Goal: Transaction & Acquisition: Book appointment/travel/reservation

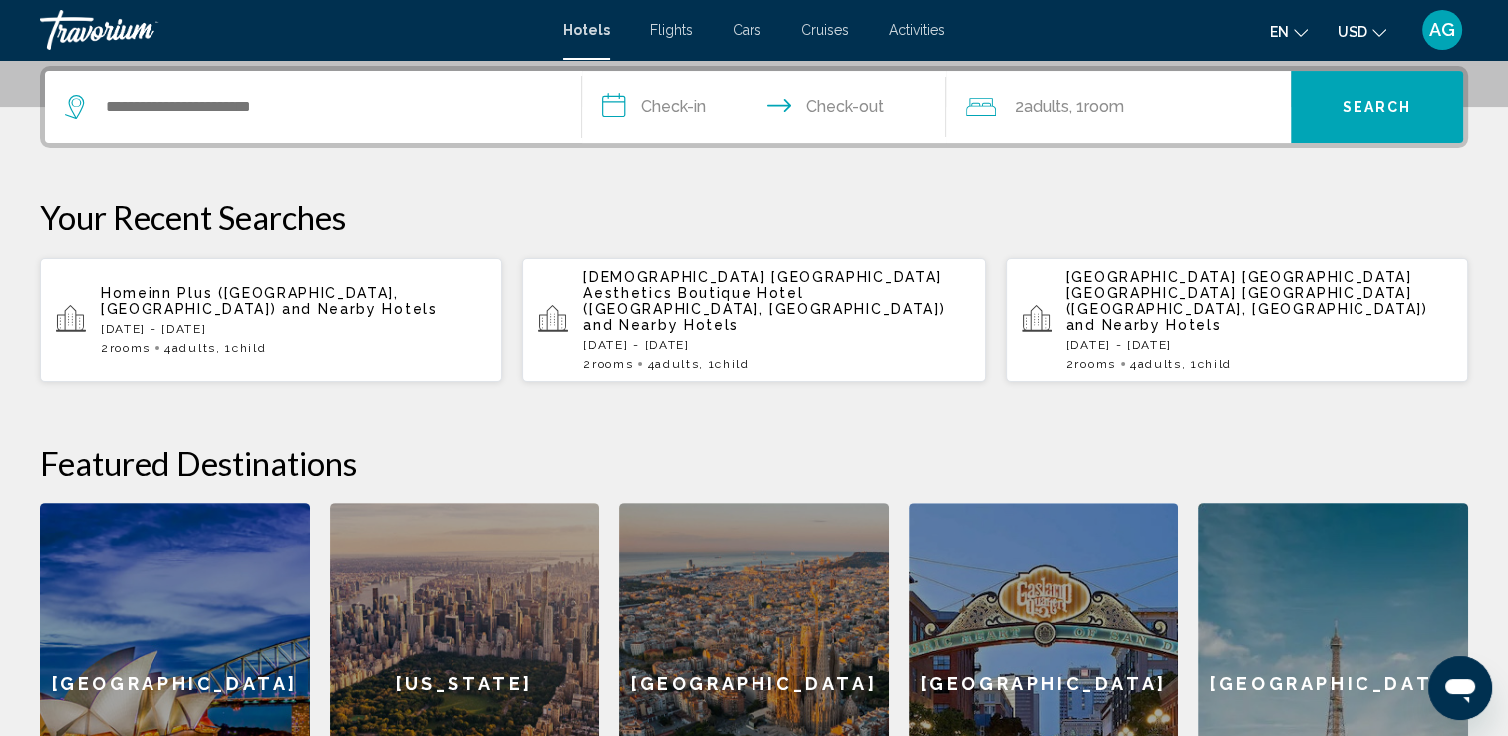
click at [1220, 280] on span "[GEOGRAPHIC_DATA] [GEOGRAPHIC_DATA] [GEOGRAPHIC_DATA] [GEOGRAPHIC_DATA] ([GEOGR…" at bounding box center [1248, 293] width 362 height 48
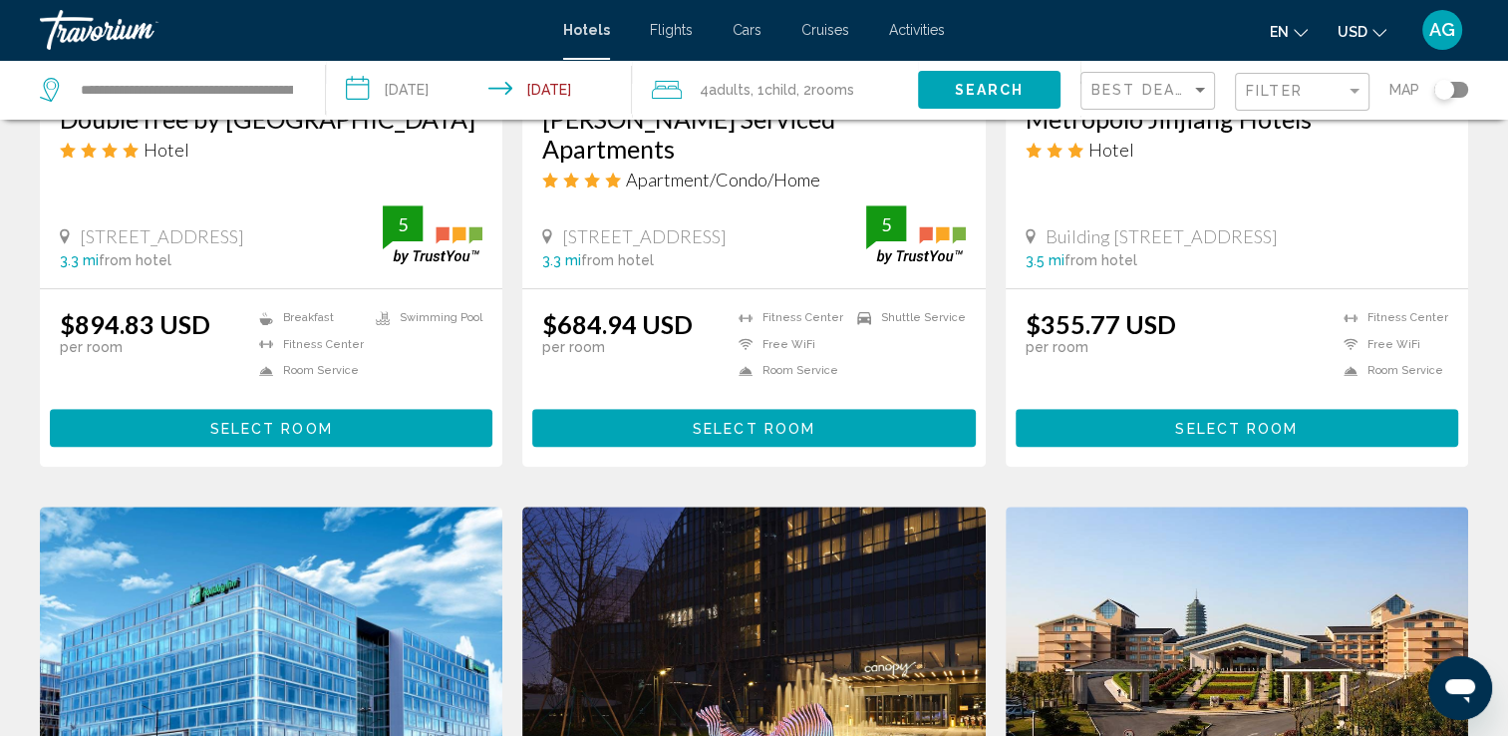
scroll to position [797, 0]
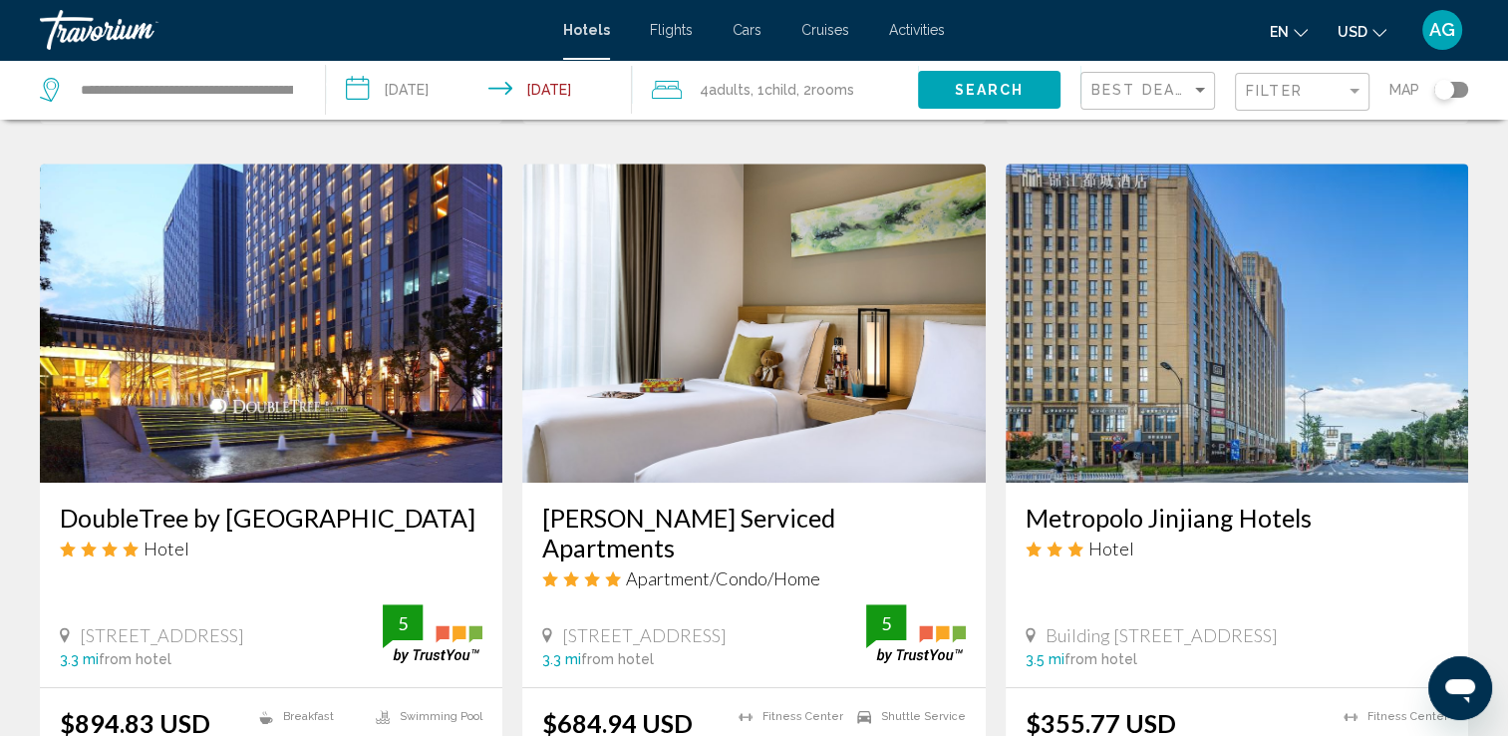
click at [1463, 90] on div "Toggle map" at bounding box center [1451, 90] width 34 height 16
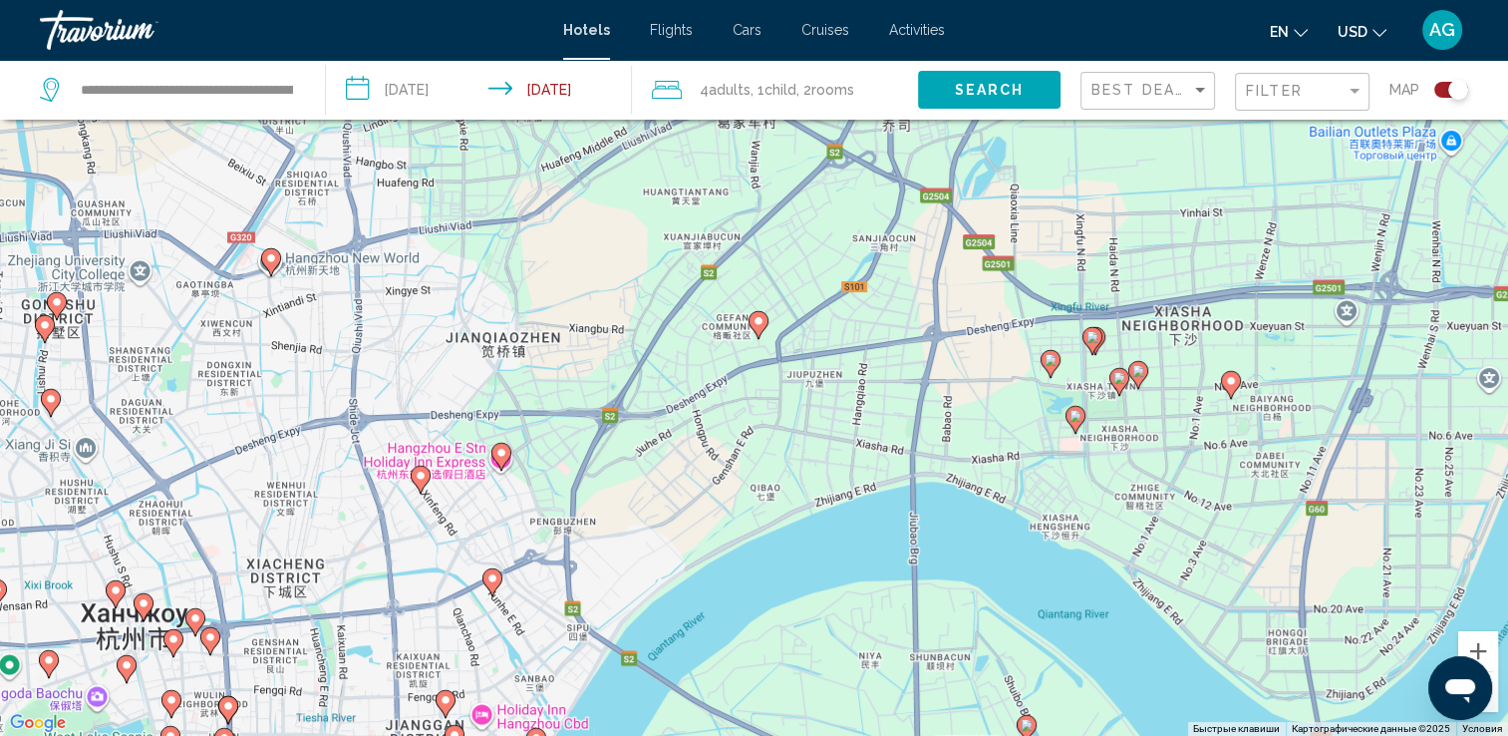
click at [1116, 378] on image "Main content" at bounding box center [1120, 378] width 12 height 12
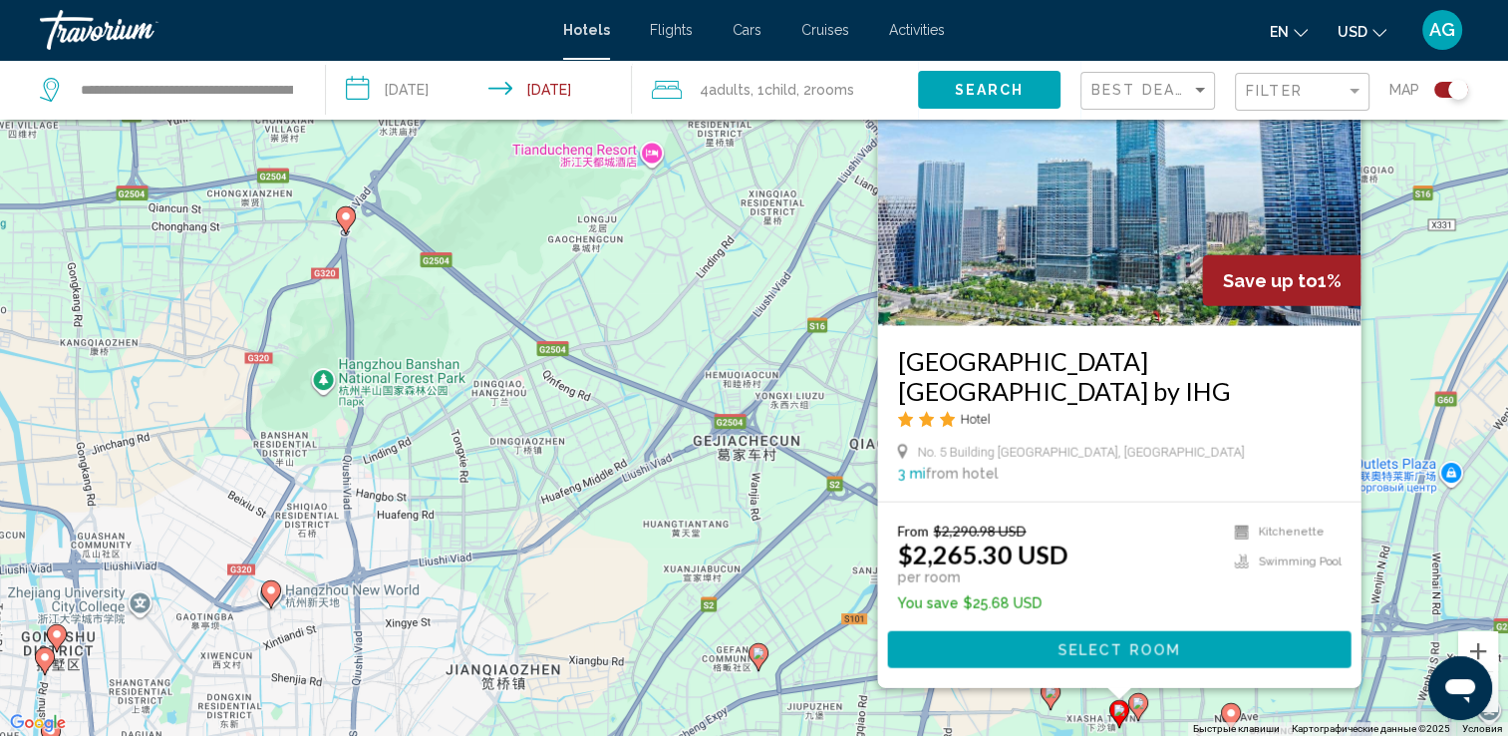
scroll to position [219, 0]
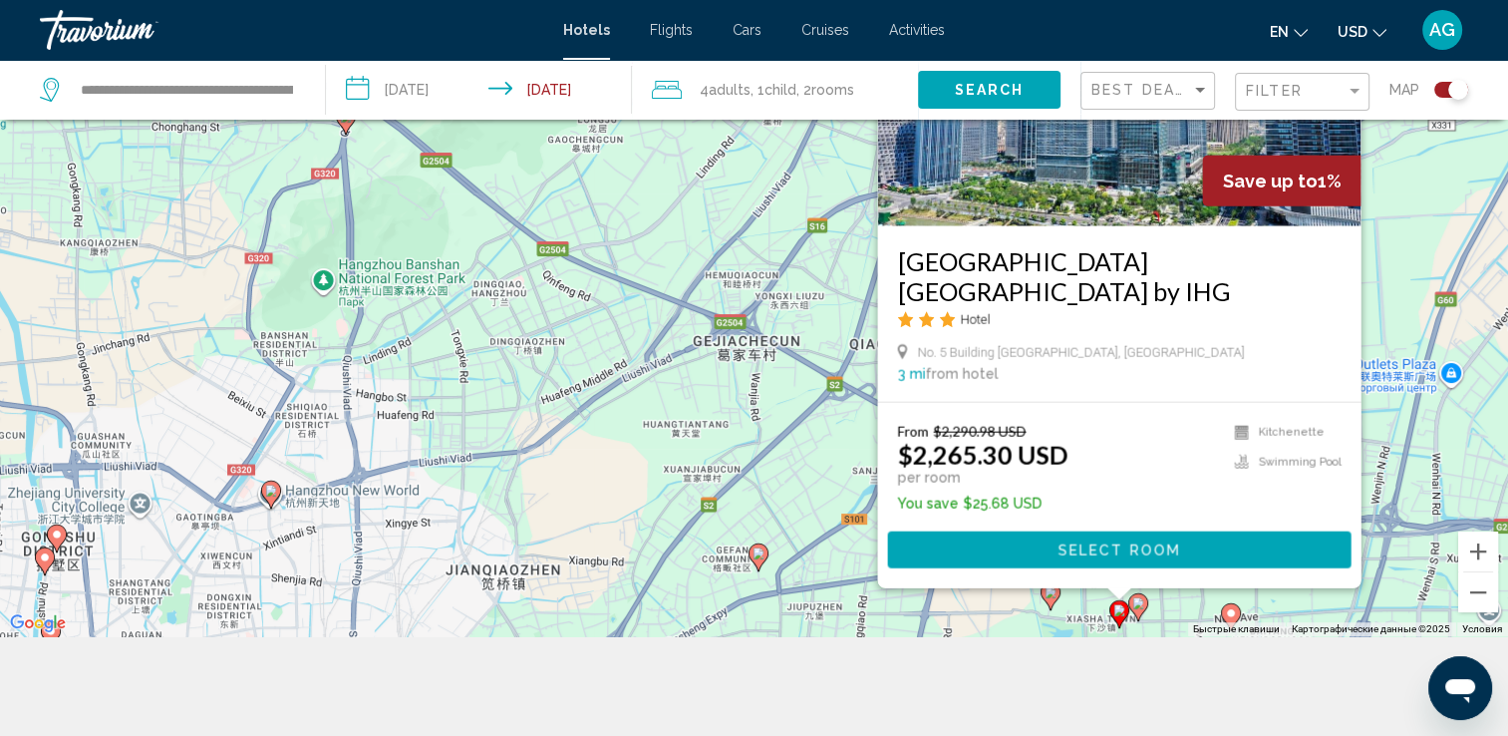
click at [1176, 622] on div "Чтобы активировать перетаскивание с помощью клавиатуры, нажмите Alt + Ввод. Пос…" at bounding box center [754, 268] width 1508 height 736
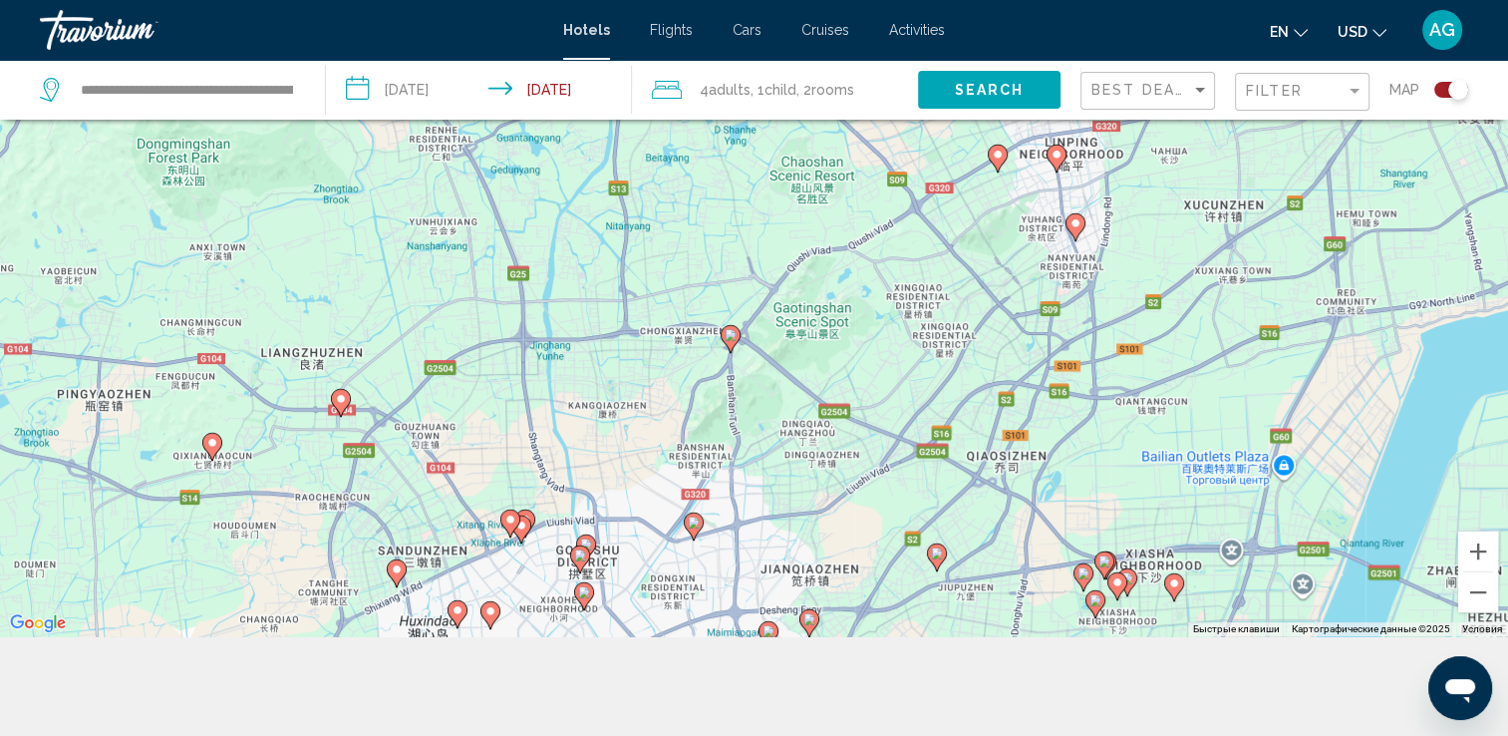
click at [1111, 600] on gmp-advanced-marker "Main content" at bounding box center [1118, 586] width 20 height 30
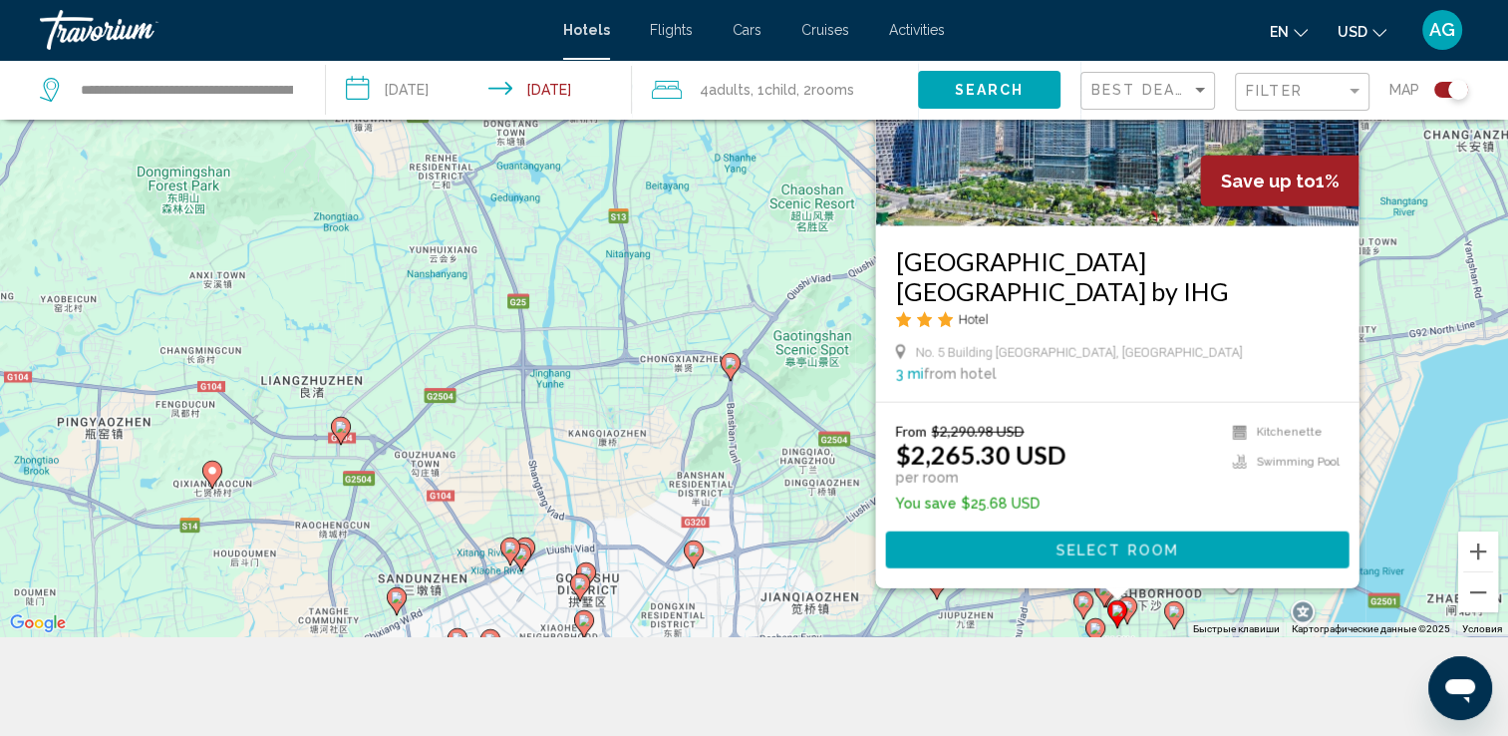
click at [1088, 608] on icon "Main content" at bounding box center [1083, 605] width 18 height 26
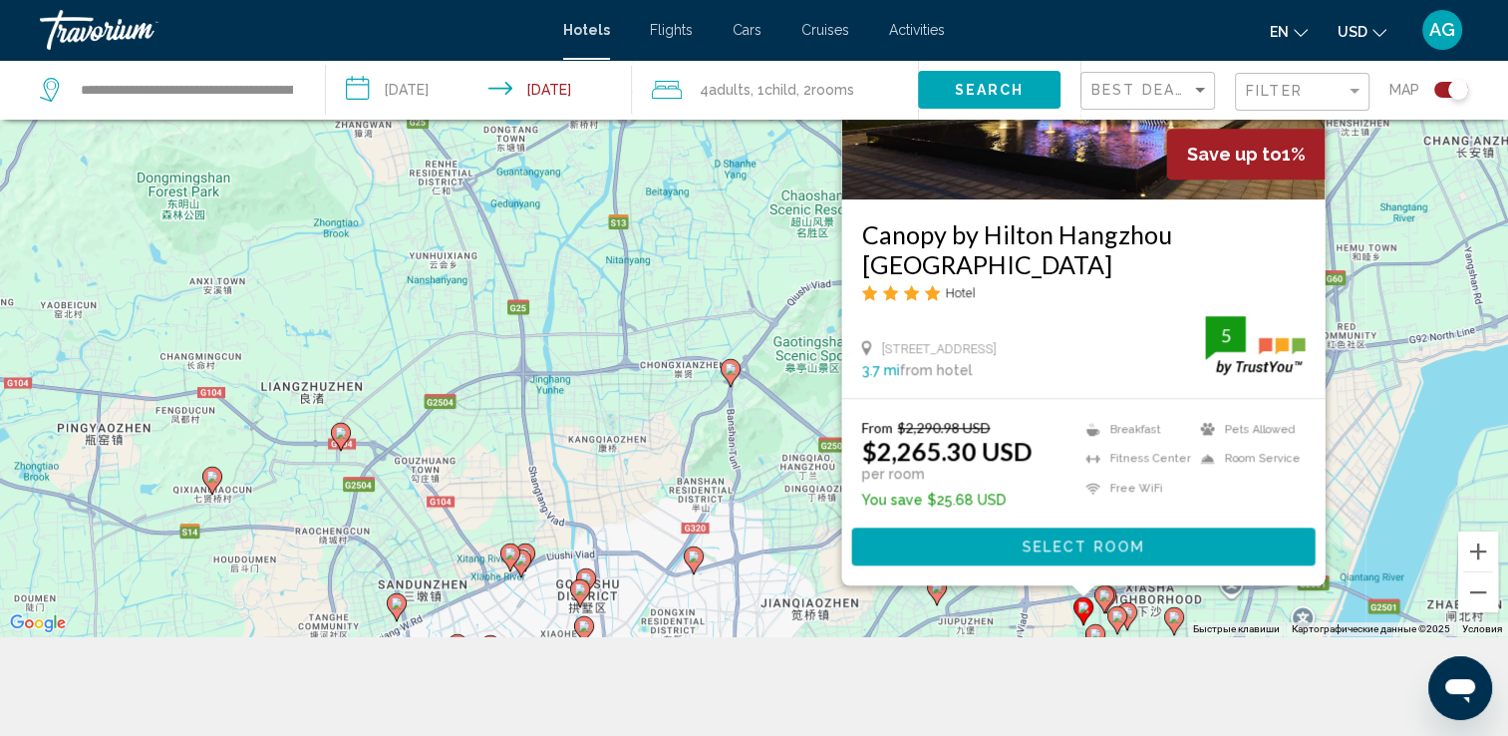
click at [1101, 629] on image "Main content" at bounding box center [1096, 634] width 12 height 12
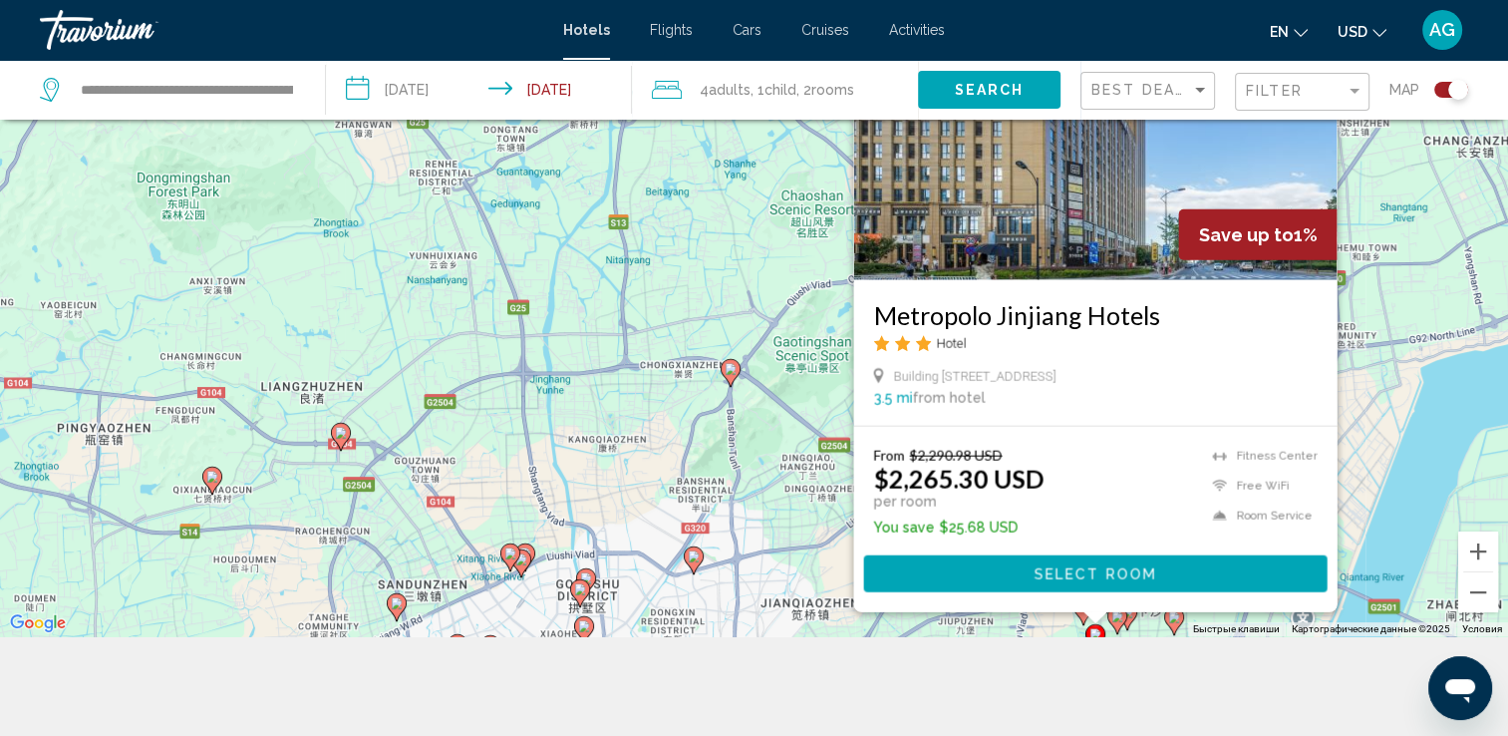
scroll to position [0, 0]
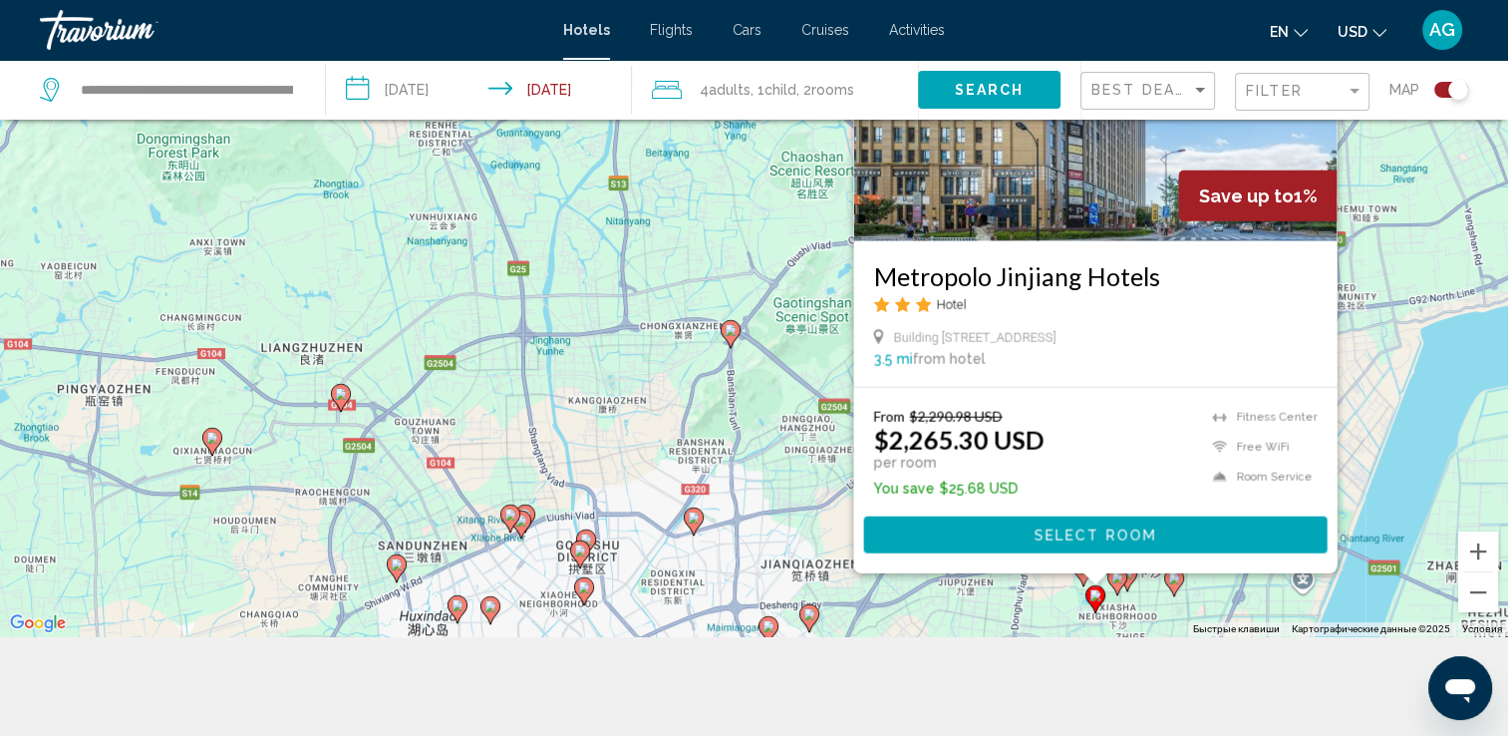
click at [1171, 624] on div "Чтобы активировать перетаскивание с помощью клавиатуры, нажмите Alt + Ввод. Пос…" at bounding box center [754, 268] width 1508 height 736
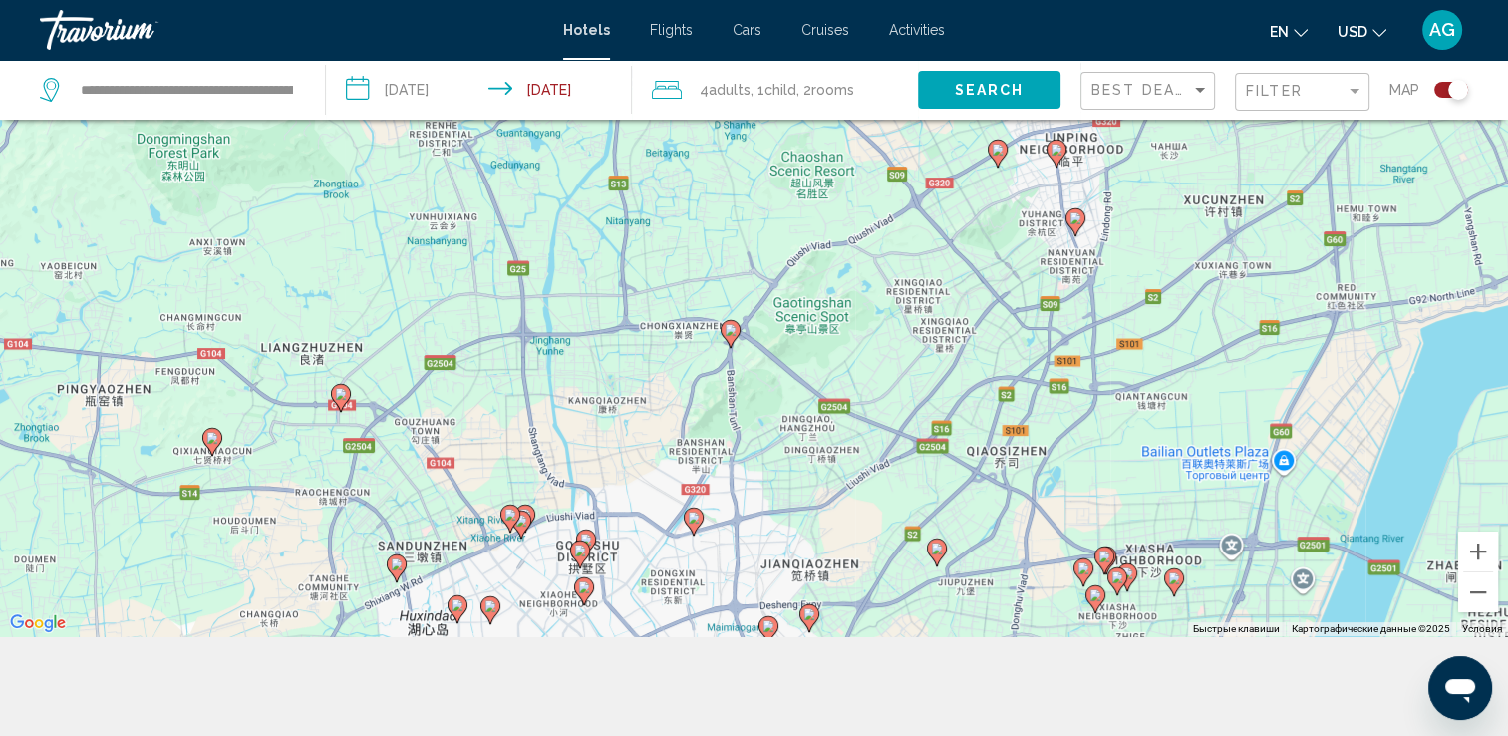
click at [1180, 594] on gmp-advanced-marker "Main content" at bounding box center [1174, 582] width 20 height 30
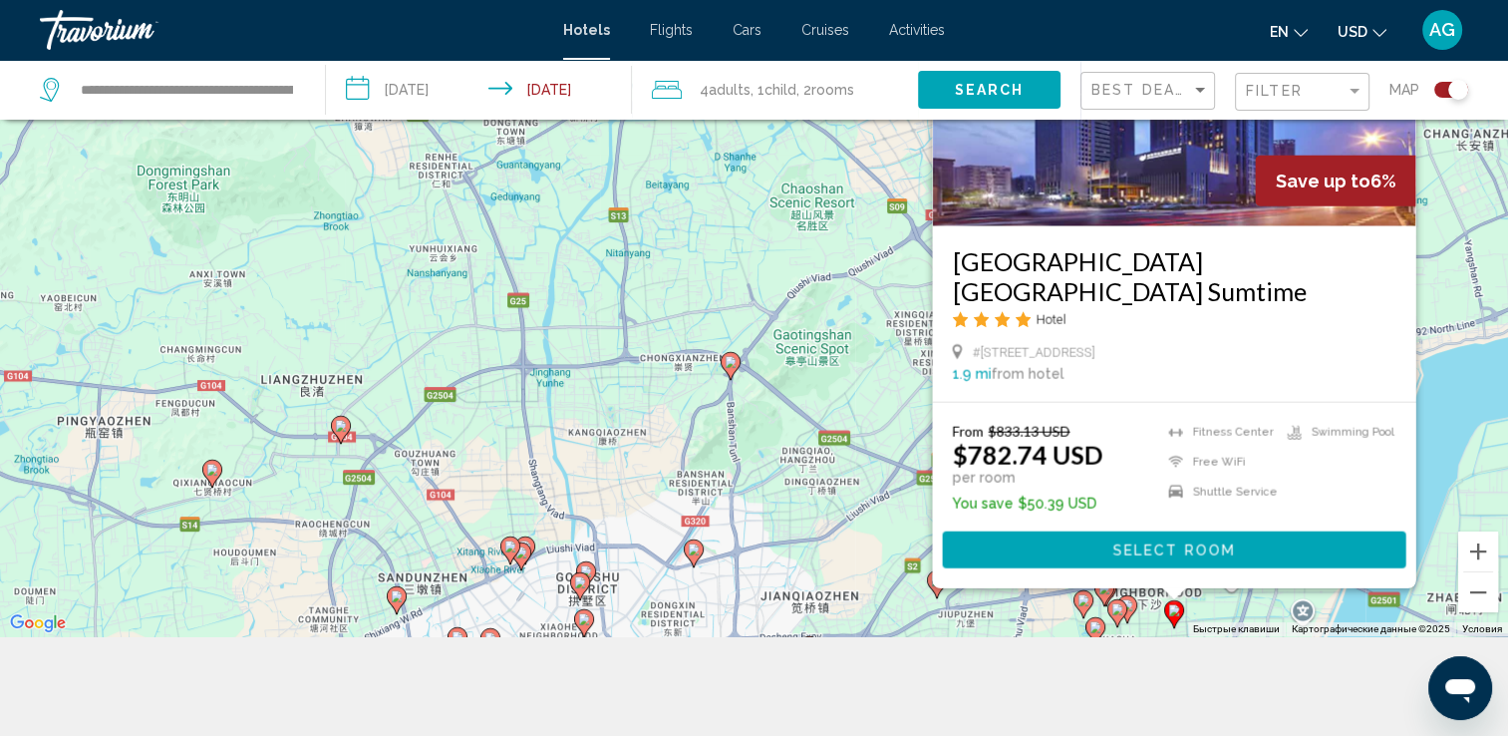
click at [1218, 610] on div "Чтобы активировать перетаскивание с помощью клавиатуры, нажмите Alt + Ввод. Пос…" at bounding box center [754, 268] width 1508 height 736
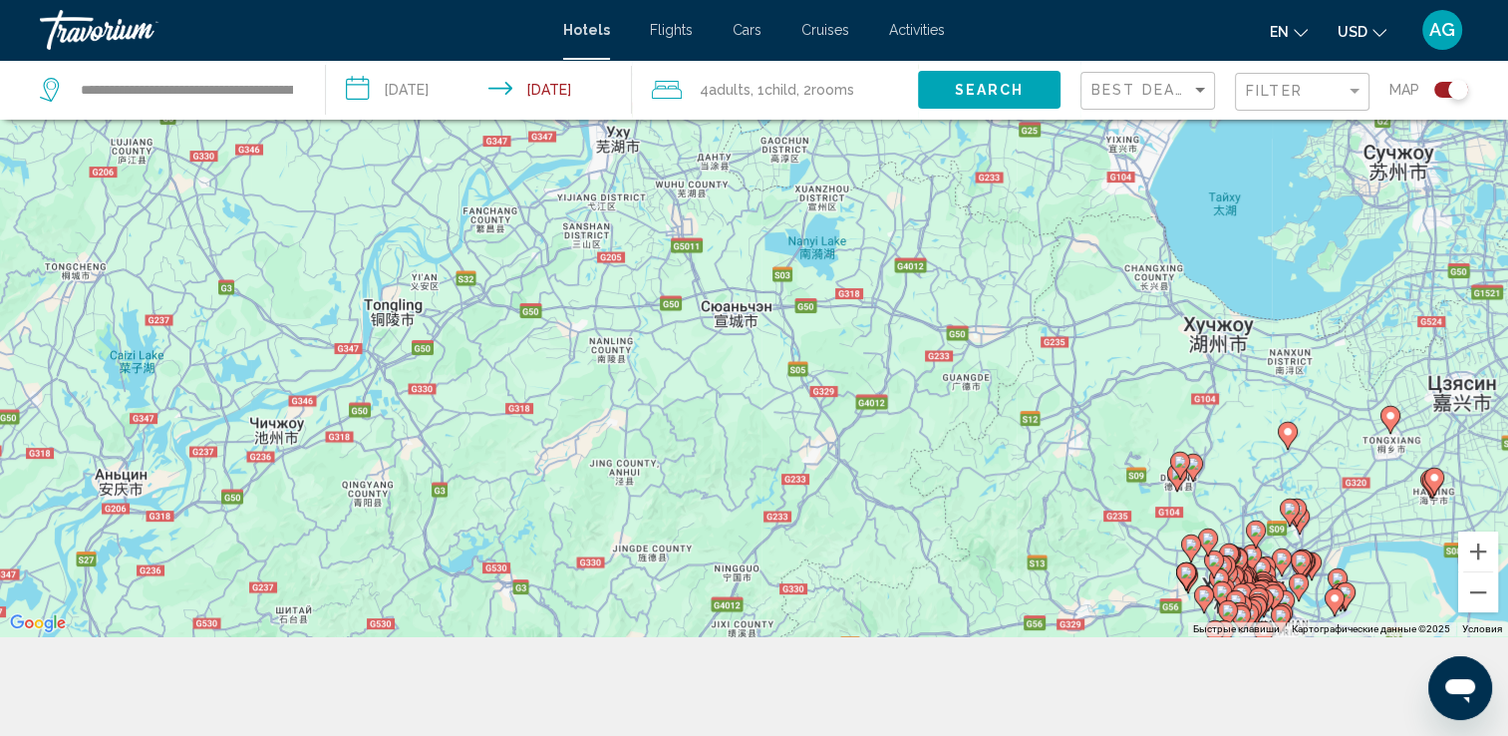
scroll to position [239, 0]
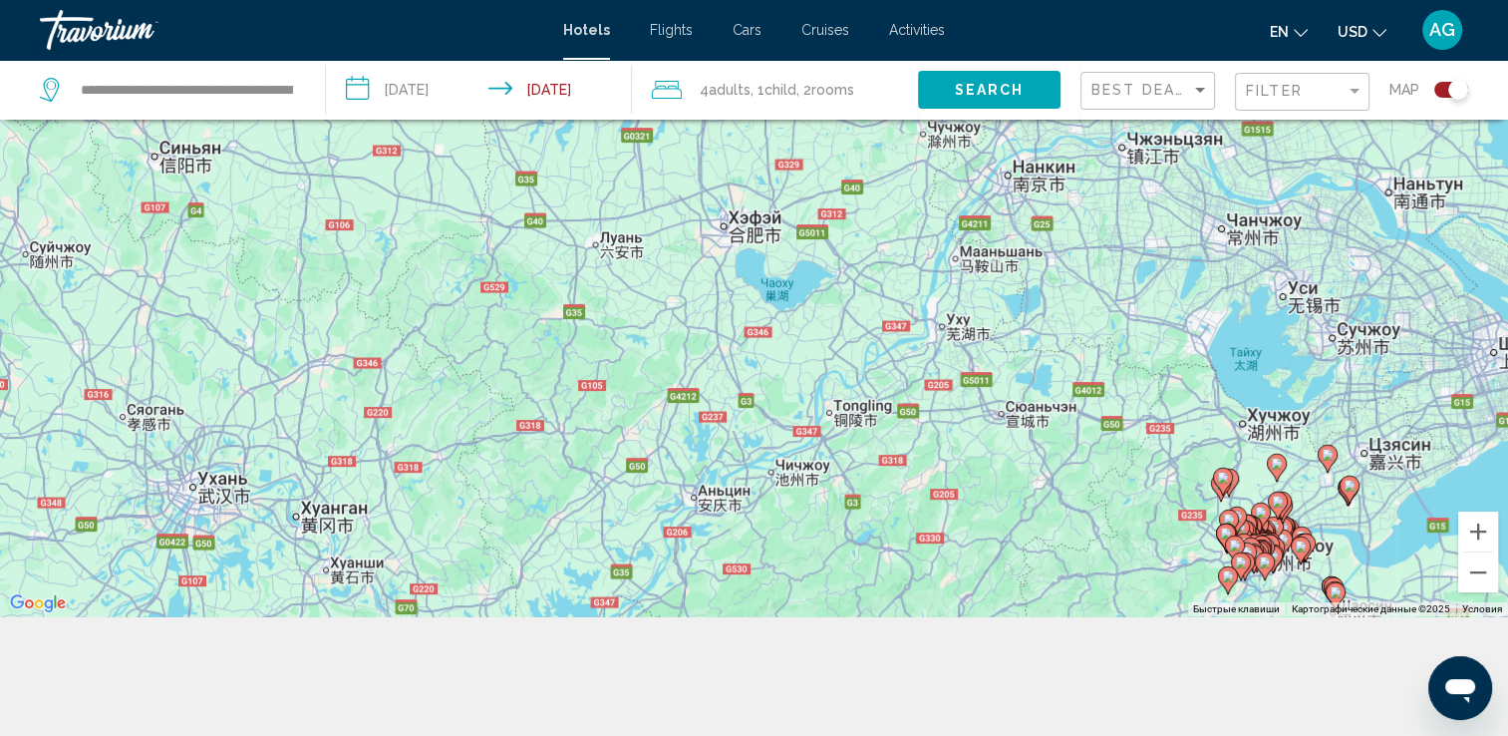
click at [1338, 600] on icon "Main content" at bounding box center [1335, 596] width 18 height 26
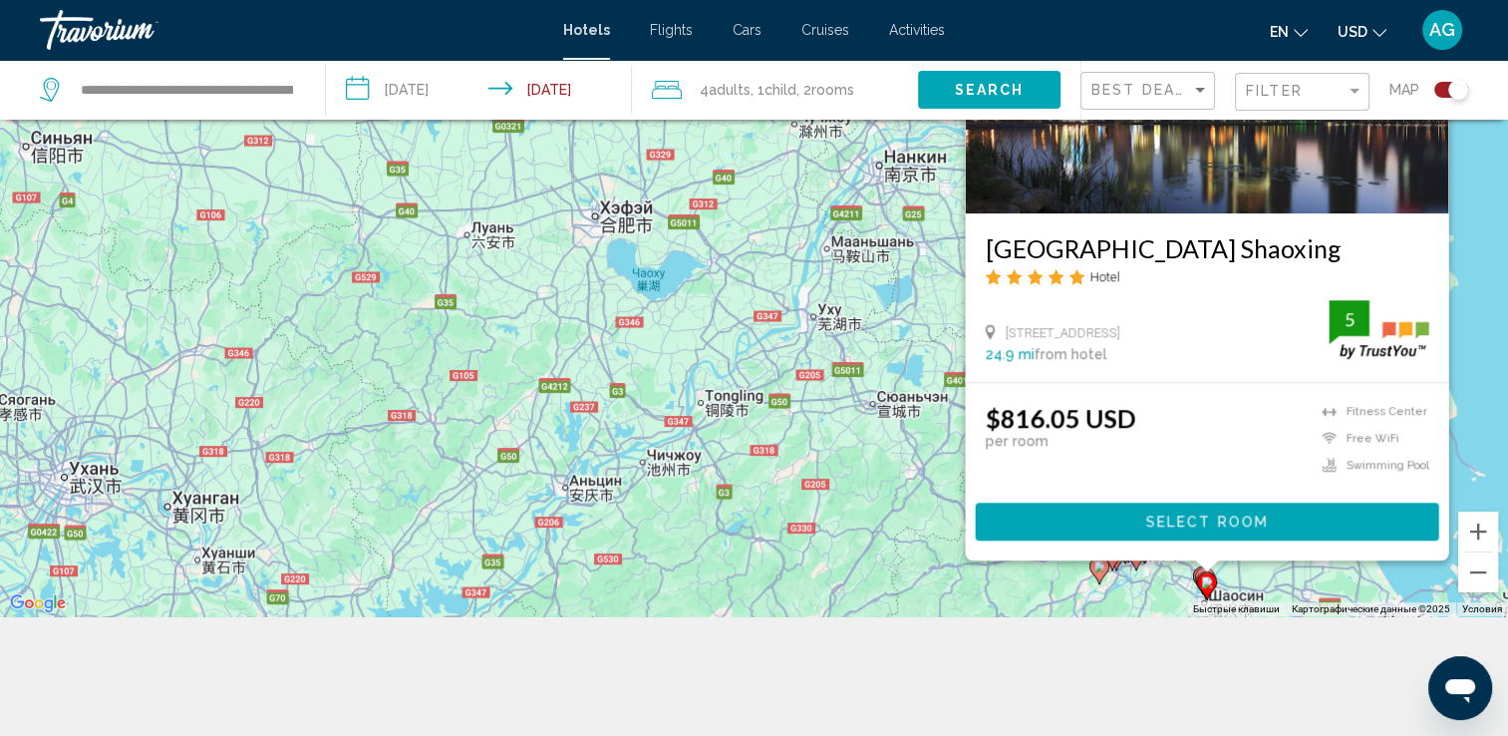
click at [1290, 600] on div "Чтобы активировать перетаскивание с помощью клавиатуры, нажмите Alt + Ввод. Пос…" at bounding box center [754, 248] width 1508 height 736
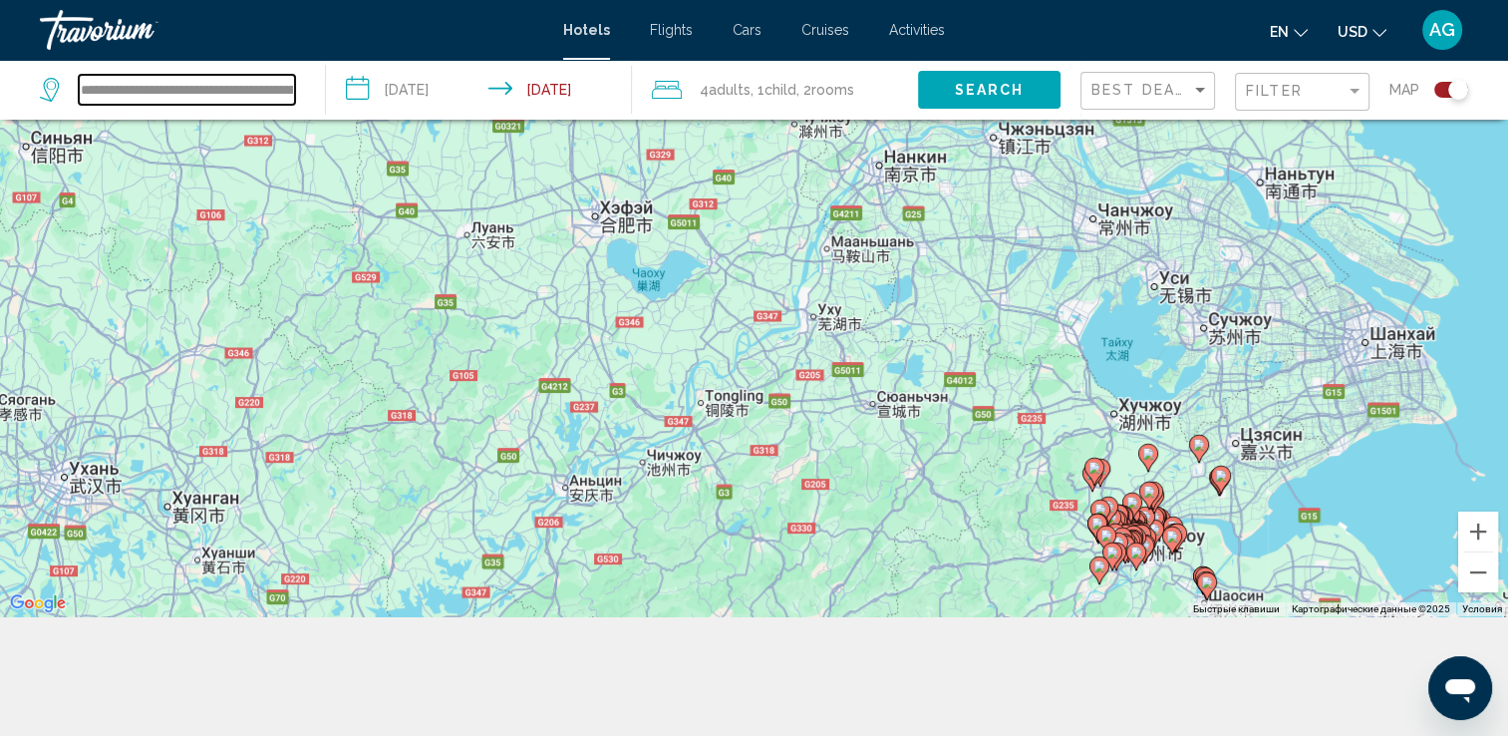
click at [233, 99] on input "**********" at bounding box center [187, 90] width 216 height 30
click at [52, 93] on icon "Search widget" at bounding box center [52, 90] width 24 height 24
click at [53, 93] on icon "Search widget" at bounding box center [52, 90] width 24 height 24
click at [54, 94] on icon "Search widget" at bounding box center [52, 90] width 24 height 24
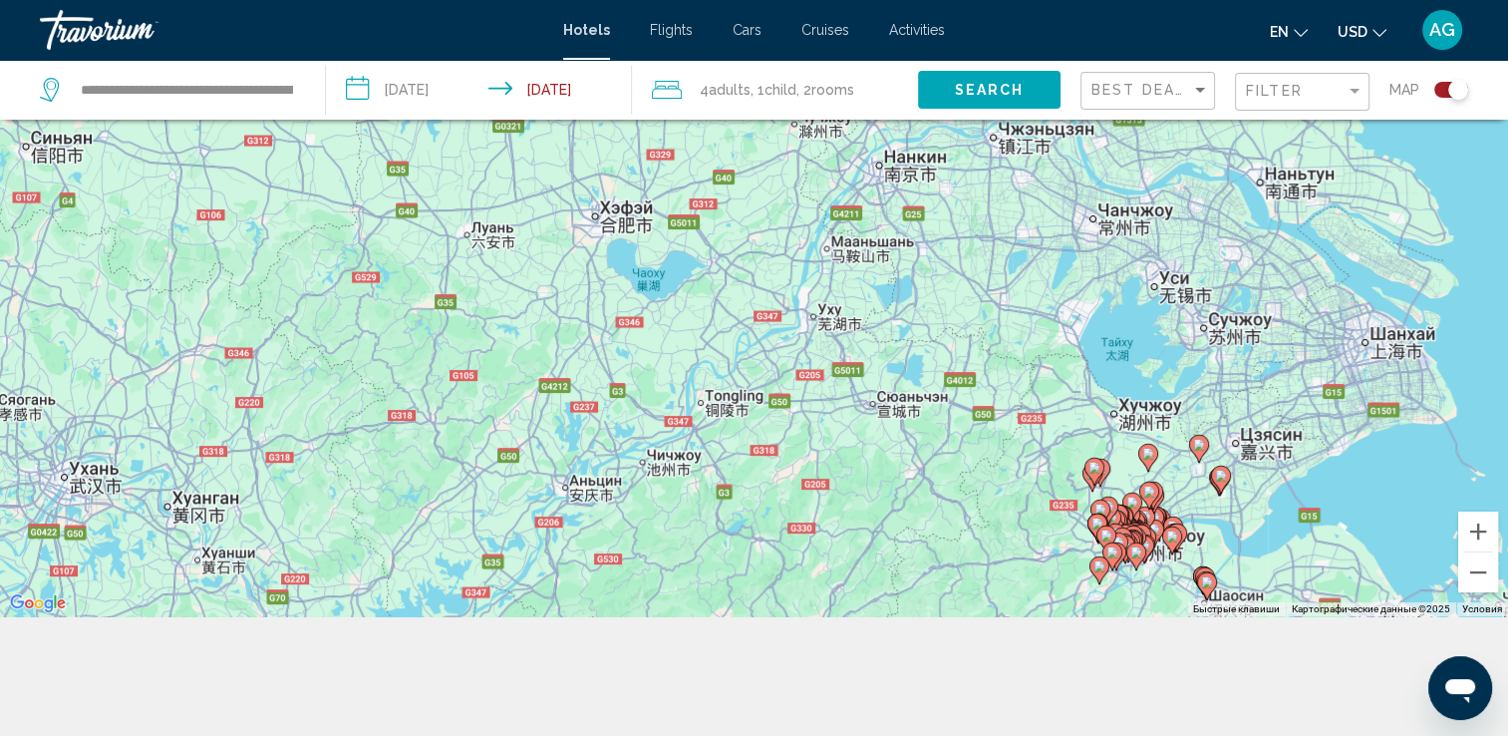
click at [54, 94] on icon "Search widget" at bounding box center [52, 90] width 24 height 24
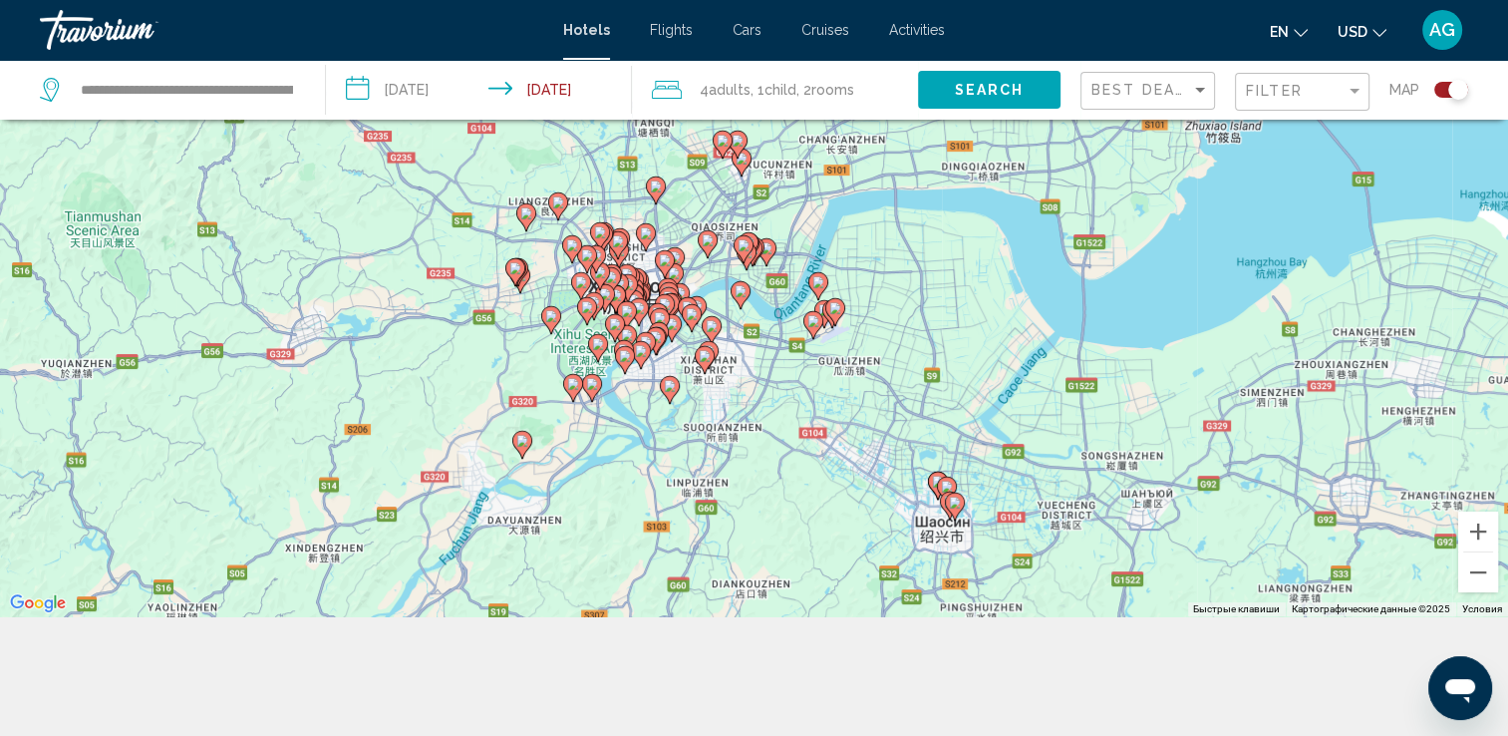
click at [600, 268] on gmp-advanced-marker "Main content" at bounding box center [596, 259] width 20 height 30
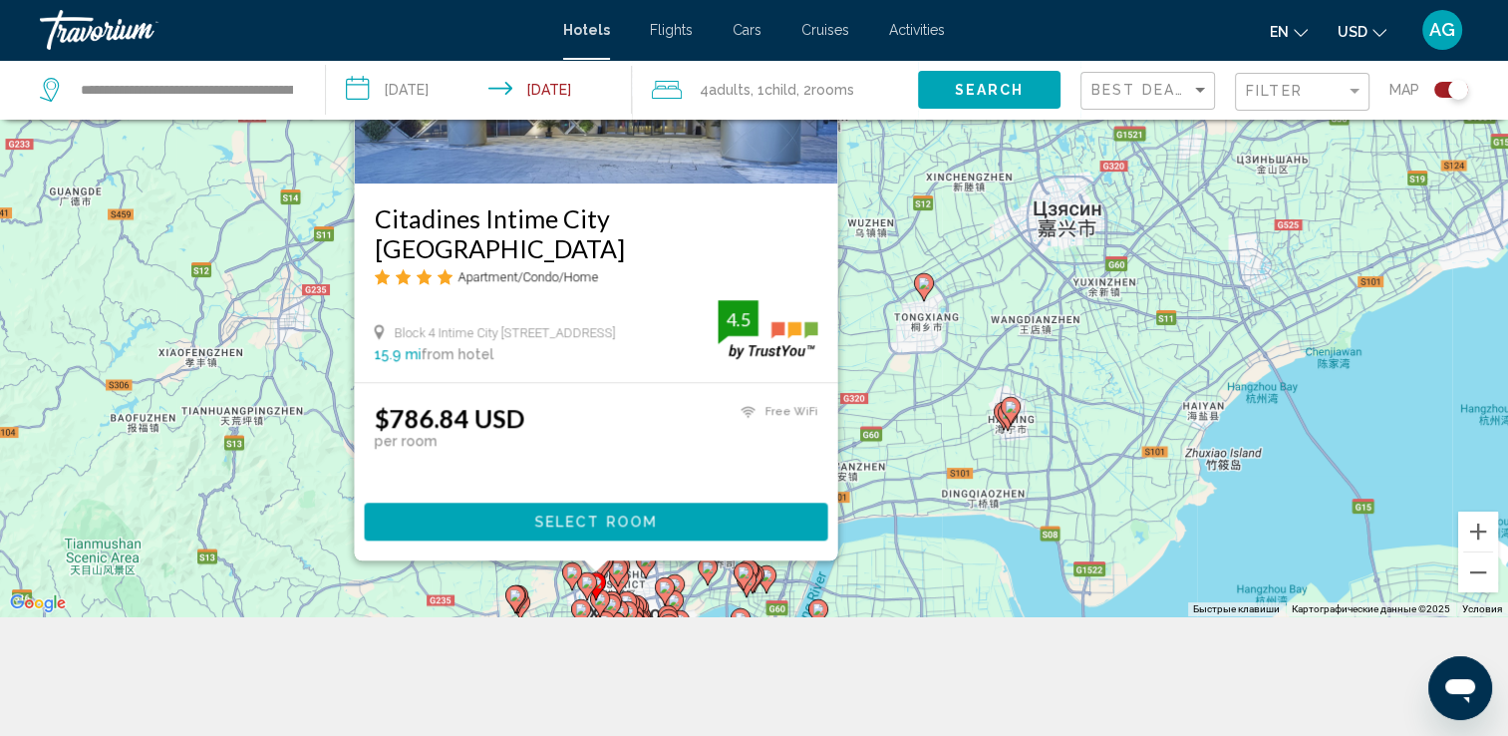
click at [997, 458] on div "Чтобы активировать перетаскивание с помощью клавиатуры, нажмите Alt + Ввод. Пос…" at bounding box center [754, 248] width 1508 height 736
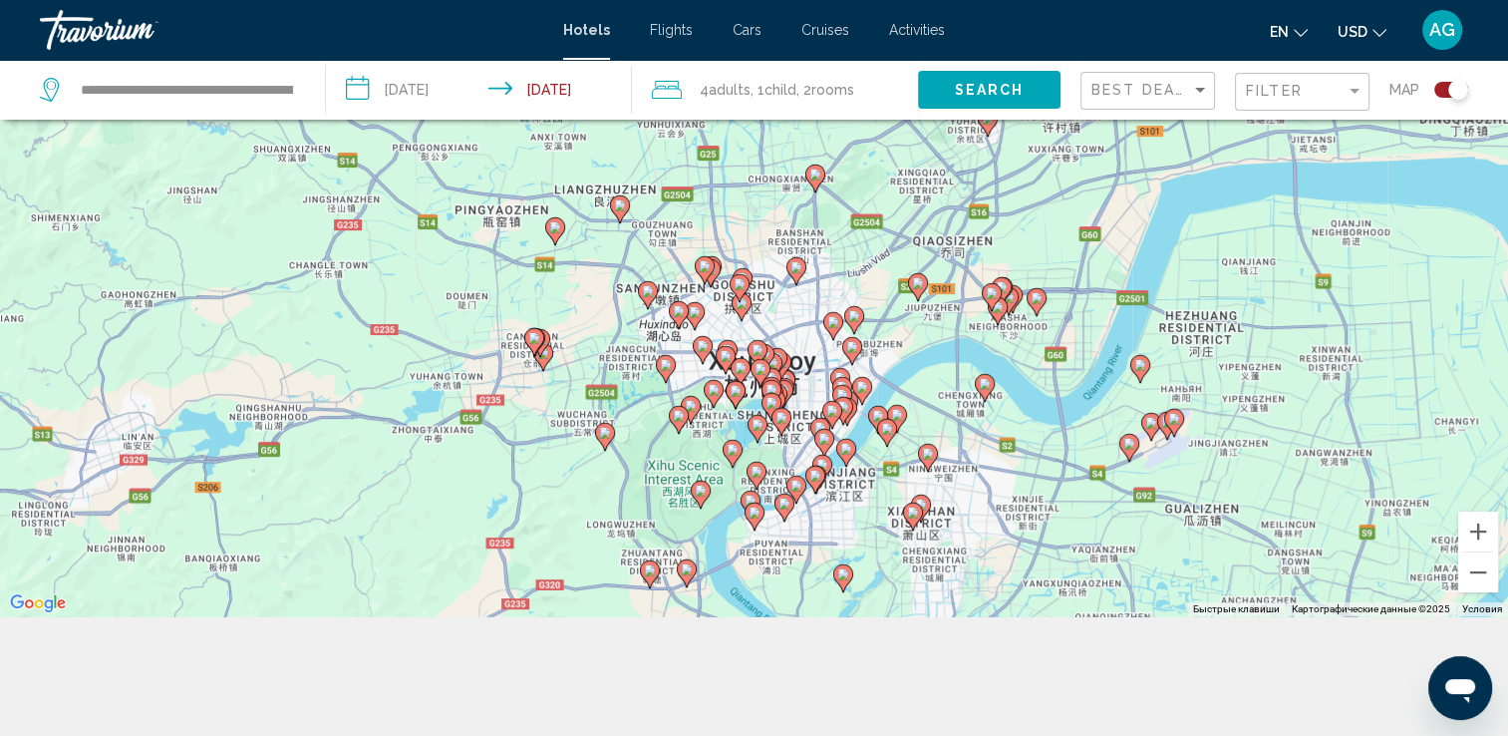
click at [850, 583] on gmp-advanced-marker "Main content" at bounding box center [843, 578] width 20 height 30
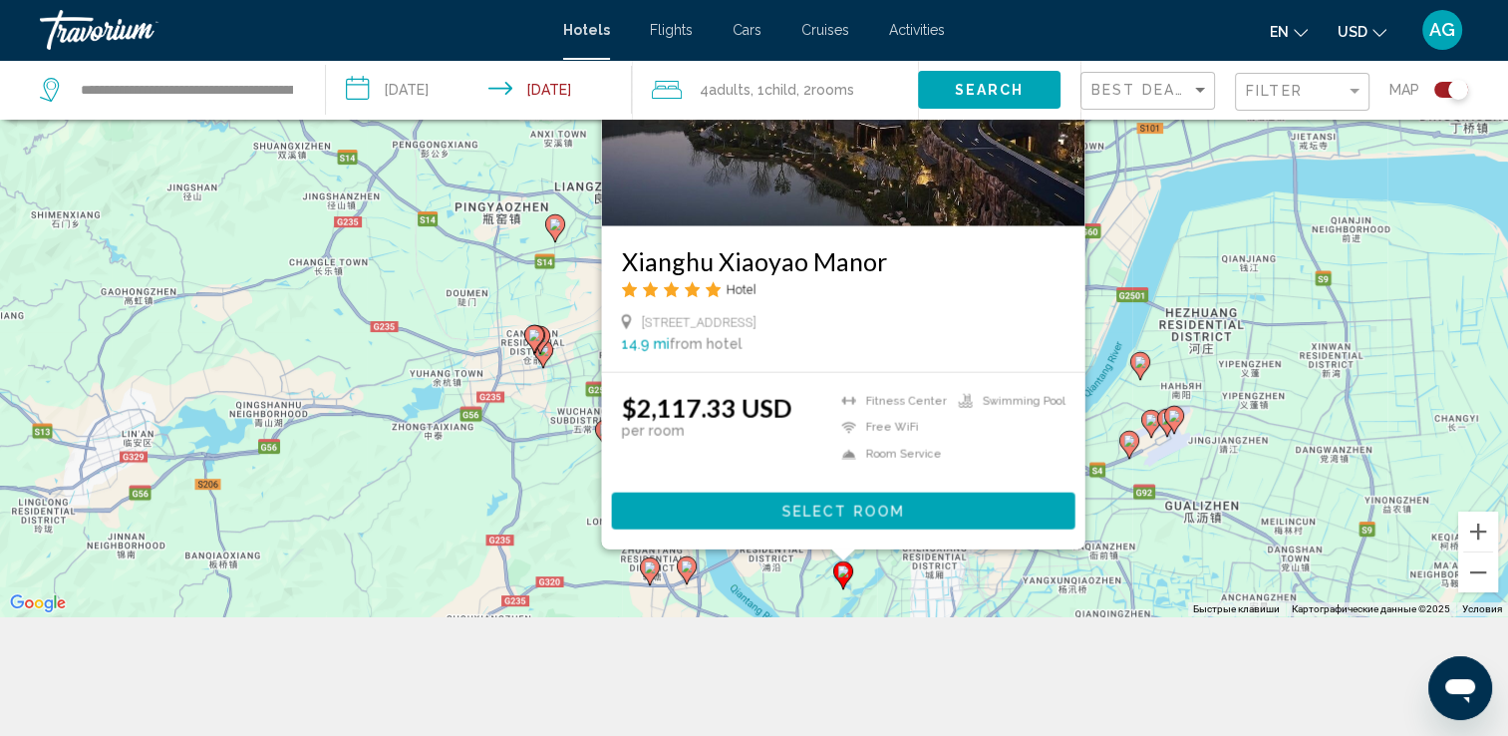
click at [850, 583] on gmp-advanced-marker "Main content" at bounding box center [843, 575] width 20 height 30
click at [843, 577] on icon "Main content" at bounding box center [842, 575] width 18 height 26
click at [926, 556] on div "Чтобы активировать перетаскивание с помощью клавиатуры, нажмите Alt + Ввод. Пос…" at bounding box center [754, 248] width 1508 height 736
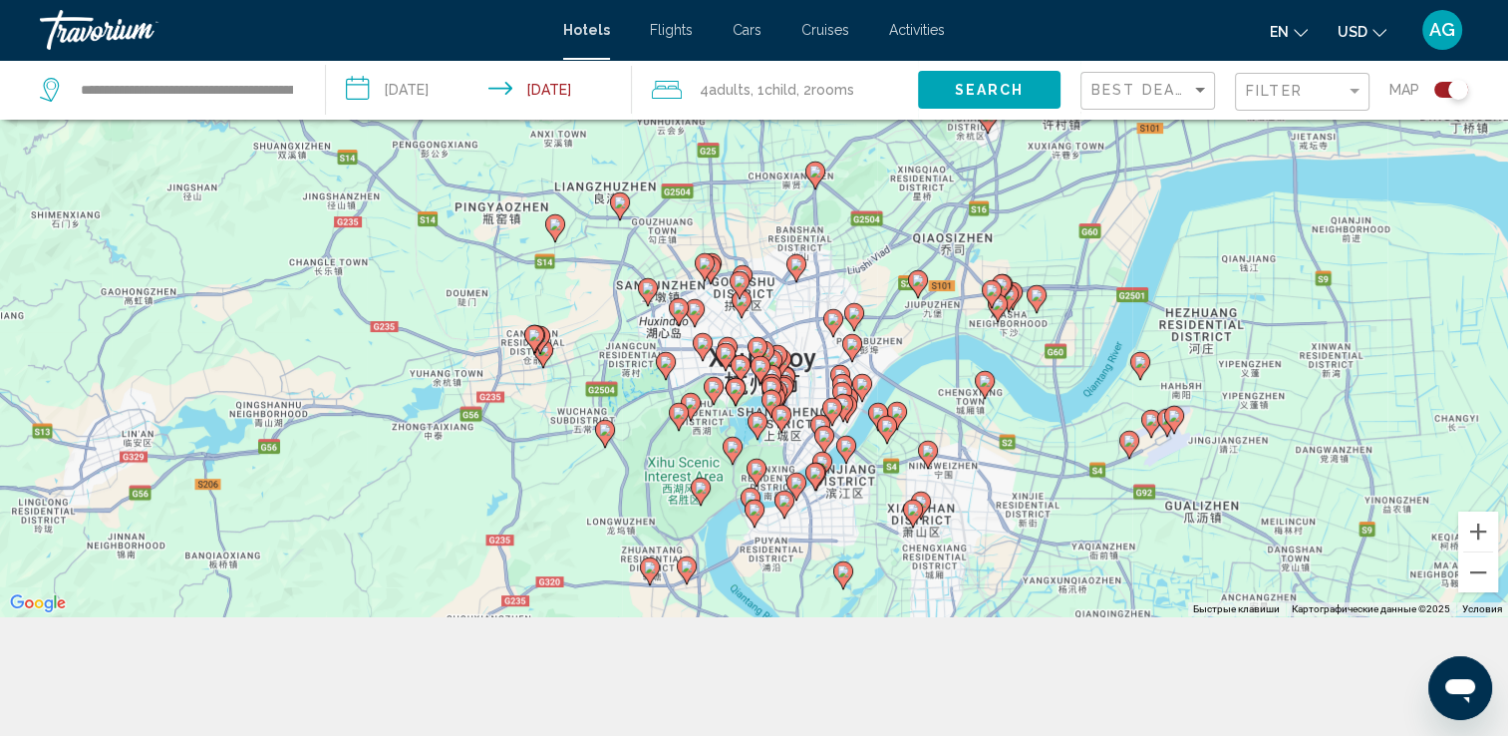
click at [910, 508] on image "Main content" at bounding box center [913, 509] width 12 height 12
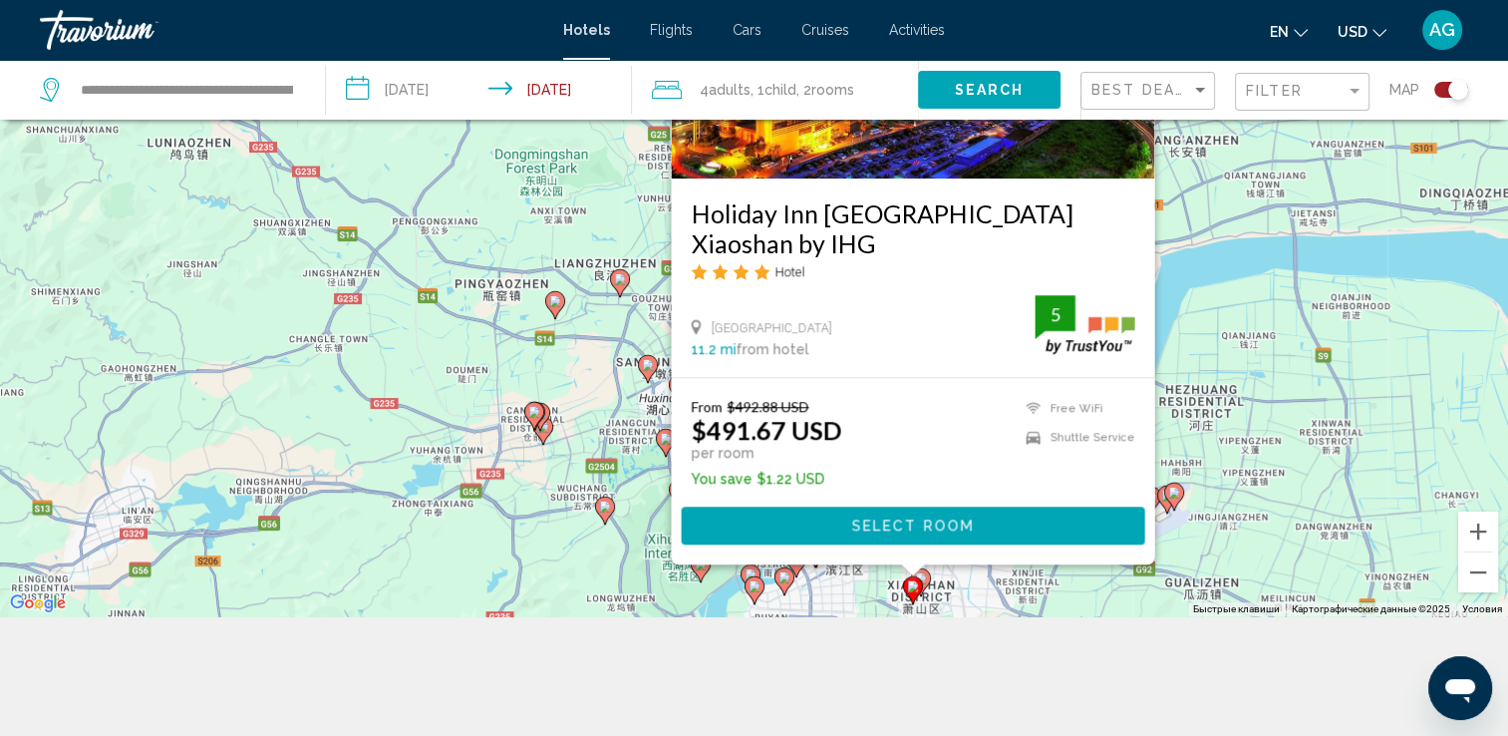
click at [925, 576] on image "Main content" at bounding box center [921, 578] width 12 height 12
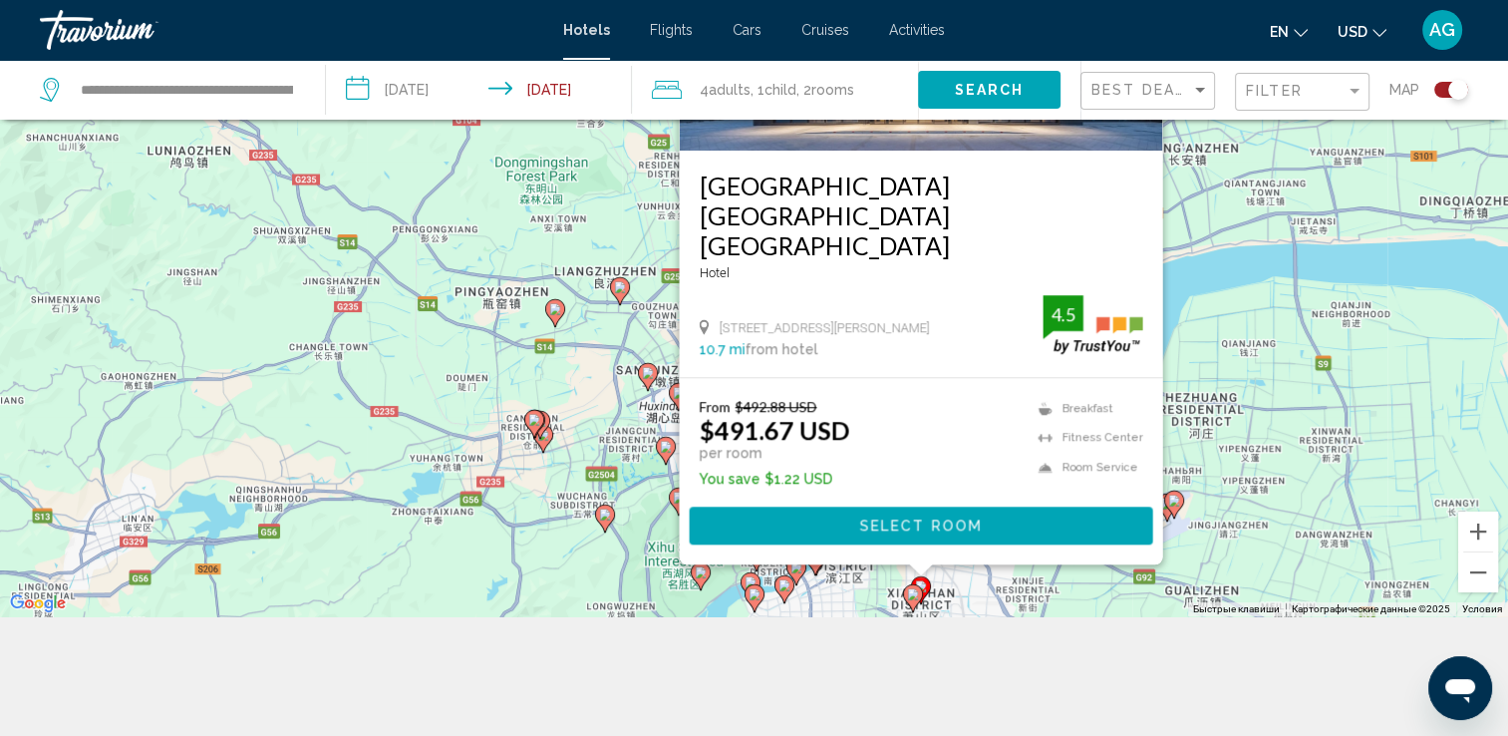
click at [872, 584] on div "Чтобы активировать перетаскивание с помощью клавиатуры, нажмите Alt + Ввод. Пос…" at bounding box center [754, 248] width 1508 height 736
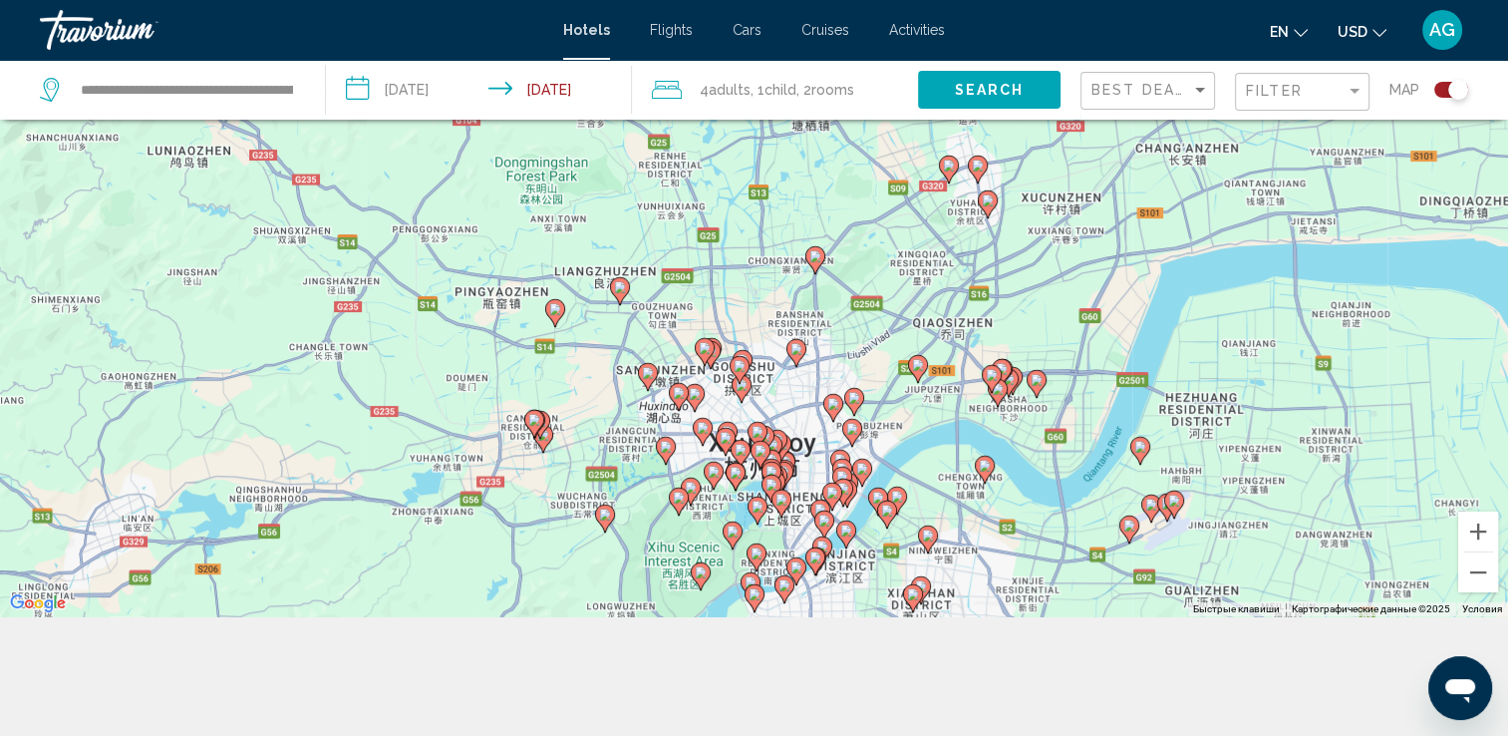
click at [933, 547] on gmp-advanced-marker "Main content" at bounding box center [928, 539] width 20 height 30
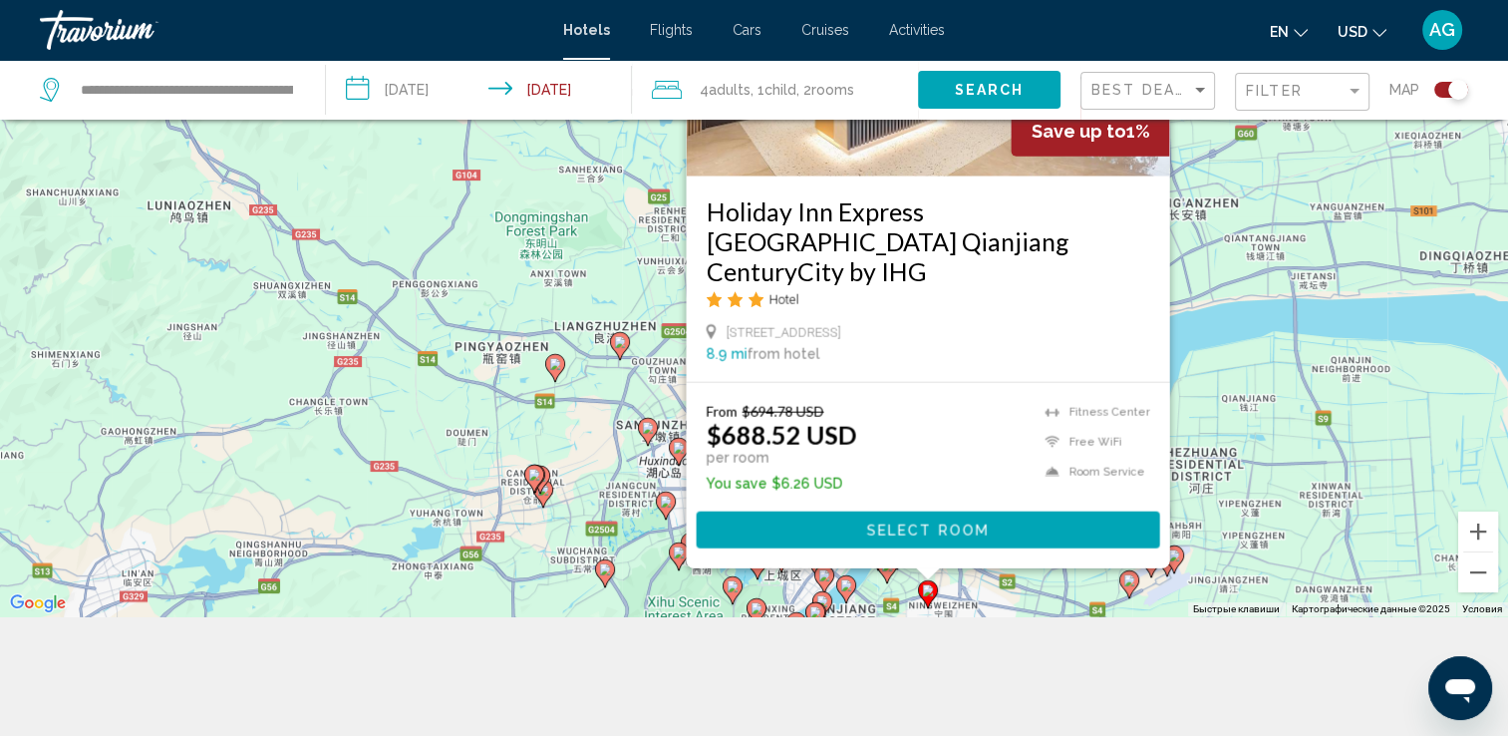
click at [897, 570] on gmp-advanced-marker "Main content" at bounding box center [897, 555] width 20 height 30
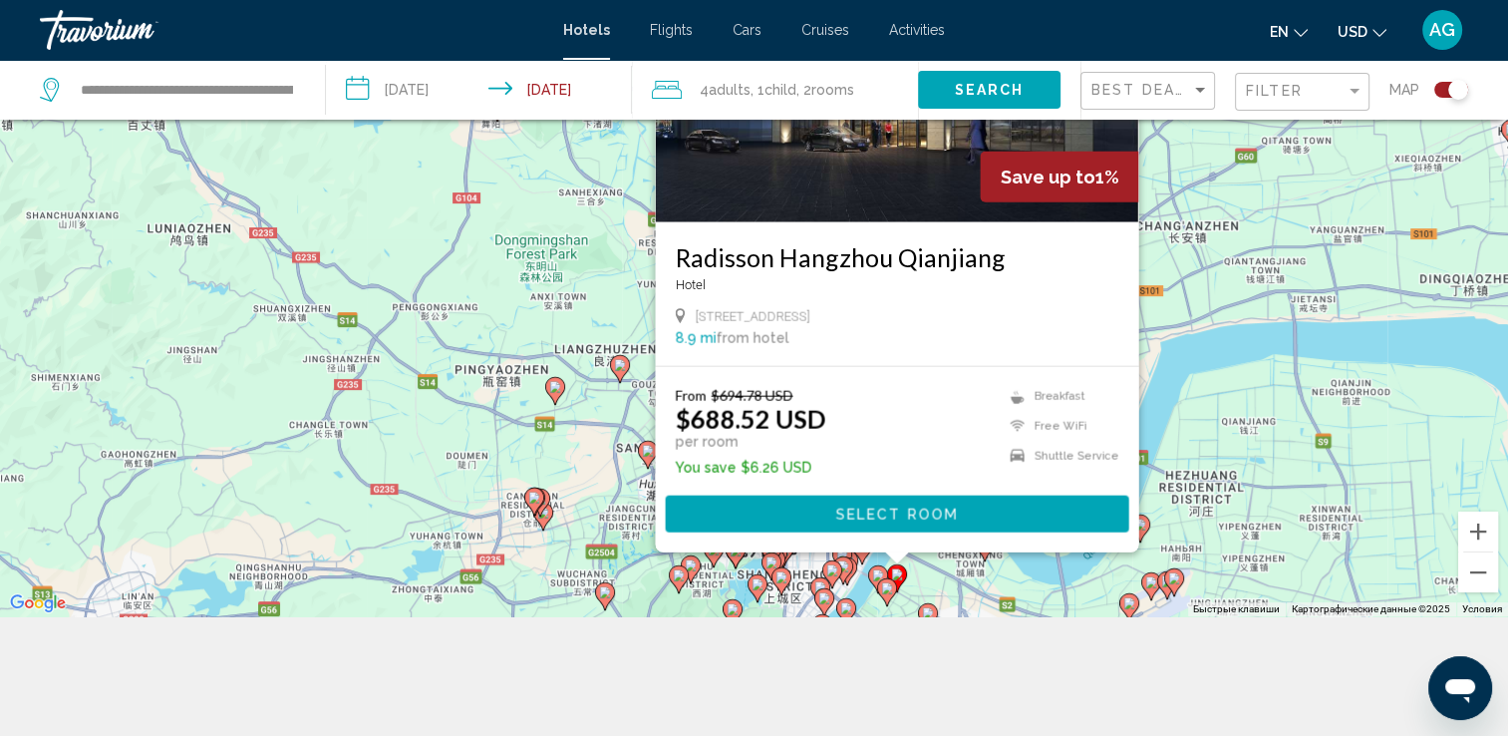
click at [995, 584] on div "Чтобы активировать перетаскивание с помощью клавиатуры, нажмите Alt + Ввод. Пос…" at bounding box center [754, 248] width 1508 height 736
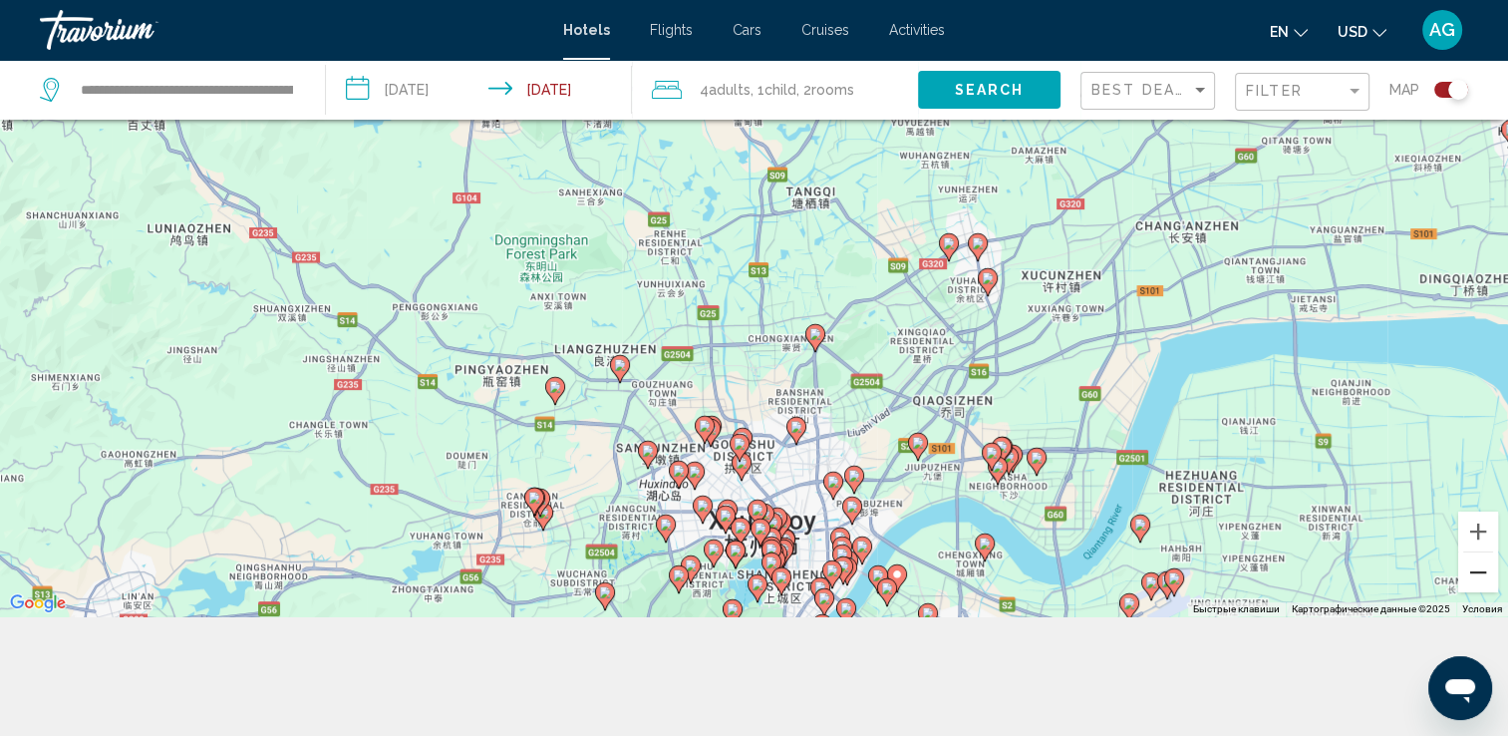
click at [1476, 578] on button "Уменьшить" at bounding box center [1478, 572] width 40 height 40
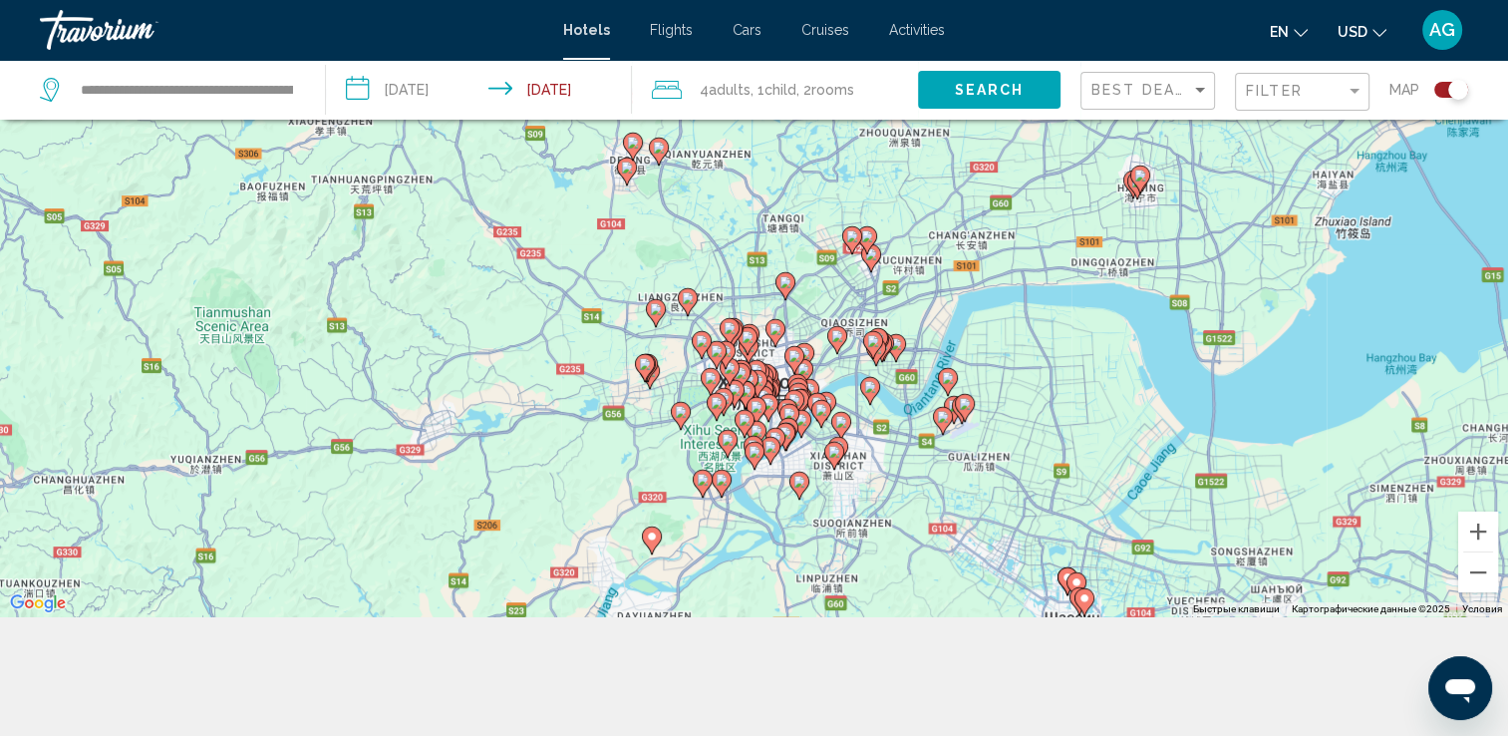
click at [750, 333] on image "Main content" at bounding box center [748, 337] width 12 height 12
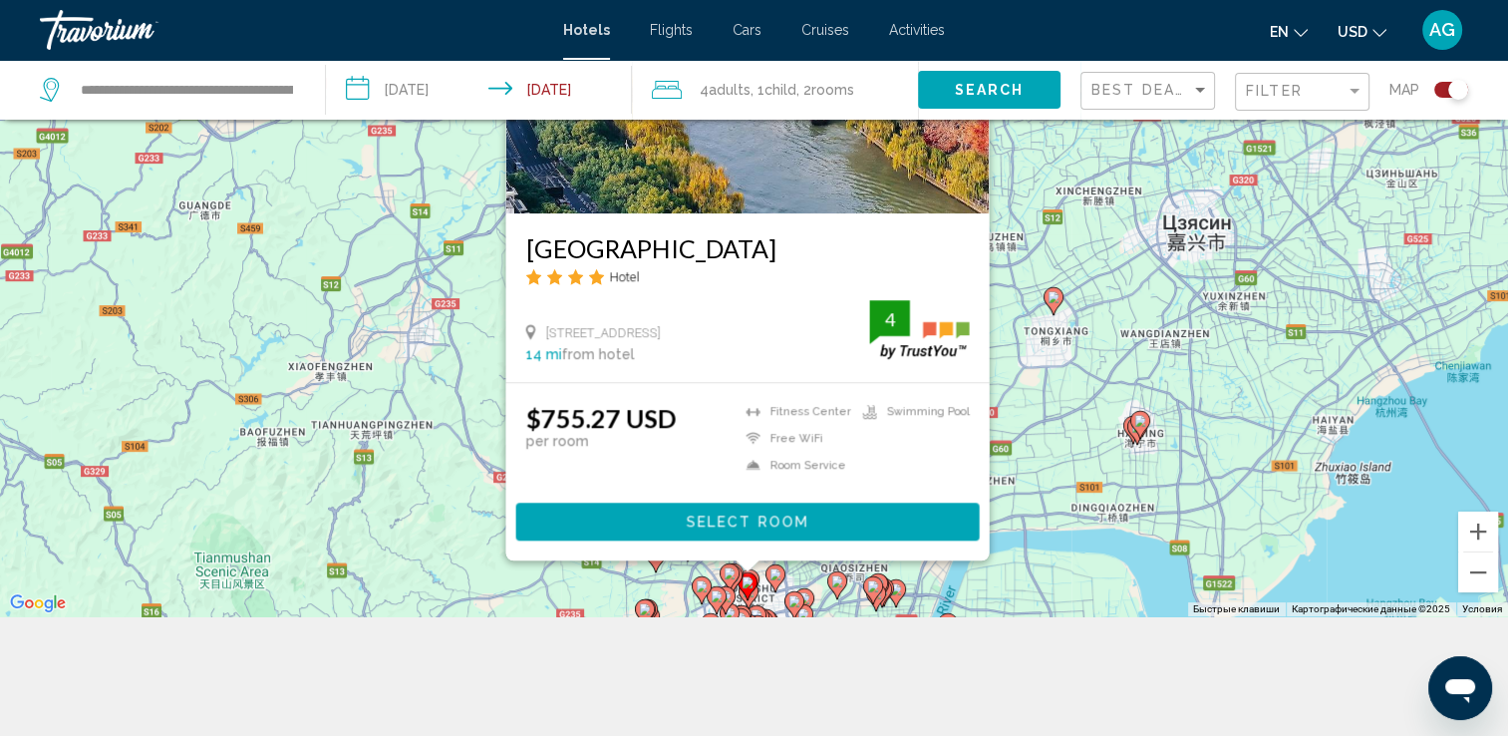
click at [1067, 541] on div "Чтобы активировать перетаскивание с помощью клавиатуры, нажмите Alt + Ввод. Пос…" at bounding box center [754, 248] width 1508 height 736
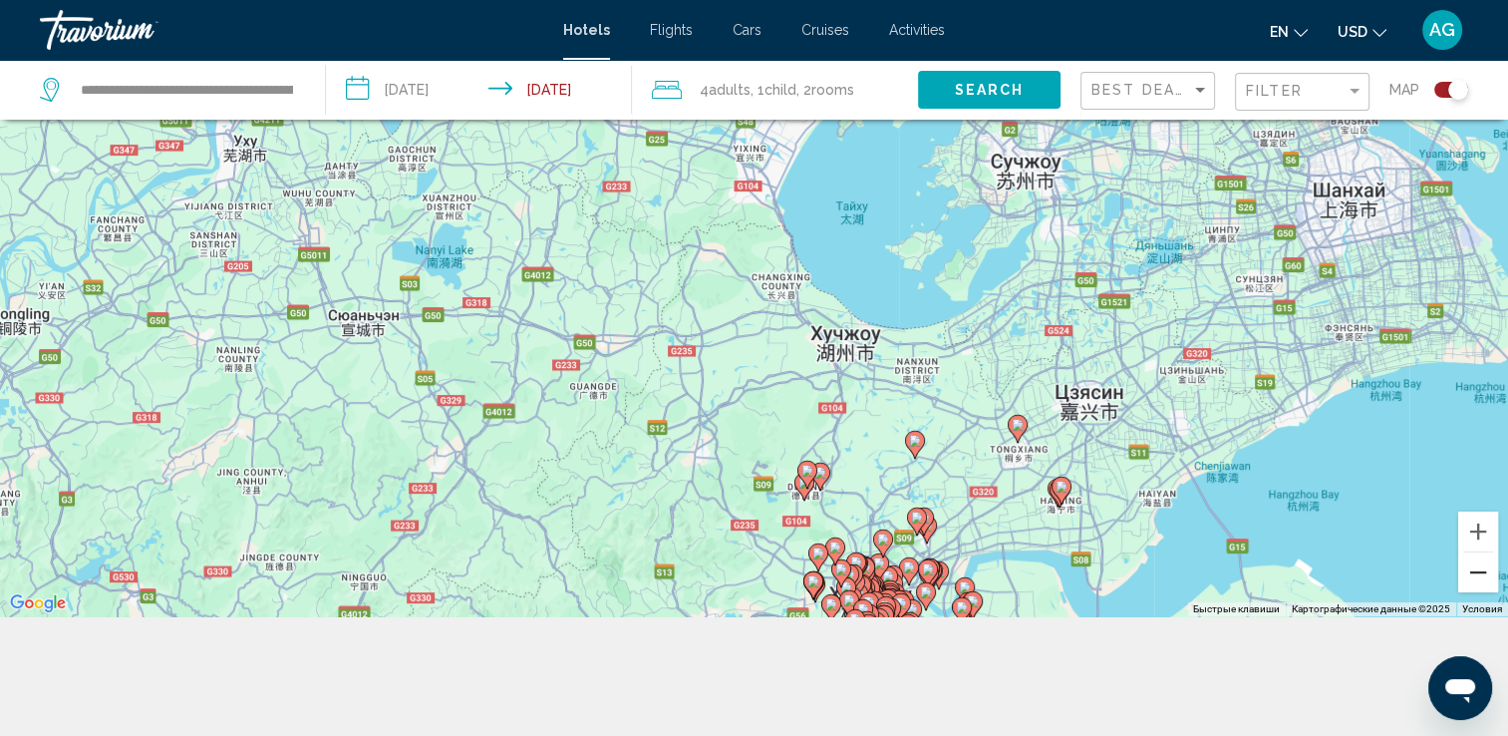
click at [1482, 587] on button "Уменьшить" at bounding box center [1478, 572] width 40 height 40
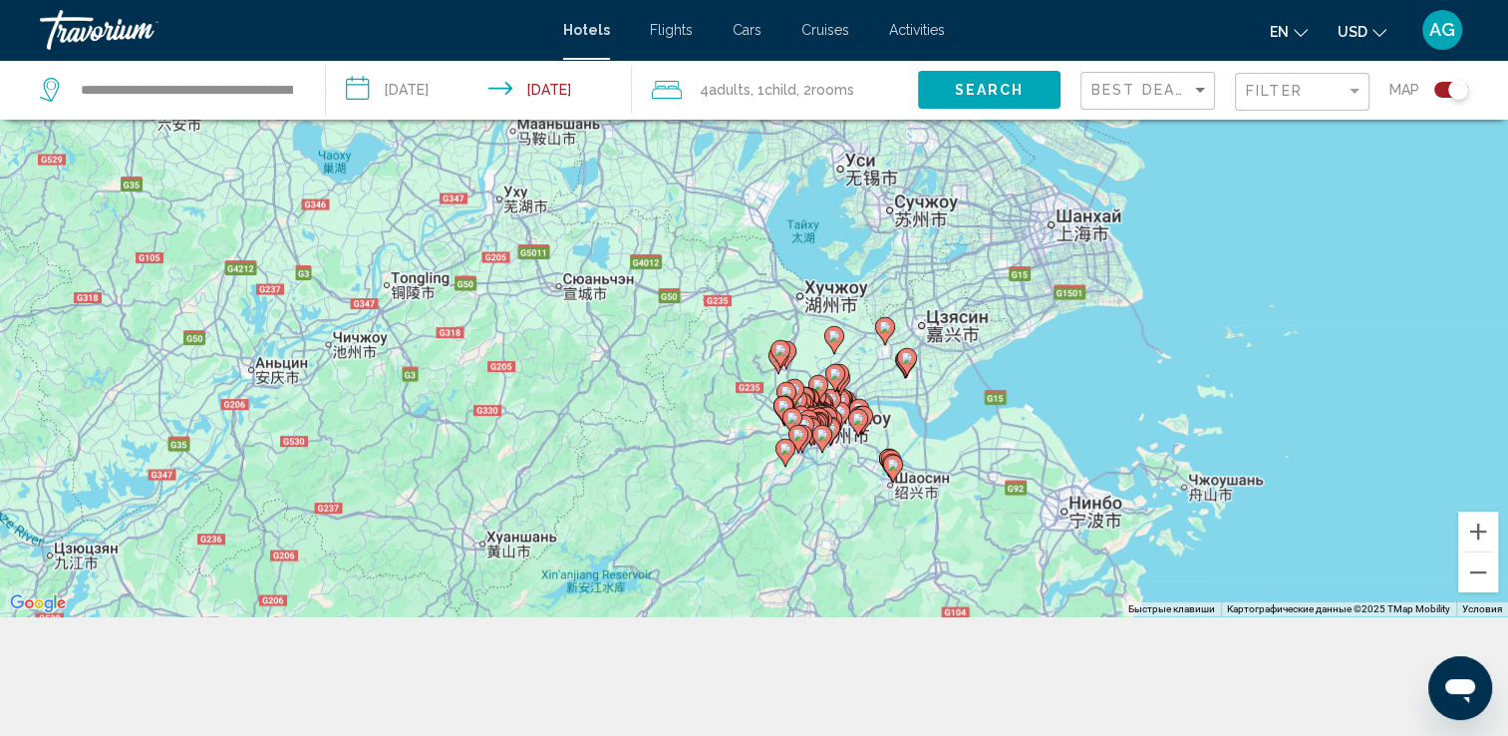
click at [821, 416] on gmp-advanced-marker "Main content" at bounding box center [814, 431] width 20 height 30
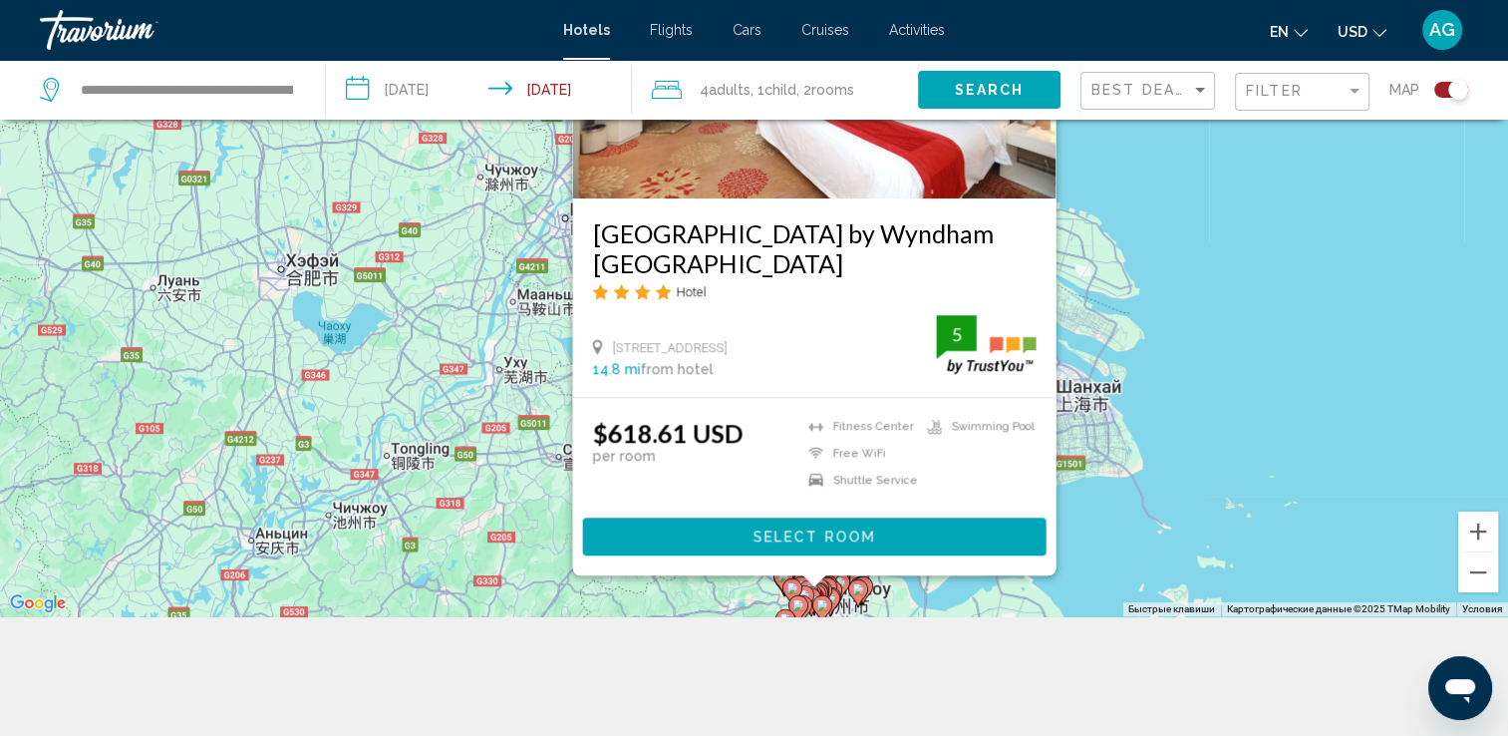
click at [881, 605] on div "Чтобы активировать перетаскивание с помощью клавиатуры, нажмите Alt + Ввод. Пос…" at bounding box center [754, 248] width 1508 height 736
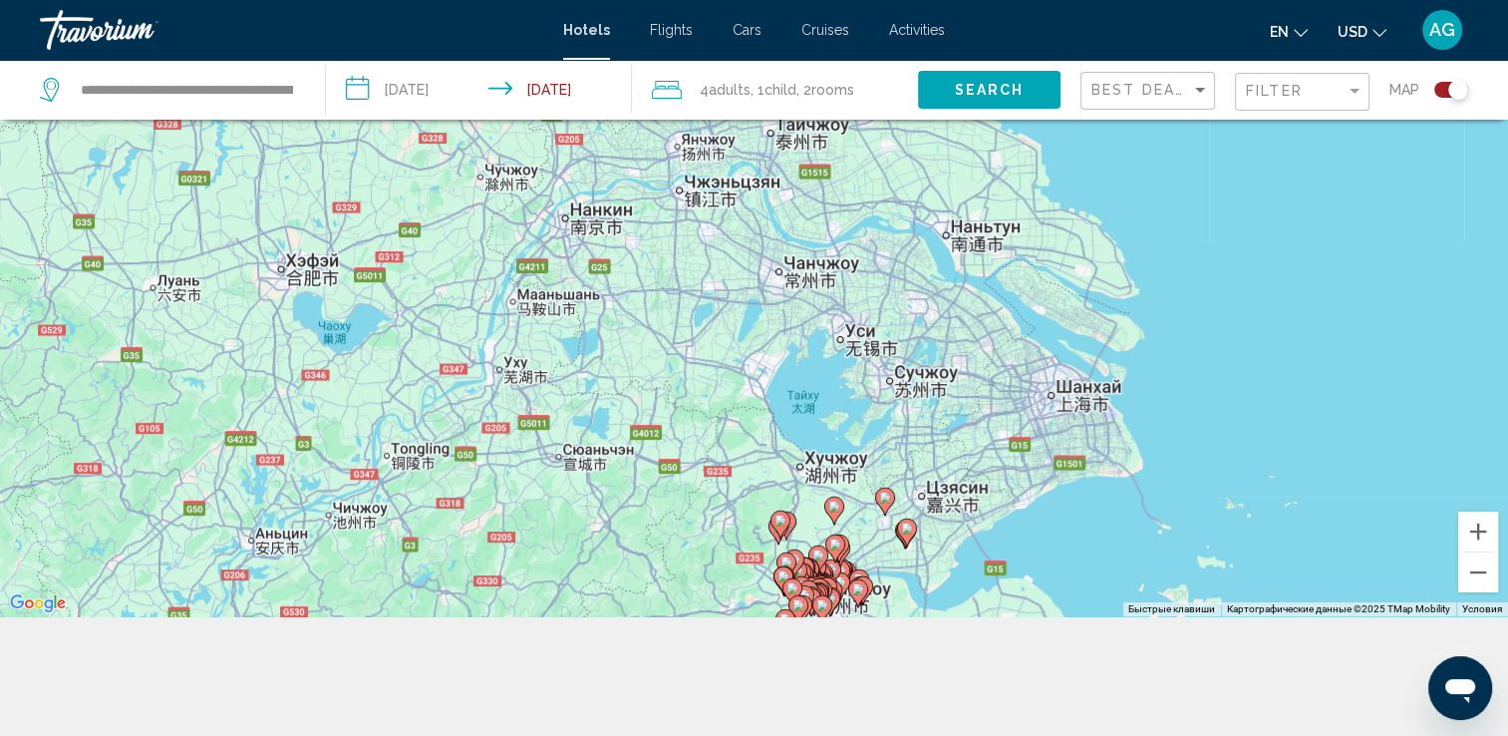
click at [882, 501] on image "Main content" at bounding box center [885, 497] width 12 height 12
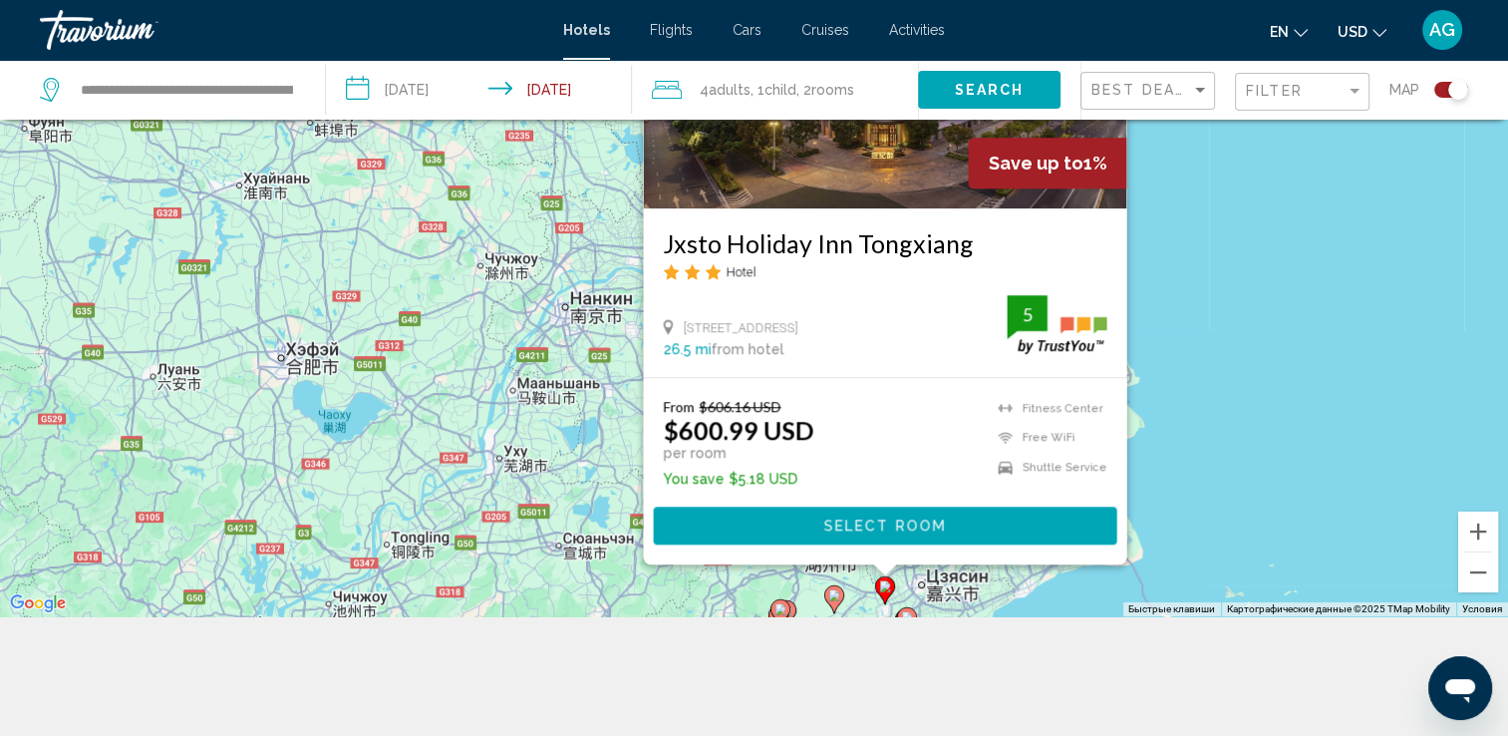
click at [961, 624] on div "**********" at bounding box center [754, 307] width 1508 height 855
click at [954, 598] on div "Чтобы активировать перетаскивание с помощью клавиатуры, нажмите Alt + Ввод. Пос…" at bounding box center [754, 248] width 1508 height 736
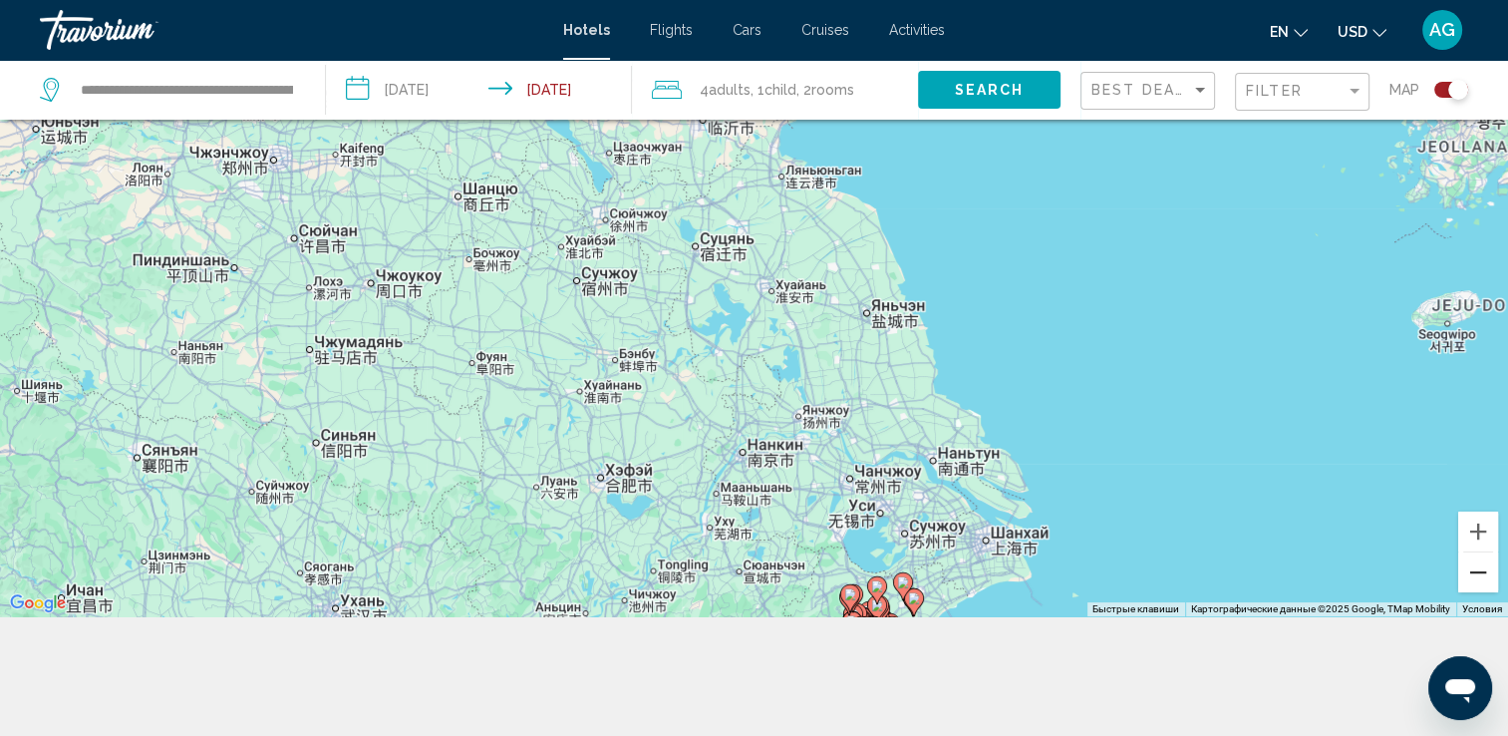
click at [1491, 574] on button "Уменьшить" at bounding box center [1478, 572] width 40 height 40
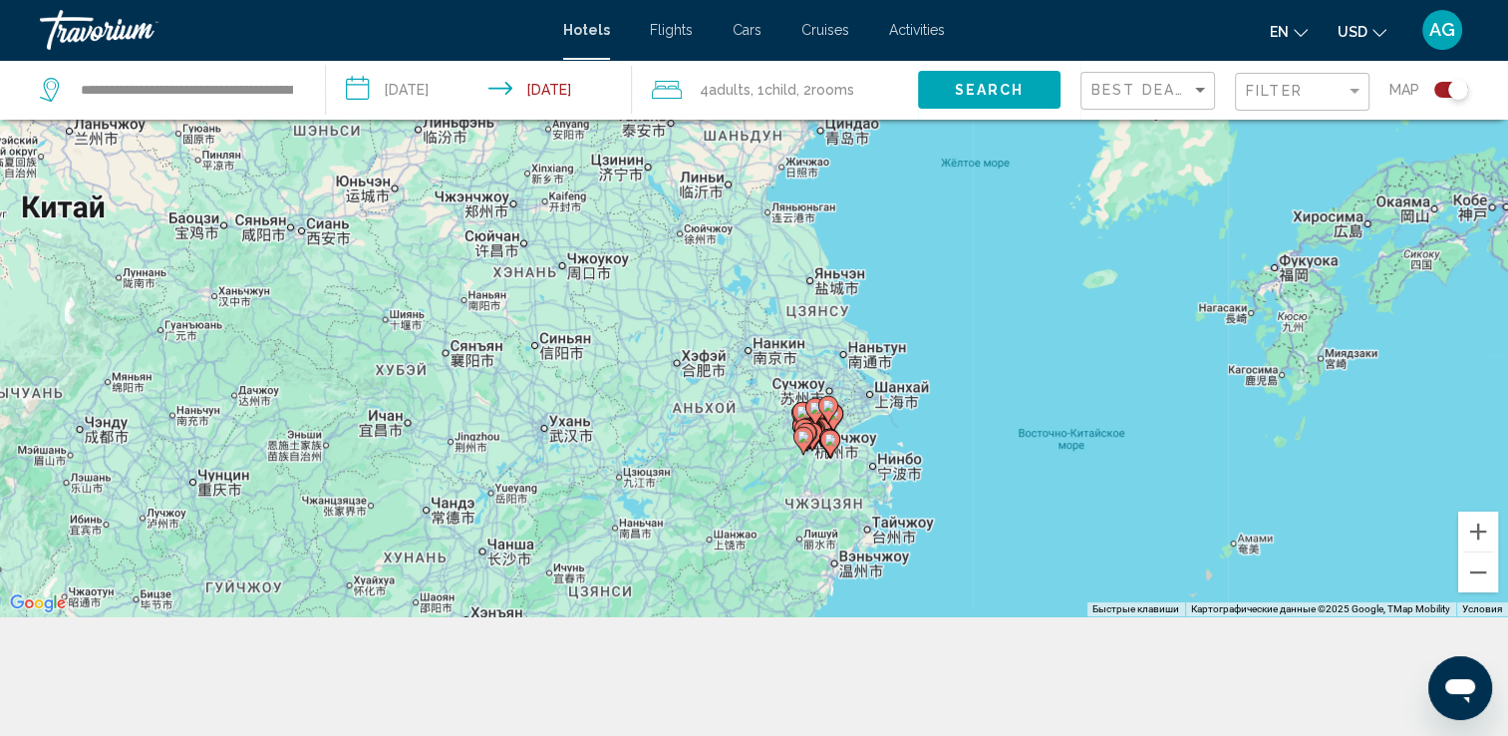
click at [816, 419] on icon "Main content" at bounding box center [814, 412] width 18 height 26
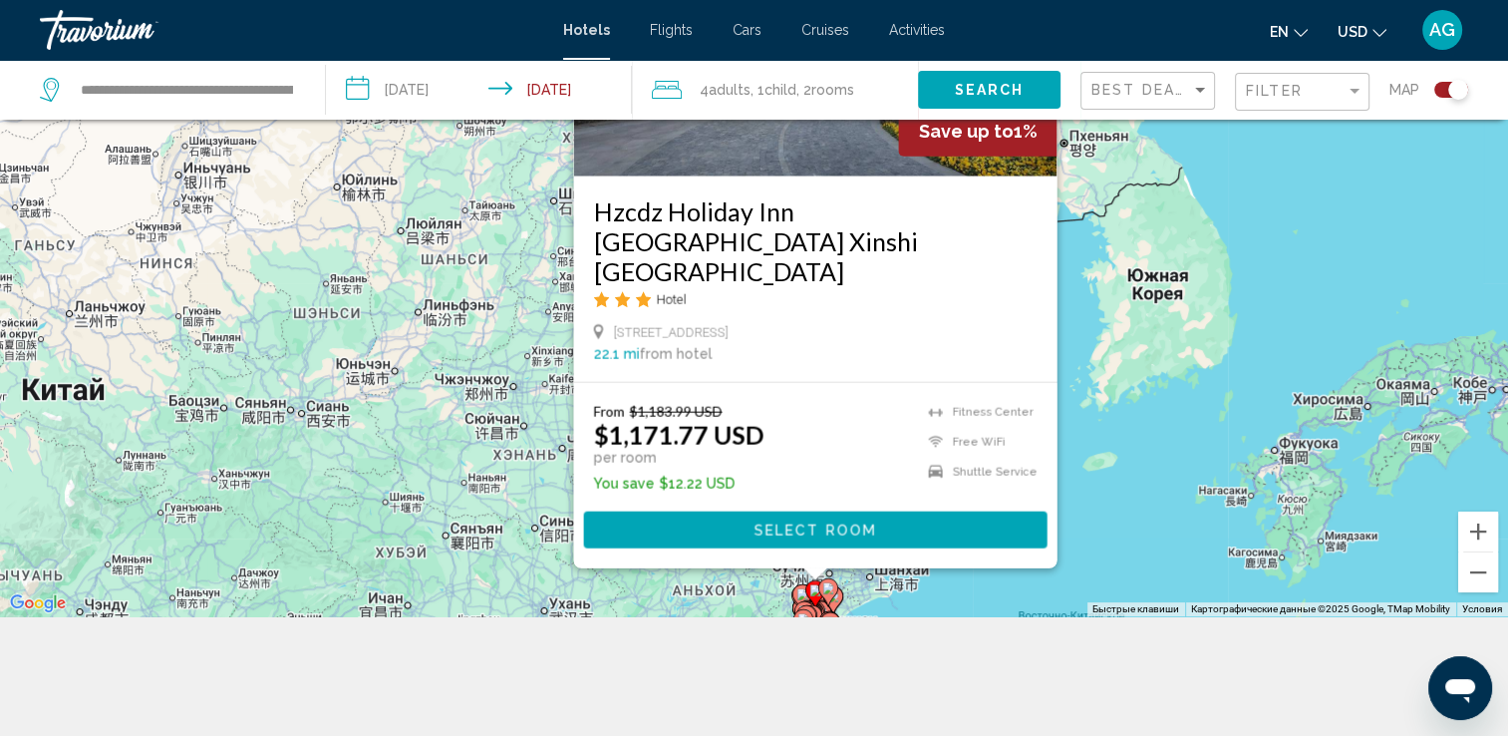
click at [1308, 284] on div "Чтобы активировать перетаскивание с помощью клавиатуры, нажмите Alt + Ввод. Пос…" at bounding box center [754, 248] width 1508 height 736
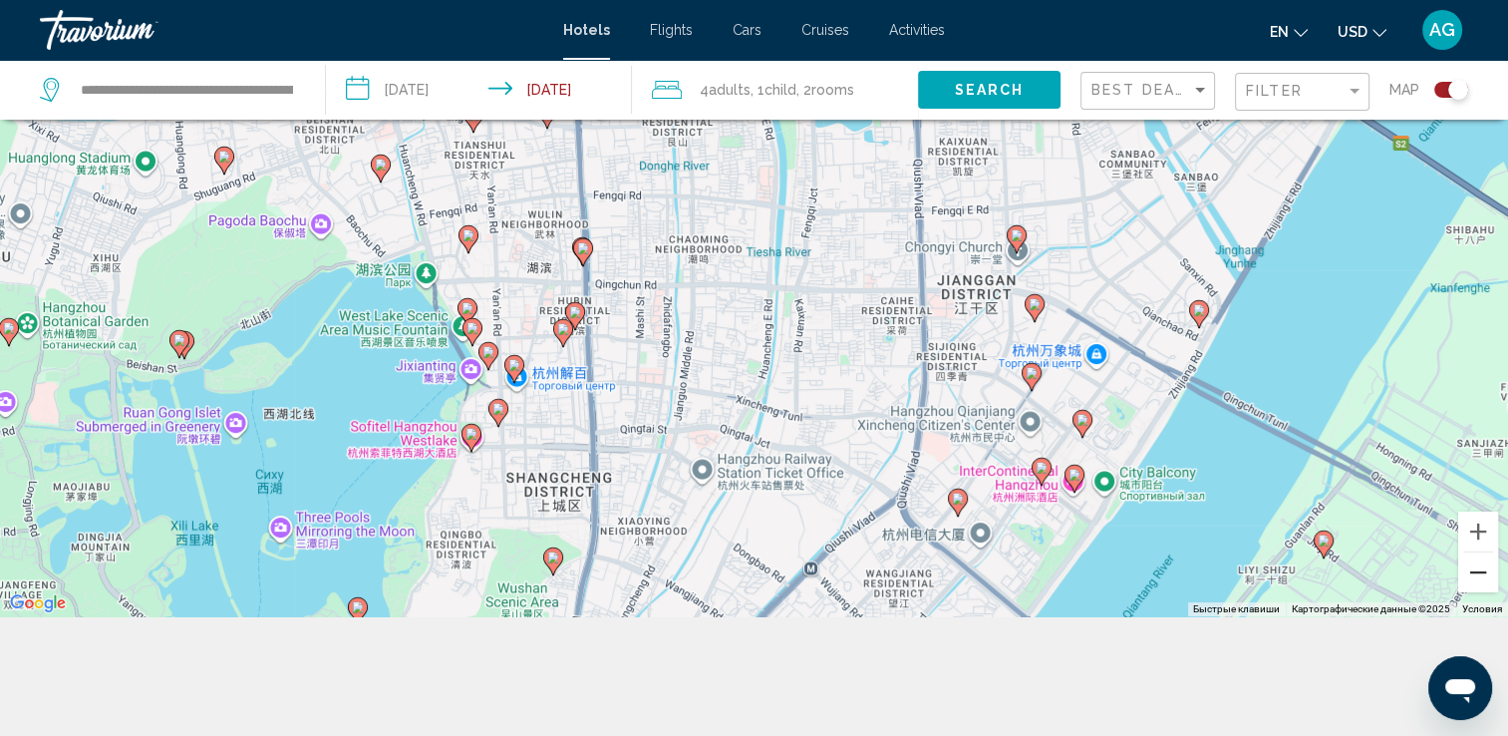
click at [1463, 575] on button "Уменьшить" at bounding box center [1478, 572] width 40 height 40
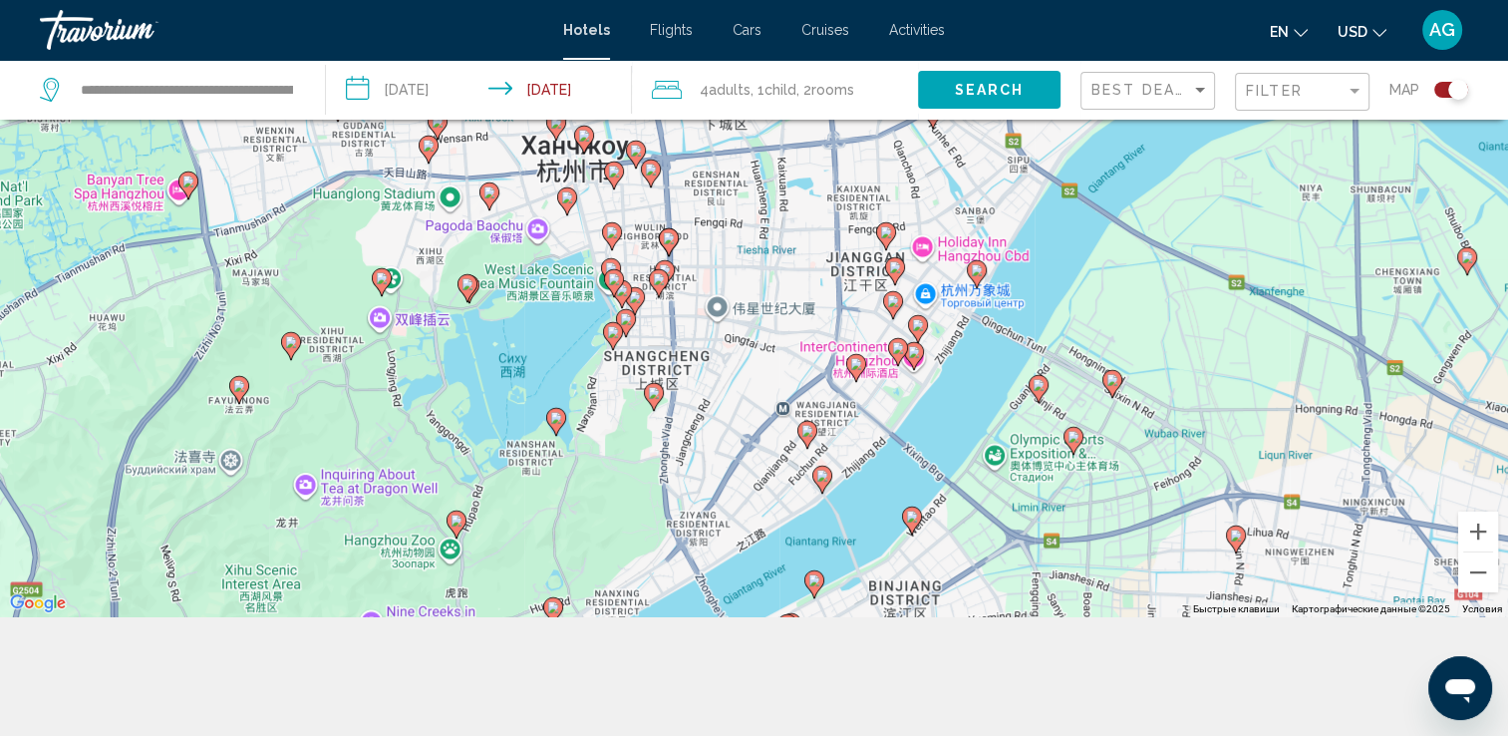
click at [1040, 381] on image "Main content" at bounding box center [1039, 385] width 12 height 12
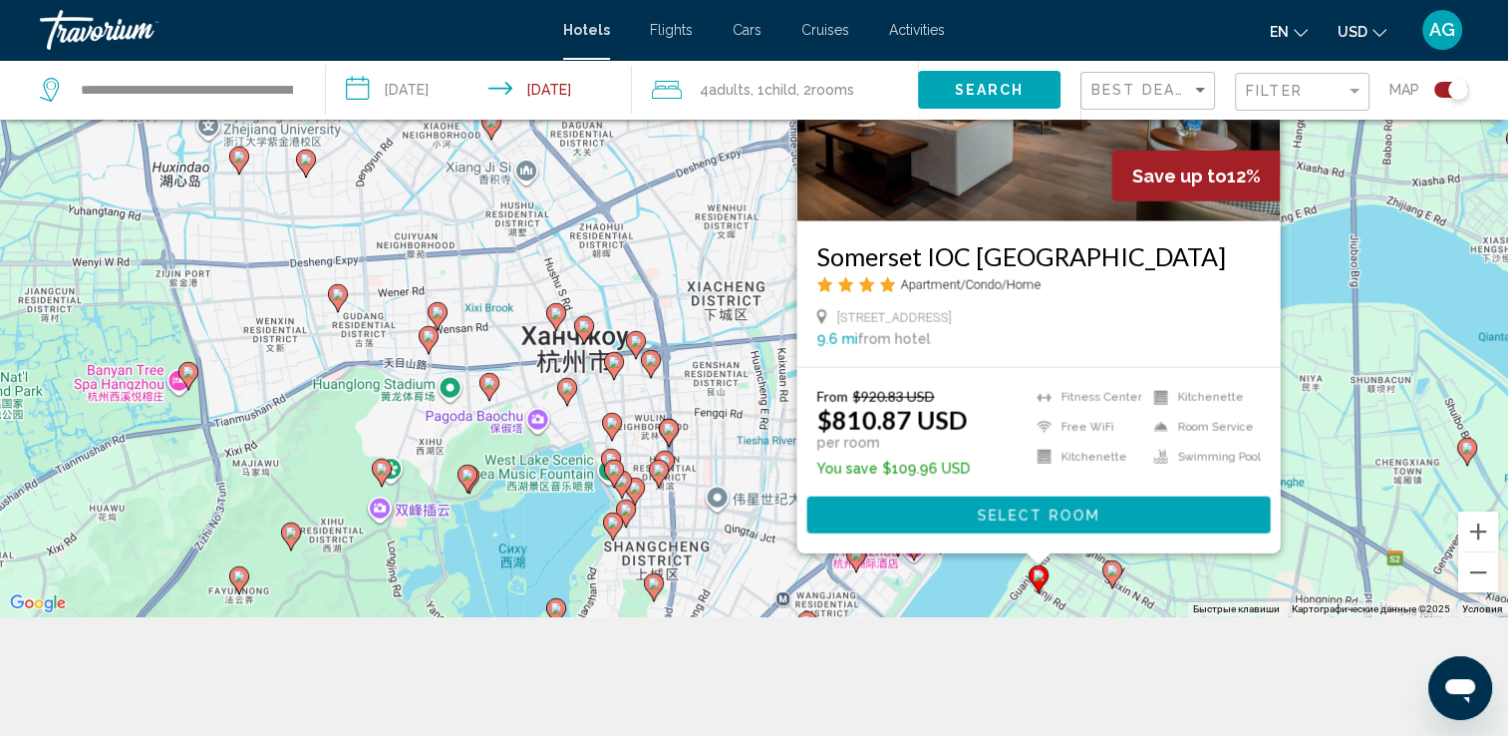
click at [1114, 568] on image "Main content" at bounding box center [1113, 570] width 12 height 12
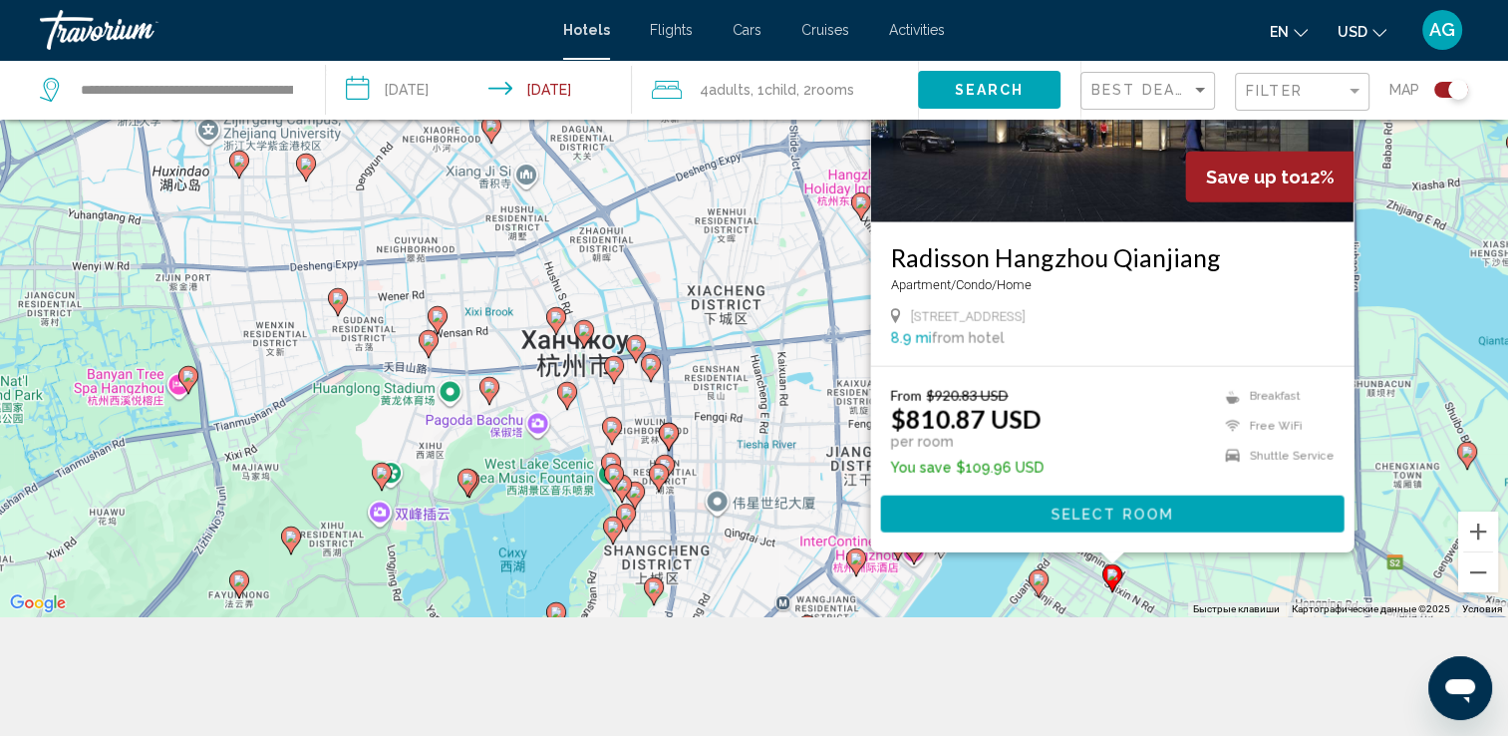
click at [1187, 577] on div "Чтобы активировать перетаскивание с помощью клавиатуры, нажмите Alt + Ввод. Пос…" at bounding box center [754, 248] width 1508 height 736
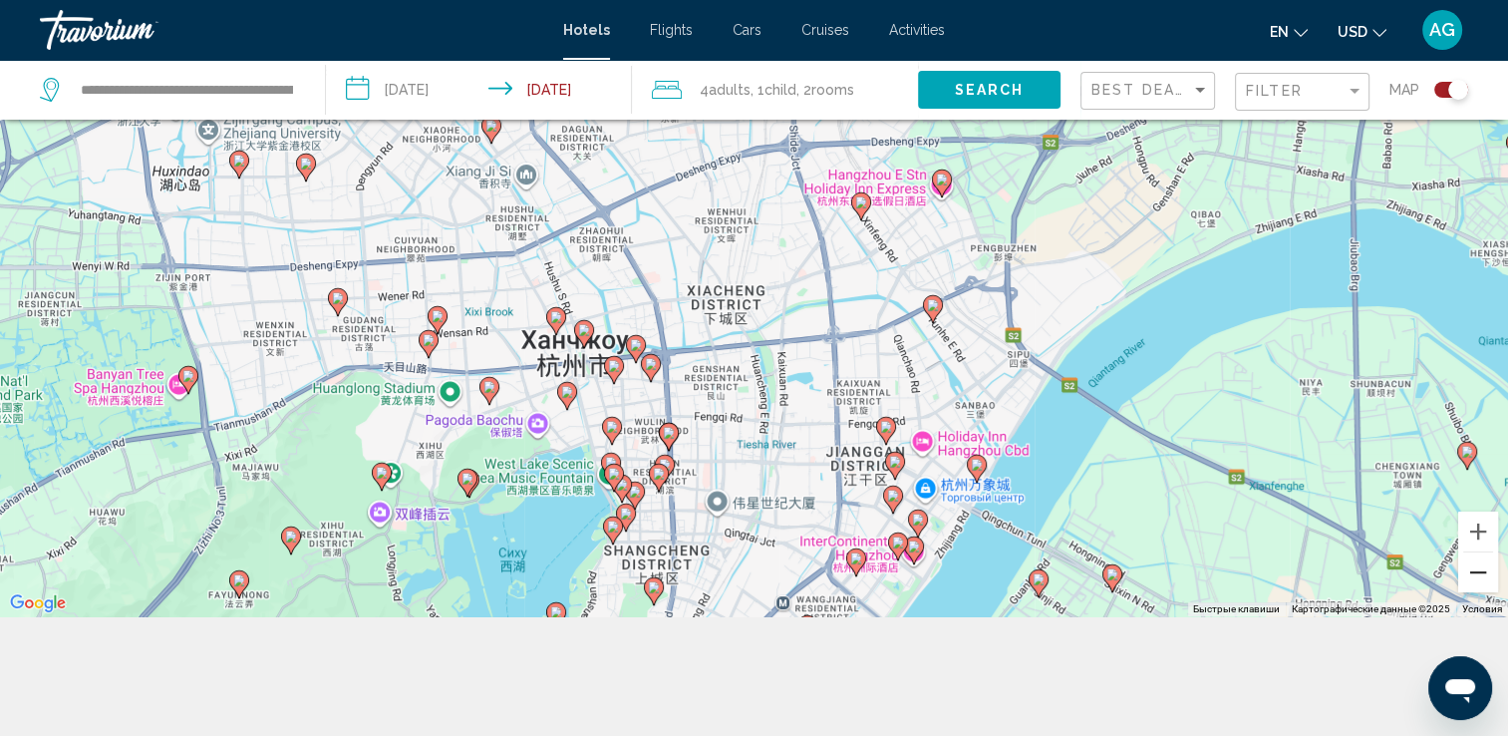
click at [1466, 585] on button "Уменьшить" at bounding box center [1478, 572] width 40 height 40
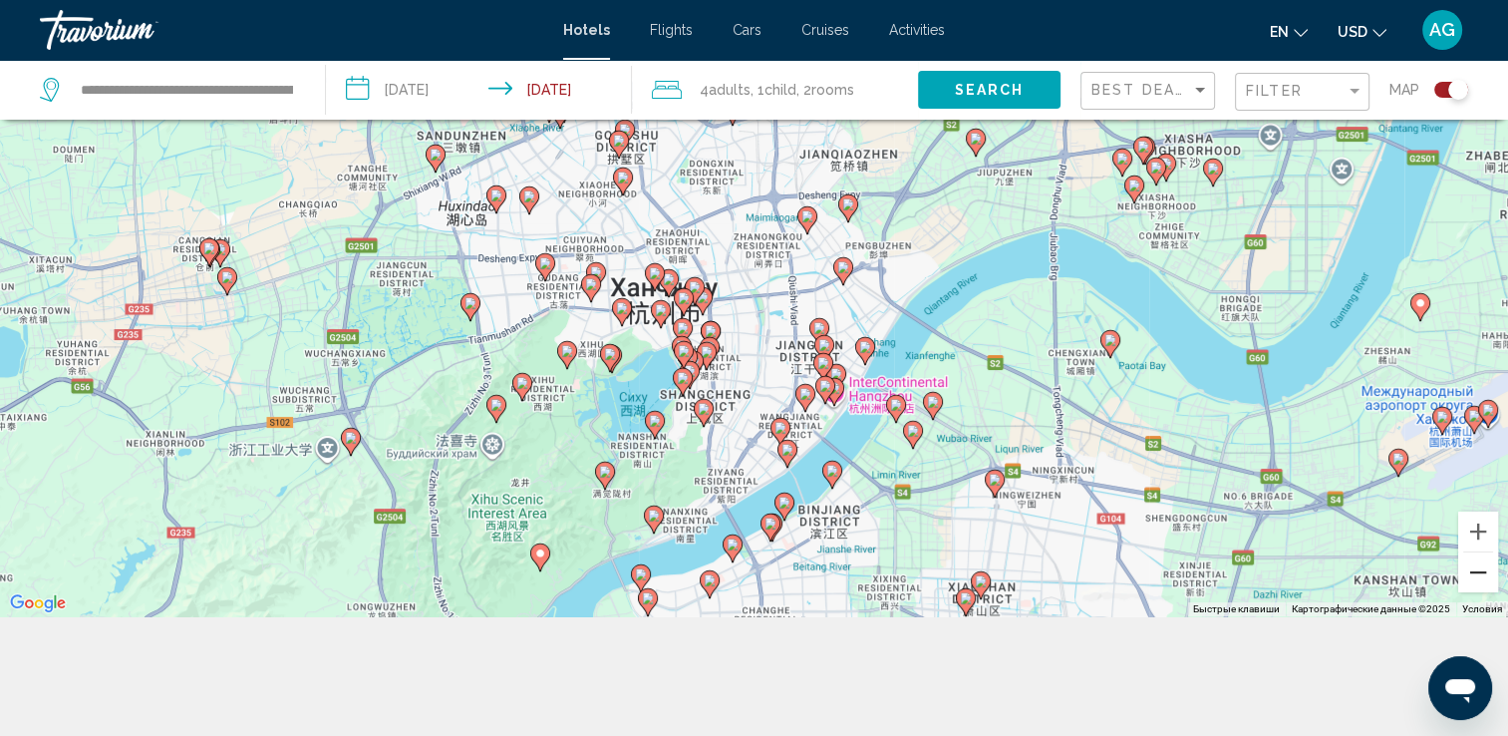
click at [1479, 572] on button "Уменьшить" at bounding box center [1478, 572] width 40 height 40
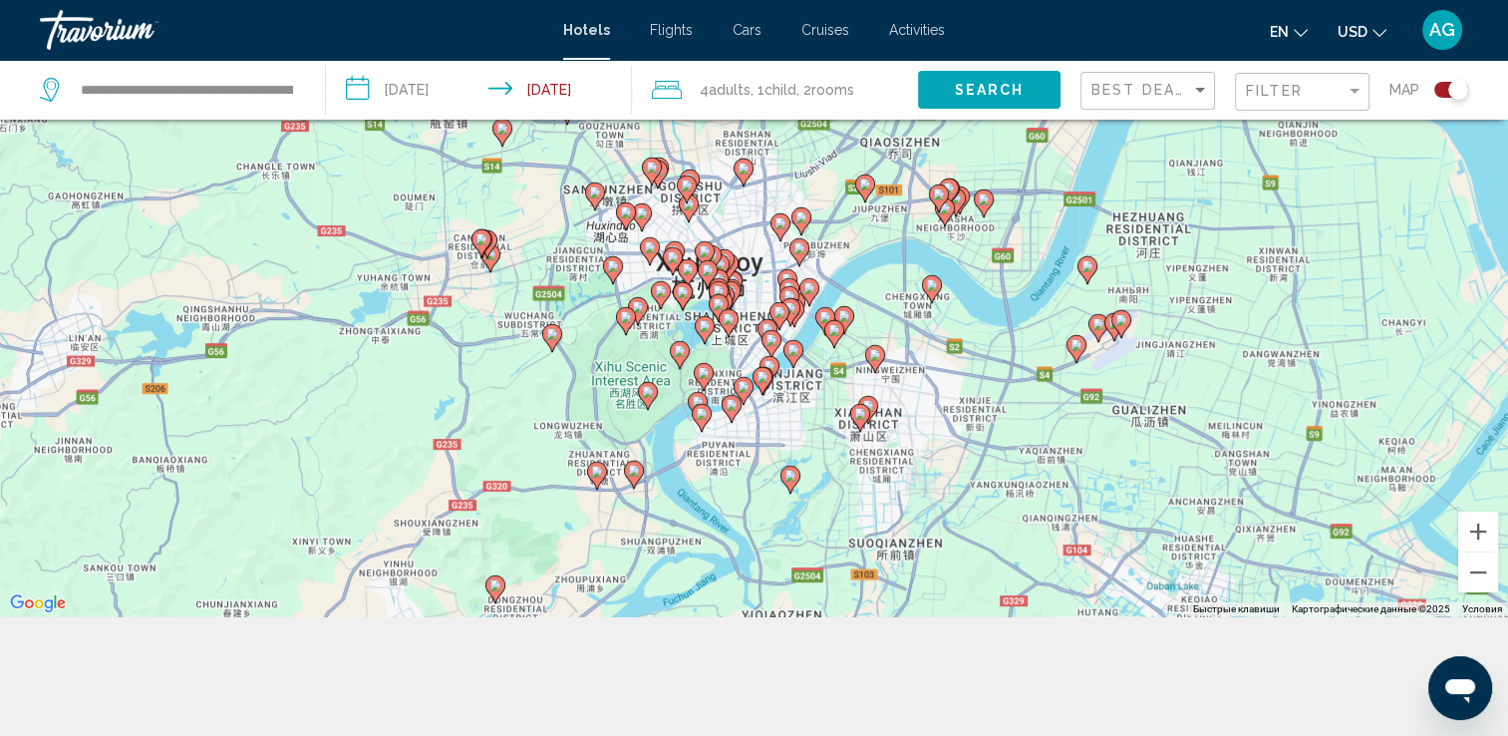
click at [646, 401] on icon "Main content" at bounding box center [647, 396] width 18 height 26
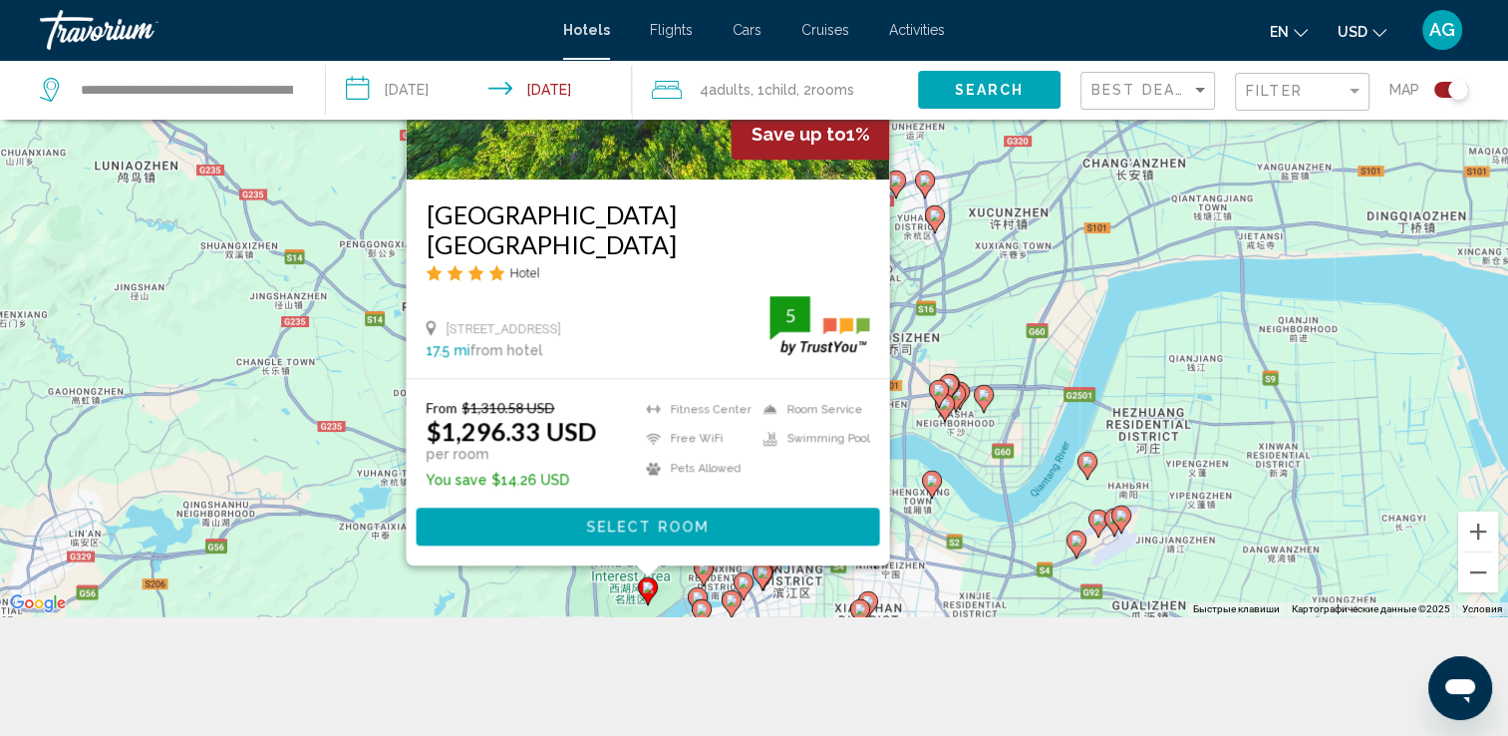
click at [690, 593] on icon "Main content" at bounding box center [697, 601] width 18 height 26
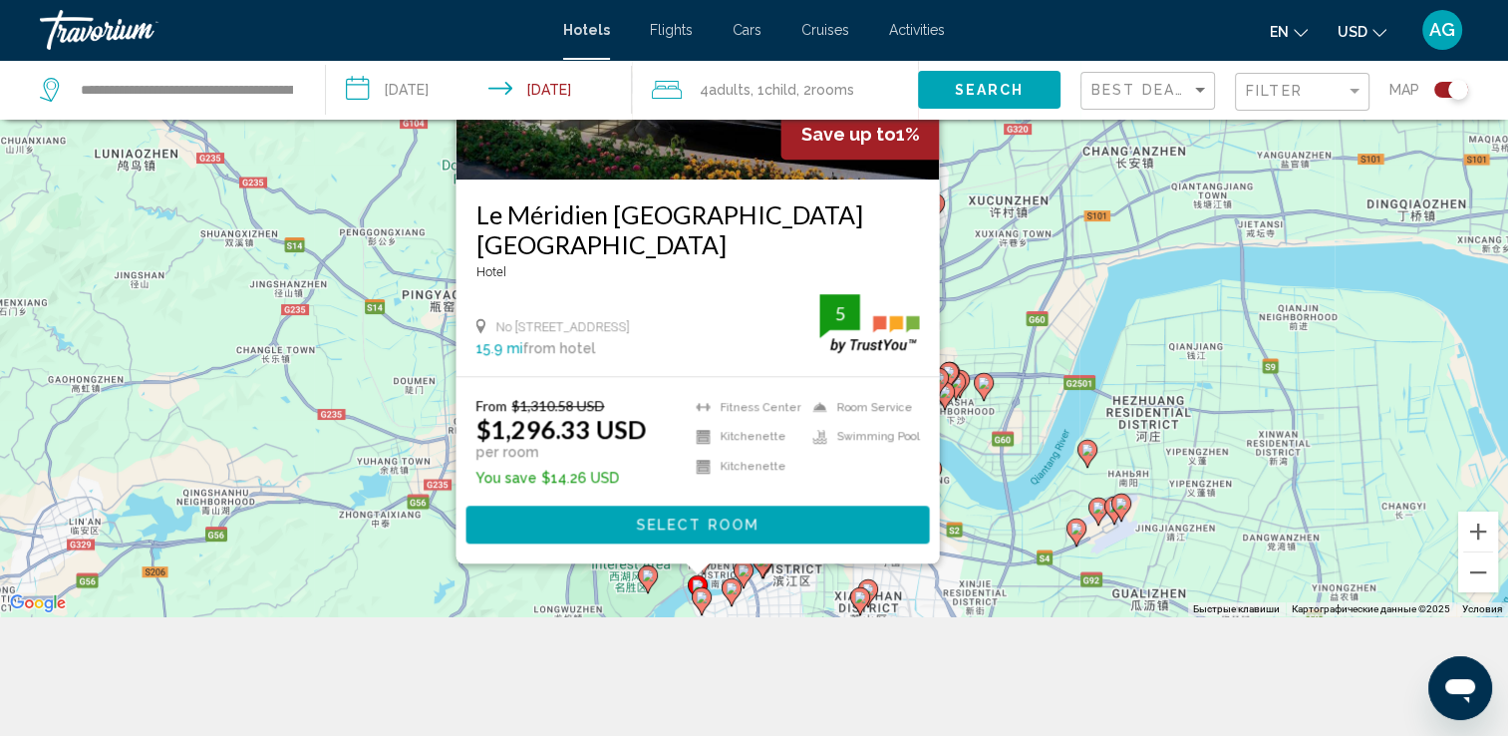
click at [706, 604] on icon "Main content" at bounding box center [701, 601] width 18 height 26
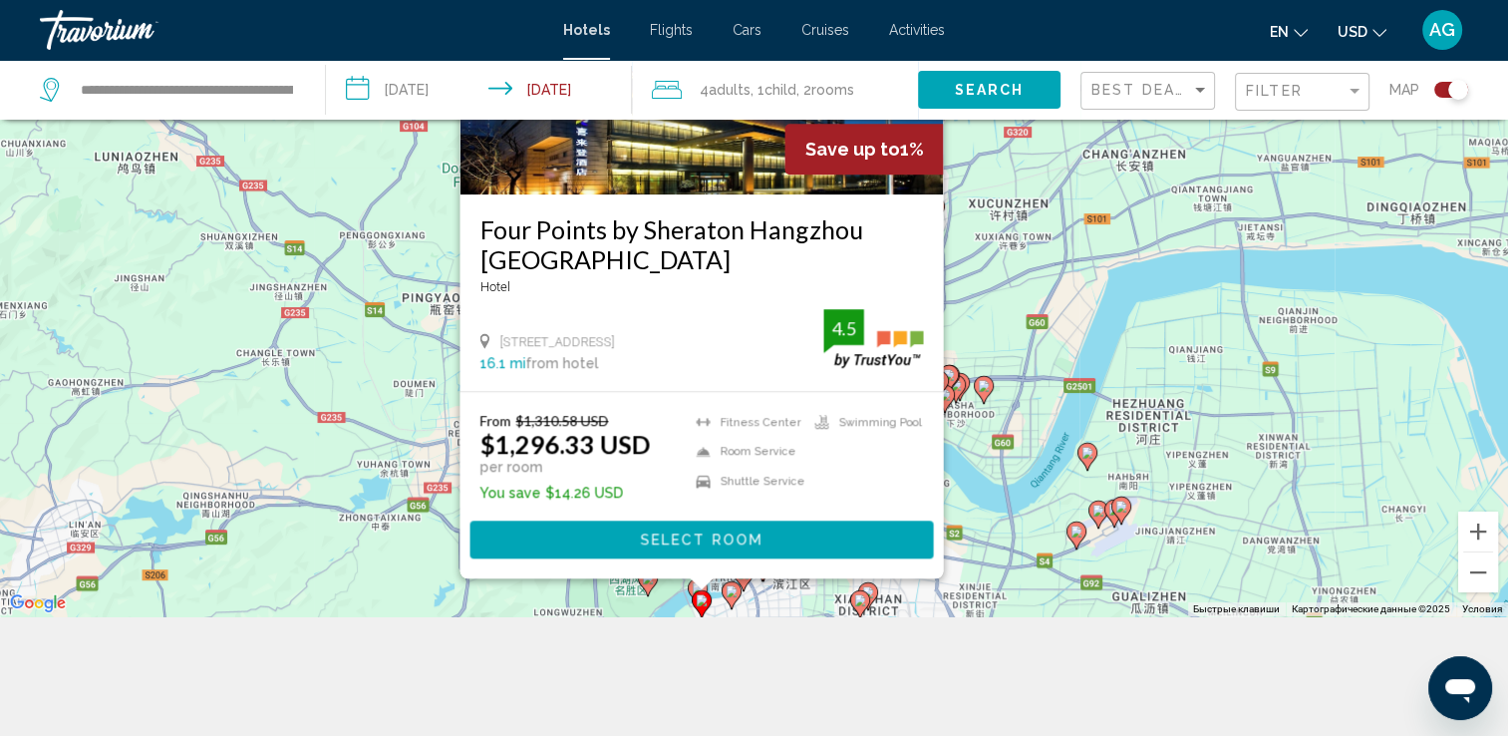
click at [1140, 344] on div "Чтобы активировать перетаскивание с помощью клавиатуры, нажмите Alt + Ввод. Пос…" at bounding box center [754, 248] width 1508 height 736
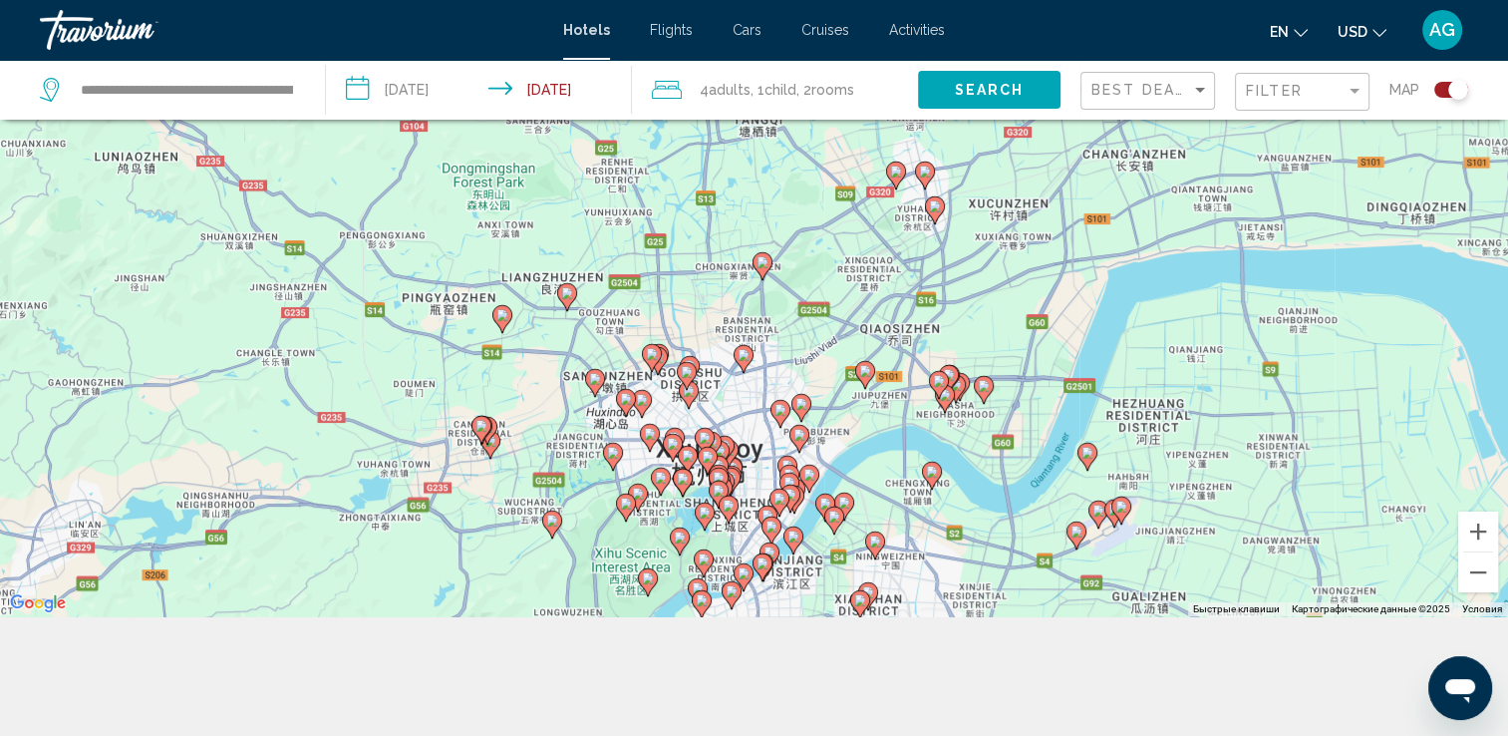
click at [807, 415] on gmp-advanced-marker "Main content" at bounding box center [802, 408] width 20 height 30
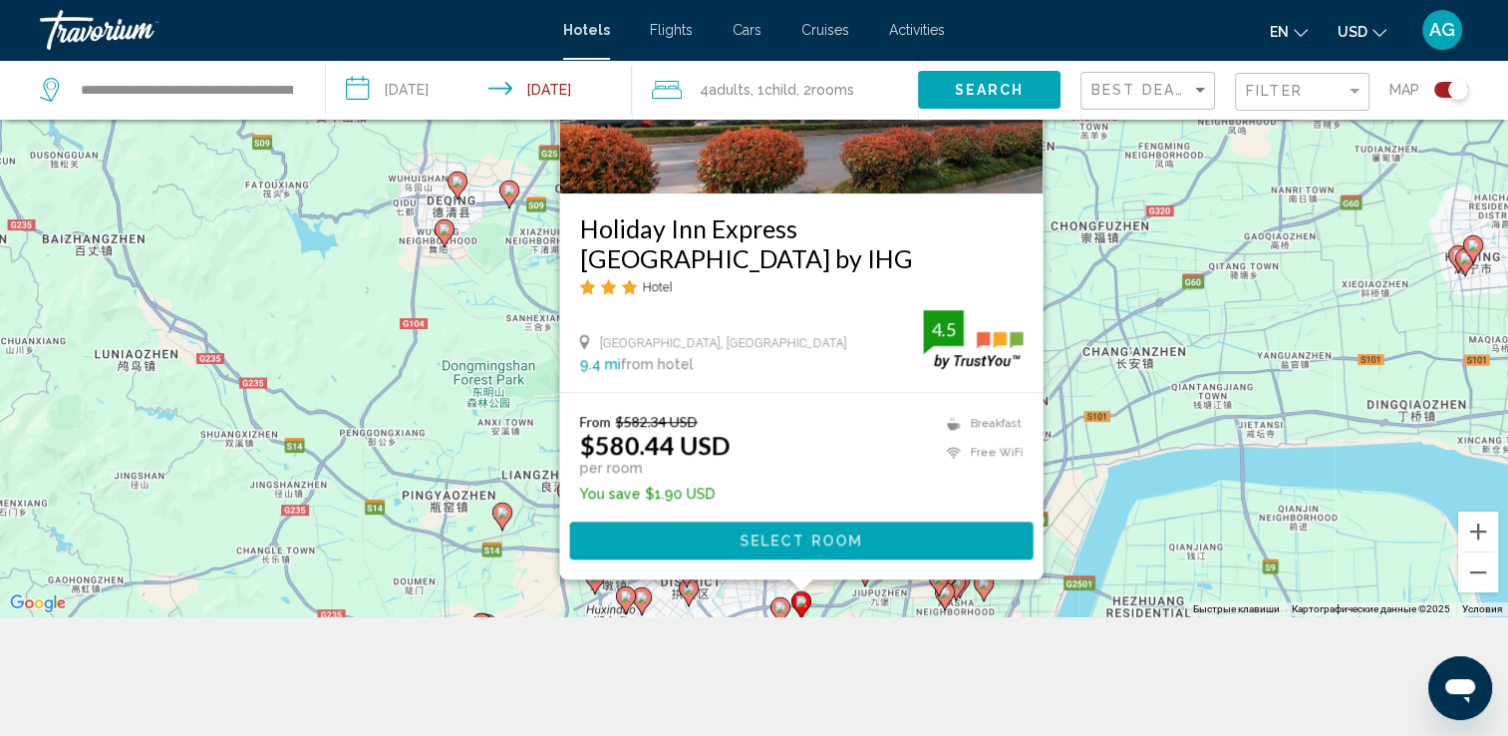
click at [1141, 435] on div "Чтобы активировать перетаскивание с помощью клавиатуры, нажмите Alt + Ввод. Пос…" at bounding box center [754, 248] width 1508 height 736
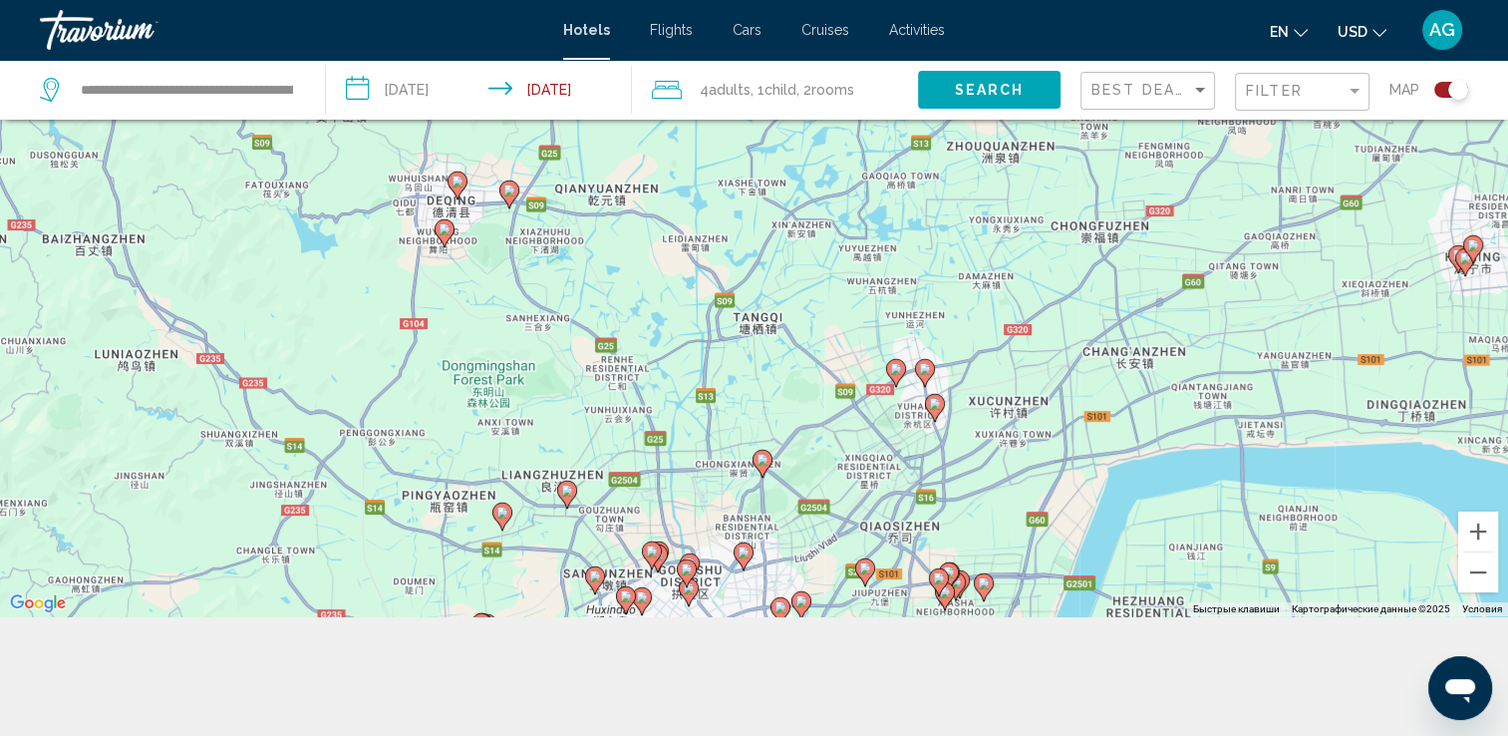
click at [887, 373] on icon "Main content" at bounding box center [896, 373] width 20 height 28
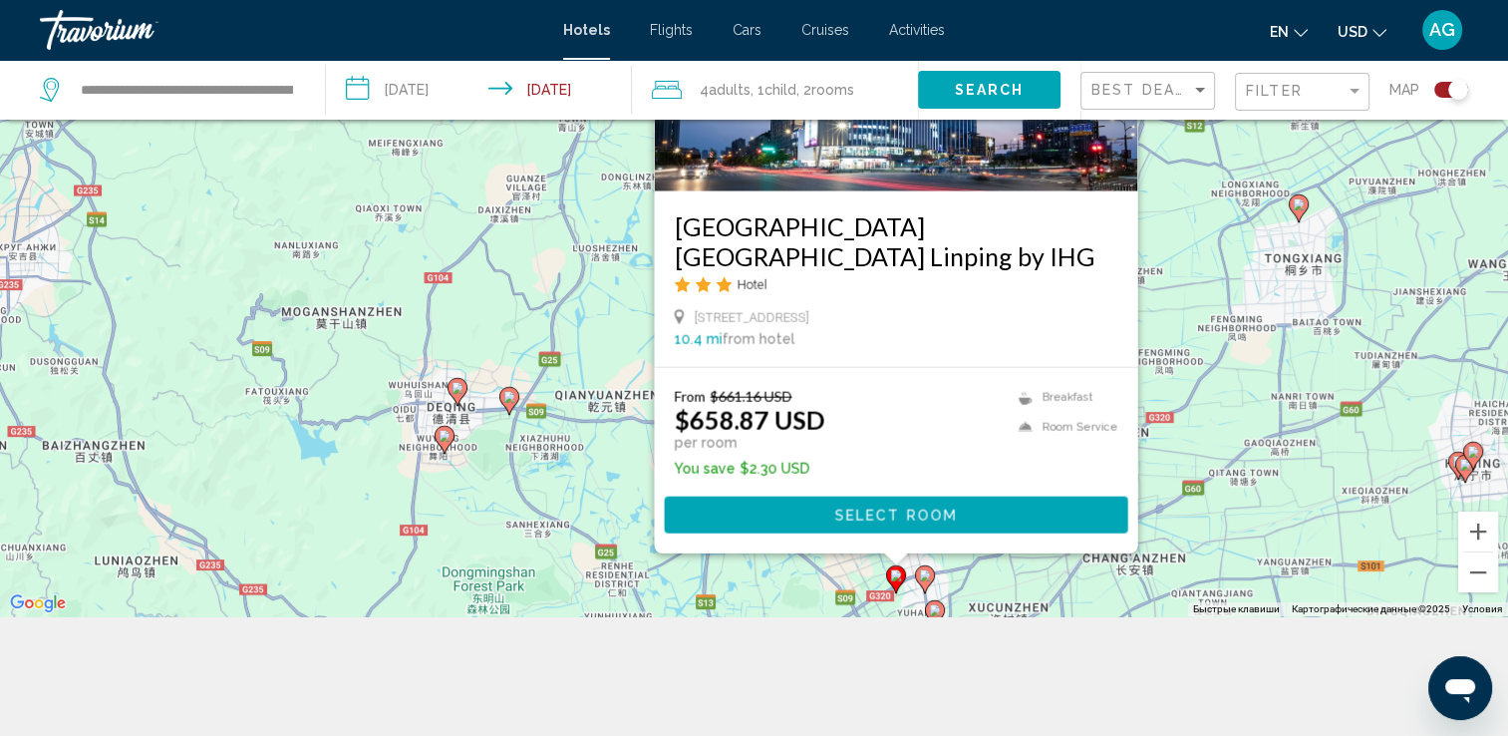
click at [834, 581] on div "Чтобы активировать перетаскивание с помощью клавиатуры, нажмите Alt + Ввод. Пос…" at bounding box center [754, 248] width 1508 height 736
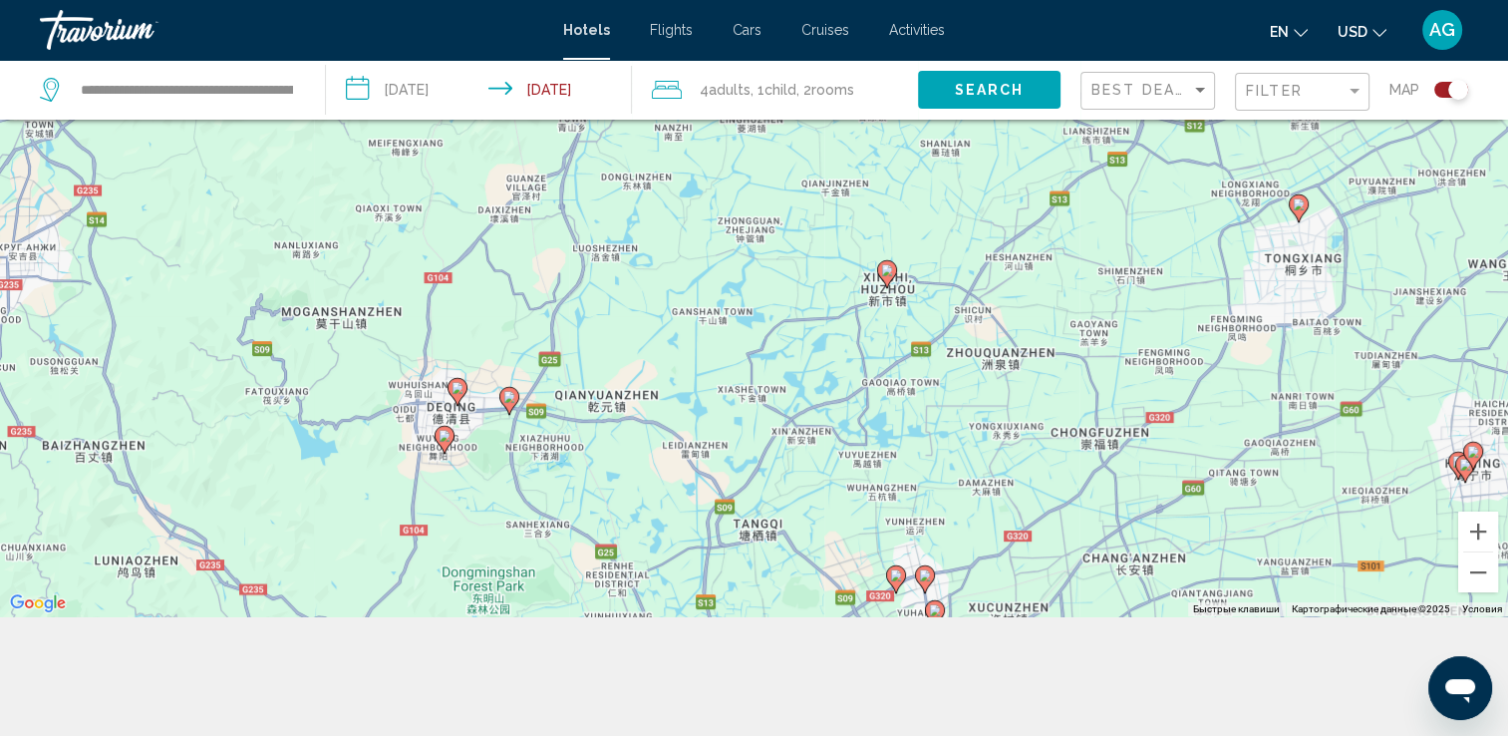
click at [888, 277] on icon "Main content" at bounding box center [886, 274] width 18 height 26
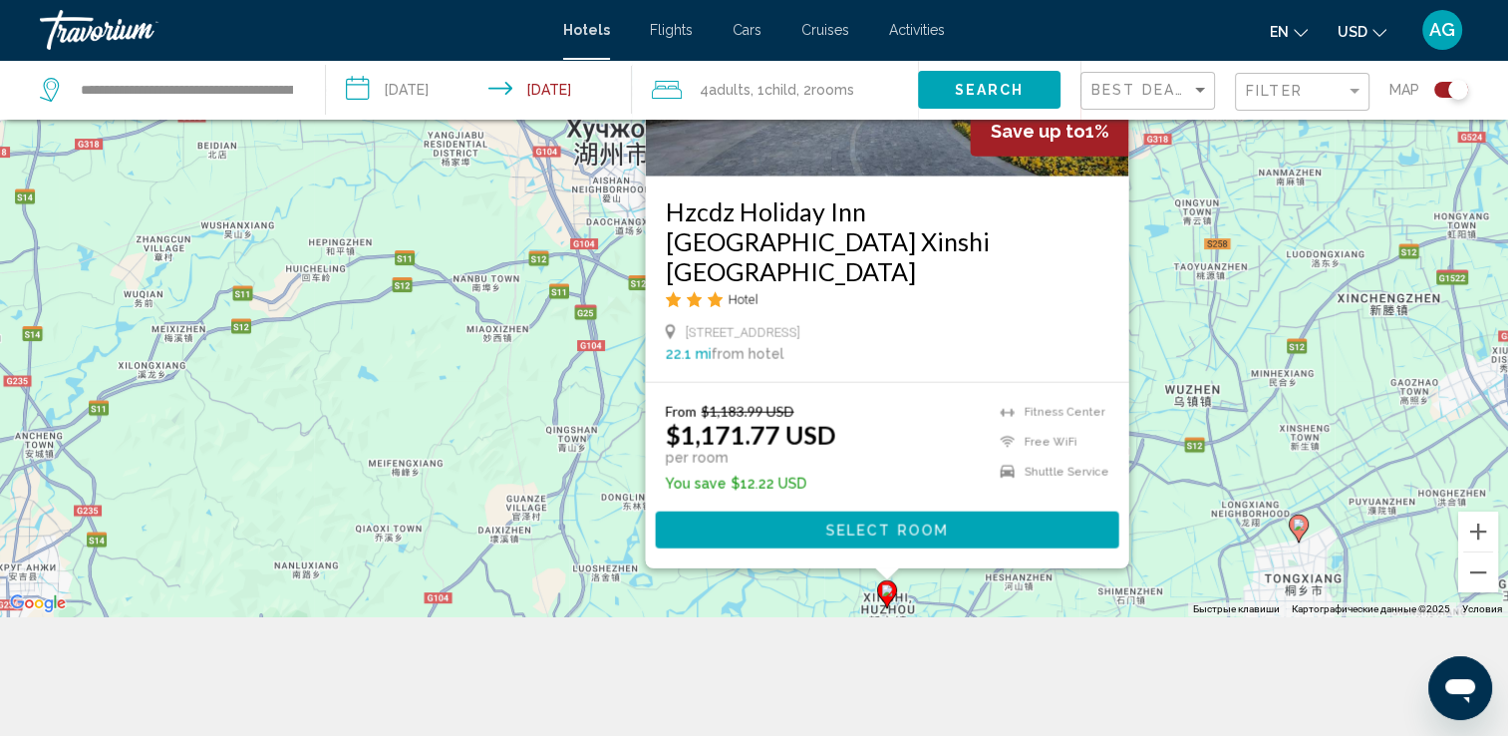
drag, startPoint x: 1239, startPoint y: 562, endPoint x: 1252, endPoint y: 561, distance: 13.0
click at [1240, 561] on div "Чтобы активировать перетаскивание с помощью клавиатуры, нажмите Alt + Ввод. Пос…" at bounding box center [754, 248] width 1508 height 736
click at [1476, 574] on button "Уменьшить" at bounding box center [1478, 572] width 40 height 40
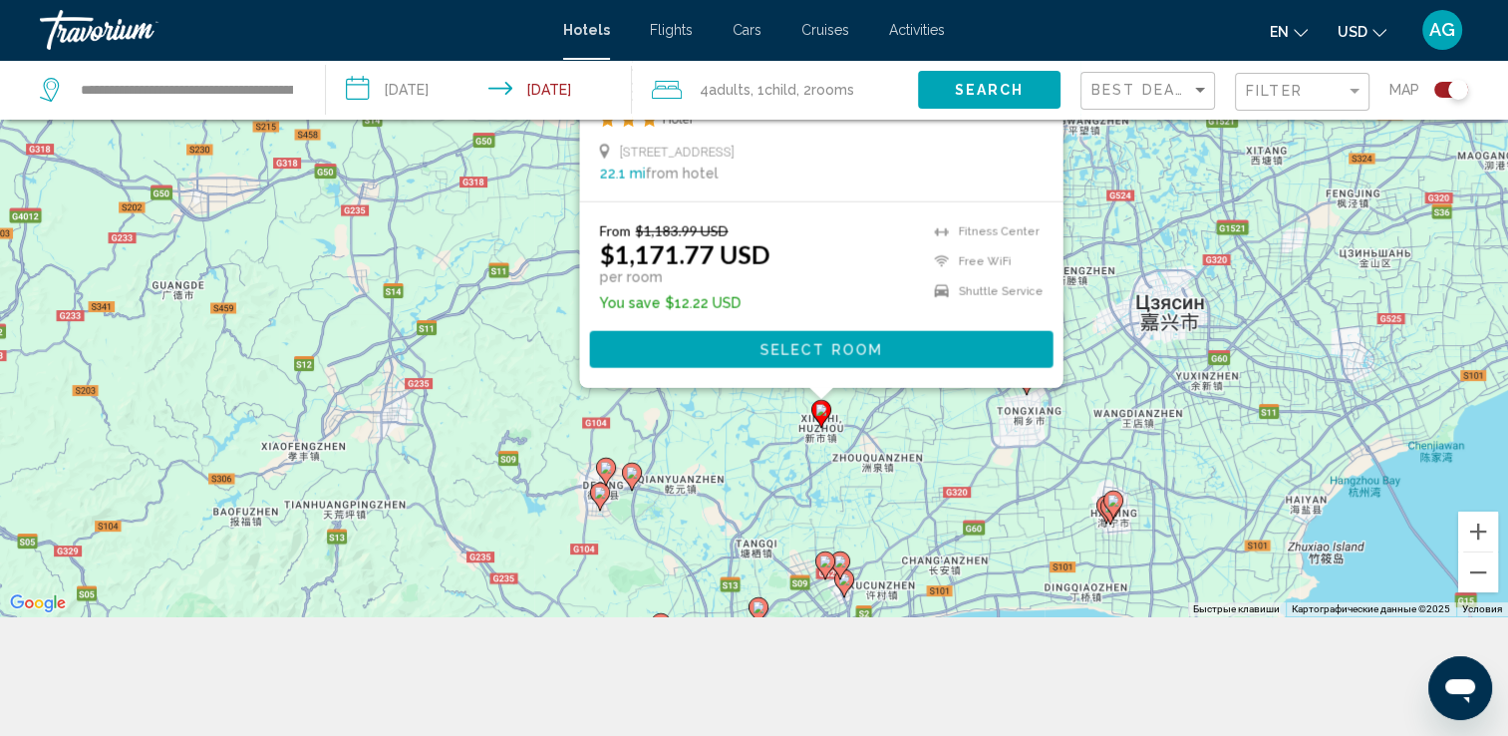
click at [1113, 504] on image "Main content" at bounding box center [1114, 500] width 12 height 12
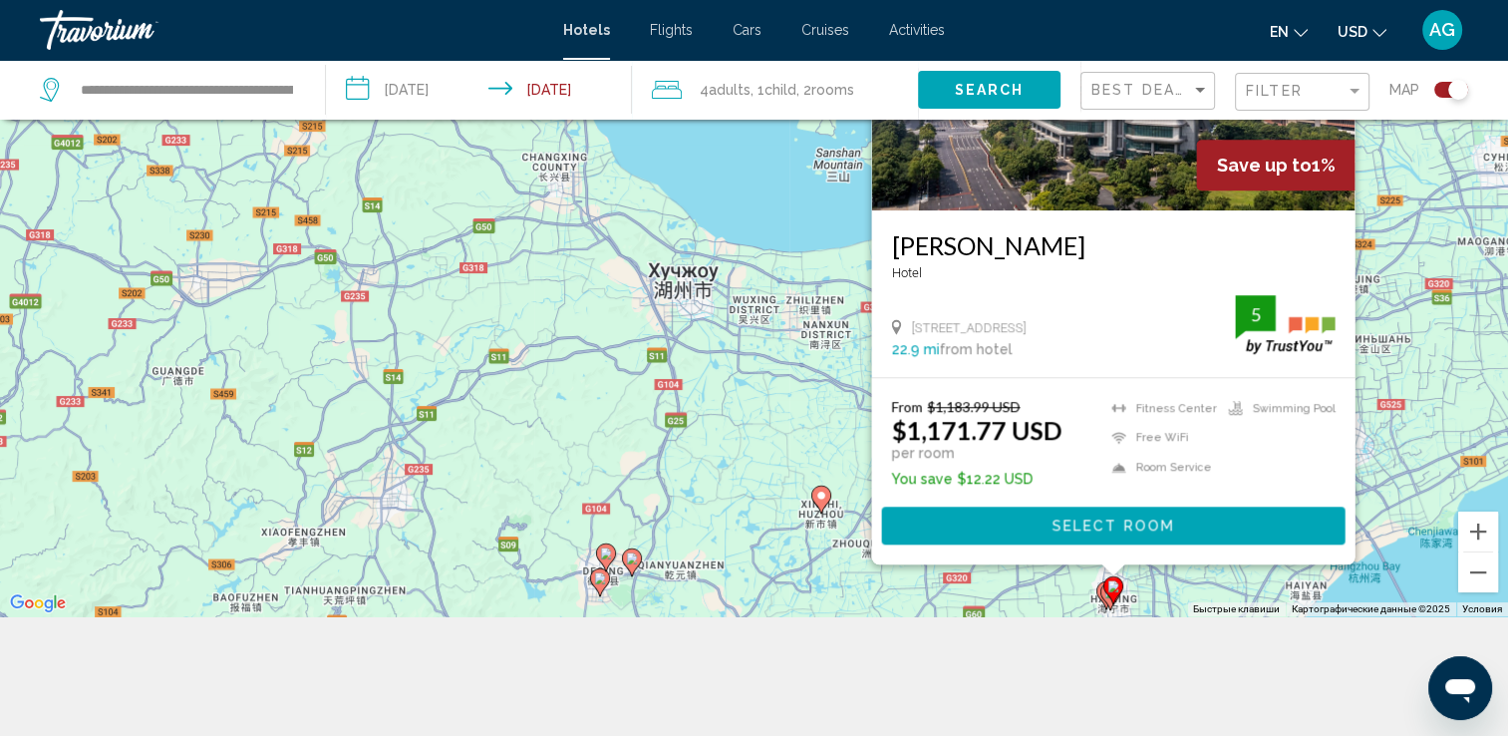
click at [630, 560] on image "Main content" at bounding box center [632, 558] width 12 height 12
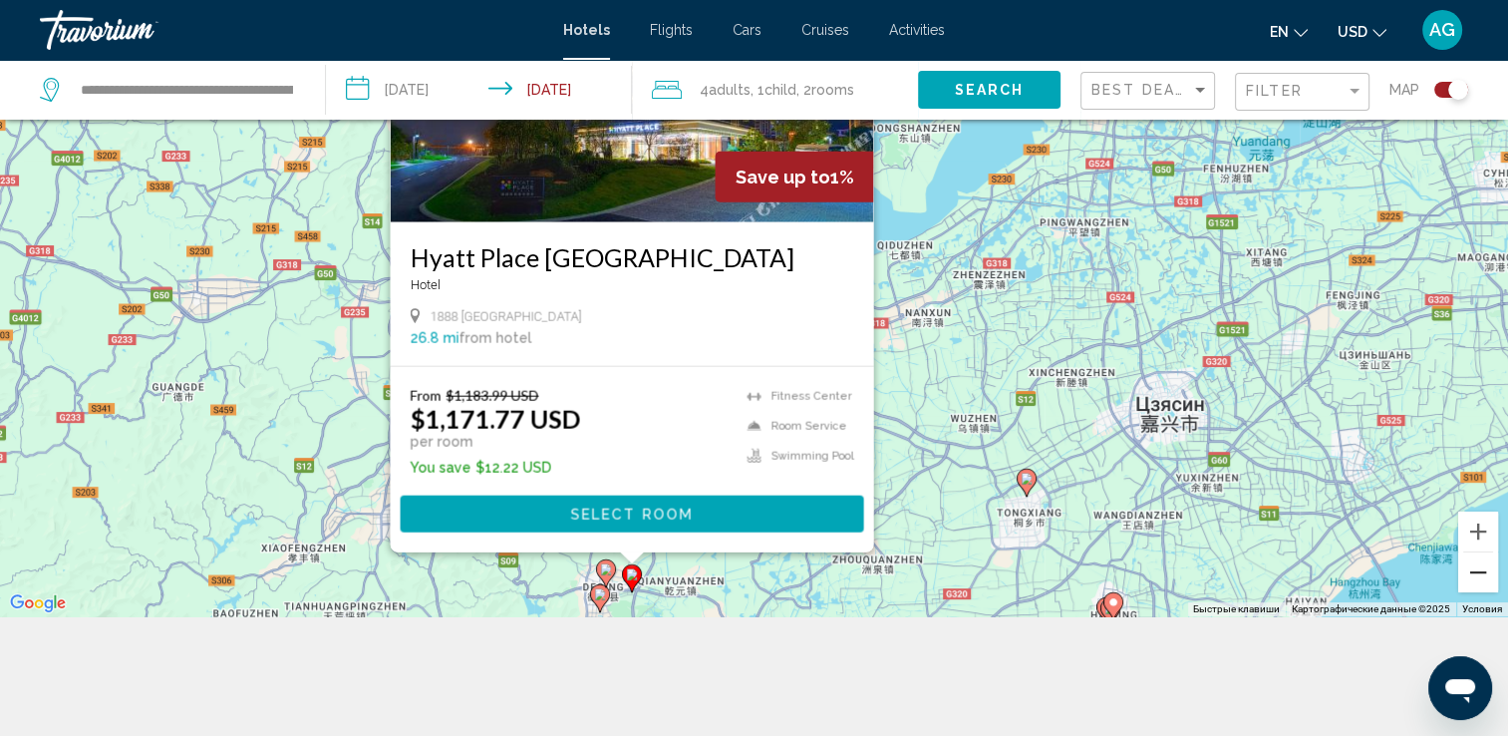
click at [1482, 591] on button "Уменьшить" at bounding box center [1478, 572] width 40 height 40
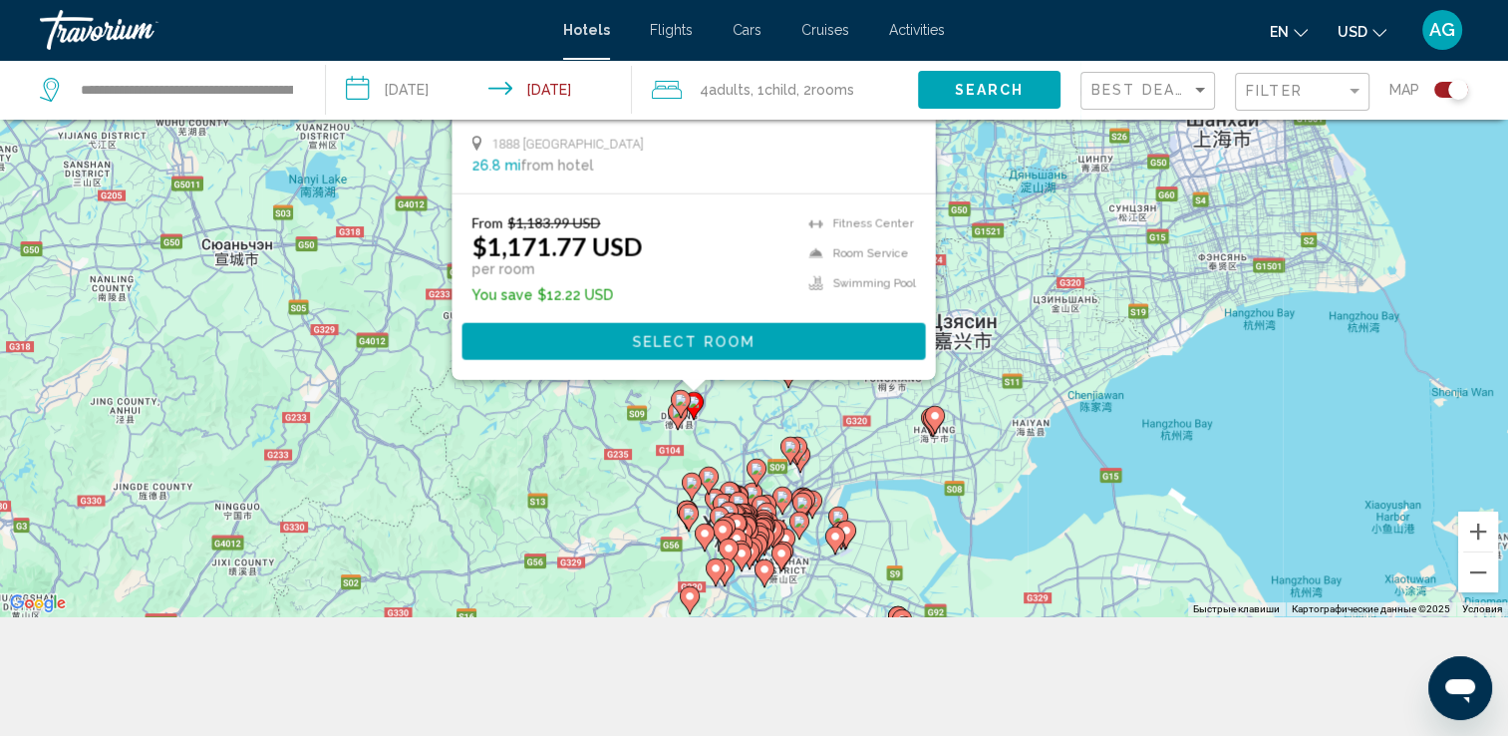
click at [790, 450] on image "Main content" at bounding box center [791, 447] width 12 height 12
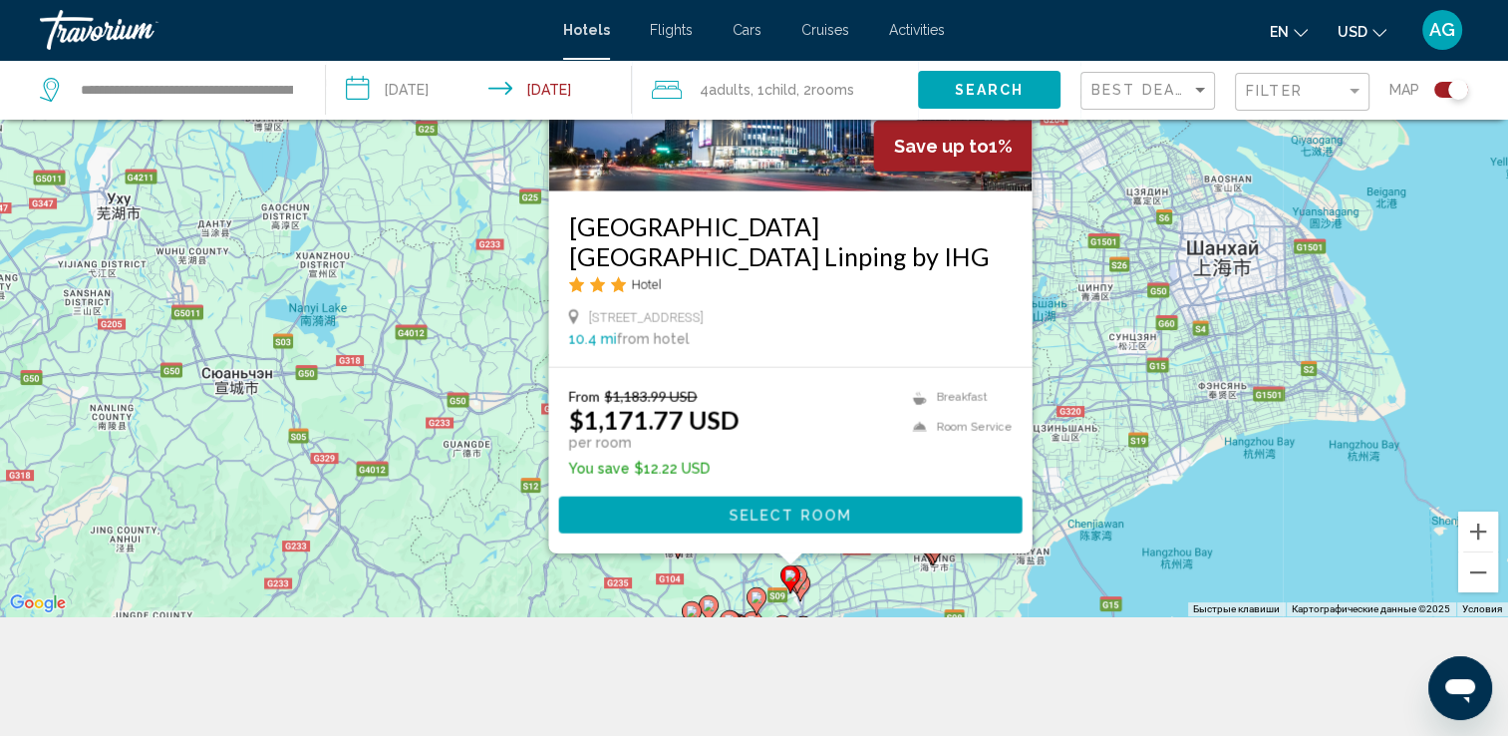
click at [835, 575] on div "Чтобы активировать перетаскивание с помощью клавиатуры, нажмите Alt + Ввод. Пос…" at bounding box center [754, 248] width 1508 height 736
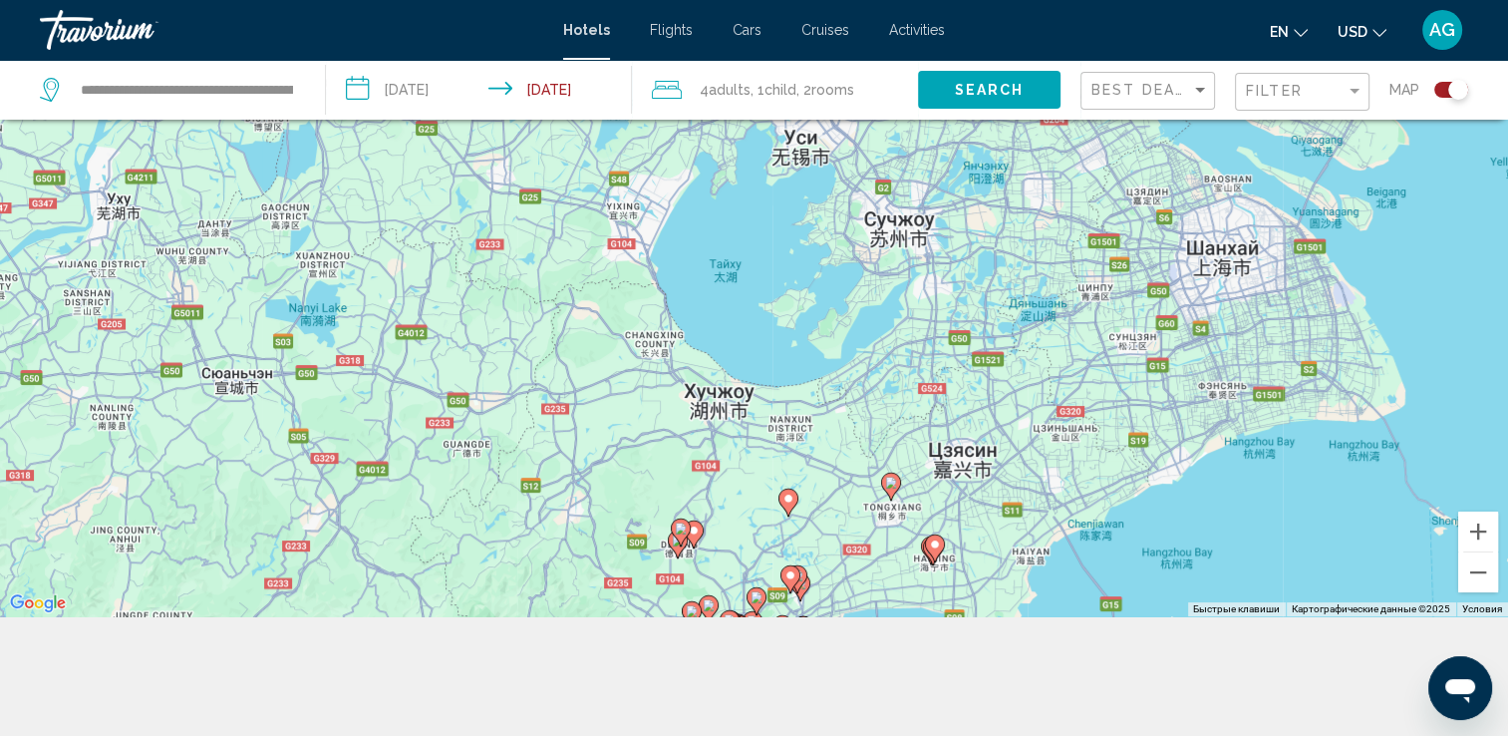
click at [758, 599] on image "Main content" at bounding box center [757, 597] width 12 height 12
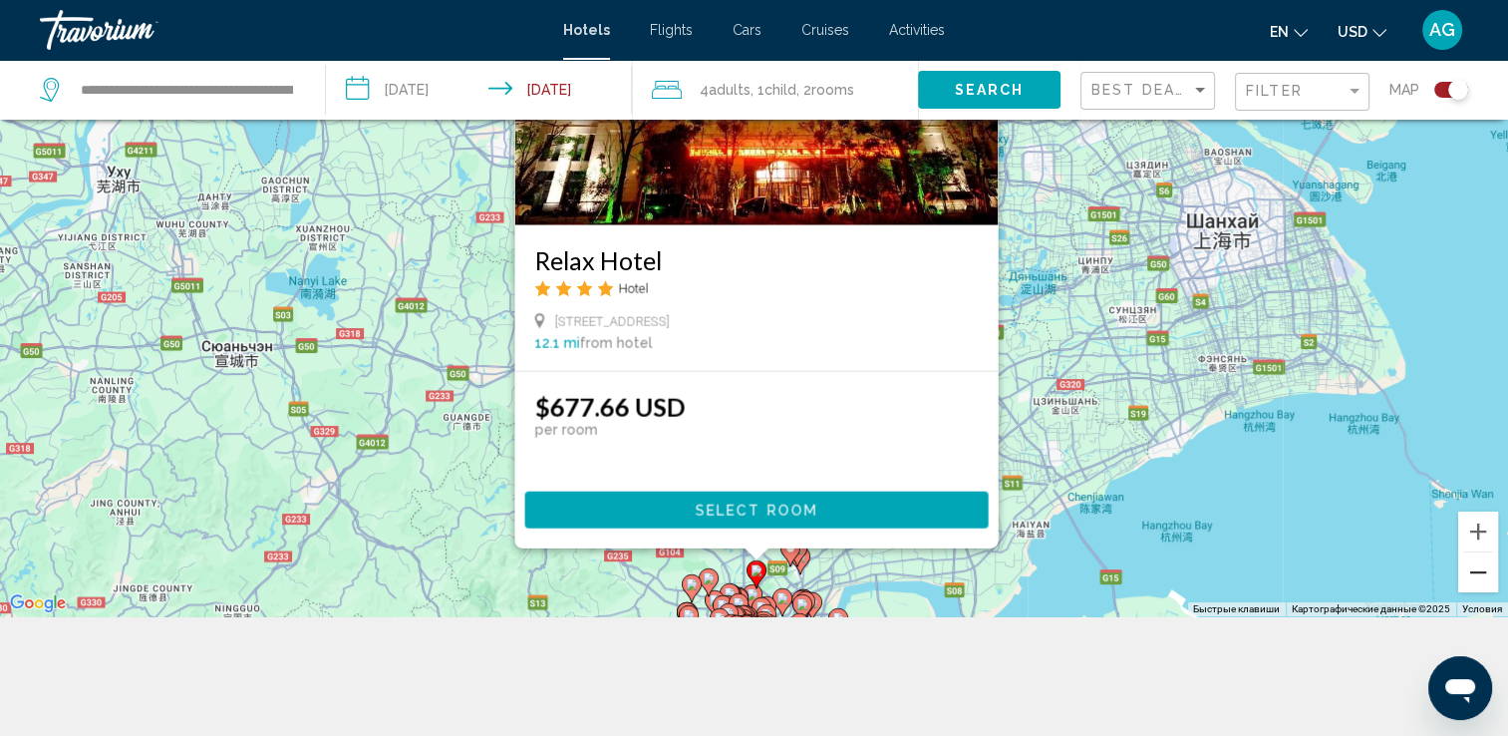
click at [1487, 581] on button "Уменьшить" at bounding box center [1478, 572] width 40 height 40
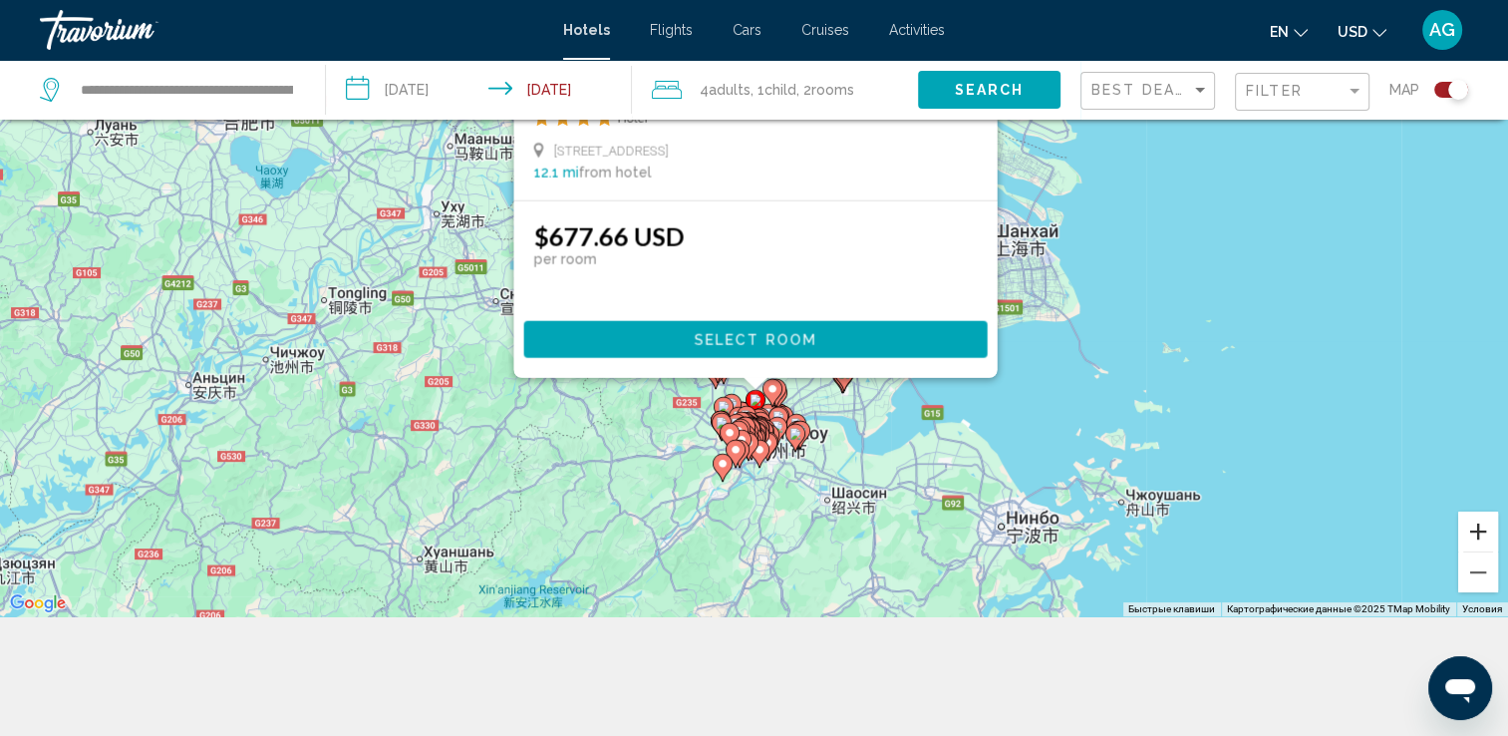
click at [1474, 531] on button "Увеличить" at bounding box center [1478, 531] width 40 height 40
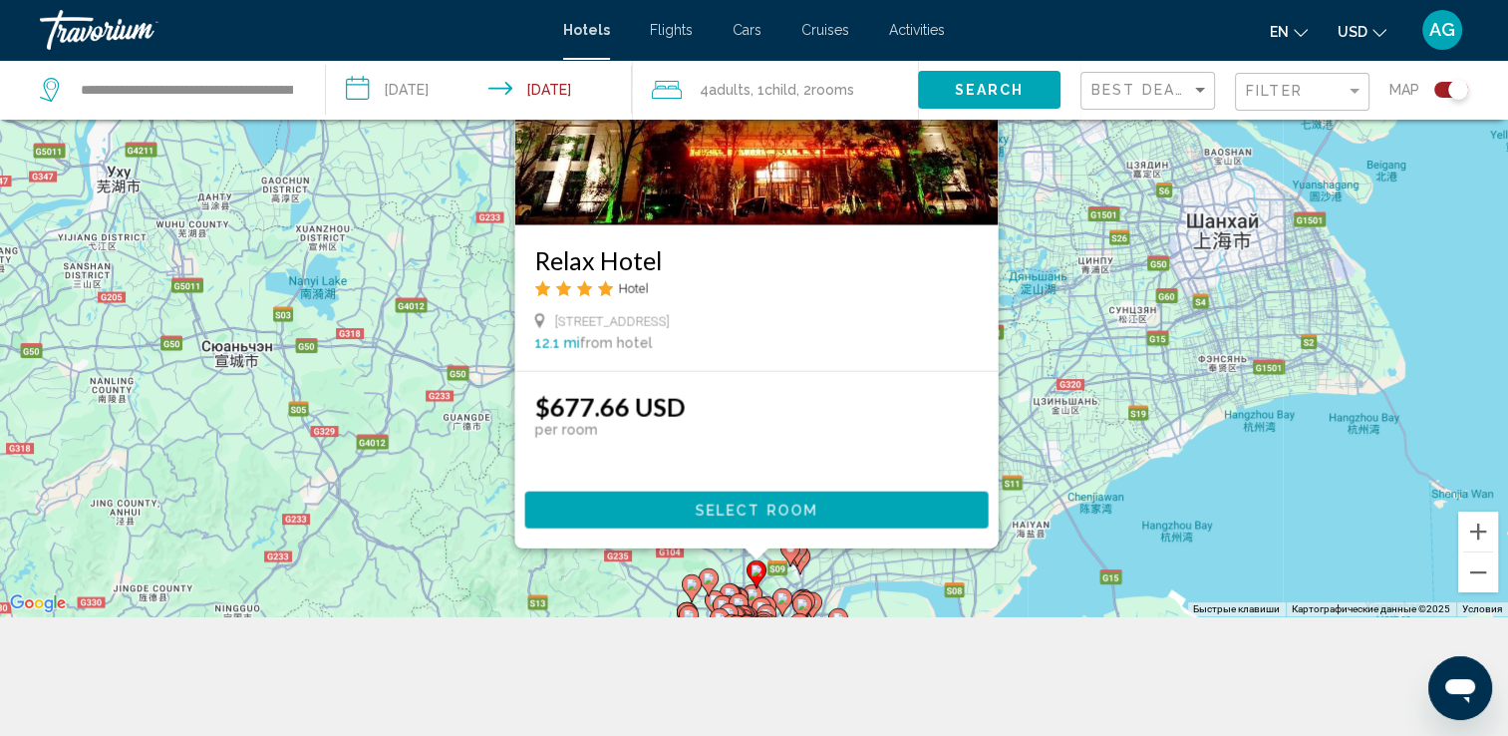
click at [1064, 562] on div "Чтобы активировать перетаскивание с помощью клавиатуры, нажмите Alt + Ввод. Пос…" at bounding box center [754, 248] width 1508 height 736
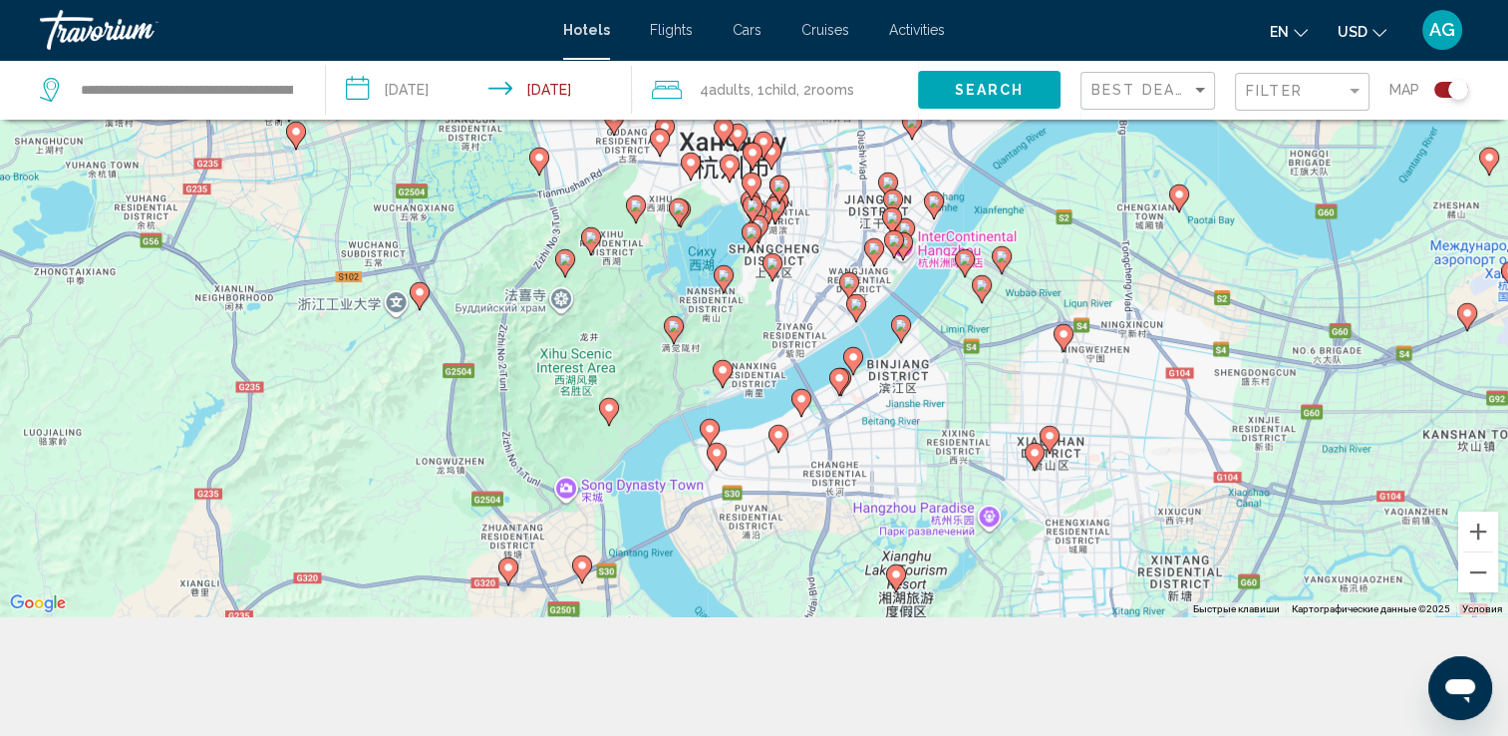
click at [670, 133] on icon "Main content" at bounding box center [664, 131] width 18 height 26
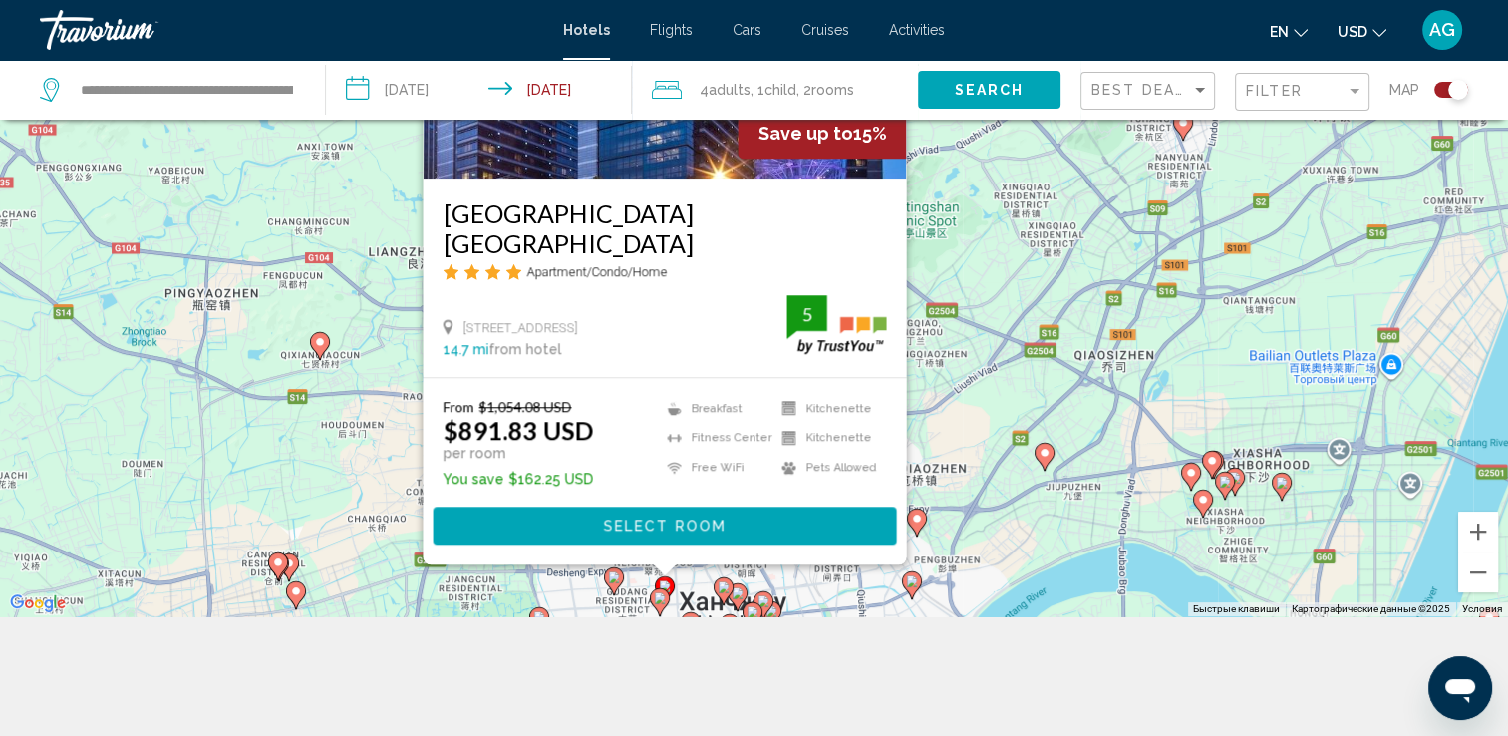
click at [609, 584] on icon "Main content" at bounding box center [613, 581] width 18 height 26
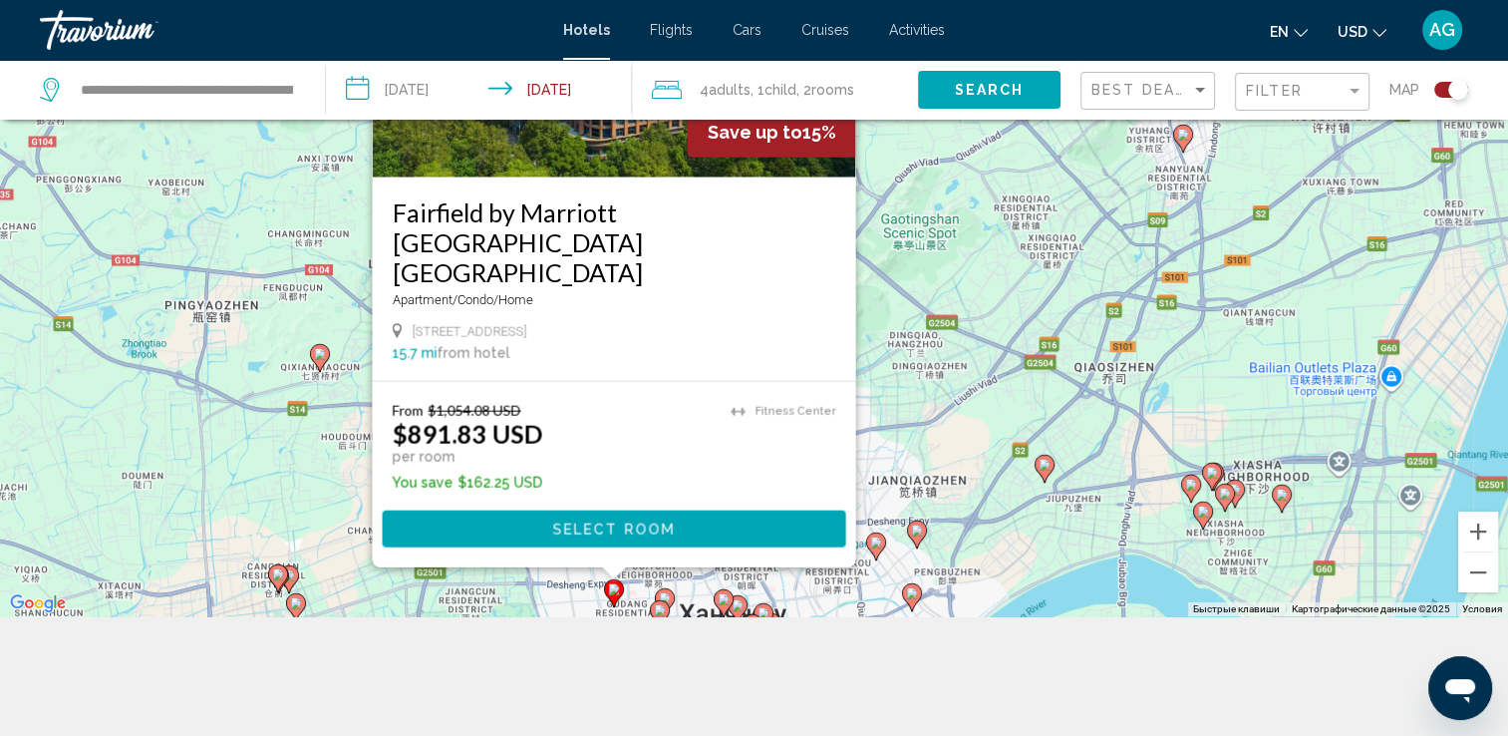
click at [884, 551] on gmp-advanced-marker "Main content" at bounding box center [876, 546] width 20 height 30
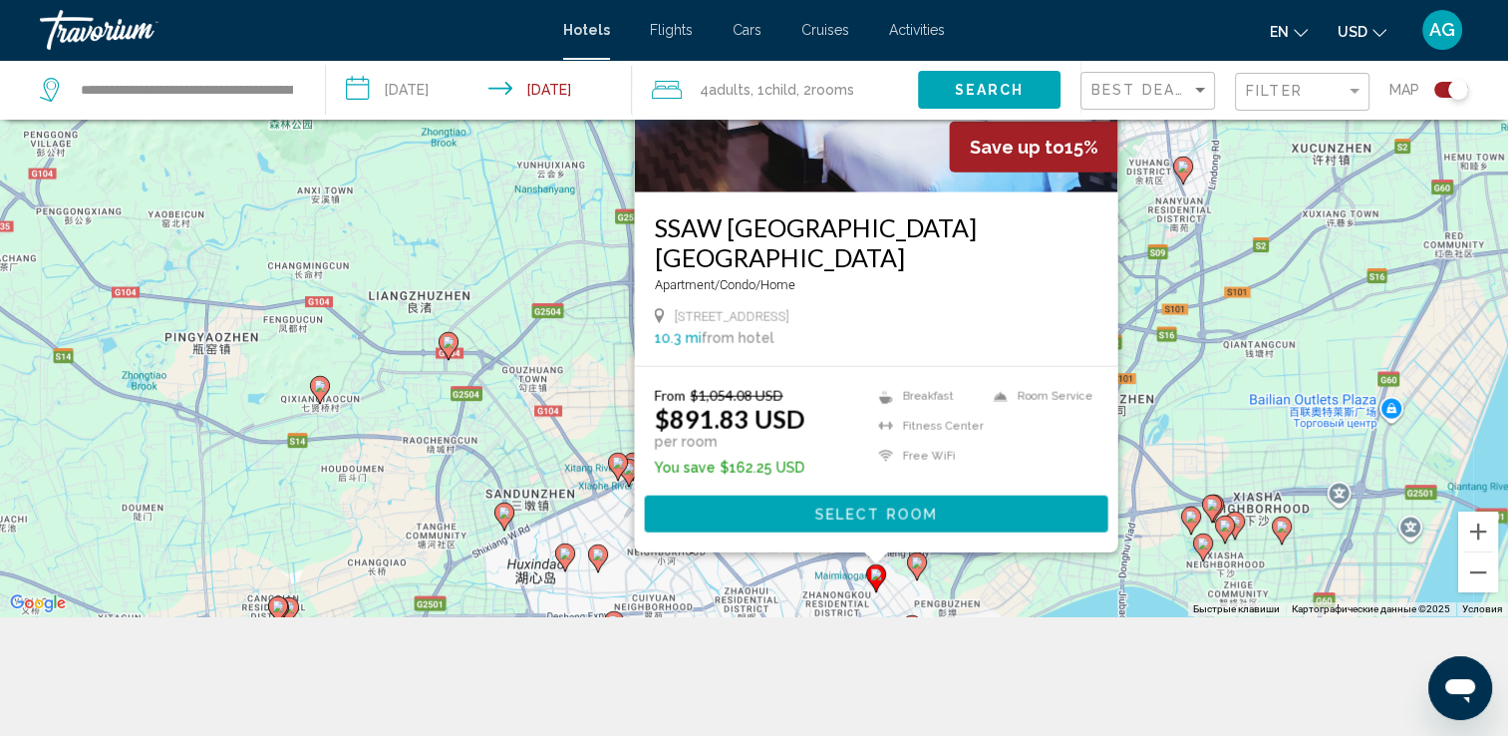
click at [916, 564] on image "Main content" at bounding box center [917, 562] width 12 height 12
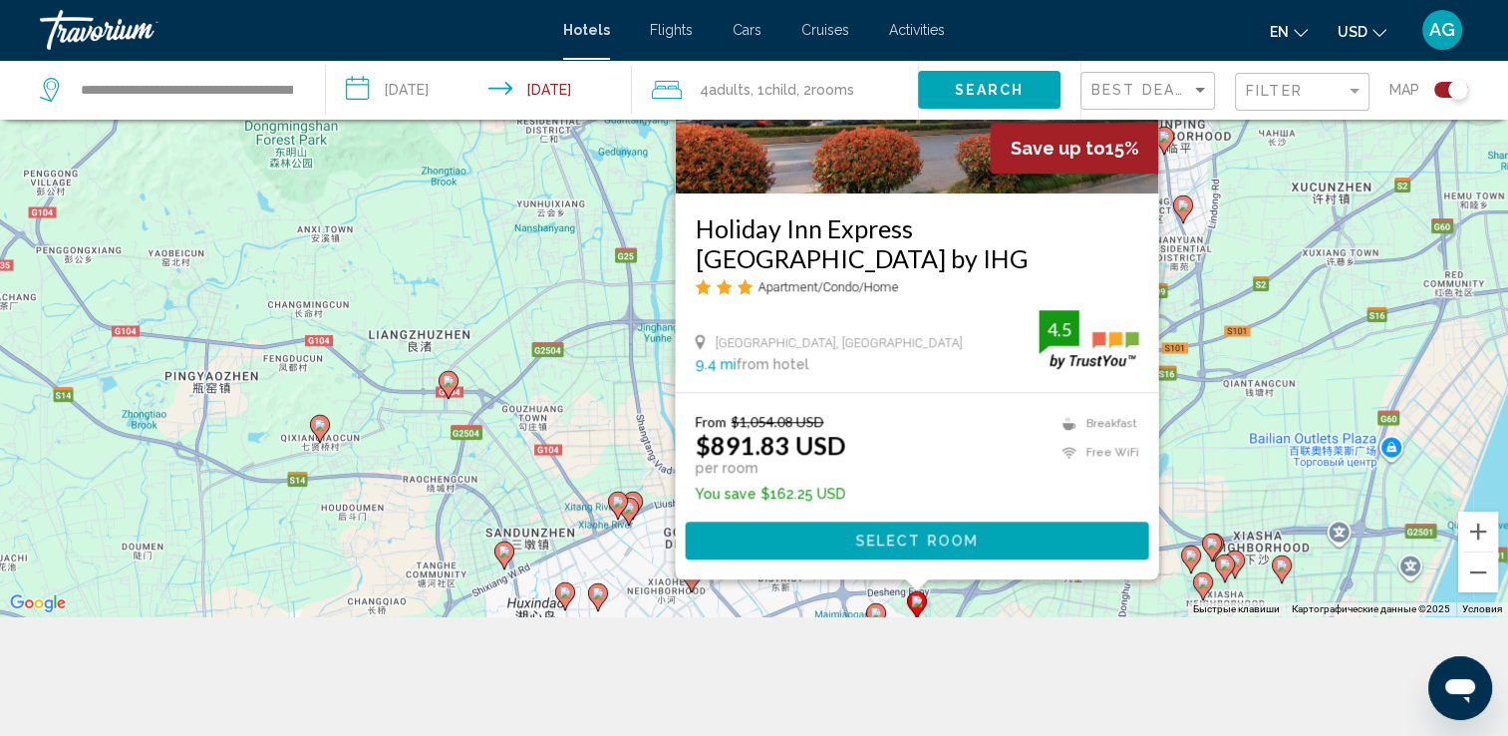
click at [1216, 481] on div "Чтобы активировать перетаскивание с помощью клавиатуры, нажмите Alt + Ввод. Пос…" at bounding box center [754, 248] width 1508 height 736
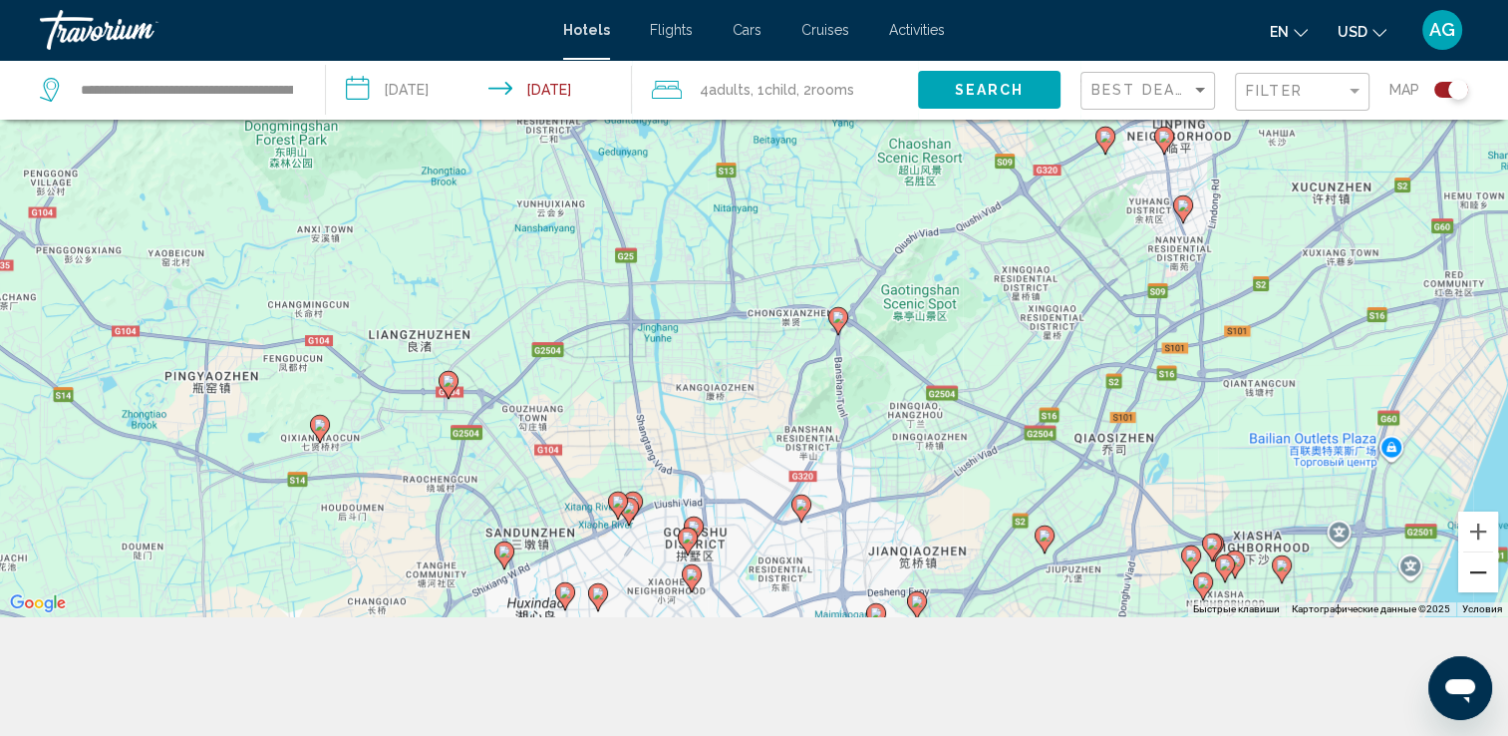
click at [1467, 566] on button "Уменьшить" at bounding box center [1478, 572] width 40 height 40
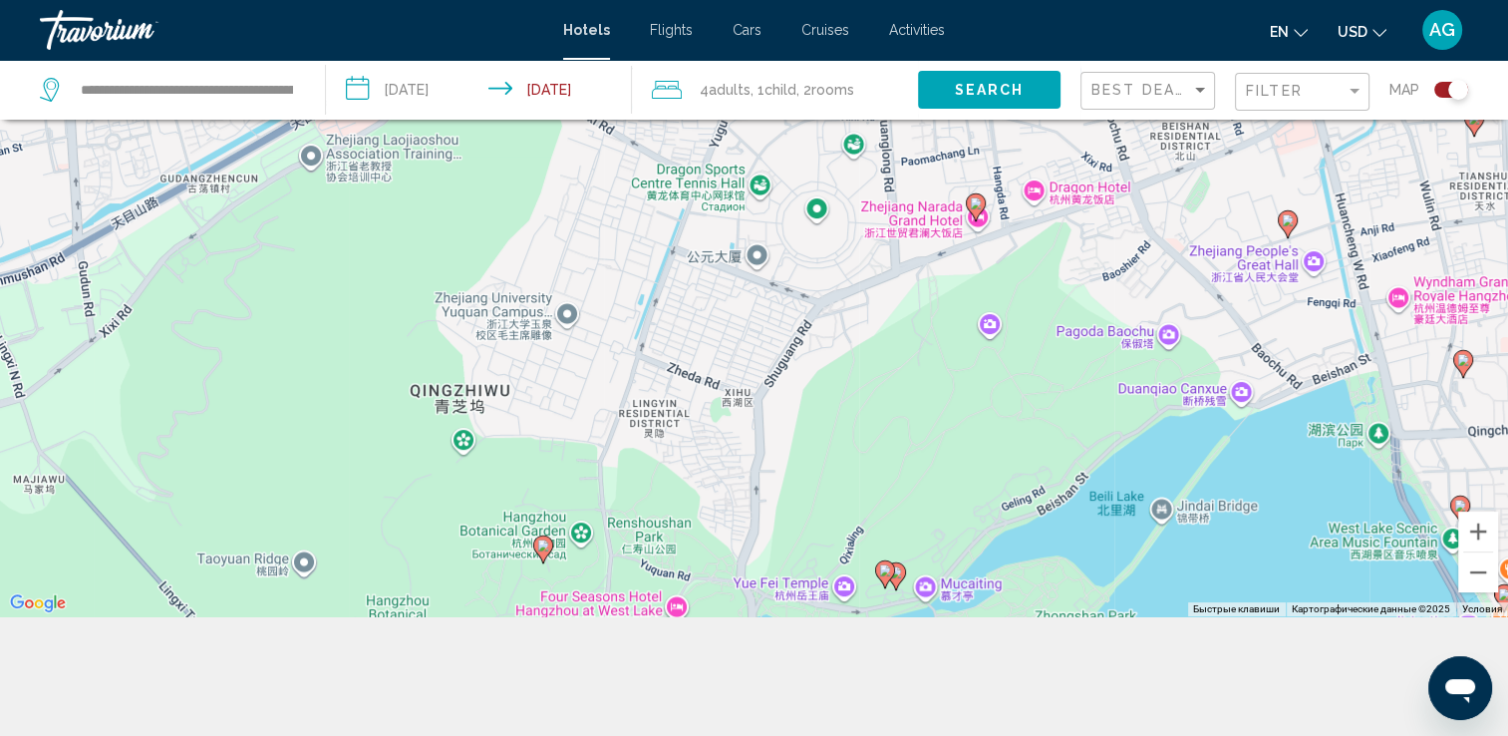
click at [570, 313] on div "Чтобы активировать перетаскивание с помощью клавиатуры, нажмите Alt + Ввод. Пос…" at bounding box center [754, 248] width 1508 height 736
click at [566, 322] on div "Чтобы активировать перетаскивание с помощью клавиатуры, нажмите Alt + Ввод. Пос…" at bounding box center [754, 248] width 1508 height 736
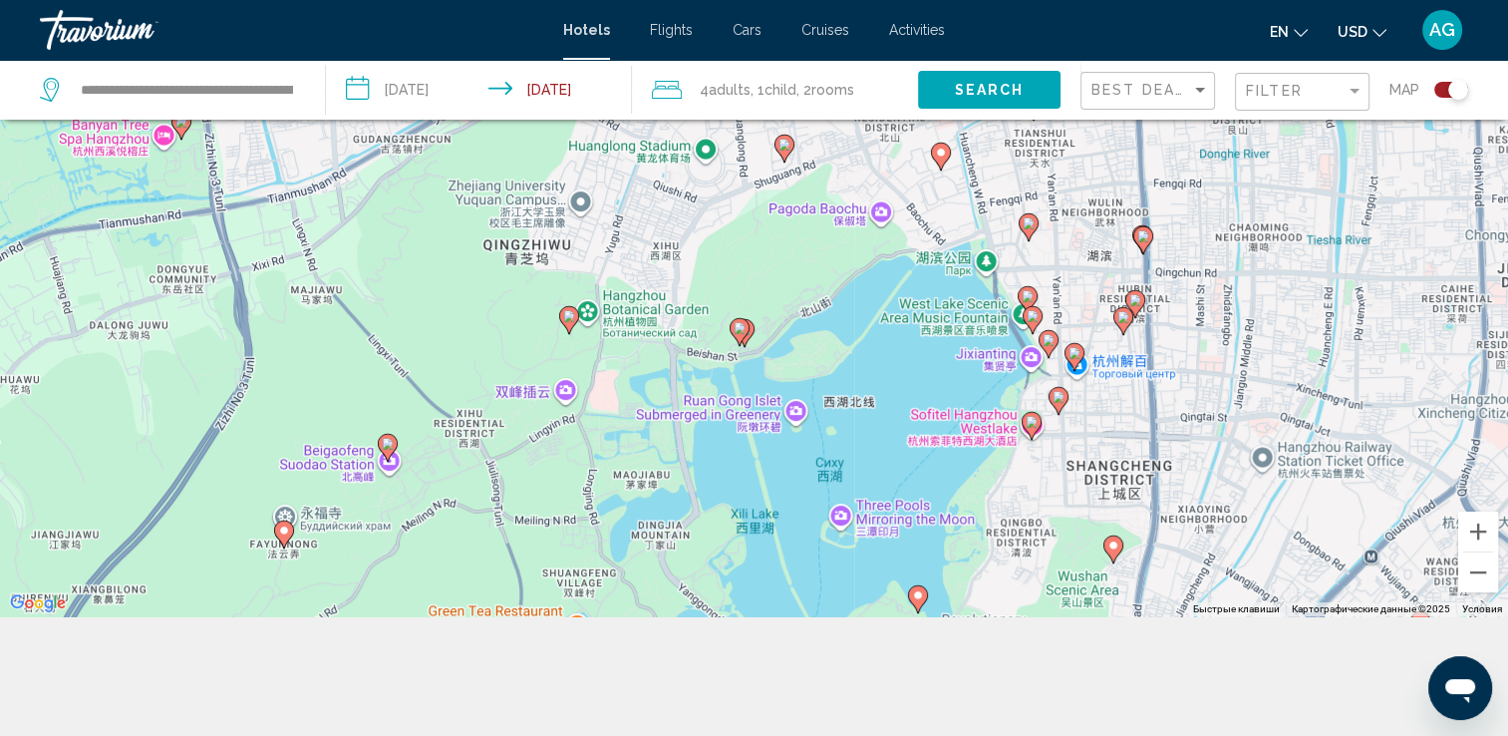
click at [782, 150] on image "Main content" at bounding box center [785, 145] width 12 height 12
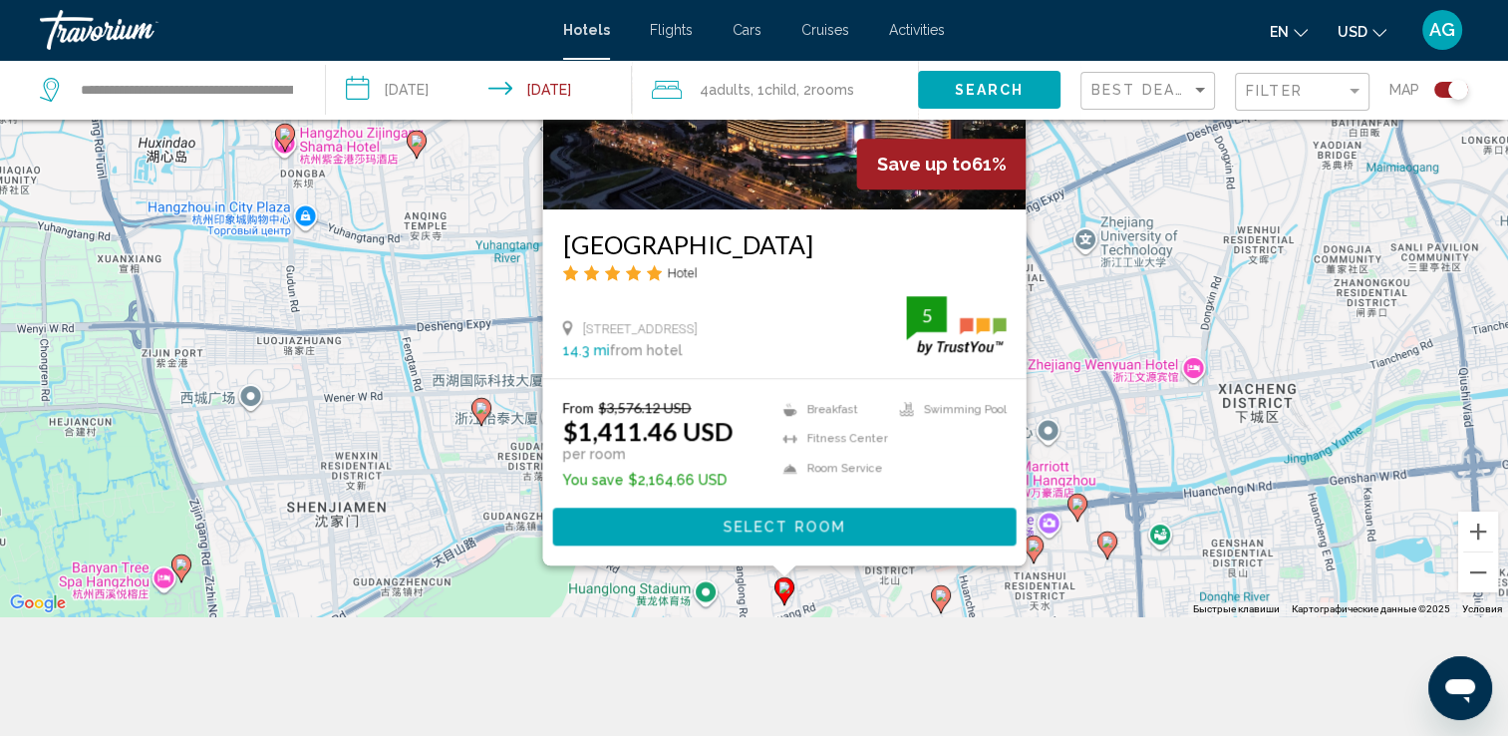
click at [850, 590] on div "Чтобы активировать перетаскивание с помощью клавиатуры, нажмите Alt + Ввод. Пос…" at bounding box center [754, 248] width 1508 height 736
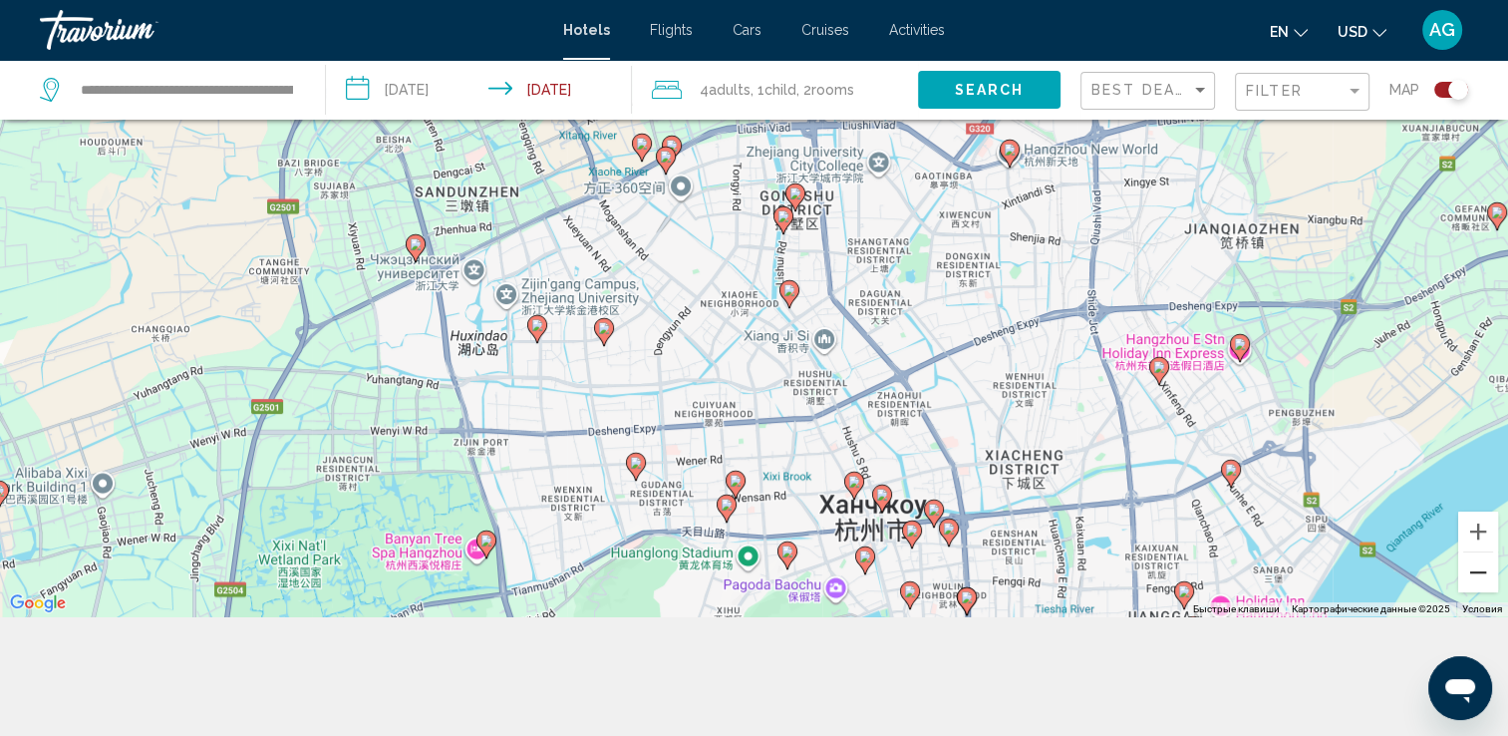
click at [1470, 575] on button "Уменьшить" at bounding box center [1478, 572] width 40 height 40
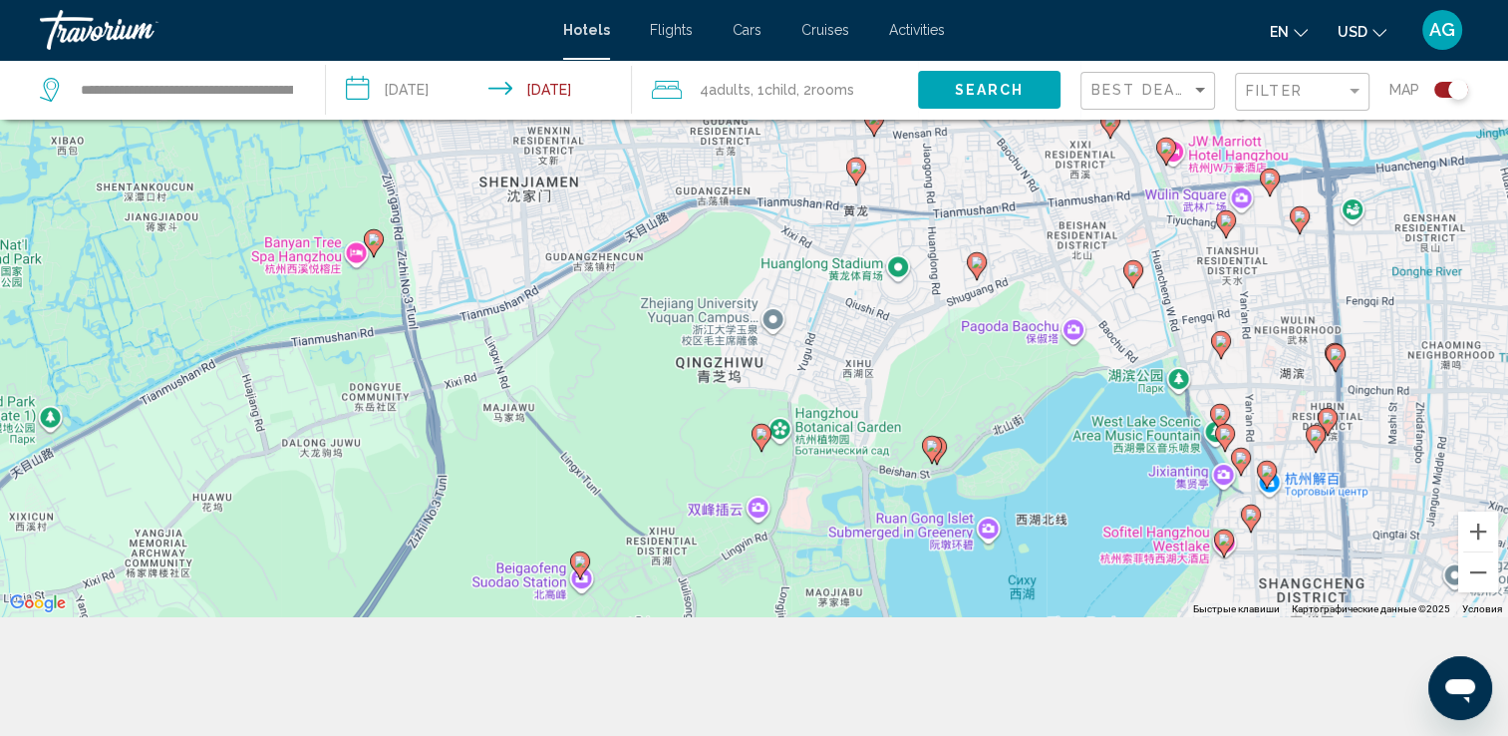
click at [767, 434] on icon "Main content" at bounding box center [761, 438] width 18 height 26
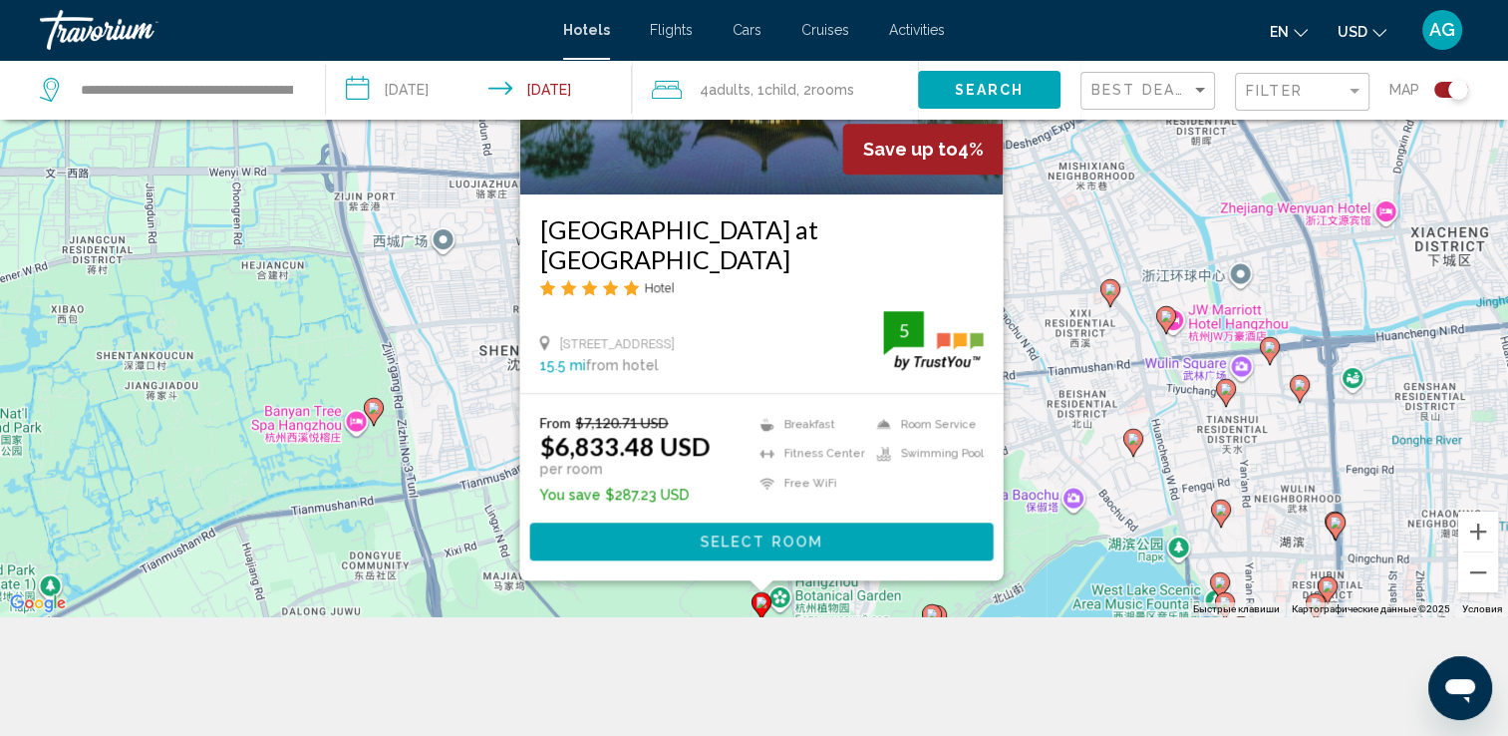
click at [1118, 376] on div "Чтобы активировать перетаскивание с помощью клавиатуры, нажмите Alt + Ввод. Пос…" at bounding box center [754, 248] width 1508 height 736
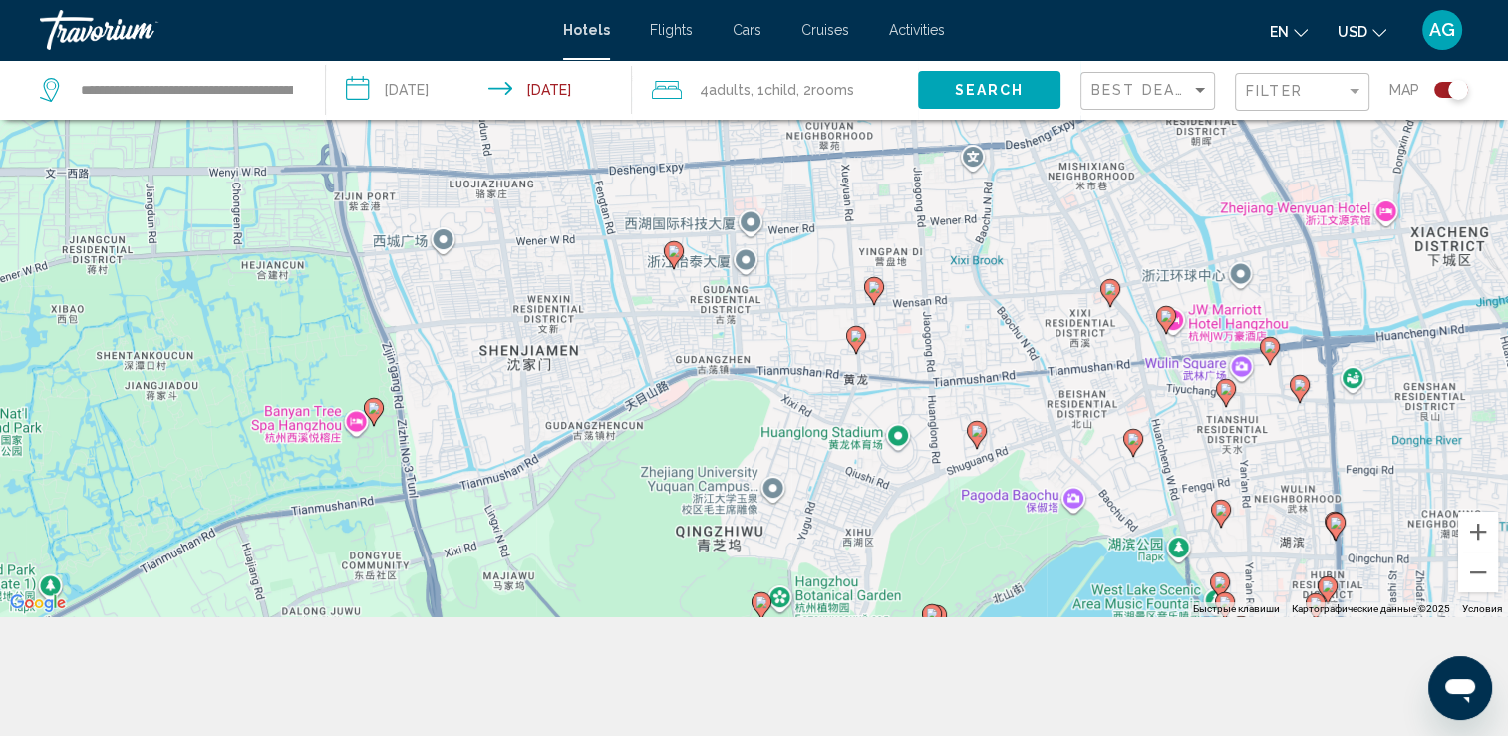
click at [682, 253] on icon "Main content" at bounding box center [673, 255] width 18 height 26
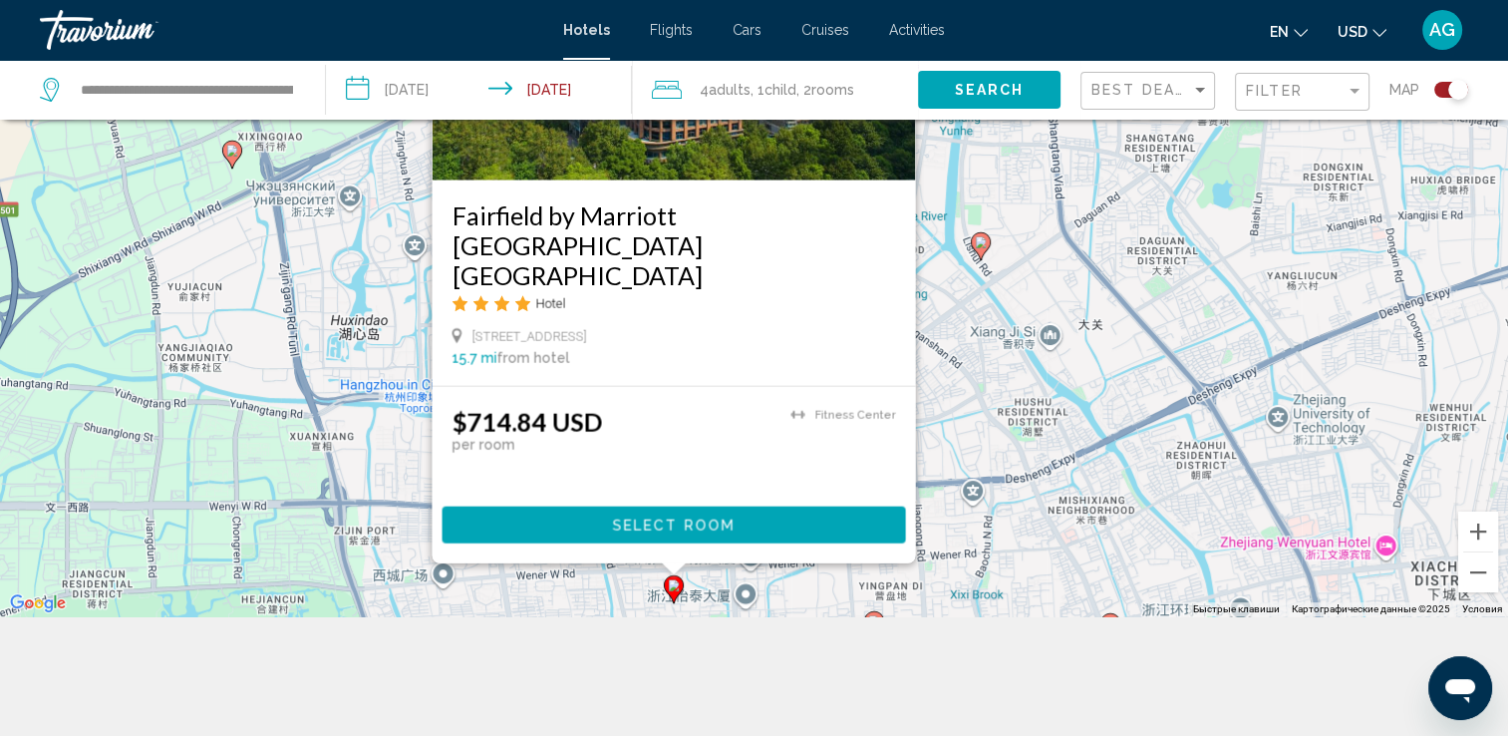
click at [1034, 350] on div "Чтобы активировать перетаскивание с помощью клавиатуры, нажмите Alt + Ввод. Пос…" at bounding box center [754, 248] width 1508 height 736
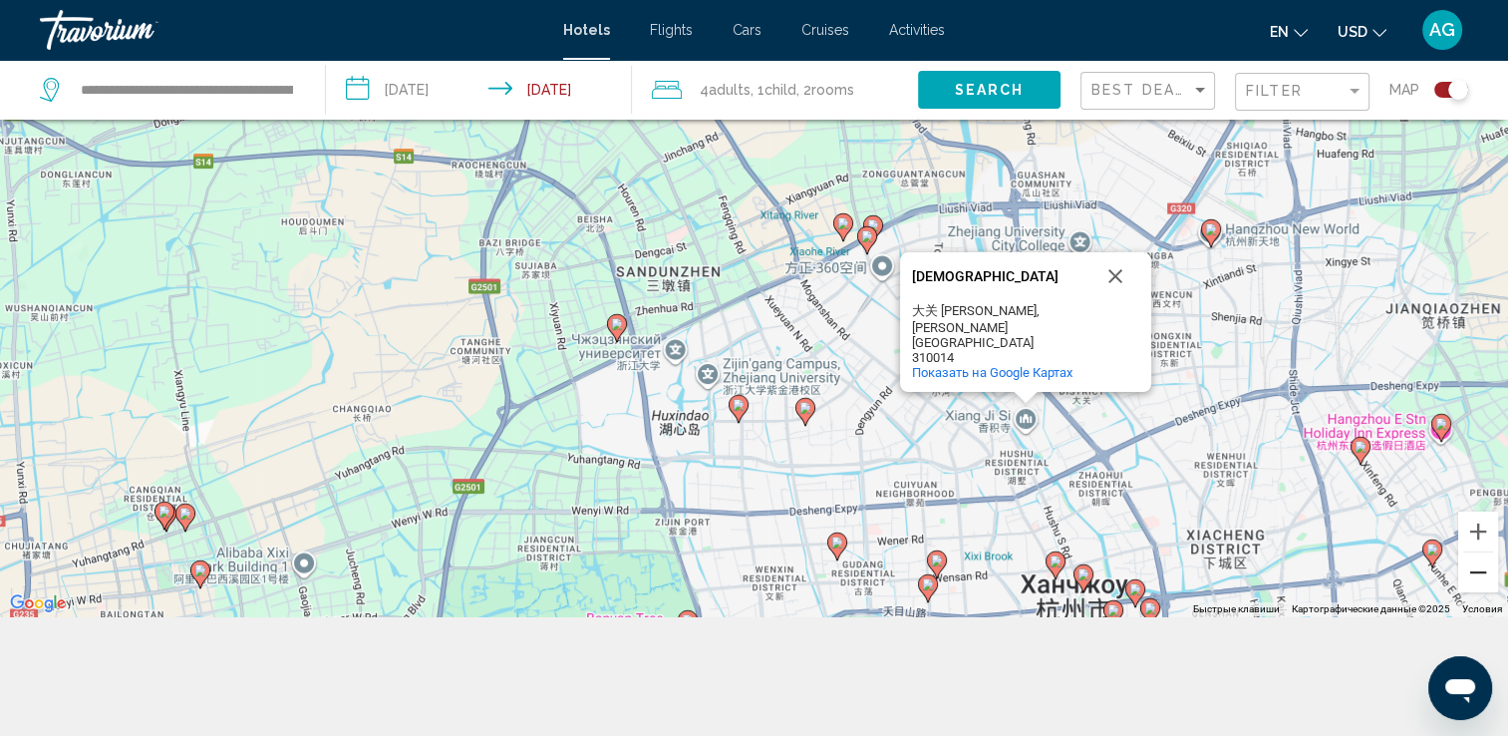
click at [1484, 576] on button "Уменьшить" at bounding box center [1478, 572] width 40 height 40
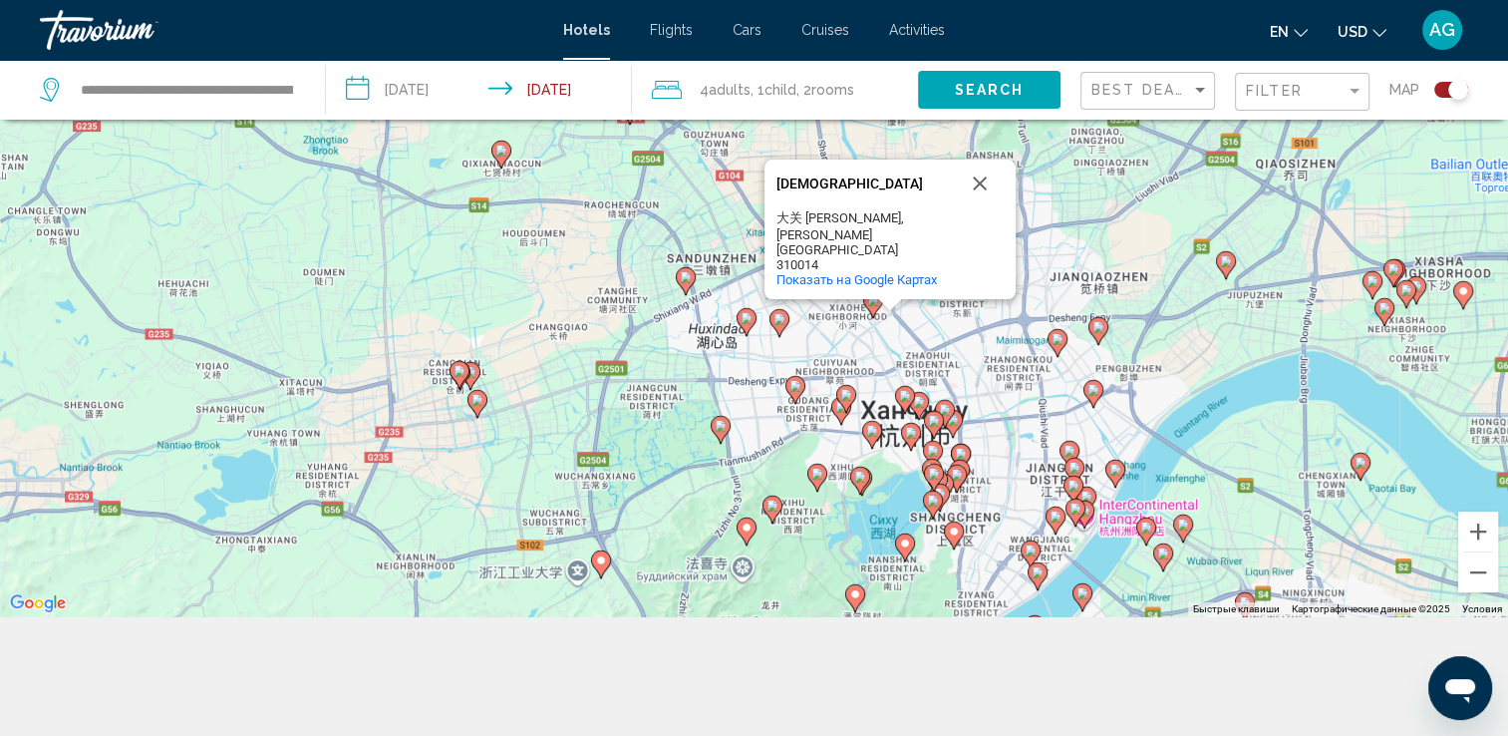
click at [841, 417] on icon "Main content" at bounding box center [840, 411] width 18 height 26
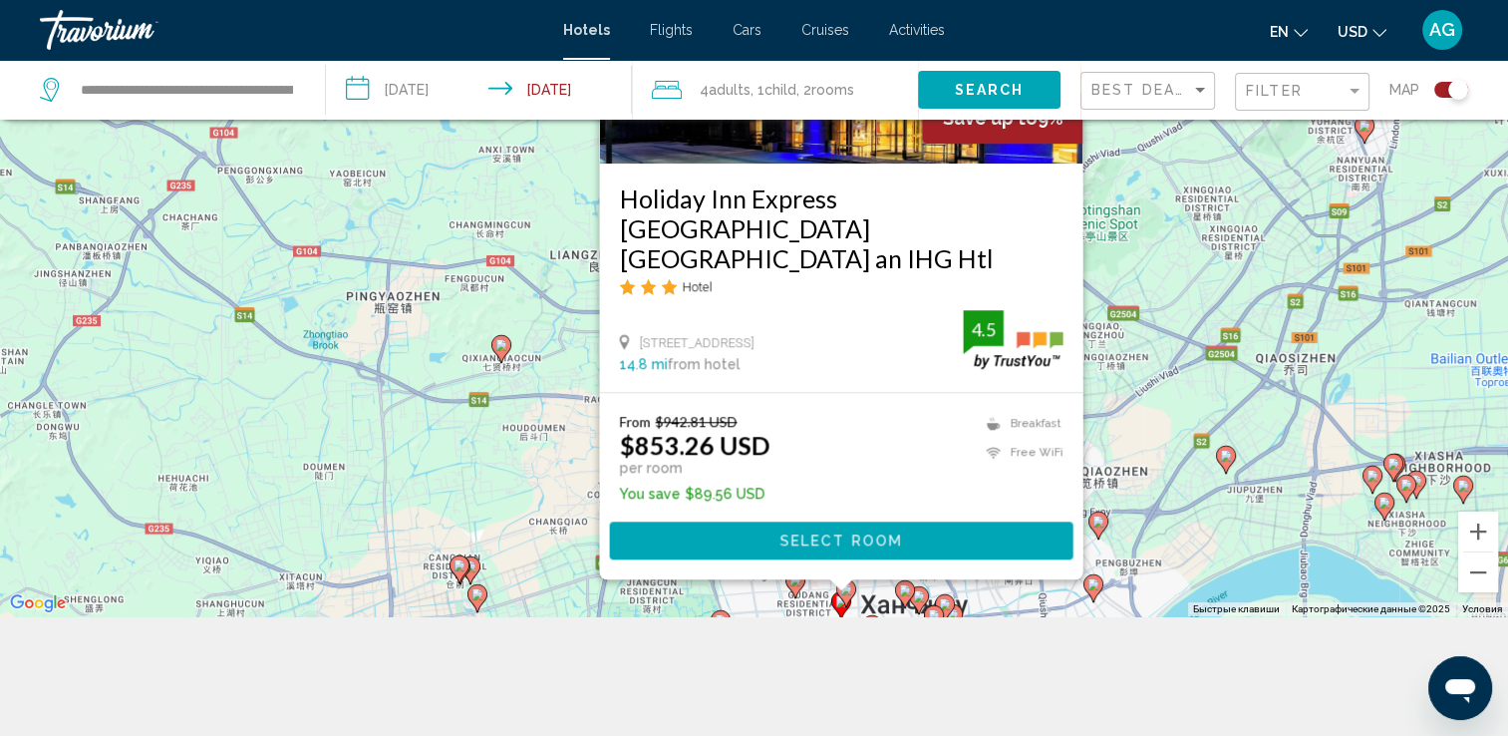
click at [1234, 459] on icon "Main content" at bounding box center [1225, 460] width 18 height 26
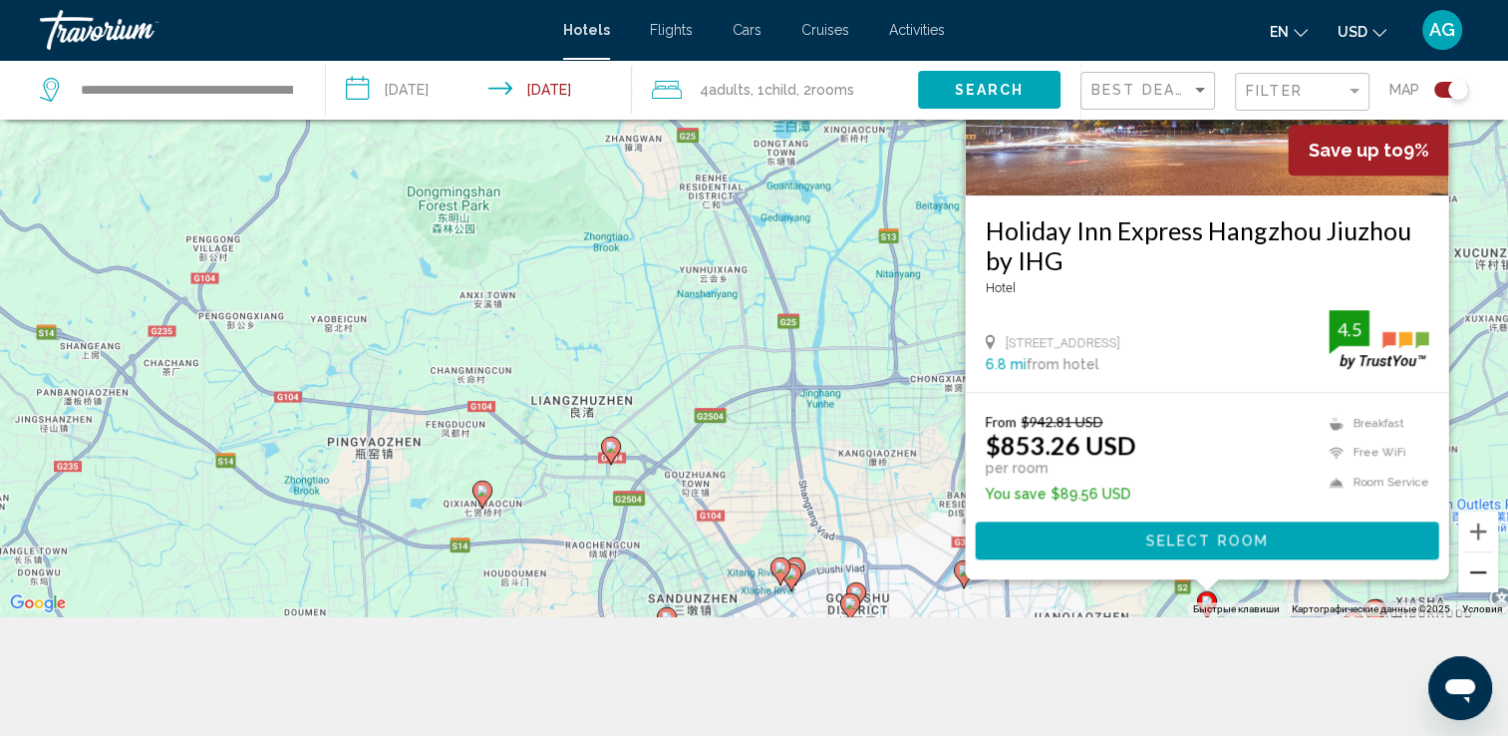
click at [1477, 570] on button "Уменьшить" at bounding box center [1478, 572] width 40 height 40
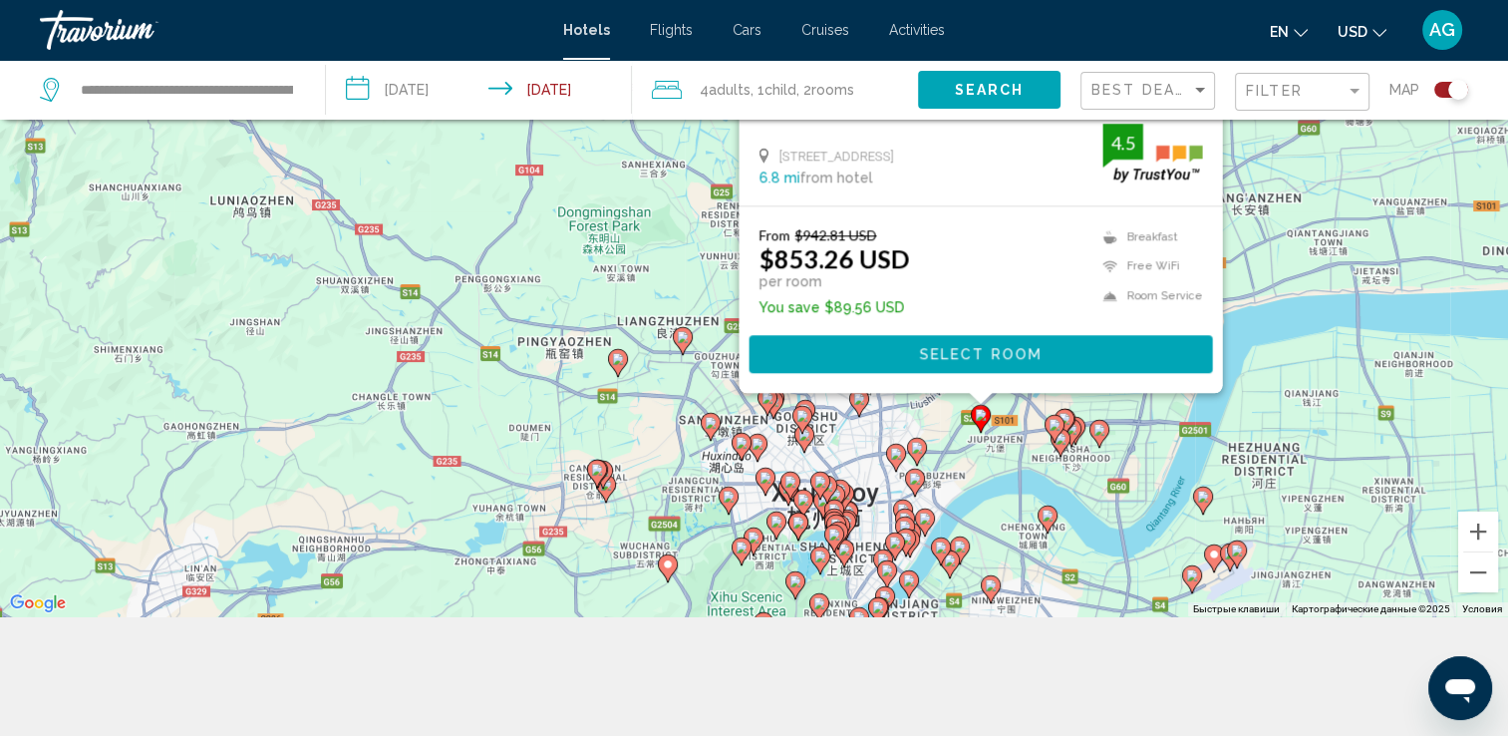
click at [749, 469] on div "Чтобы активировать перетаскивание с помощью клавиатуры, нажмите Alt + Ввод. Пос…" at bounding box center [754, 248] width 1508 height 736
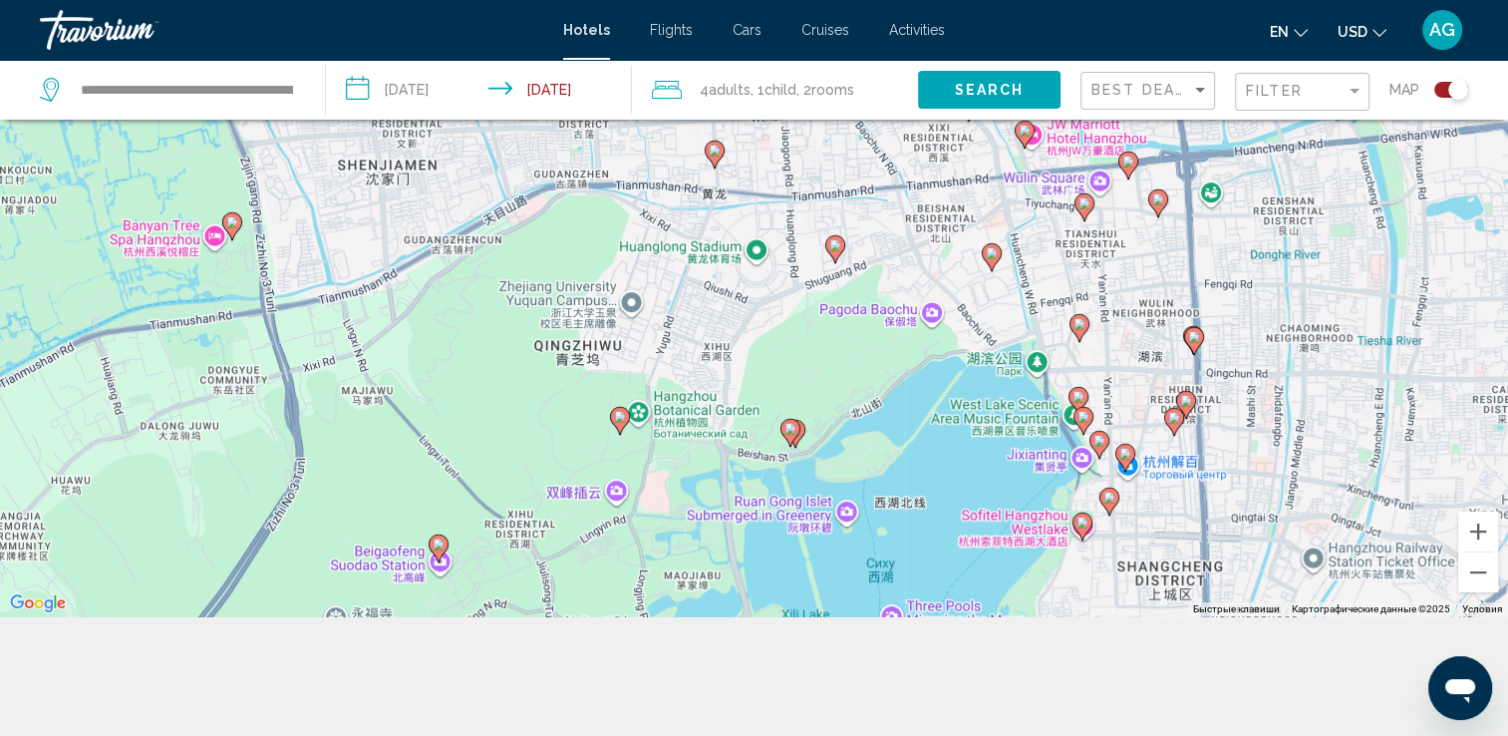
click at [634, 299] on div "Чтобы активировать перетаскивание с помощью клавиатуры, нажмите Alt + Ввод. Пос…" at bounding box center [754, 248] width 1508 height 736
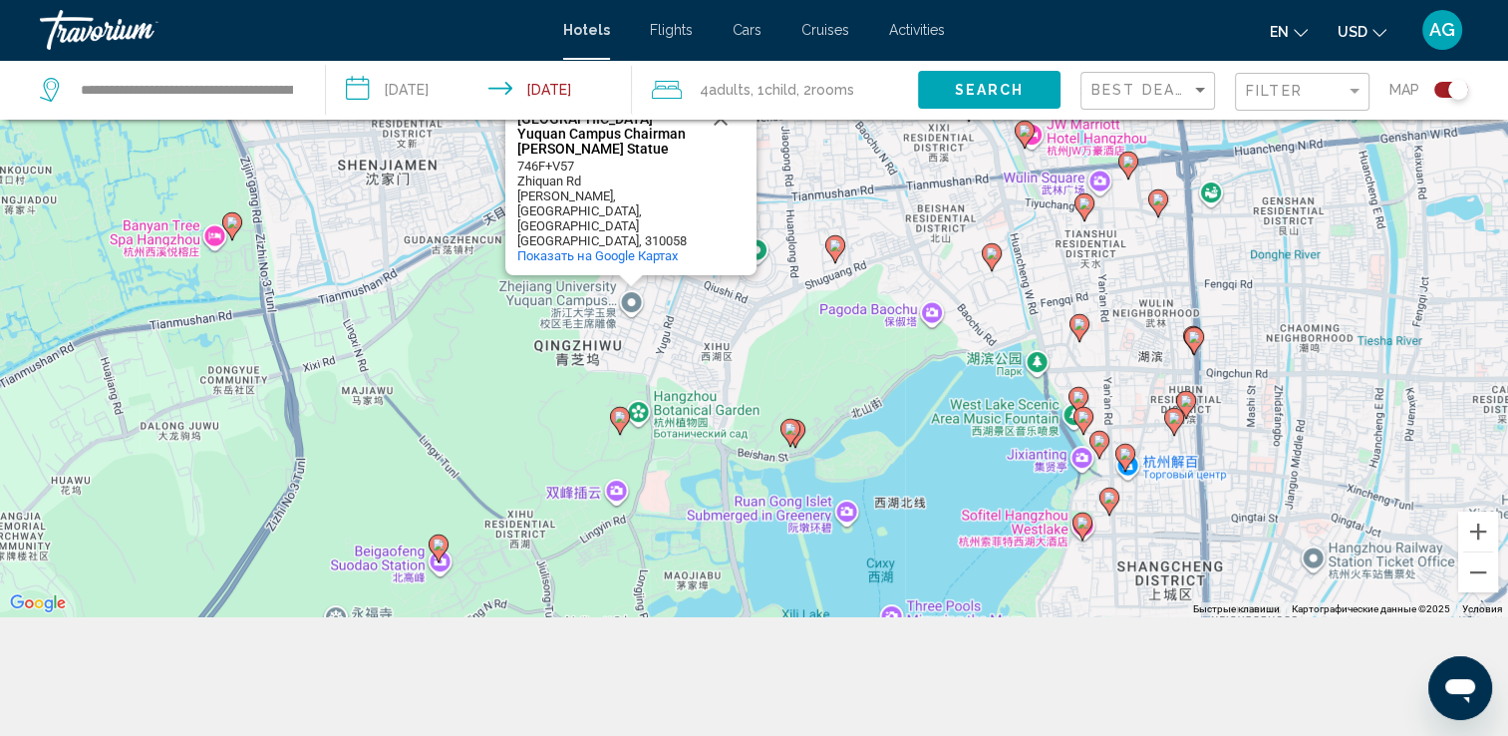
click at [634, 299] on div "Чтобы активировать перетаскивание с помощью клавиатуры, нажмите Alt + Ввод. Пос…" at bounding box center [754, 248] width 1508 height 736
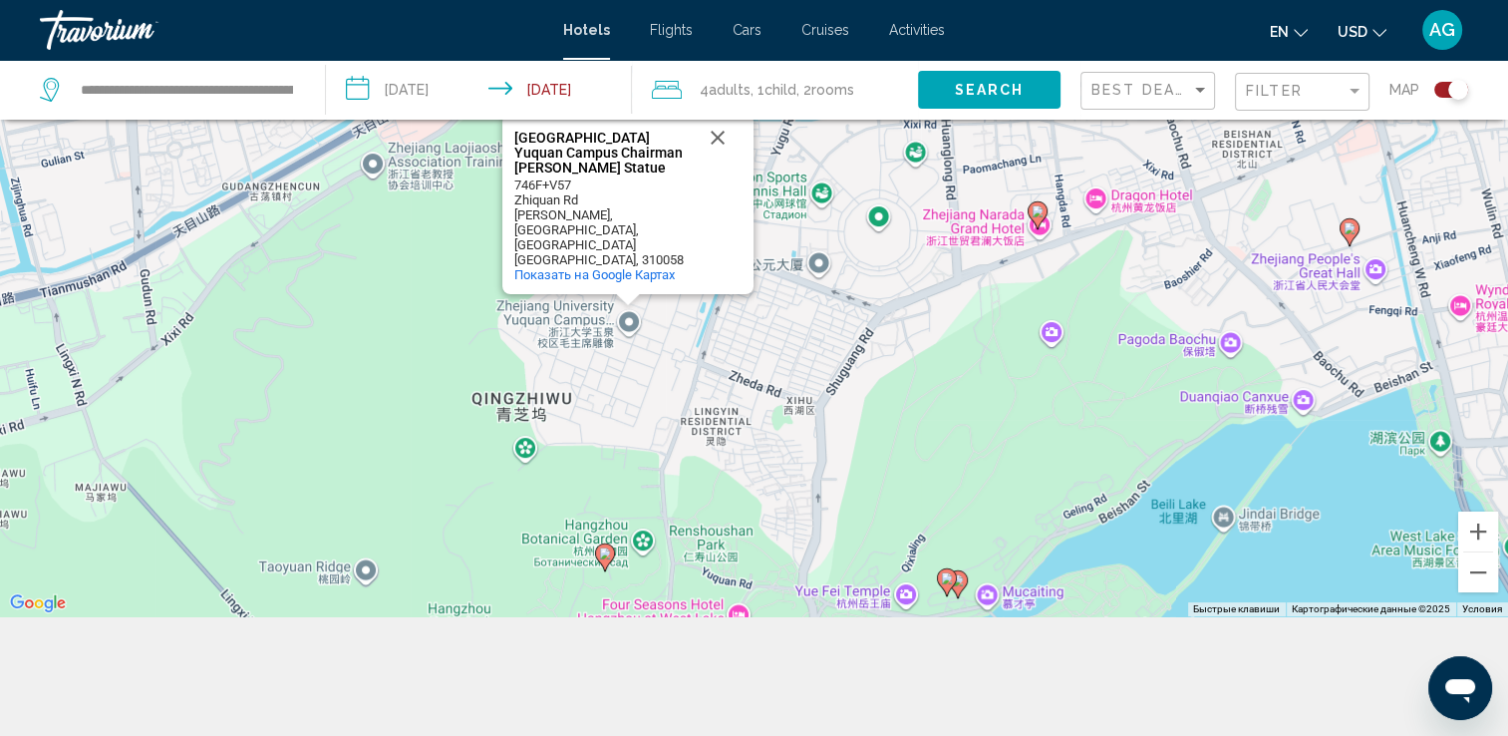
click at [515, 455] on div "Чтобы активировать перетаскивание с помощью клавиатуры, нажмите Alt + Ввод. Пос…" at bounding box center [754, 248] width 1508 height 736
click at [519, 445] on div "Чтобы активировать перетаскивание с помощью клавиатуры, нажмите Alt + Ввод. Пос…" at bounding box center [754, 248] width 1508 height 736
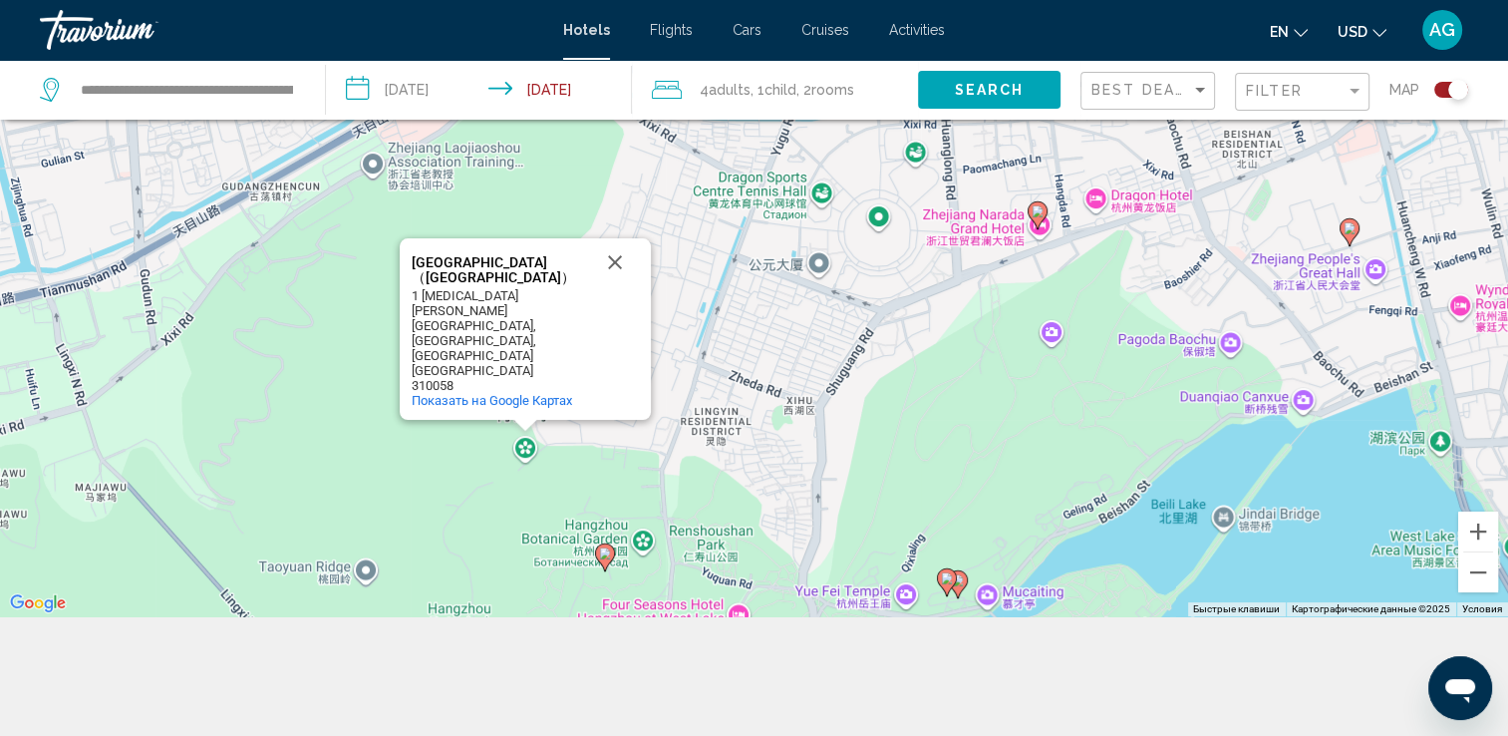
click at [519, 445] on div "Чтобы активировать перетаскивание с помощью клавиатуры, нажмите Alt + Ввод. Пос…" at bounding box center [754, 248] width 1508 height 736
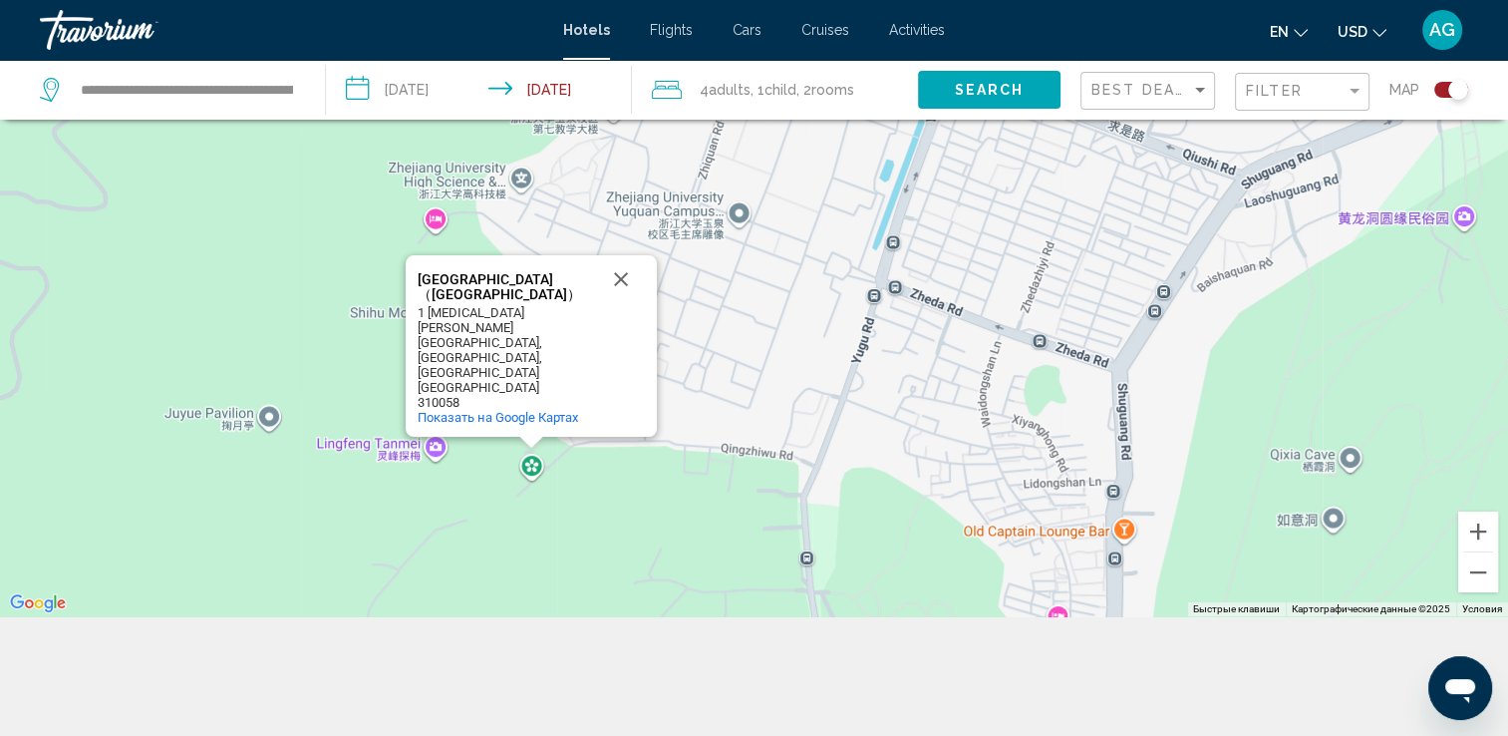
click at [734, 216] on div "Чтобы активировать перетаскивание с помощью клавиатуры, нажмите Alt + Ввод. Пос…" at bounding box center [754, 248] width 1508 height 736
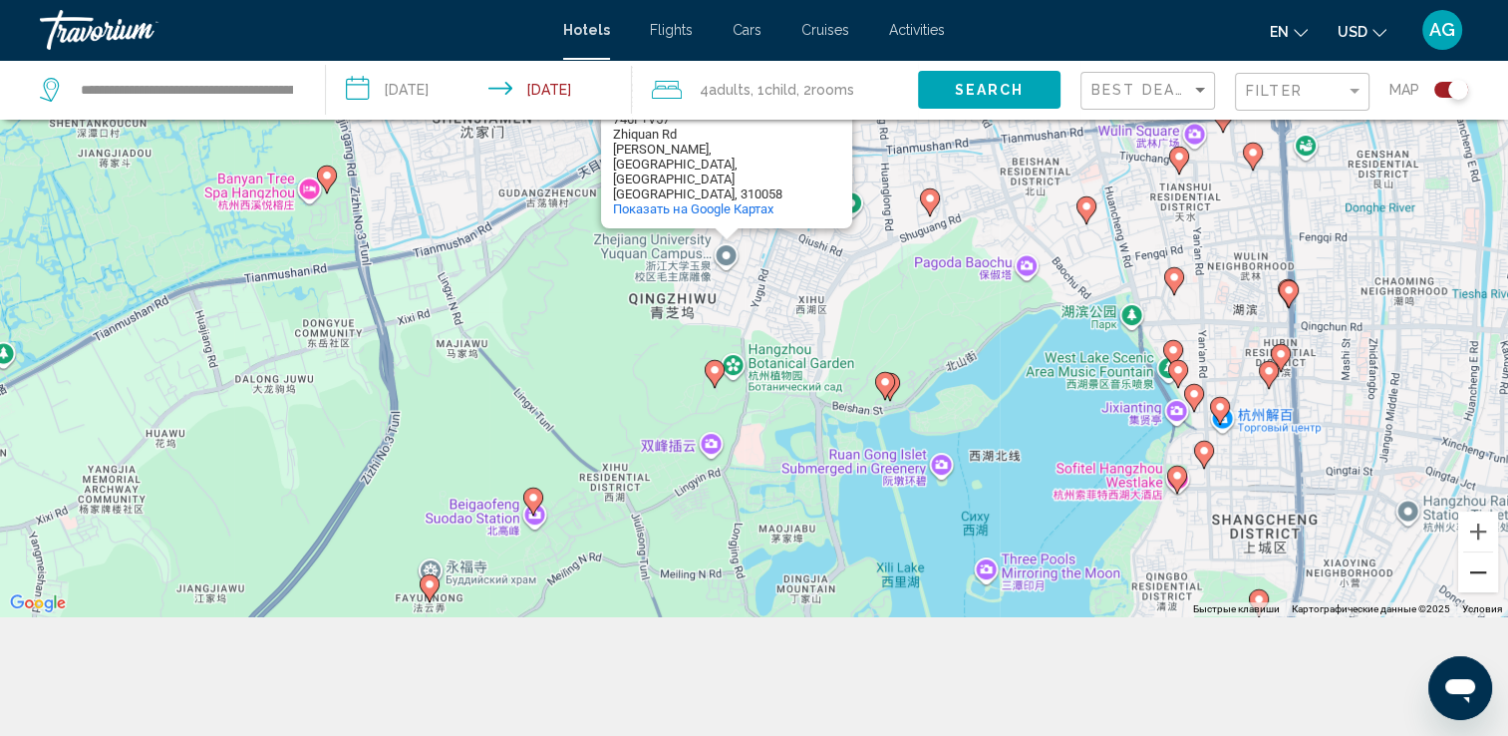
click at [1481, 575] on button "Уменьшить" at bounding box center [1478, 572] width 40 height 40
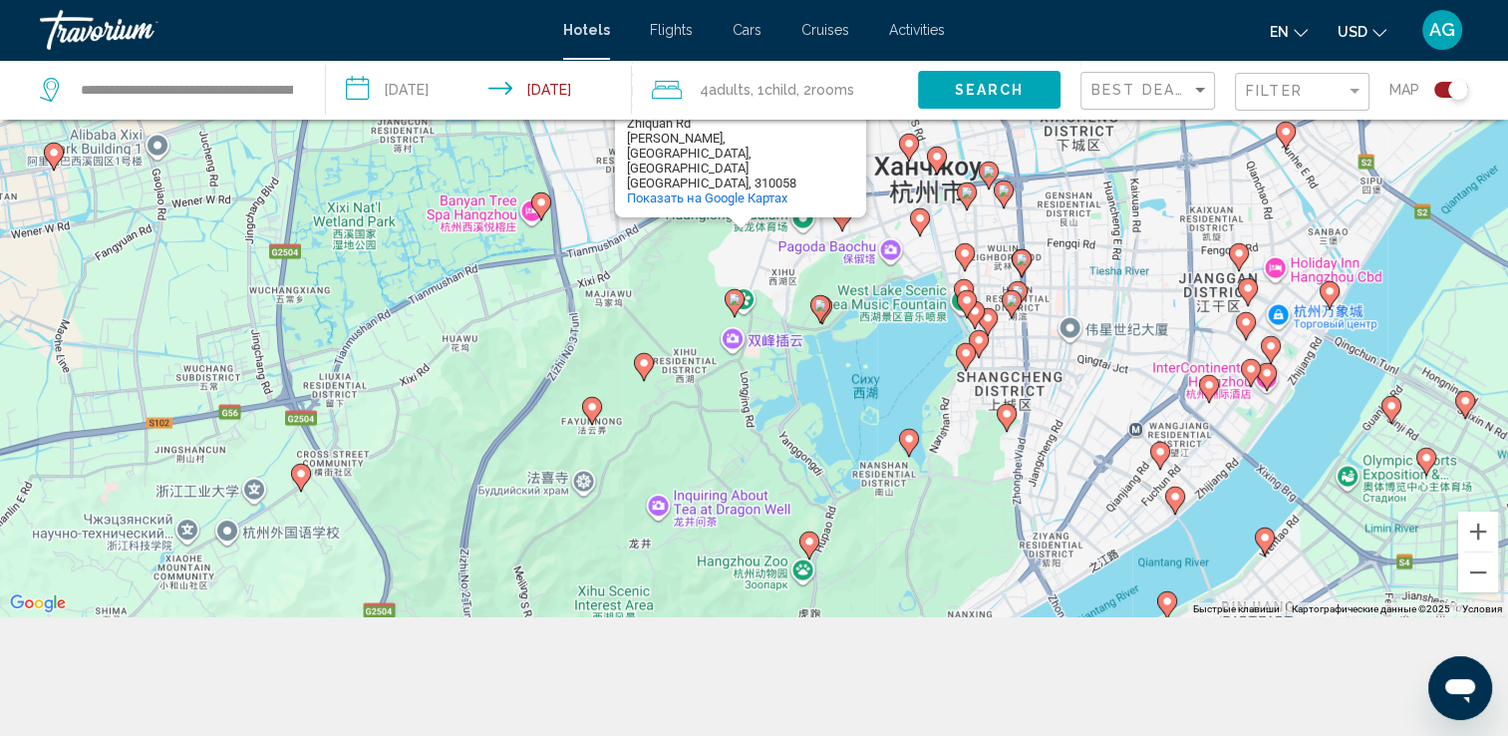
click at [936, 213] on div "Чтобы активировать перетаскивание с помощью клавиатуры, нажмите Alt + Ввод. Пос…" at bounding box center [754, 248] width 1508 height 736
click at [931, 274] on div "Чтобы активировать перетаскивание с помощью клавиатуры, нажмите Alt + Ввод. Пос…" at bounding box center [754, 248] width 1508 height 736
click at [713, 263] on div "Чтобы активировать перетаскивание с помощью клавиатуры, нажмите Alt + Ввод. Пос…" at bounding box center [754, 248] width 1508 height 736
click at [714, 258] on div "Чтобы активировать перетаскивание с помощью клавиатуры, нажмите Alt + Ввод. Пос…" at bounding box center [754, 248] width 1508 height 736
click at [805, 231] on div "Чтобы активировать перетаскивание с помощью клавиатуры, нажмите Alt + Ввод. Пос…" at bounding box center [754, 248] width 1508 height 736
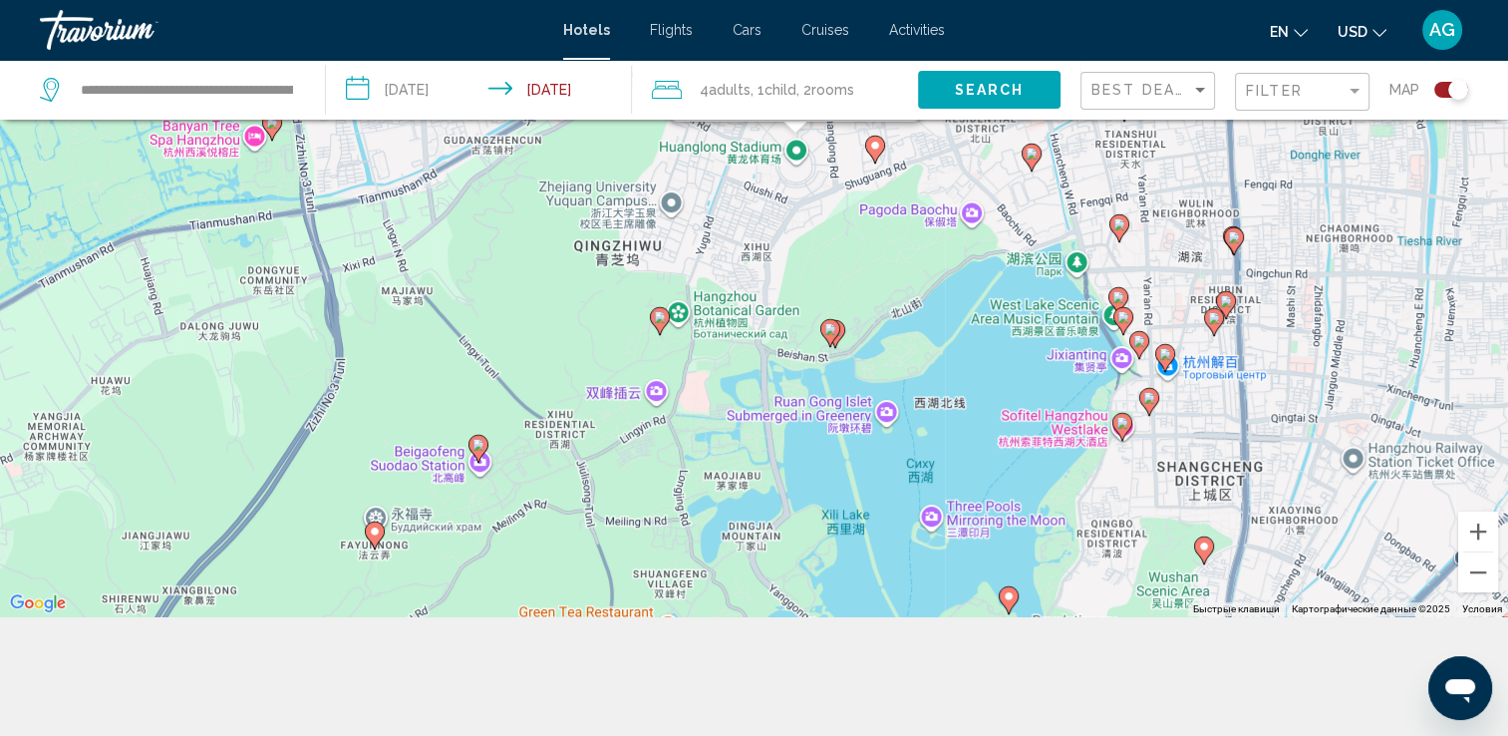
click at [829, 340] on icon "Main content" at bounding box center [829, 333] width 18 height 26
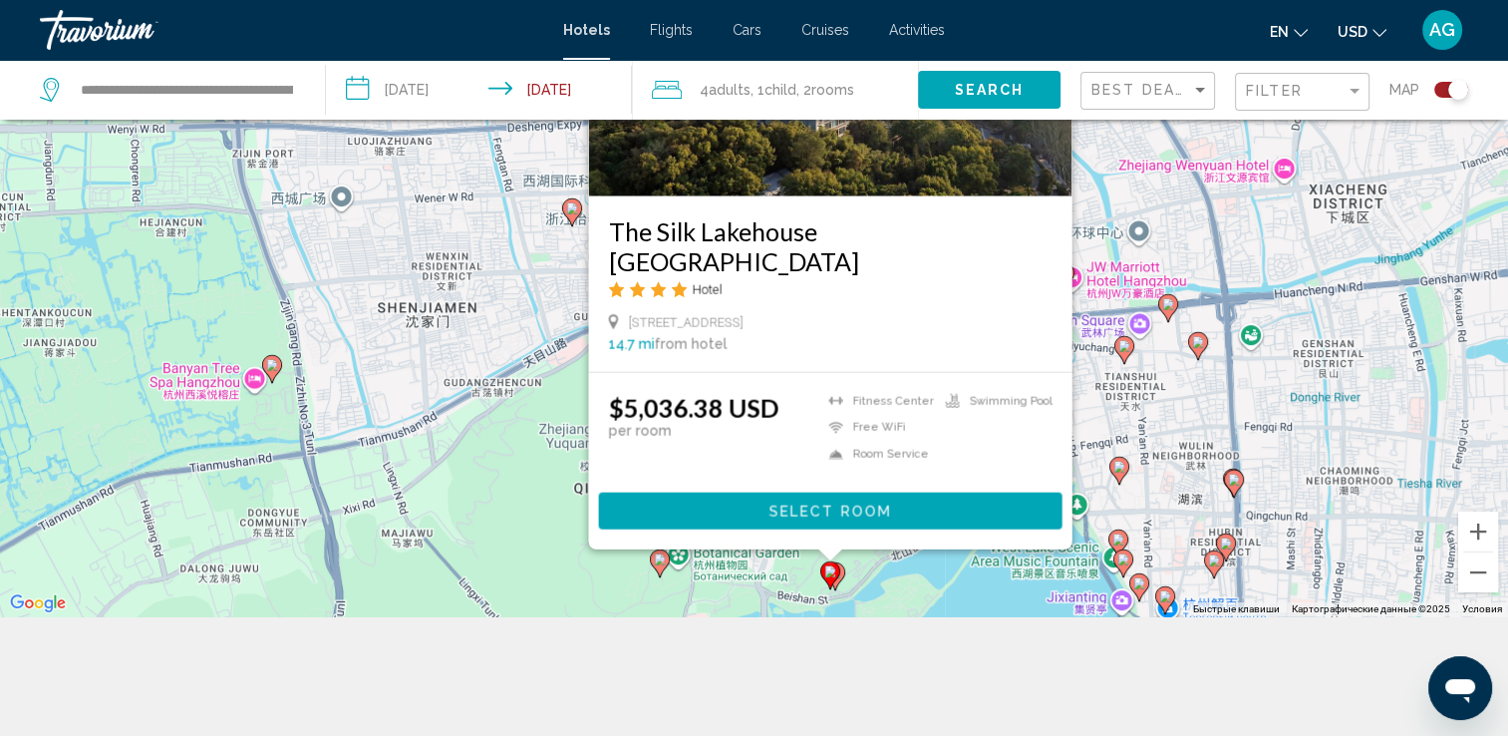
click at [1145, 349] on div "Чтобы активировать перетаскивание с помощью клавиатуры, нажмите Alt + Ввод. Пос…" at bounding box center [754, 248] width 1508 height 736
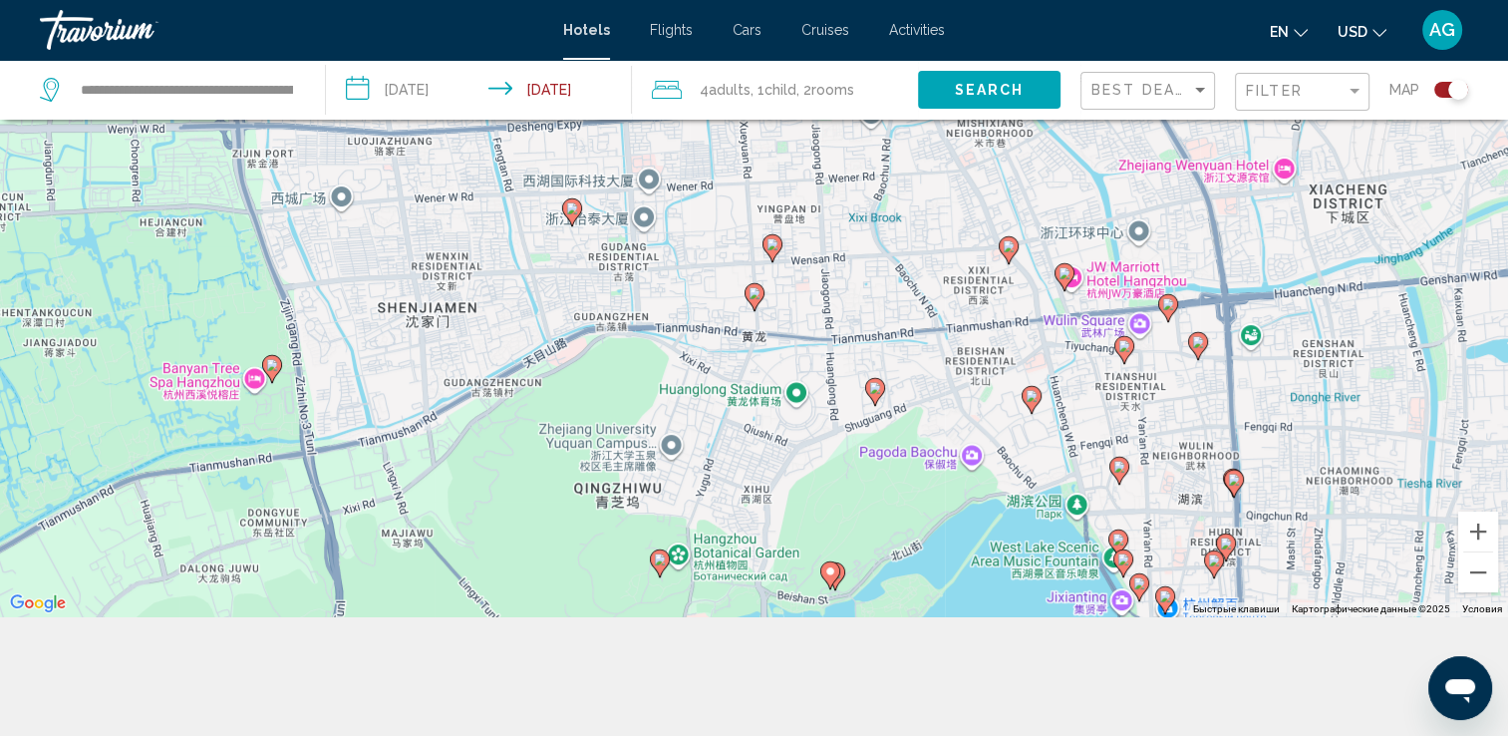
click at [567, 209] on image "Main content" at bounding box center [572, 208] width 12 height 12
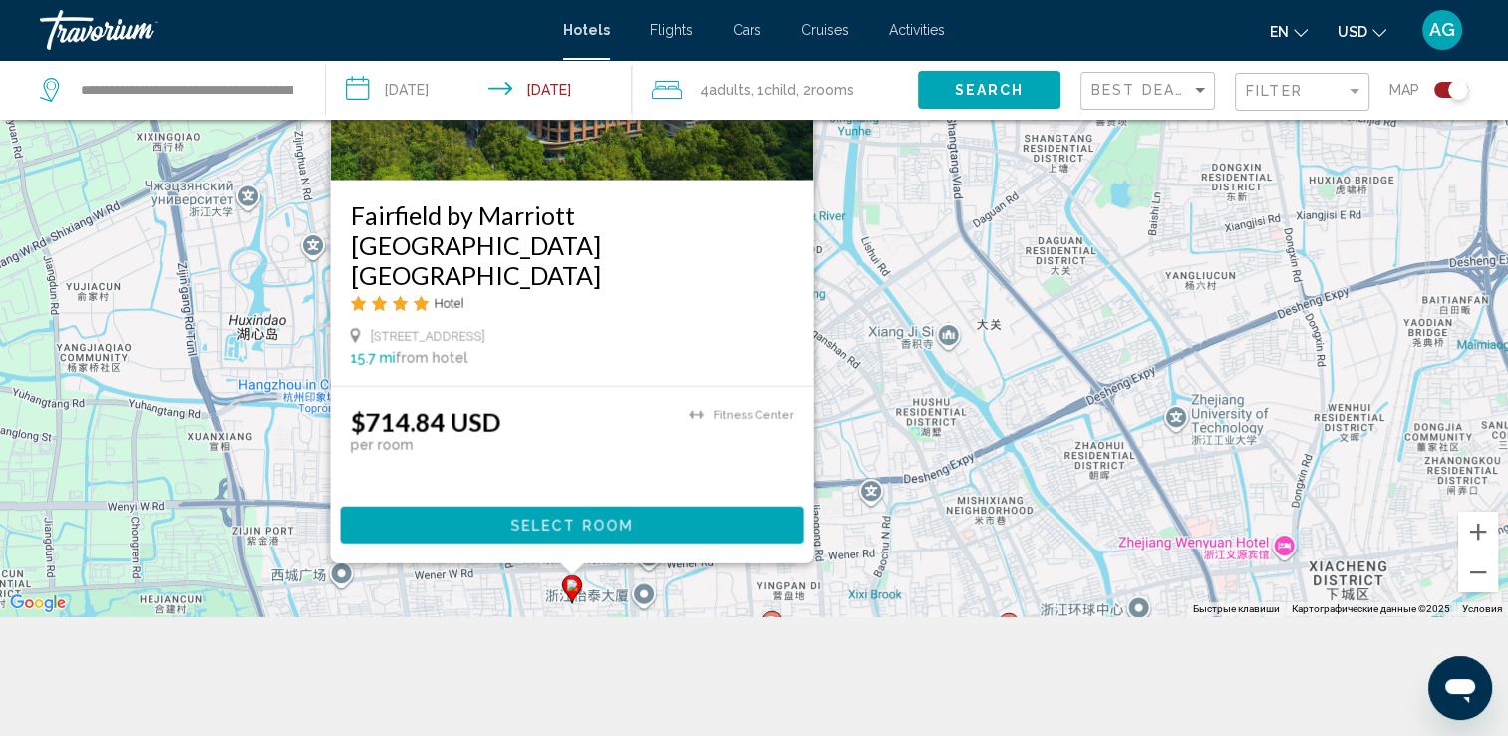
click at [924, 394] on div "Чтобы активировать перетаскивание с помощью клавиатуры, нажмите Alt + Ввод. Пос…" at bounding box center [754, 248] width 1508 height 736
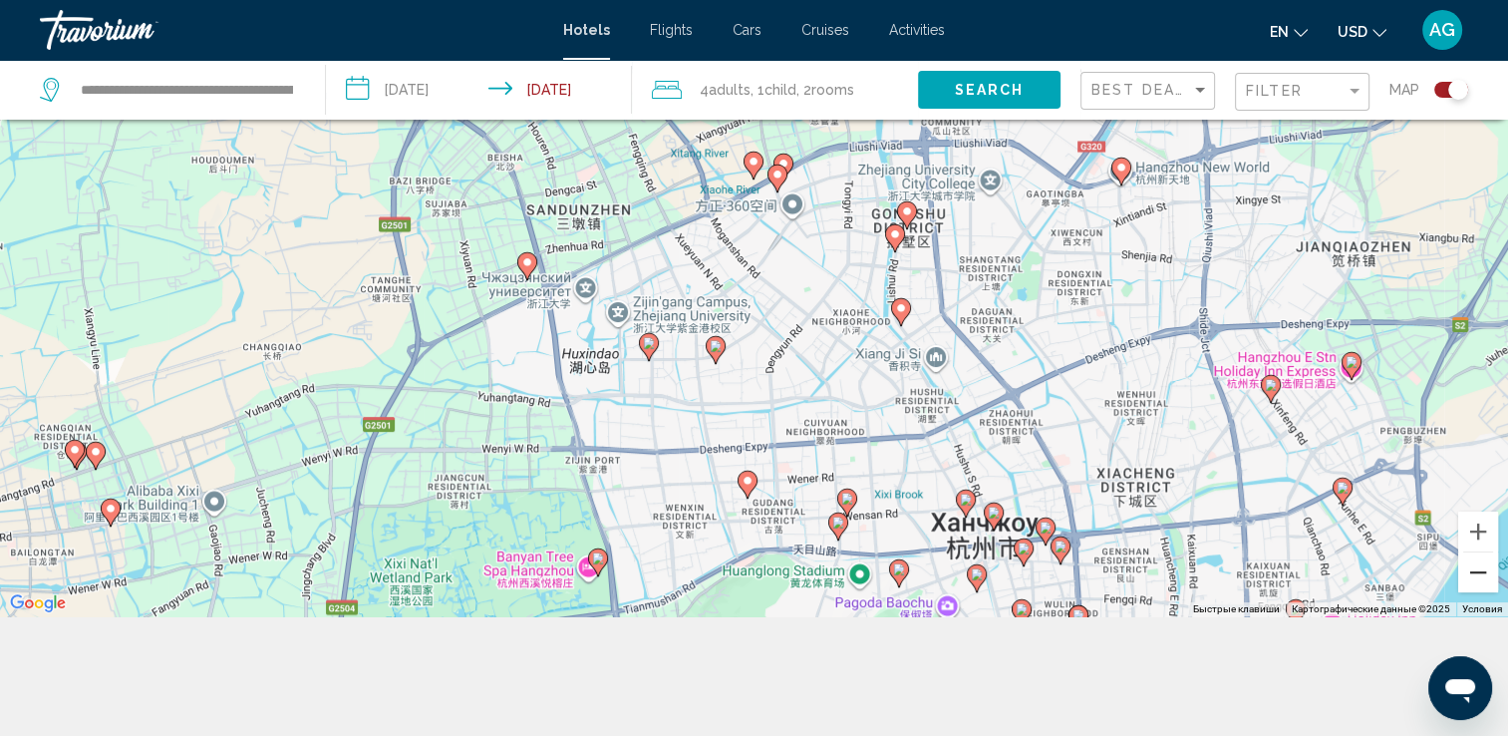
click at [1473, 582] on button "Уменьшить" at bounding box center [1478, 572] width 40 height 40
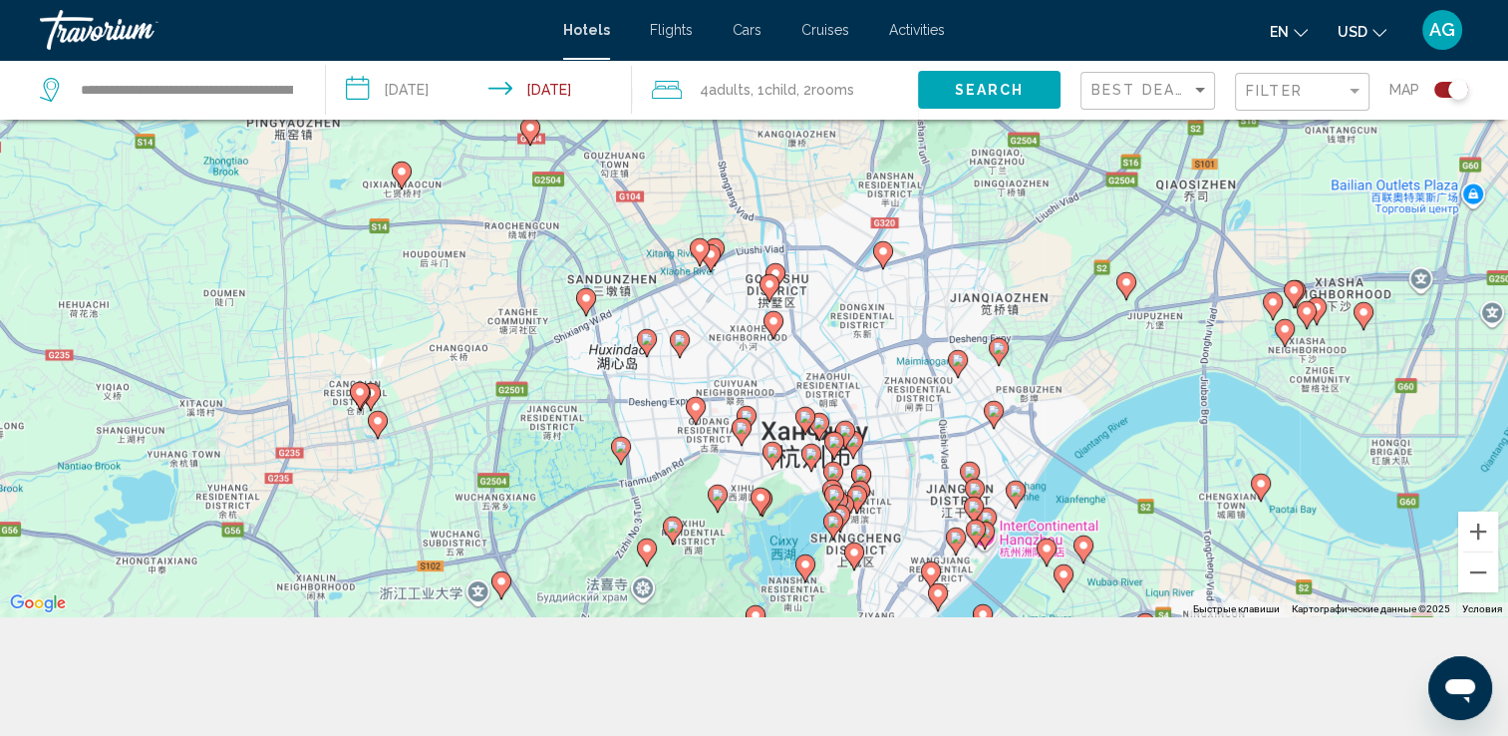
click at [676, 528] on image "Main content" at bounding box center [673, 526] width 12 height 12
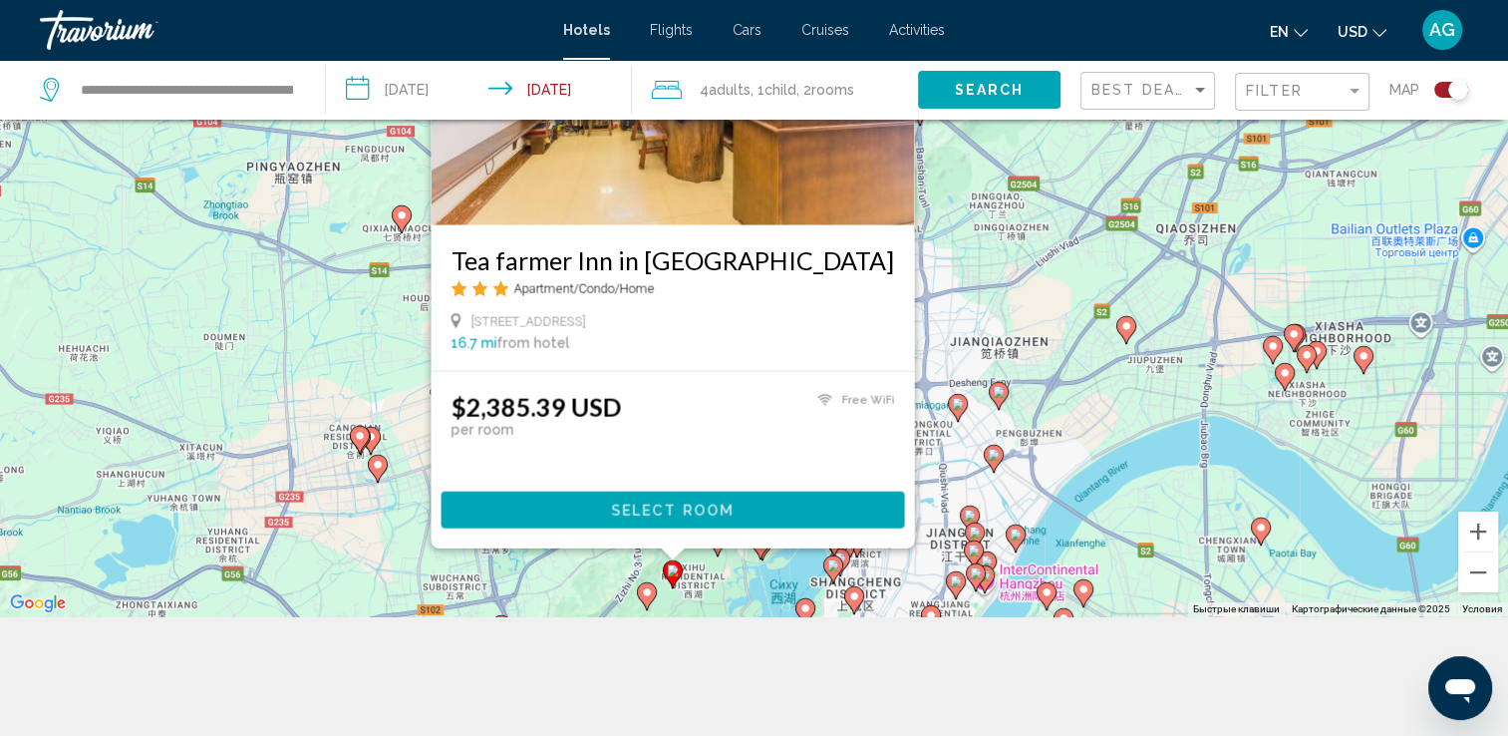
click at [1079, 477] on div "Чтобы активировать перетаскивание с помощью клавиатуры, нажмите Alt + Ввод. Пос…" at bounding box center [754, 248] width 1508 height 736
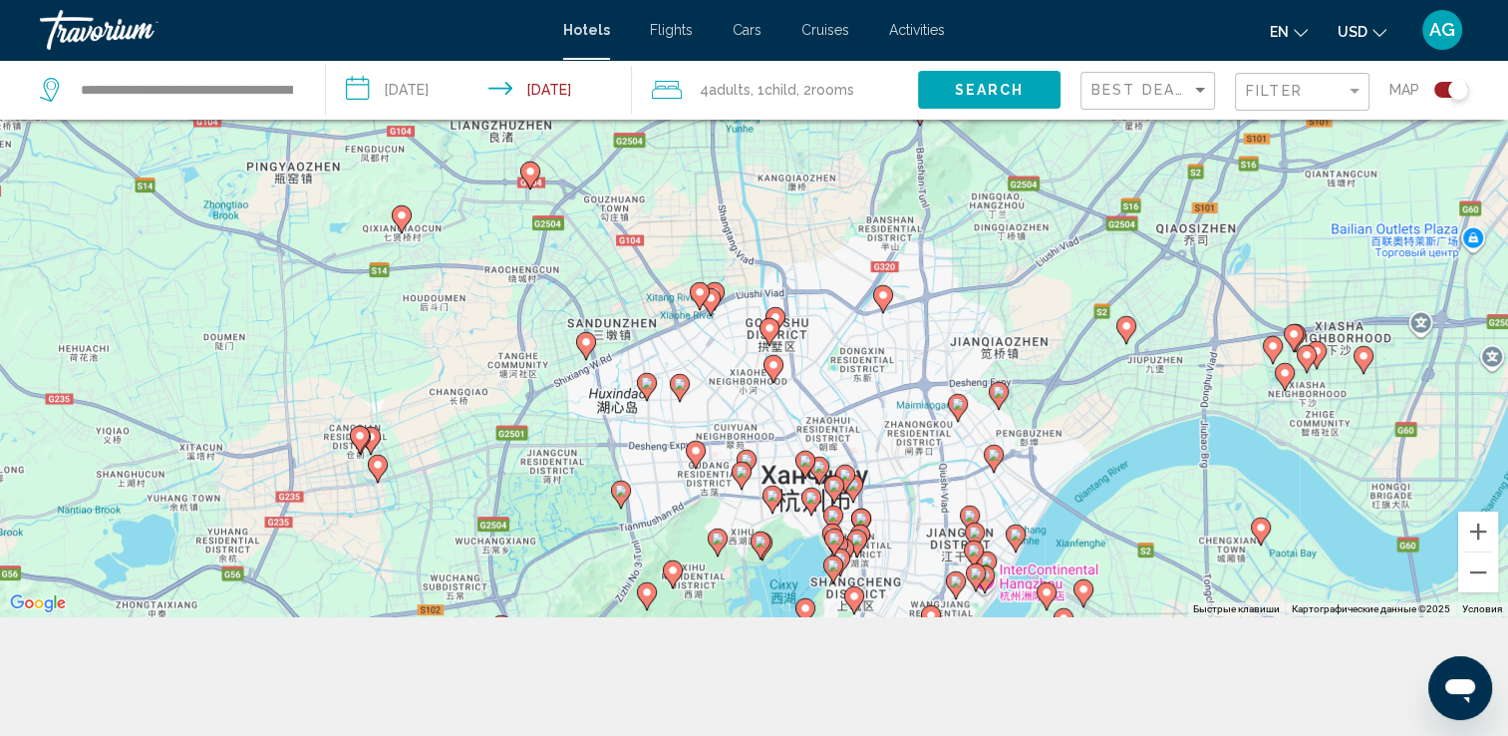
click at [639, 605] on gmp-advanced-marker "Main content" at bounding box center [647, 596] width 20 height 30
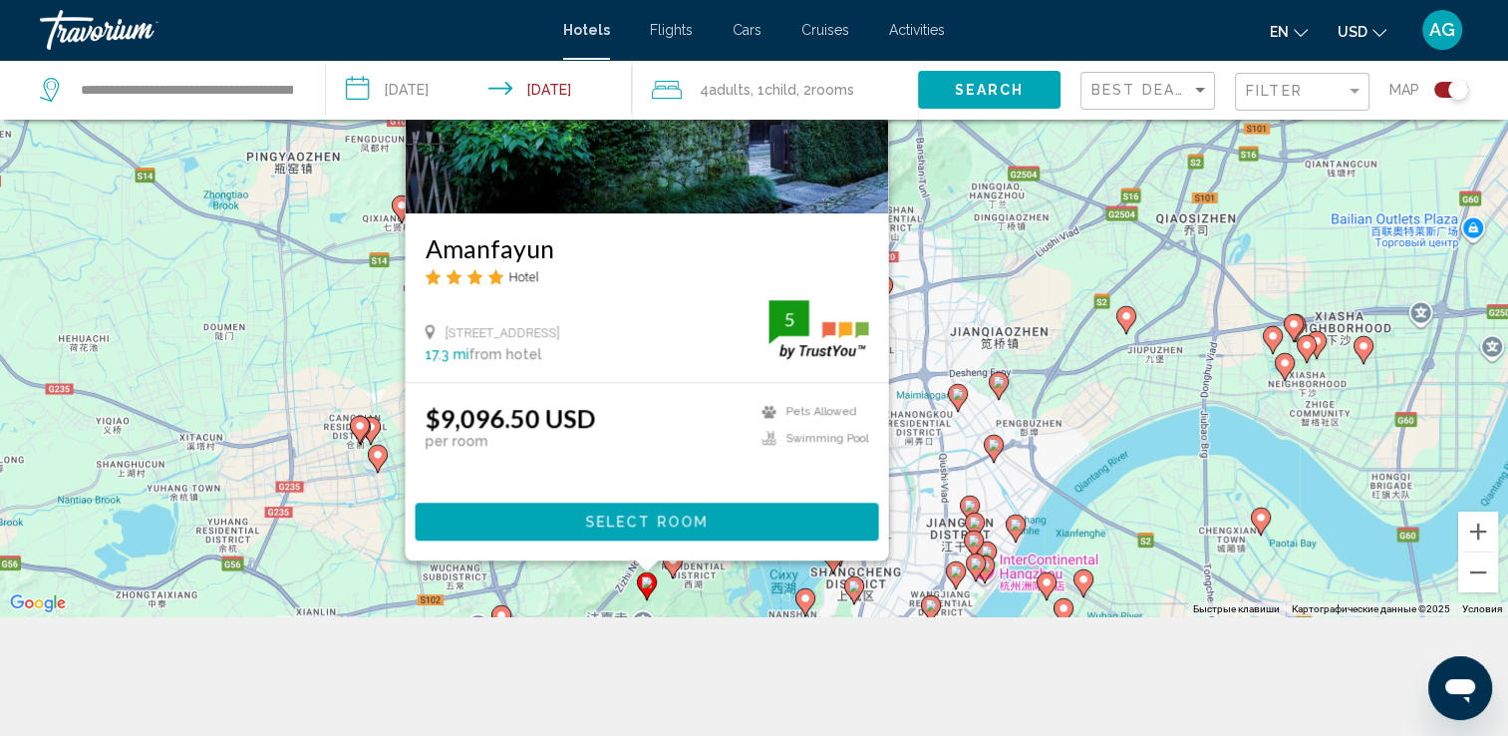
click at [1129, 420] on div "Чтобы активировать перетаскивание с помощью клавиатуры, нажмите Alt + Ввод. Пос…" at bounding box center [754, 248] width 1508 height 736
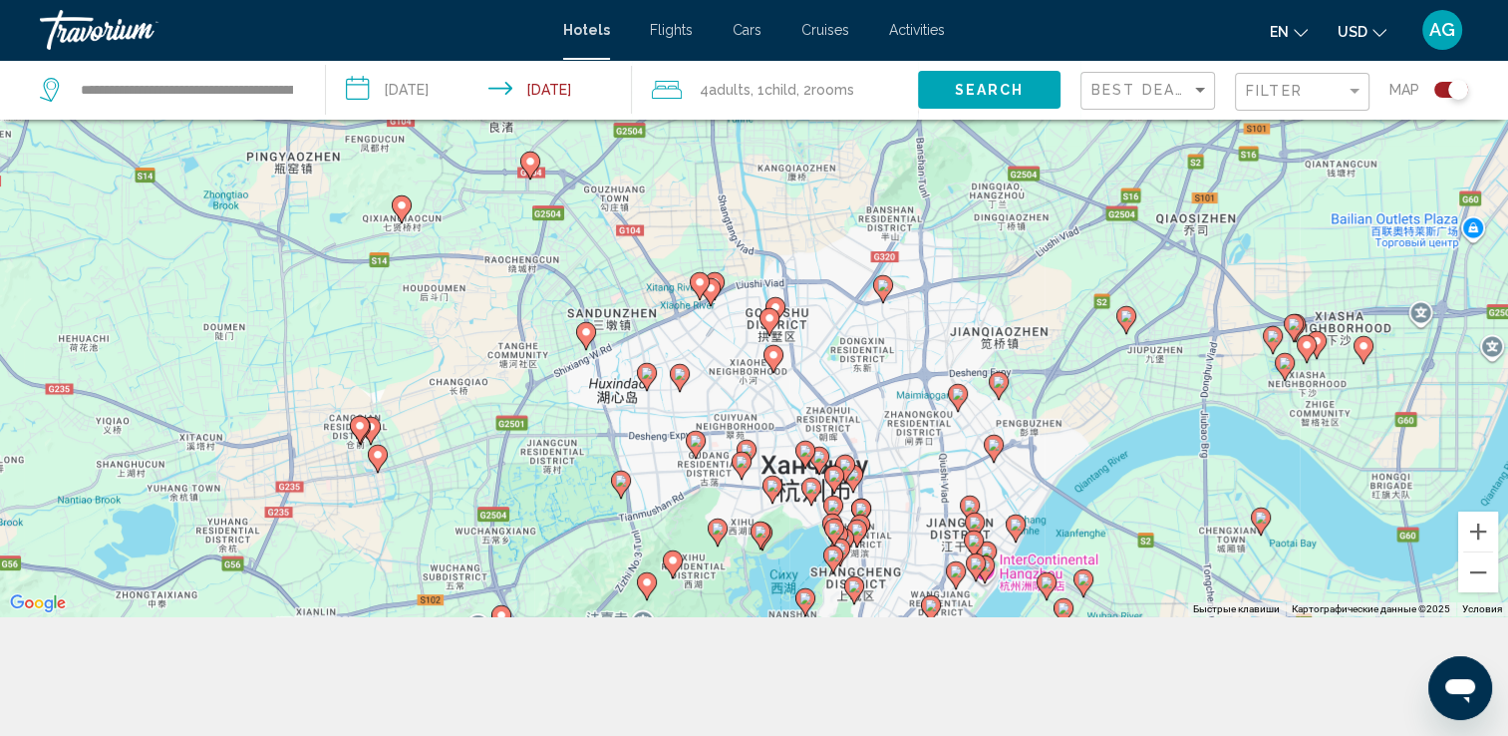
click at [811, 604] on icon "Main content" at bounding box center [805, 602] width 18 height 26
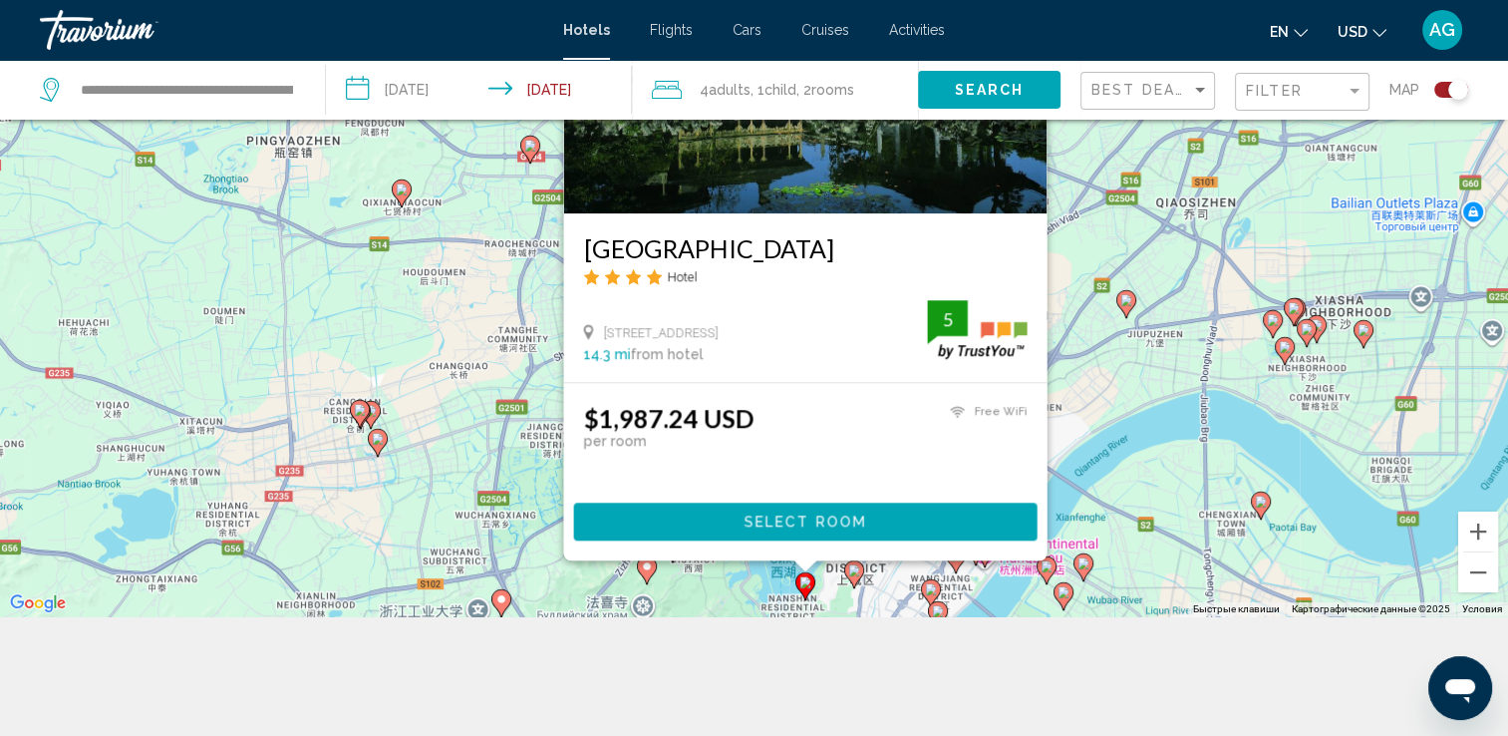
click at [1135, 580] on div "Чтобы активировать перетаскивание с помощью клавиатуры, нажмите Alt + Ввод. Пос…" at bounding box center [754, 248] width 1508 height 736
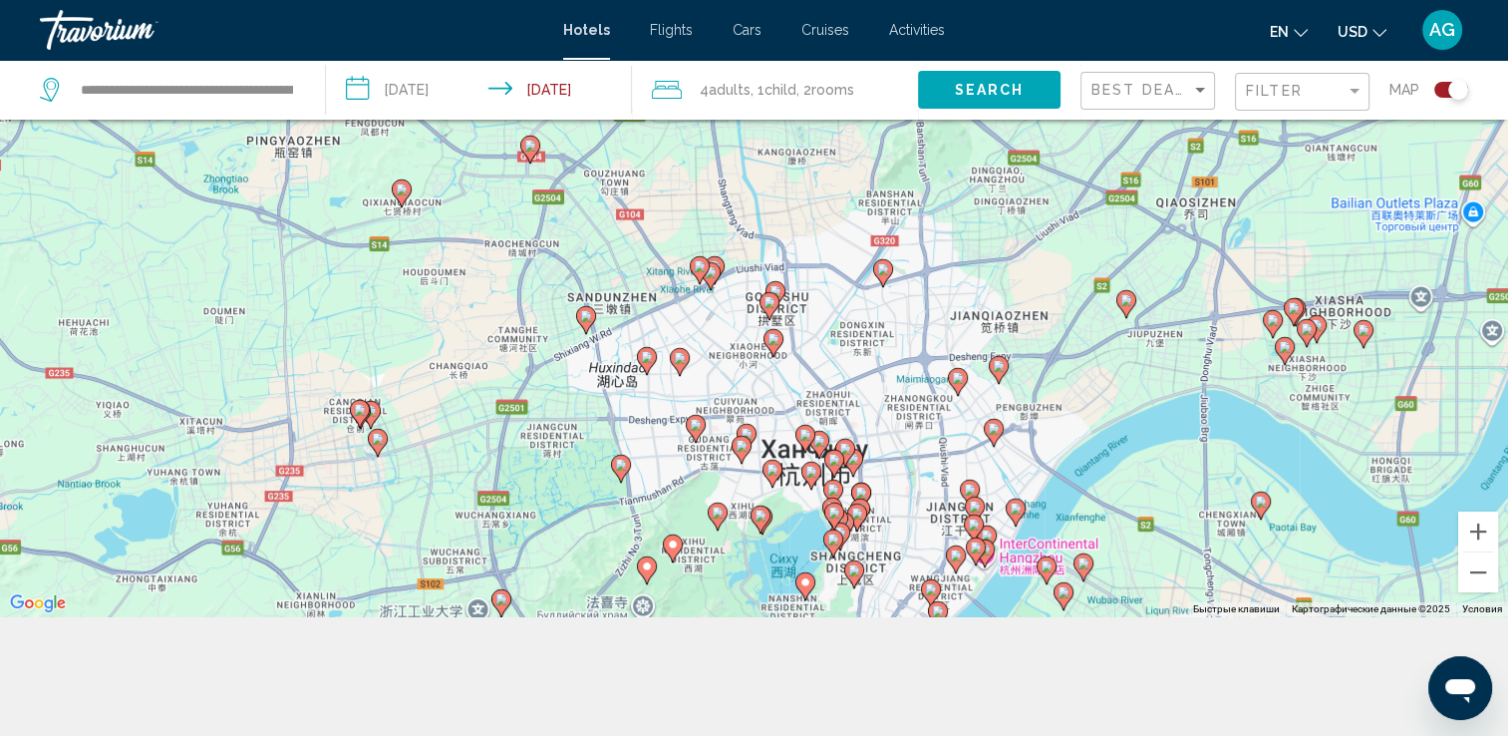
click at [853, 576] on g "Main content" at bounding box center [854, 574] width 20 height 28
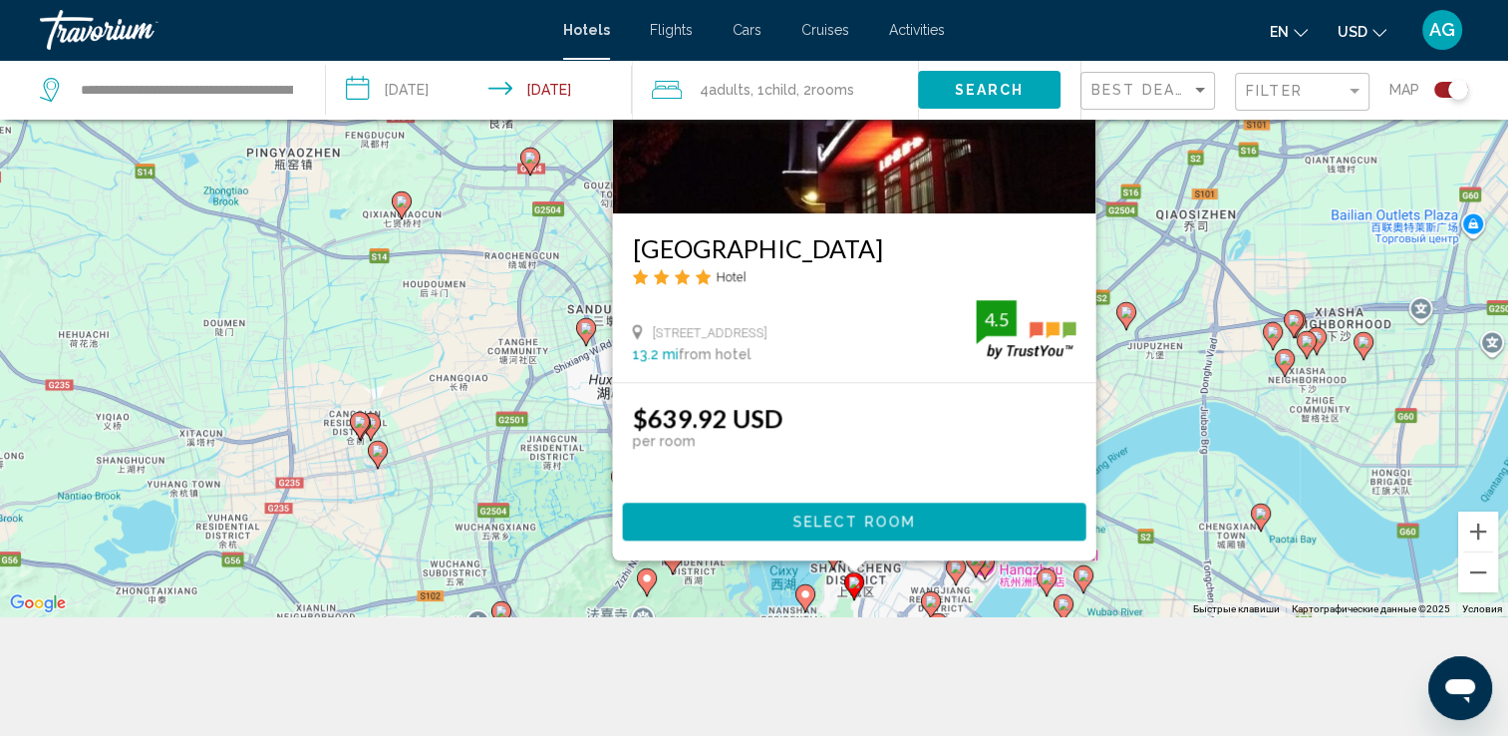
click at [953, 560] on icon "Main content" at bounding box center [955, 571] width 18 height 26
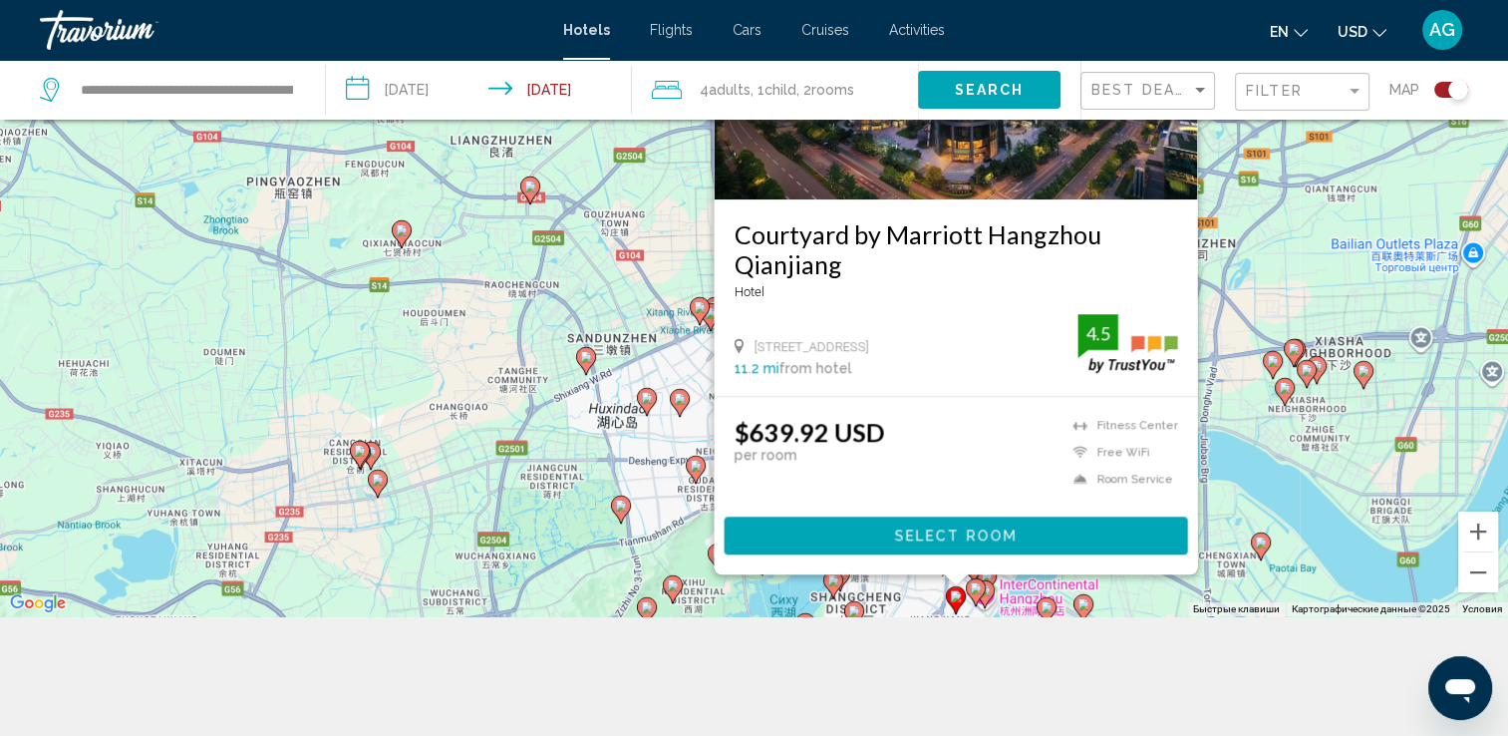
click at [901, 595] on div "Чтобы активировать перетаскивание с помощью клавиатуры, нажмите Alt + Ввод. Пос…" at bounding box center [754, 248] width 1508 height 736
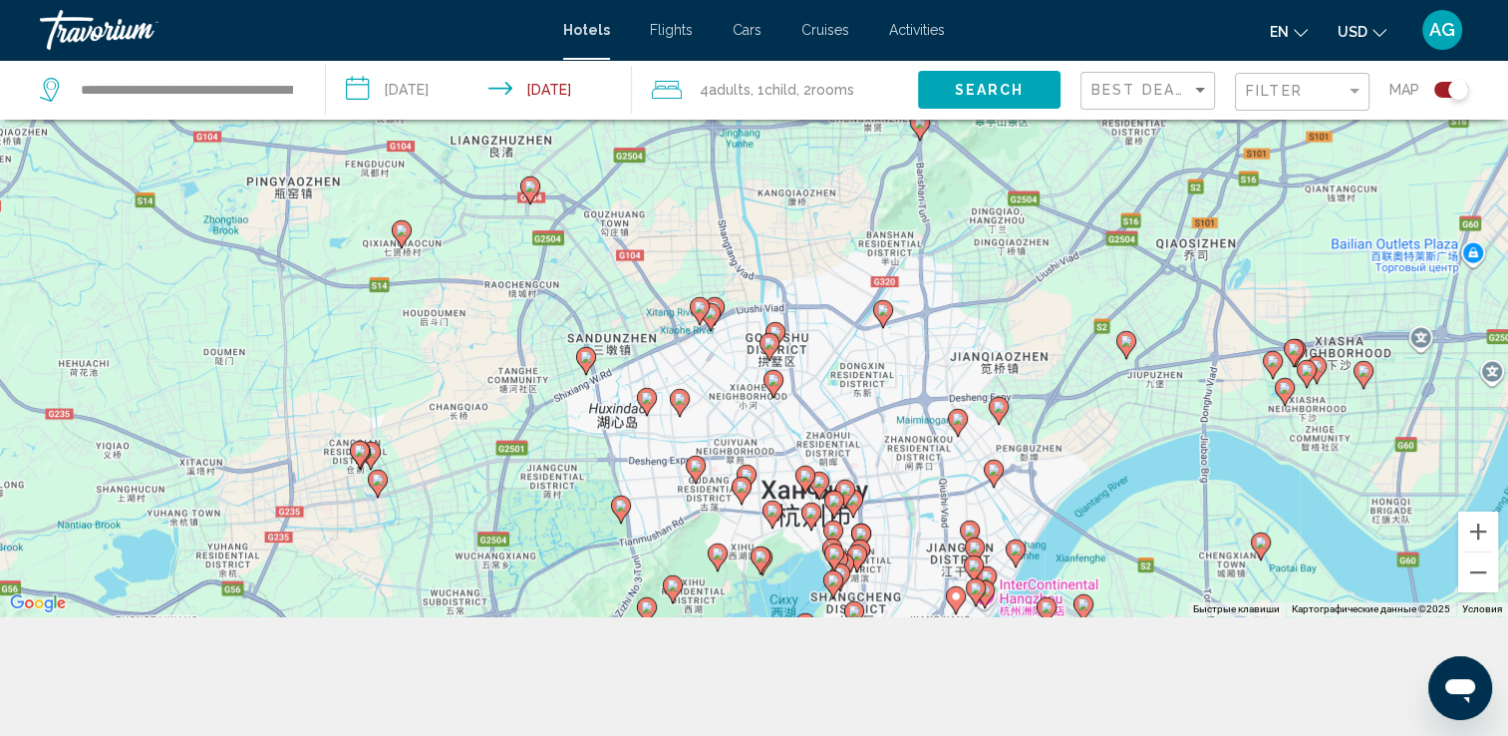
click at [829, 594] on gmp-advanced-marker "Main content" at bounding box center [833, 584] width 20 height 30
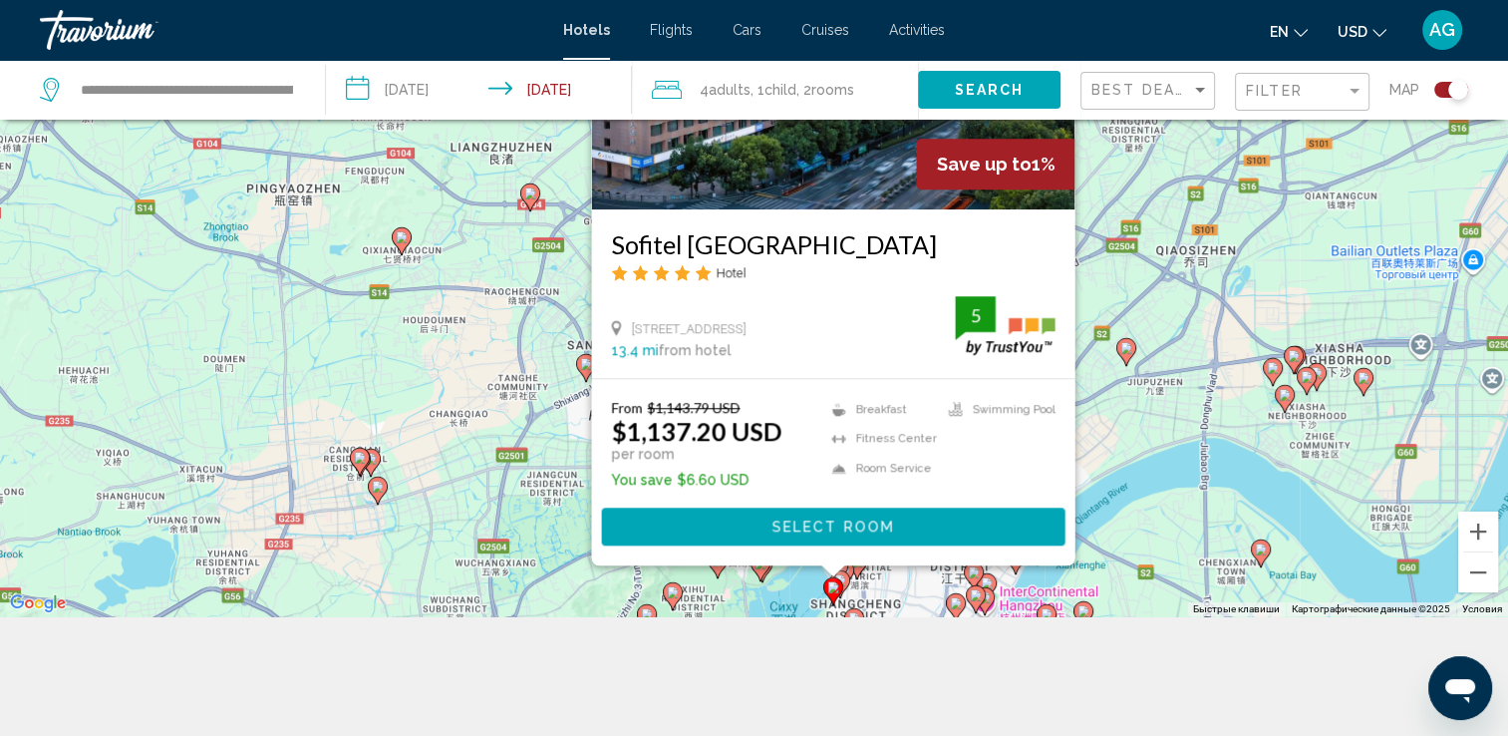
click at [907, 599] on div "Чтобы активировать перетаскивание с помощью клавиатуры, нажмите Alt + Ввод. Пос…" at bounding box center [754, 248] width 1508 height 736
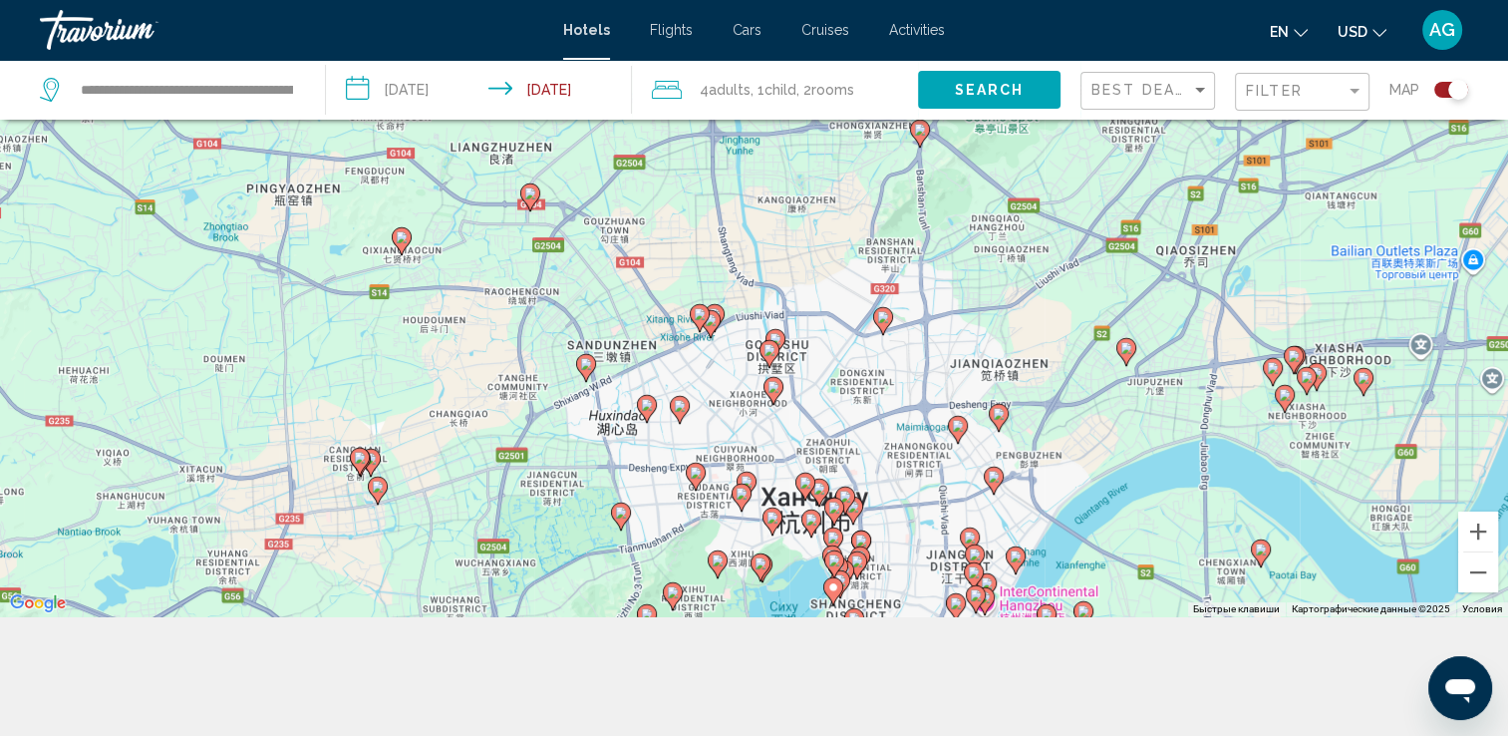
click at [843, 585] on image "Main content" at bounding box center [840, 580] width 12 height 12
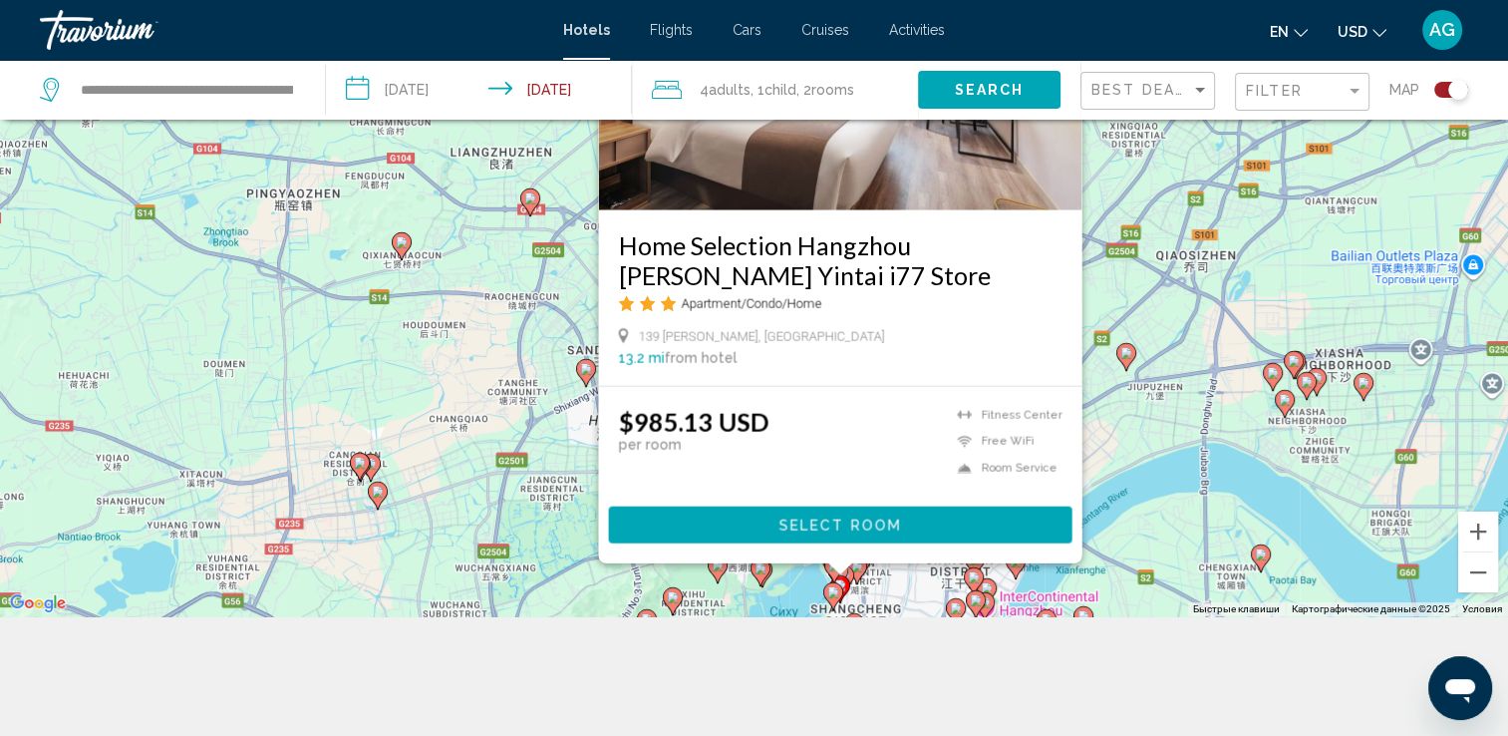
click at [928, 594] on div "Чтобы активировать перетаскивание с помощью клавиатуры, нажмите Alt + Ввод. Пос…" at bounding box center [754, 248] width 1508 height 736
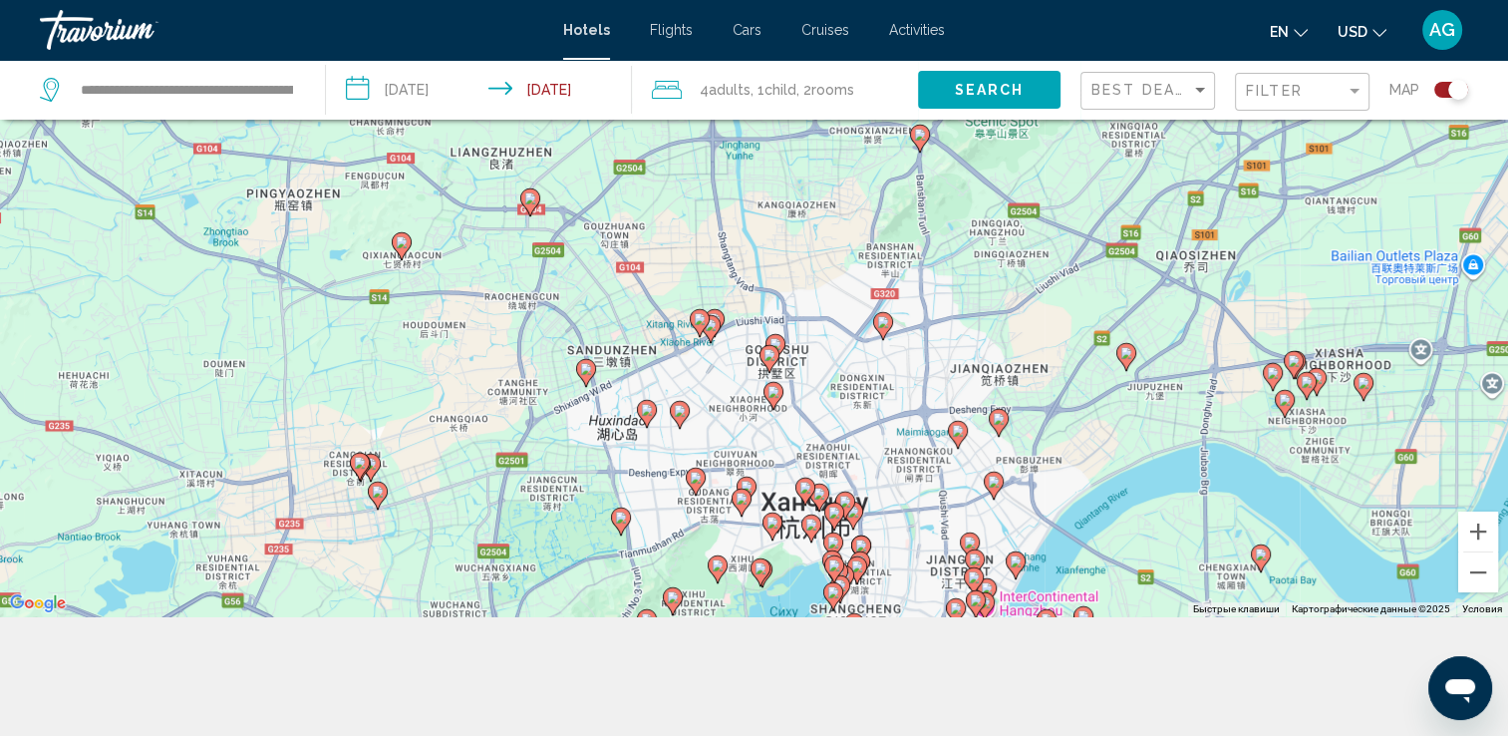
click at [833, 567] on image "Main content" at bounding box center [834, 565] width 12 height 12
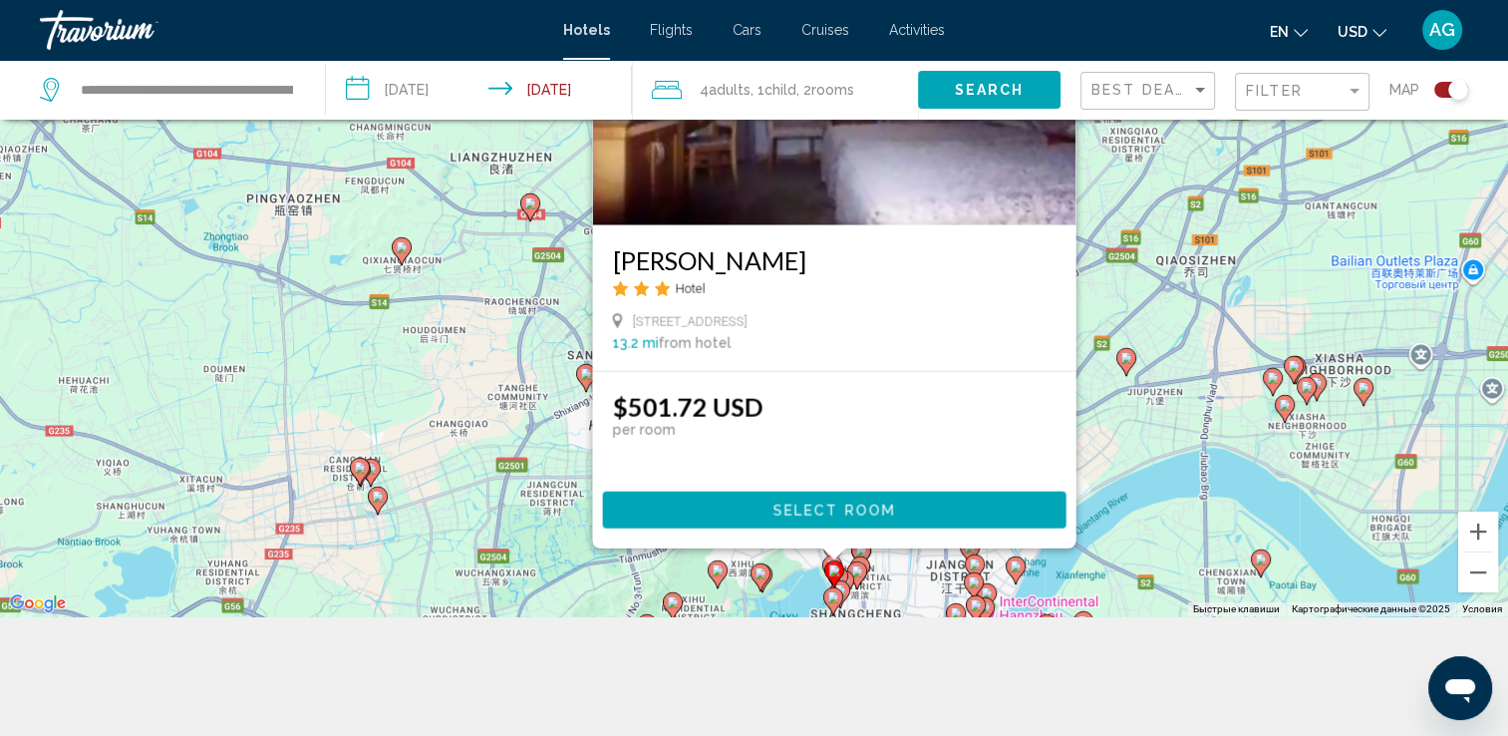
click at [919, 582] on div "Чтобы активировать перетаскивание с помощью клавиатуры, нажмите Alt + Ввод. Пос…" at bounding box center [754, 248] width 1508 height 736
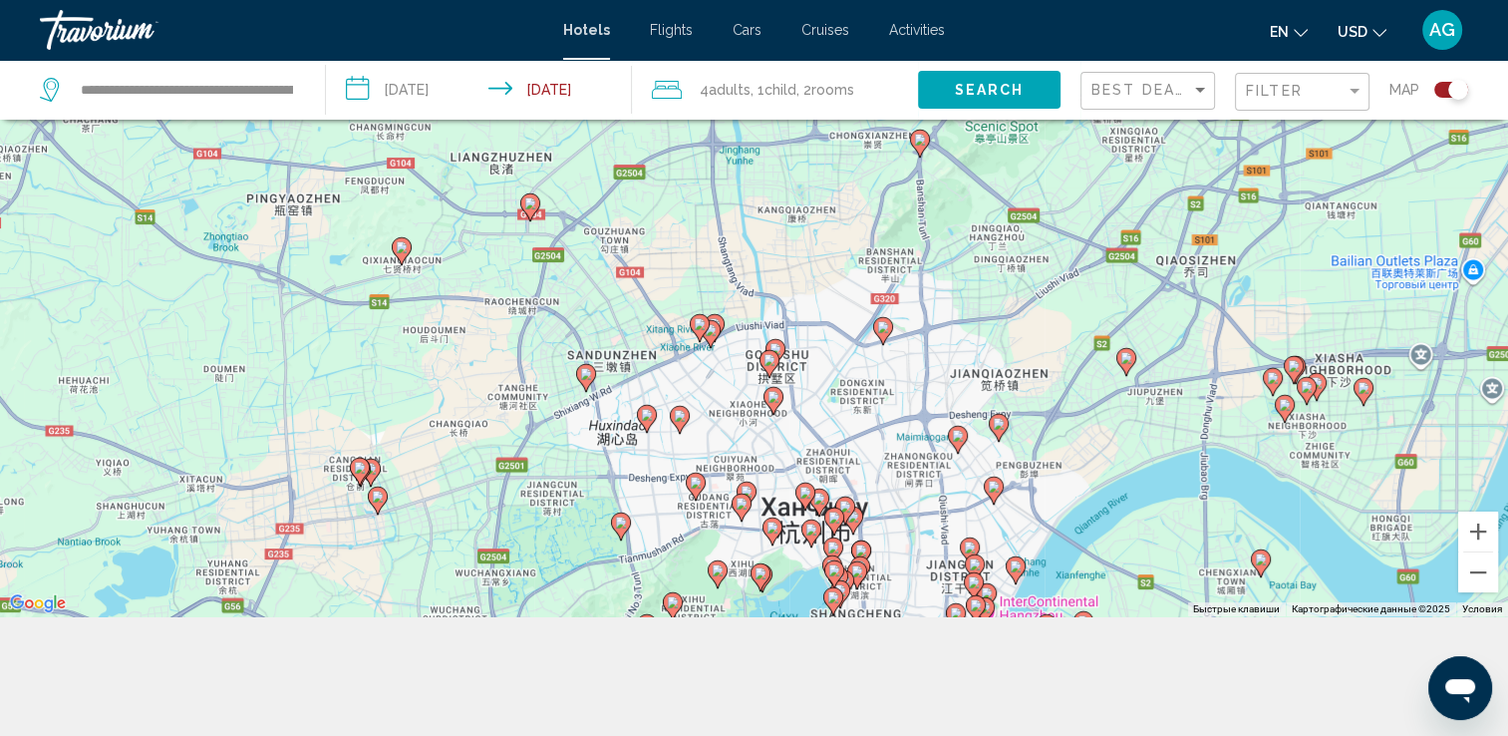
click at [836, 548] on image "Main content" at bounding box center [833, 547] width 12 height 12
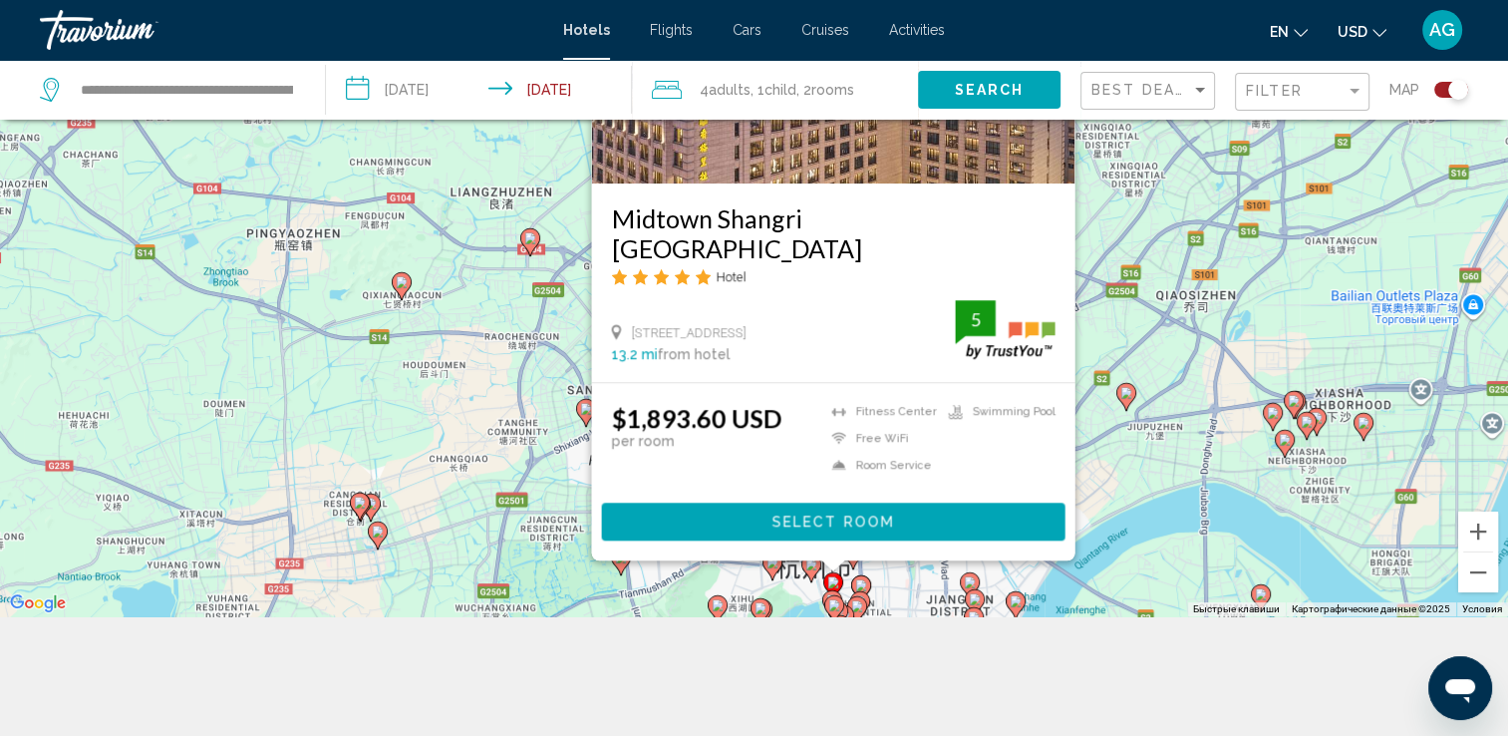
click at [918, 579] on div "Чтобы активировать перетаскивание с помощью клавиатуры, нажмите Alt + Ввод. Пос…" at bounding box center [754, 248] width 1508 height 736
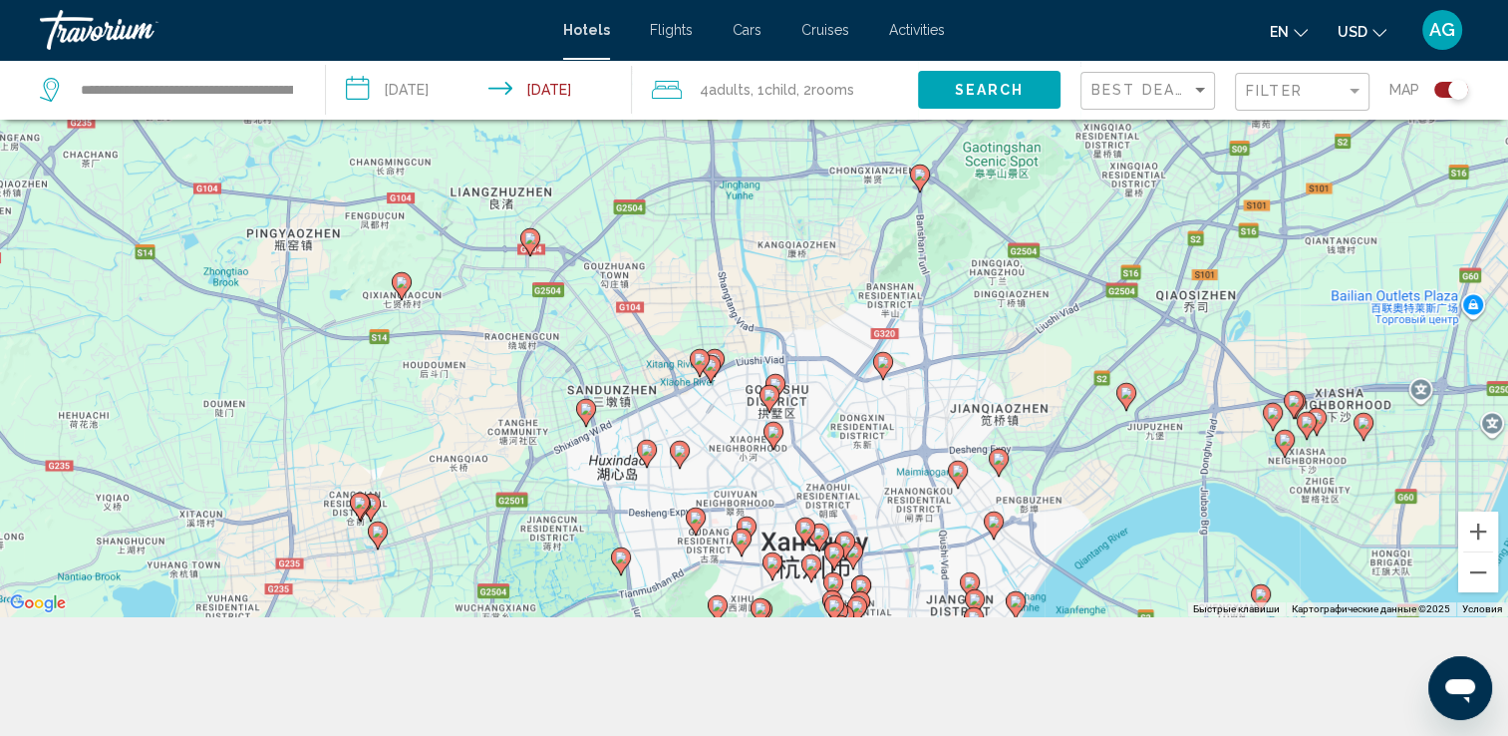
click at [815, 568] on image "Main content" at bounding box center [811, 564] width 12 height 12
click at [809, 570] on image "Main content" at bounding box center [811, 564] width 12 height 12
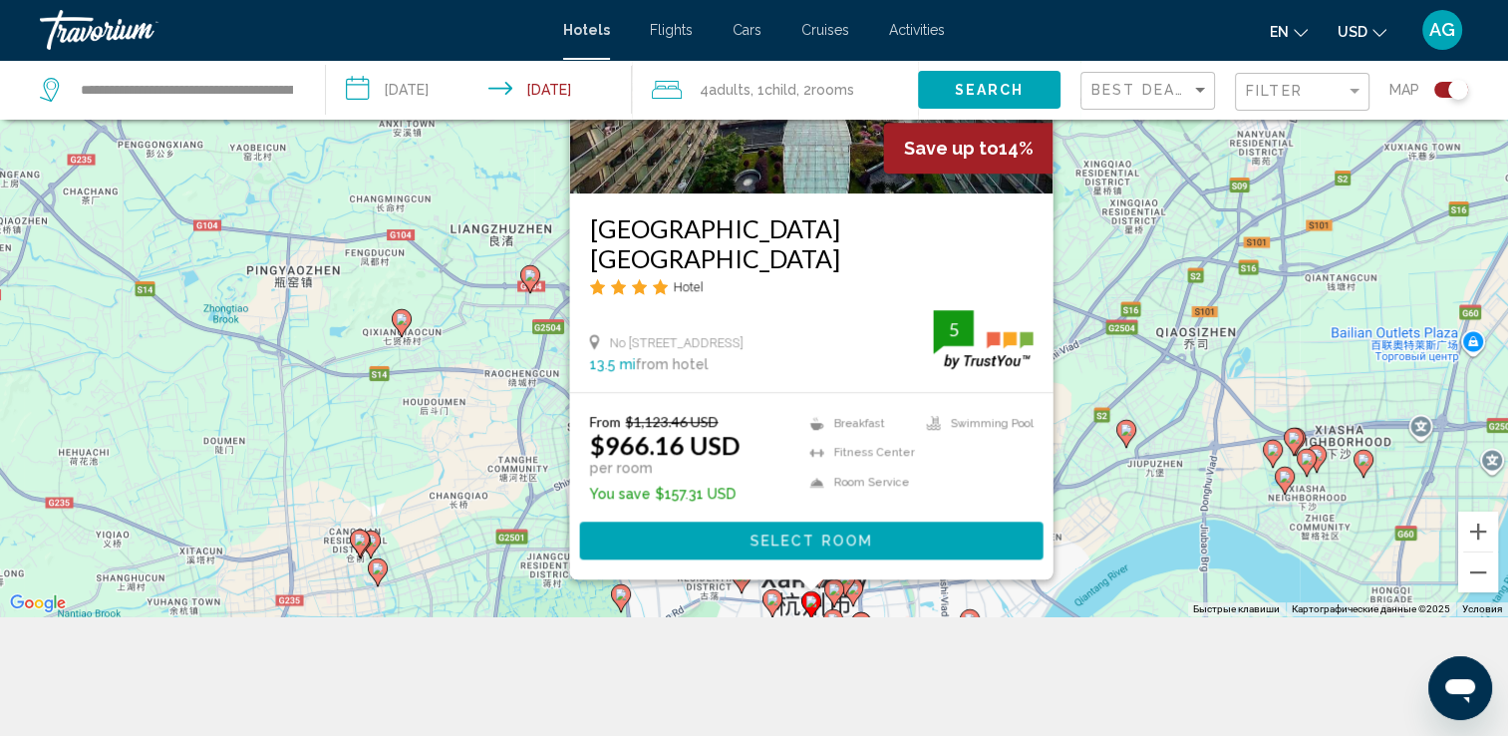
click at [868, 602] on div "Чтобы активировать перетаскивание с помощью клавиатуры, нажмите Alt + Ввод. Пос…" at bounding box center [754, 248] width 1508 height 736
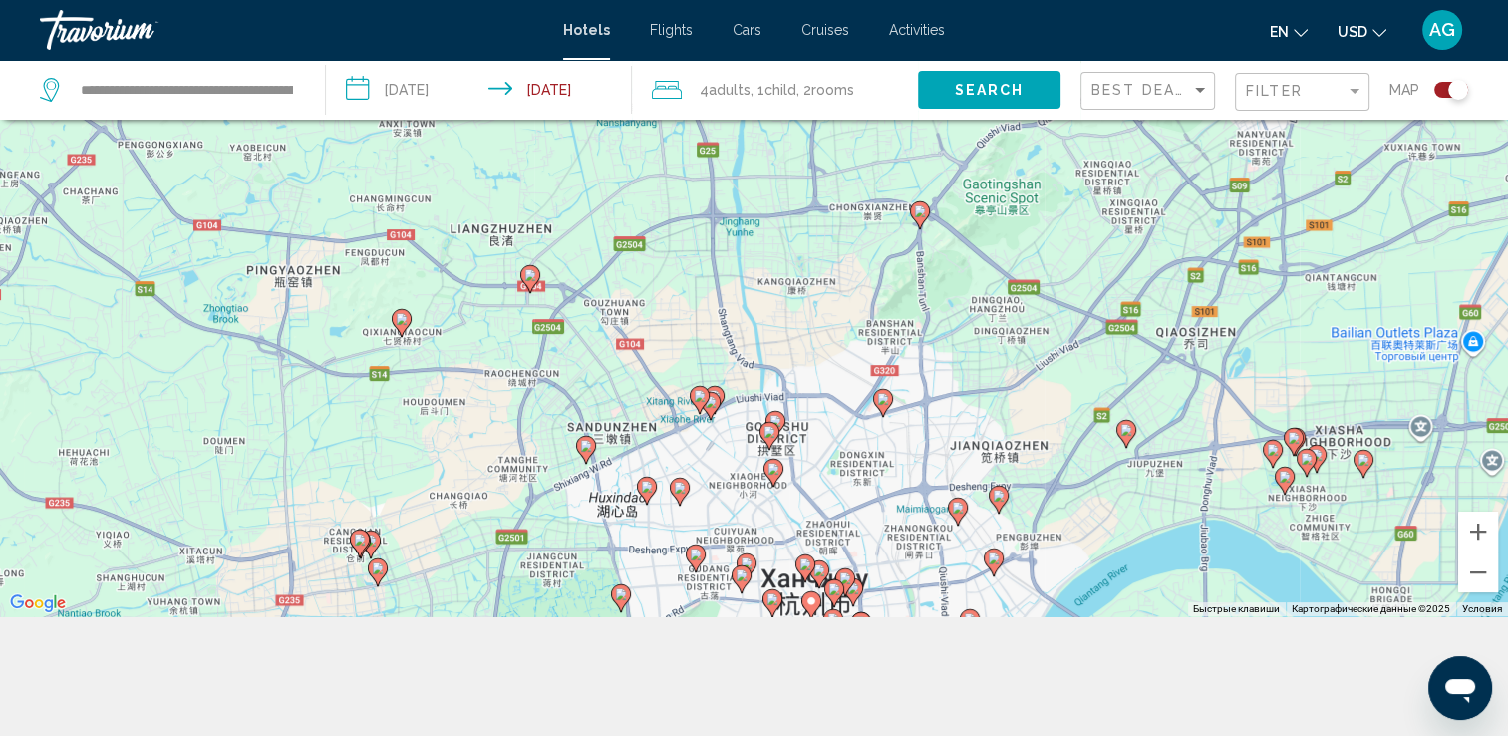
click at [742, 577] on image "Main content" at bounding box center [742, 575] width 12 height 12
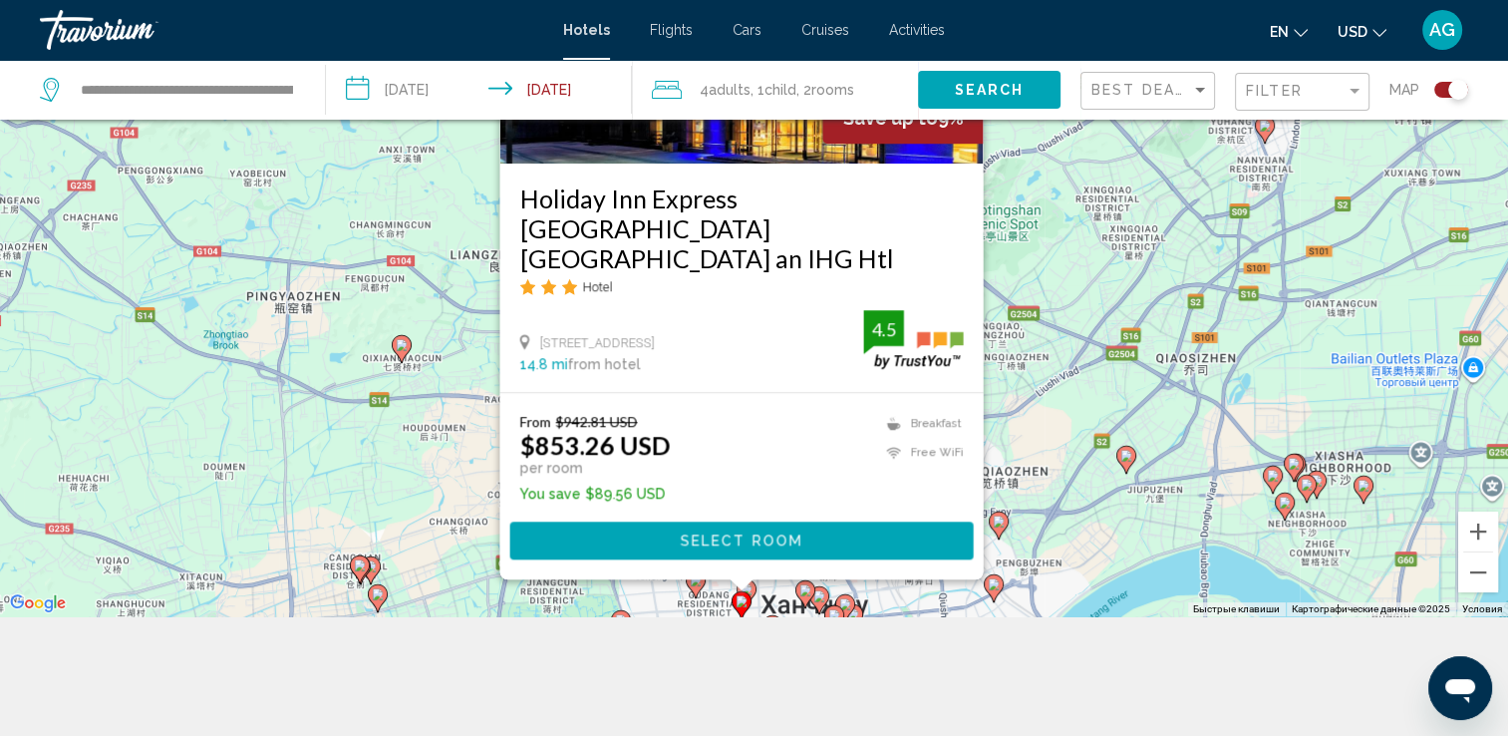
click at [660, 604] on div "Чтобы активировать перетаскивание с помощью клавиатуры, нажмите Alt + Ввод. Пос…" at bounding box center [754, 248] width 1508 height 736
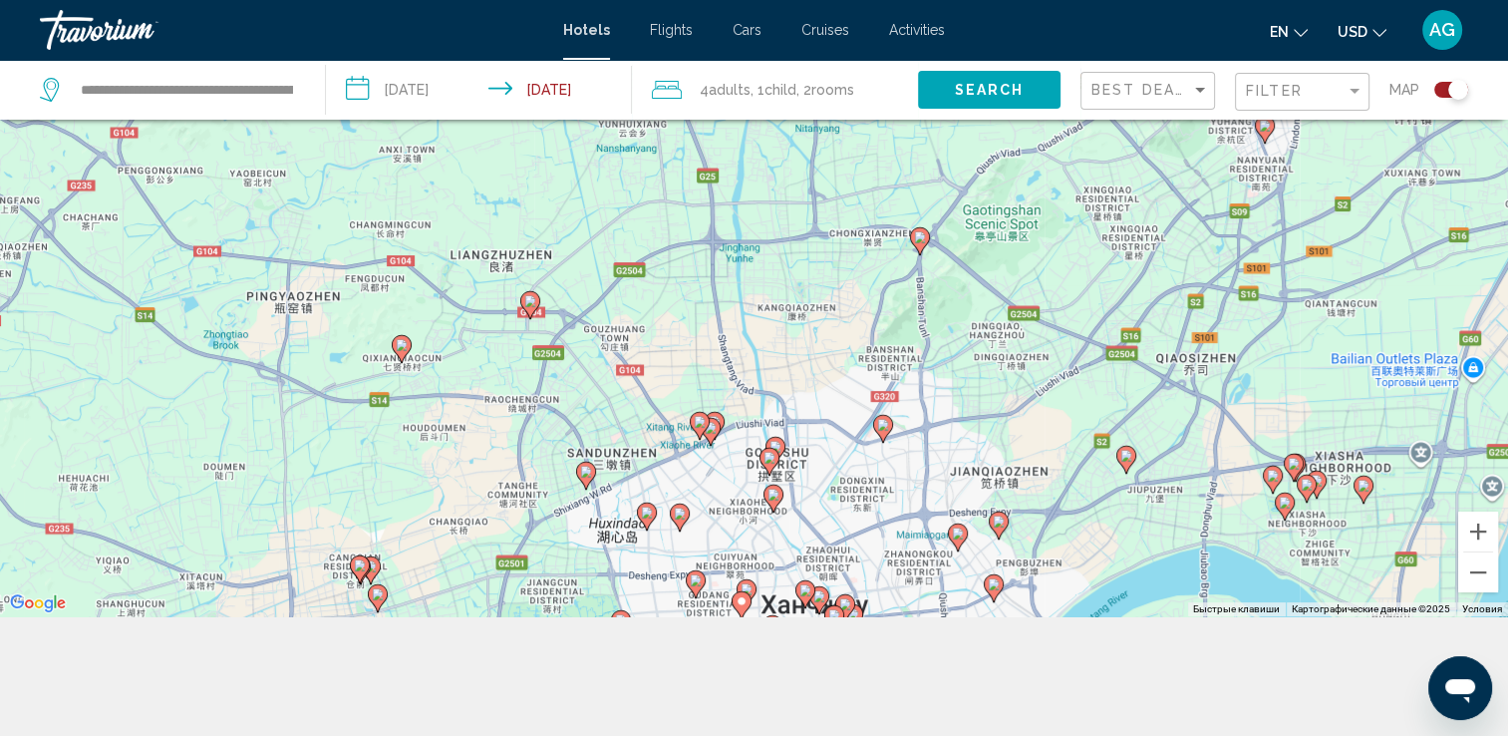
click at [698, 584] on image "Main content" at bounding box center [696, 580] width 12 height 12
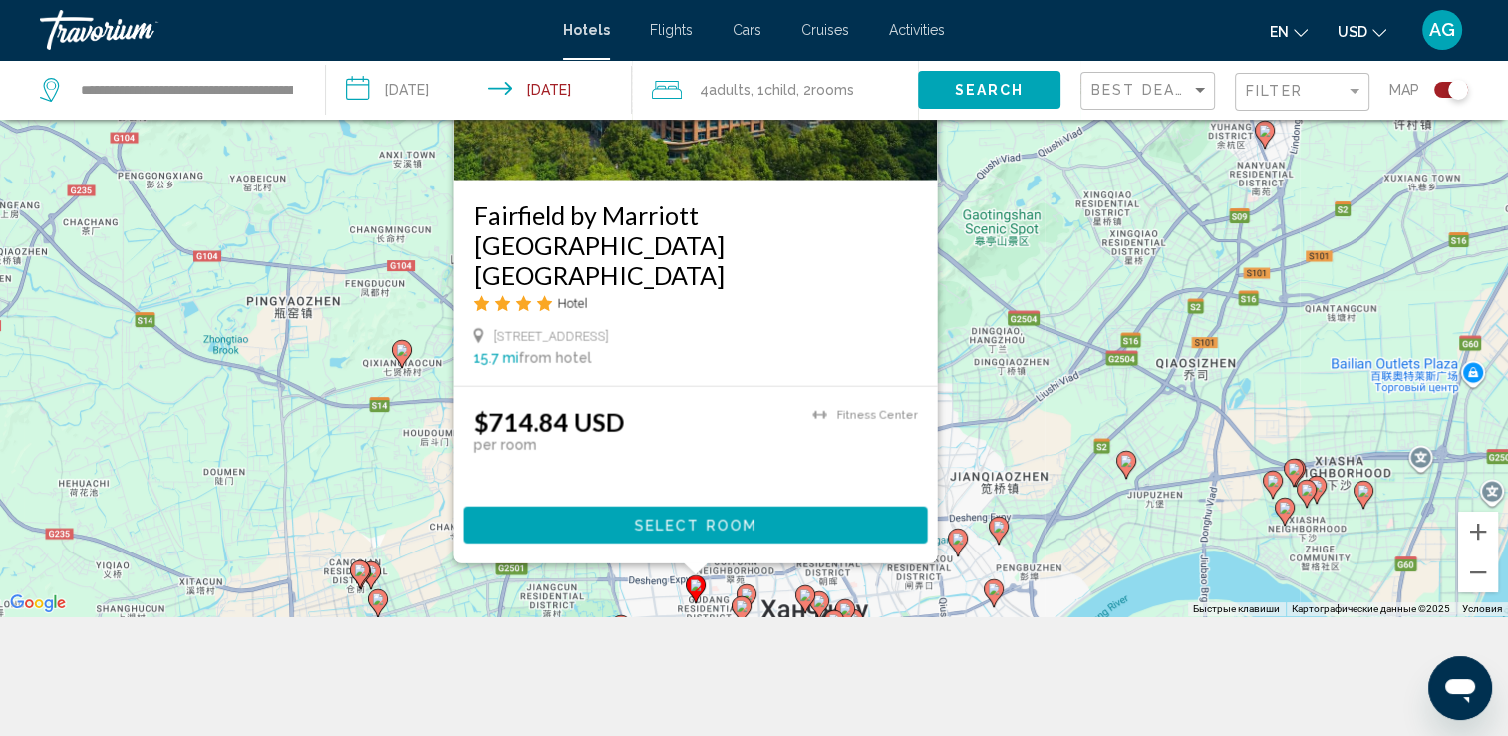
click at [666, 598] on div "Чтобы активировать перетаскивание с помощью клавиатуры, нажмите Alt + Ввод. Пос…" at bounding box center [754, 248] width 1508 height 736
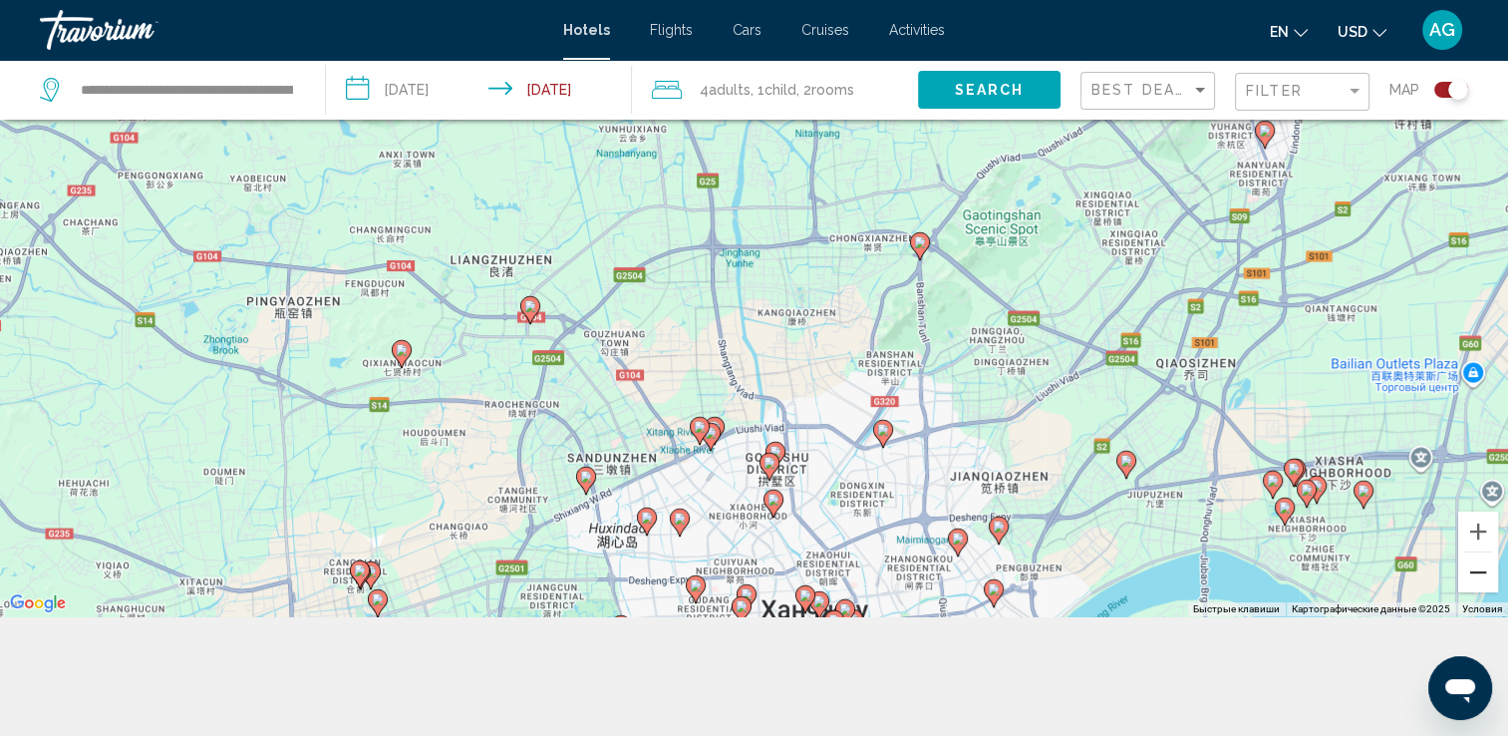
click at [1486, 568] on button "Уменьшить" at bounding box center [1478, 572] width 40 height 40
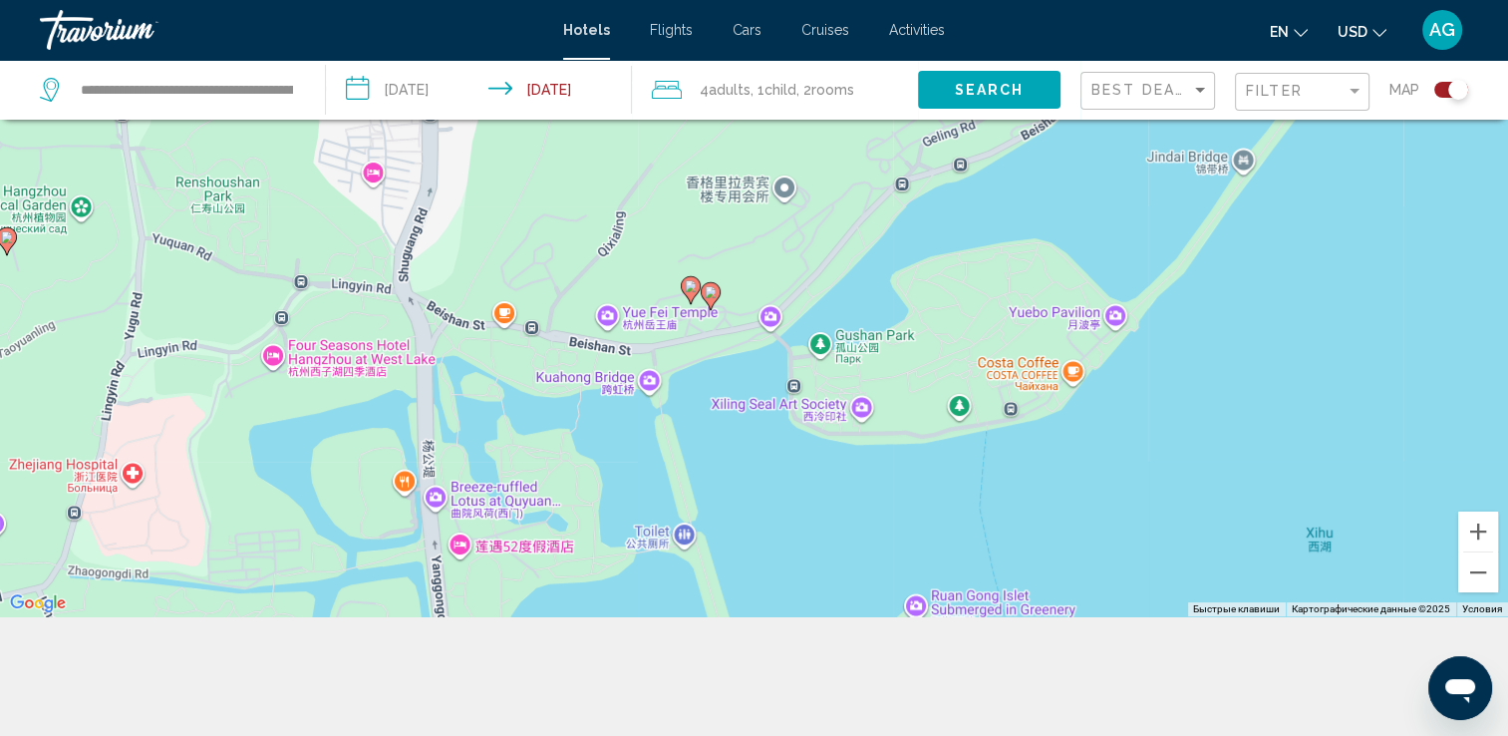
click at [710, 297] on image "Main content" at bounding box center [711, 292] width 12 height 12
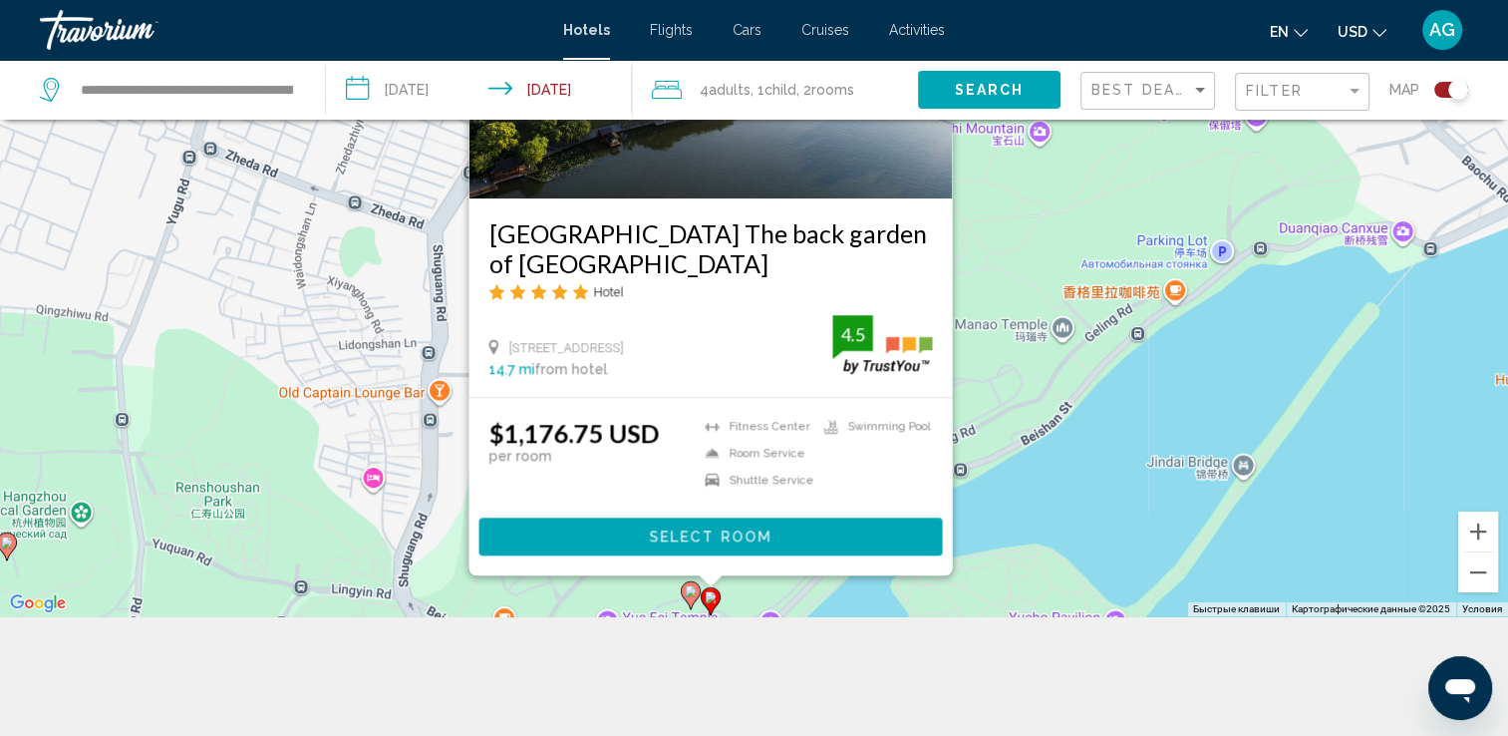
click at [1020, 438] on div "Чтобы активировать перетаскивание с помощью клавиатуры, нажмите Alt + Ввод. Пос…" at bounding box center [754, 248] width 1508 height 736
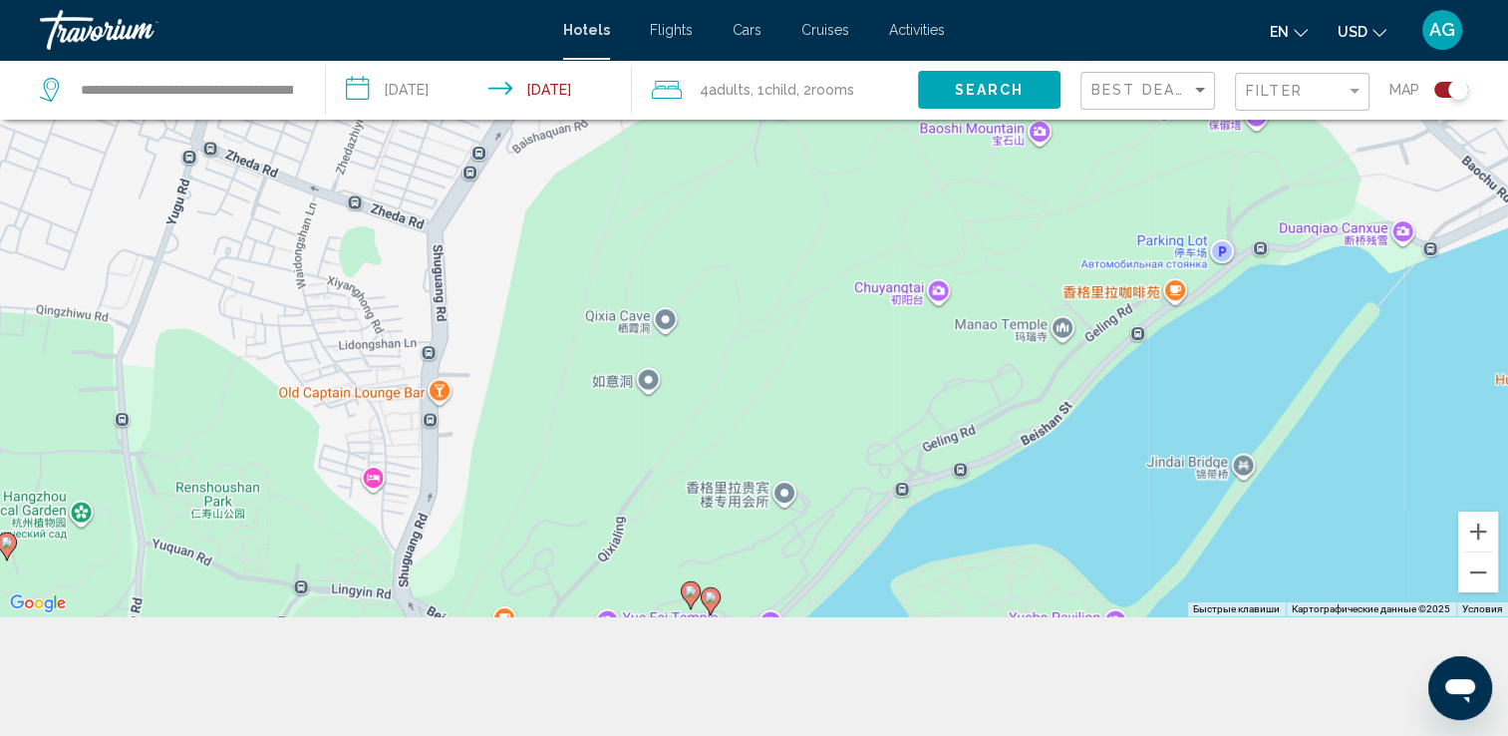
click at [684, 597] on icon "Main content" at bounding box center [690, 595] width 18 height 26
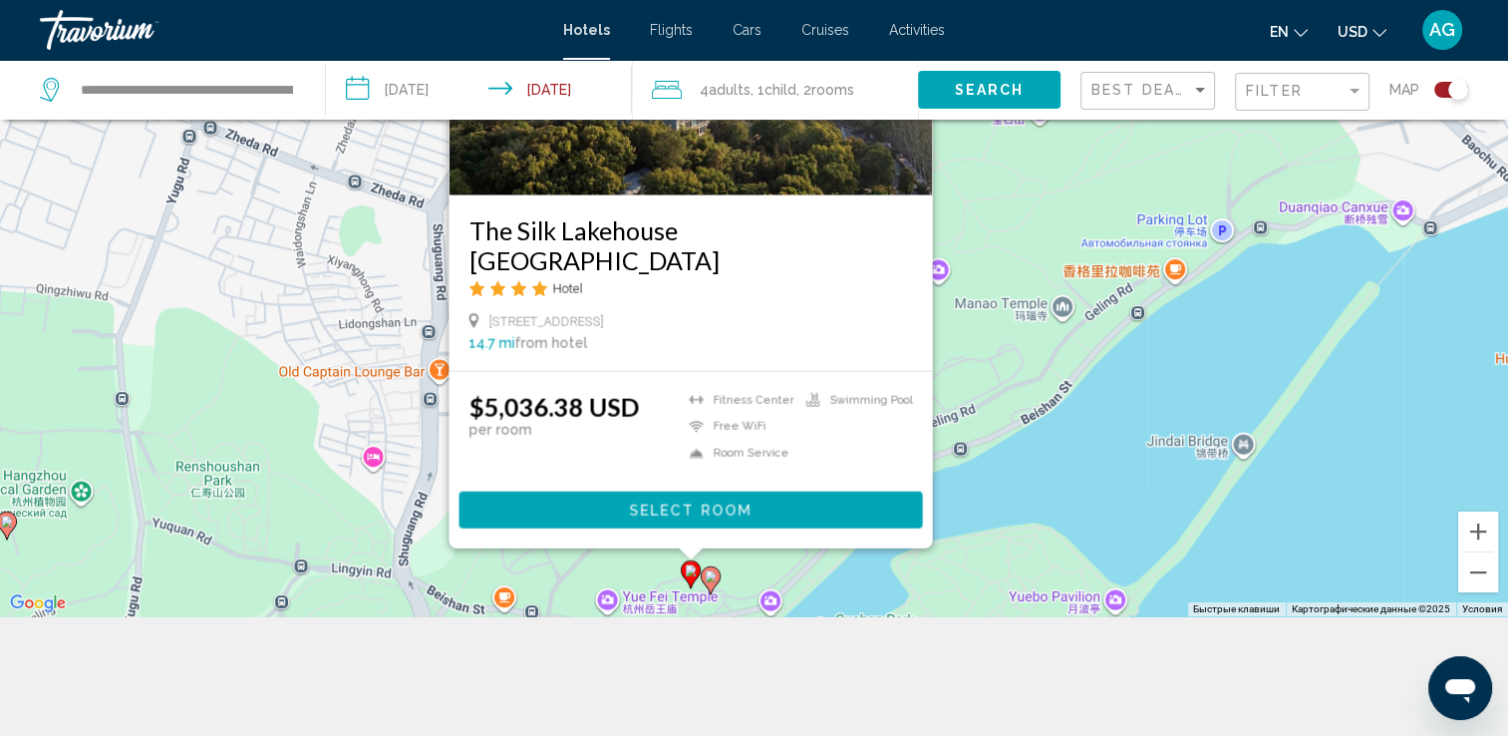
click at [1100, 465] on div "Чтобы активировать перетаскивание с помощью клавиатуры, нажмите Alt + Ввод. Пос…" at bounding box center [754, 248] width 1508 height 736
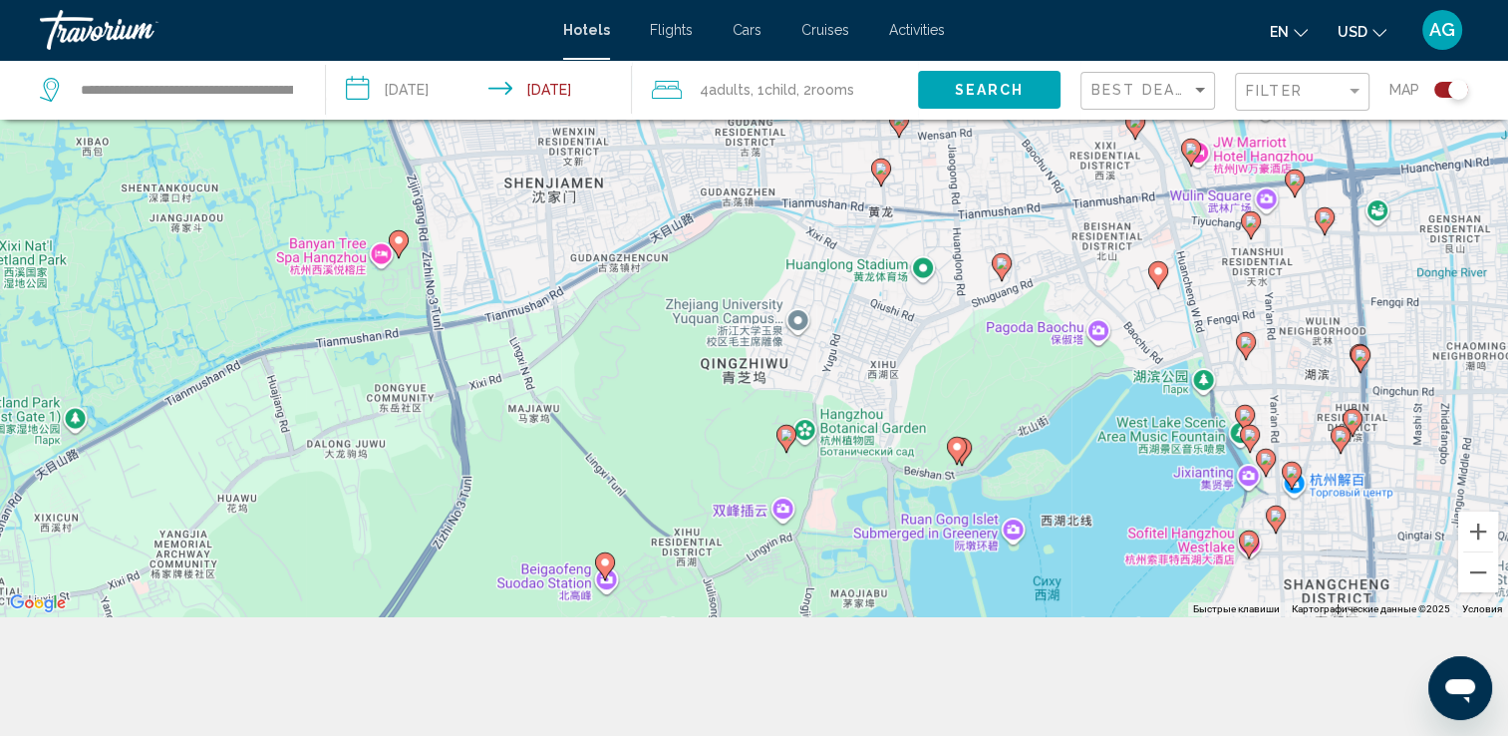
click at [1189, 150] on image "Main content" at bounding box center [1191, 149] width 12 height 12
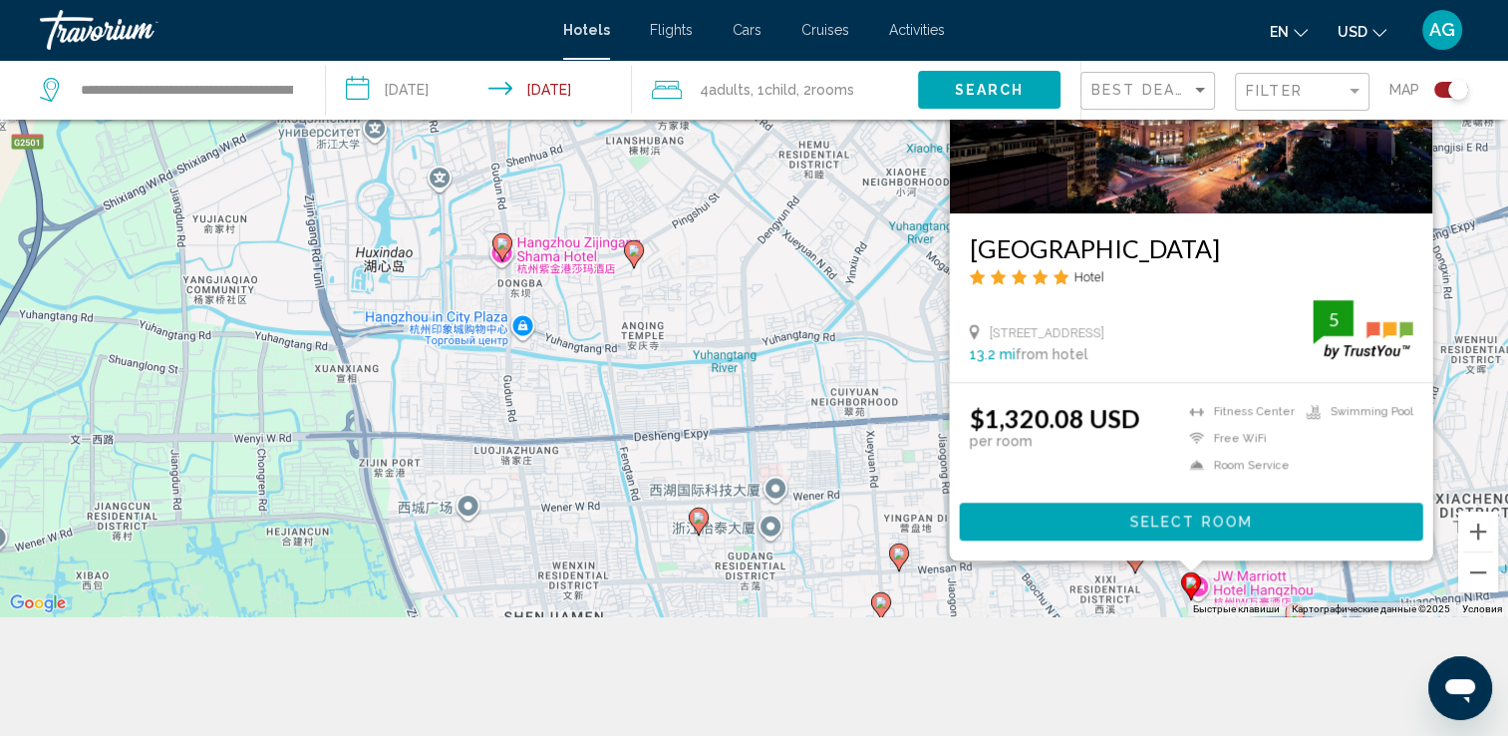
click at [1229, 582] on div "Чтобы активировать перетаскивание с помощью клавиатуры, нажмите Alt + Ввод. Пос…" at bounding box center [754, 248] width 1508 height 736
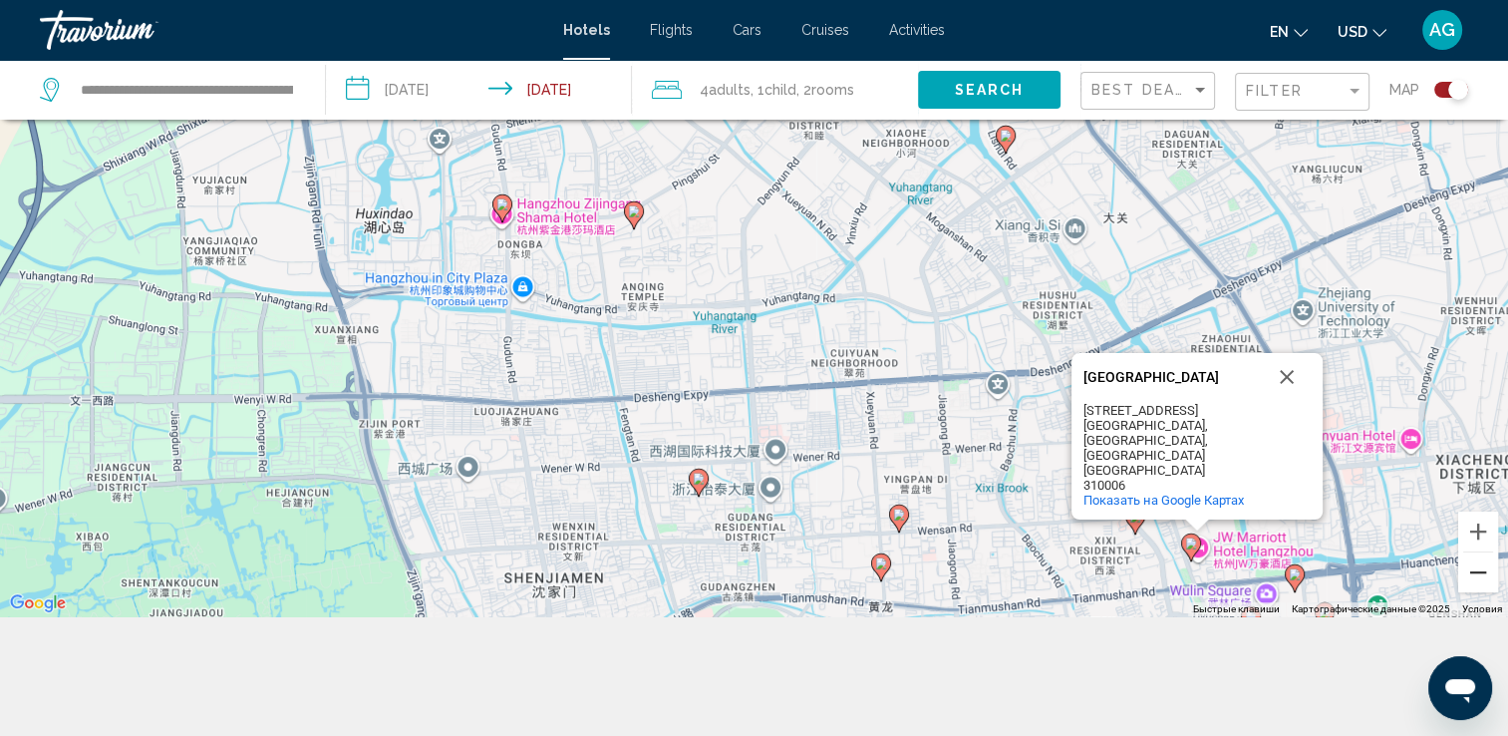
click at [1486, 568] on button "Уменьшить" at bounding box center [1478, 572] width 40 height 40
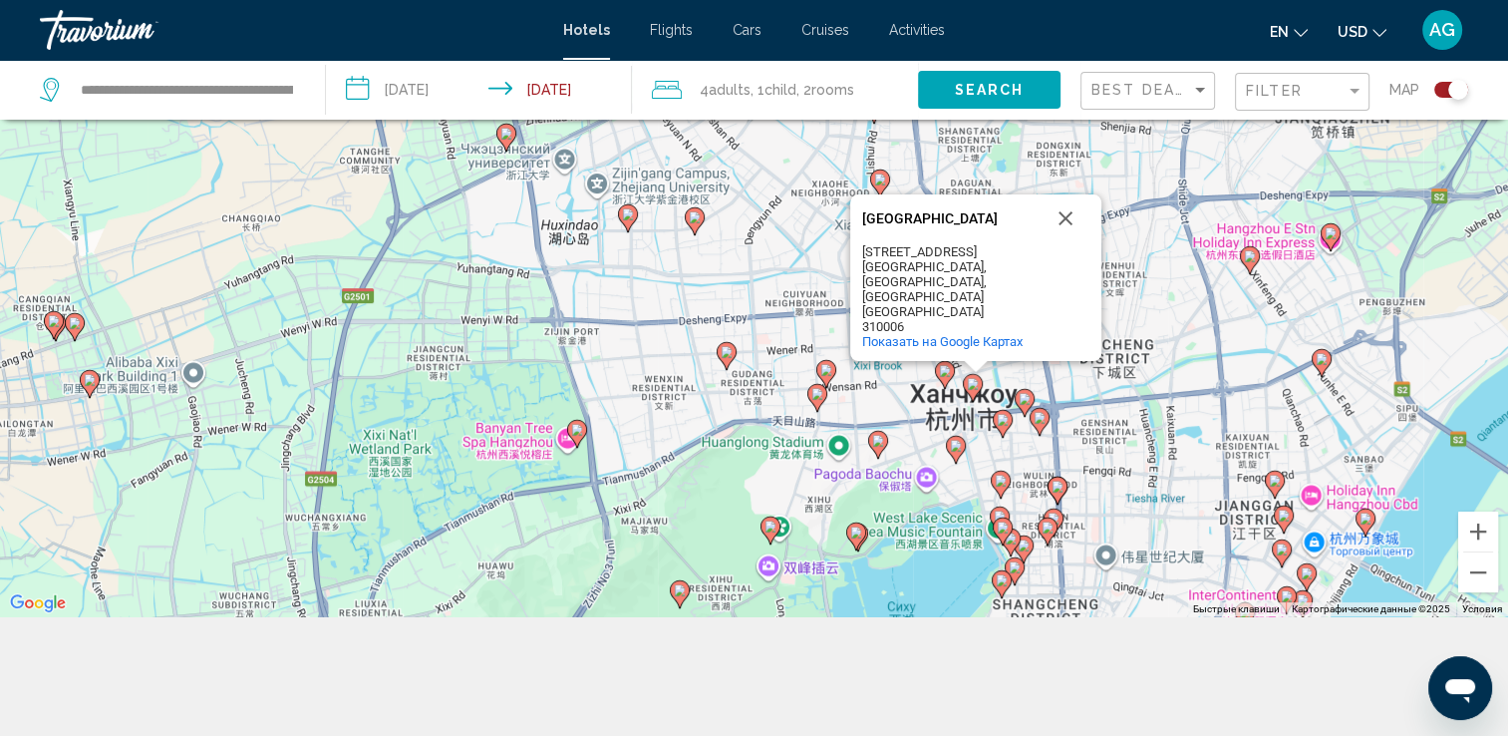
click at [1024, 406] on icon "Main content" at bounding box center [1024, 403] width 18 height 26
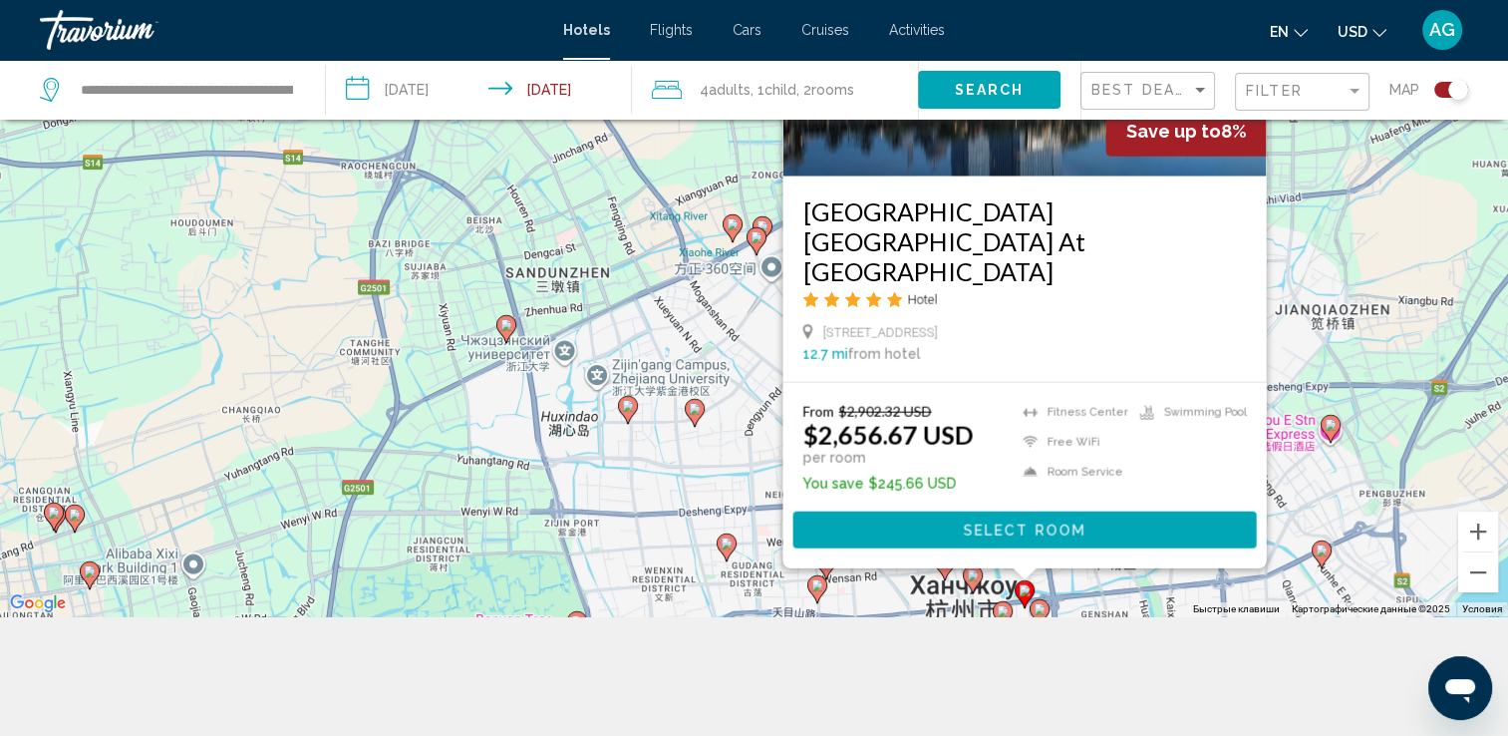
click at [1096, 600] on div "Чтобы активировать перетаскивание с помощью клавиатуры, нажмите Alt + Ввод. Пос…" at bounding box center [754, 248] width 1508 height 736
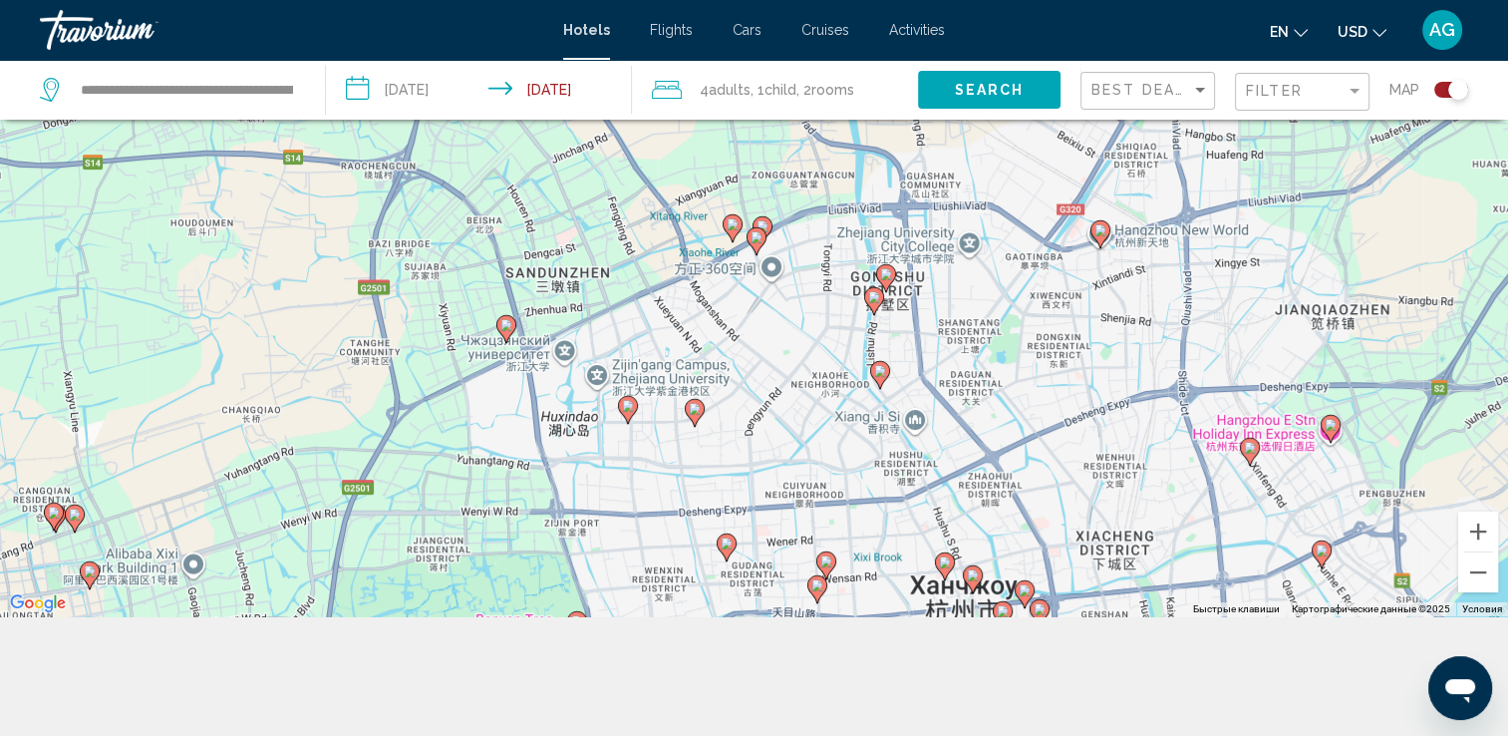
click at [1046, 612] on icon "Main content" at bounding box center [1039, 613] width 18 height 26
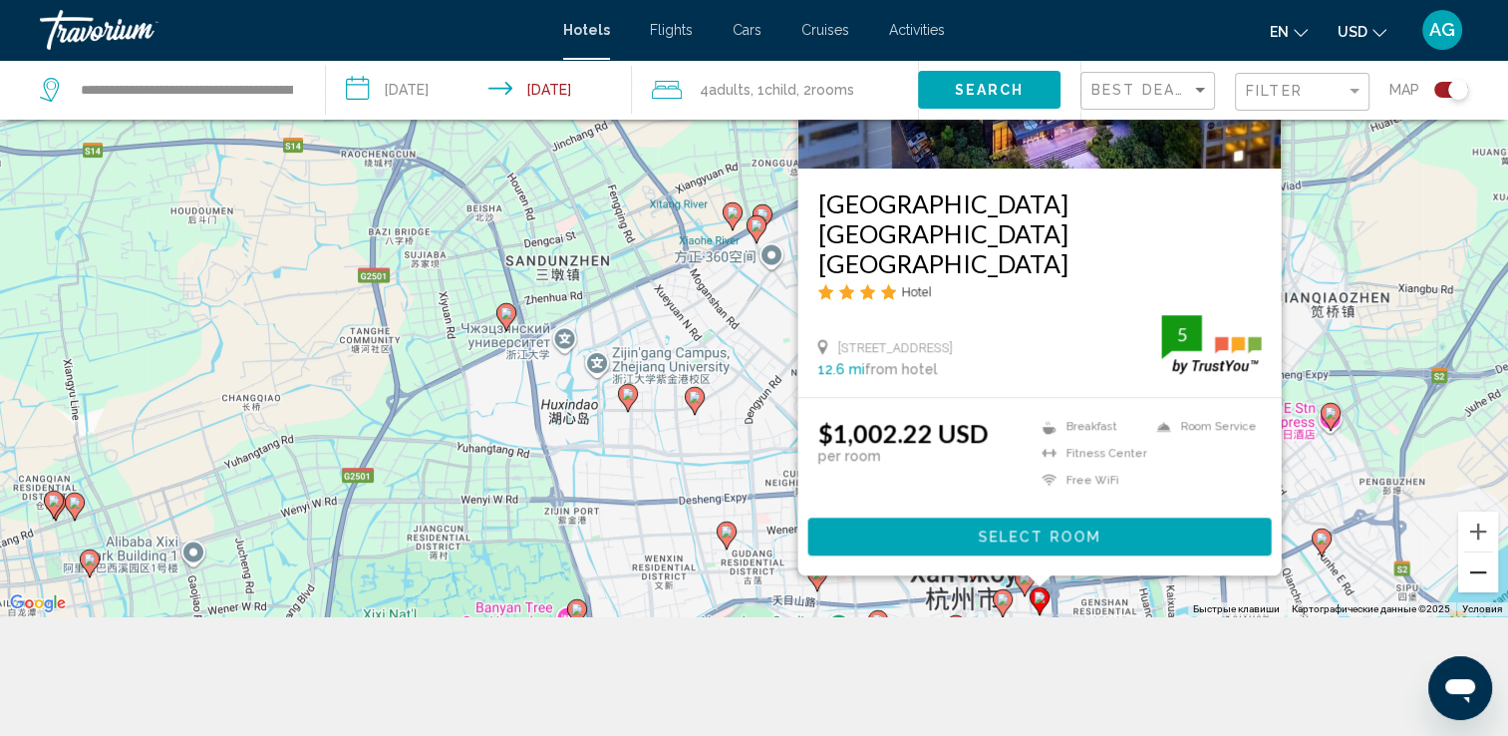
click at [1492, 576] on button "Уменьшить" at bounding box center [1478, 572] width 40 height 40
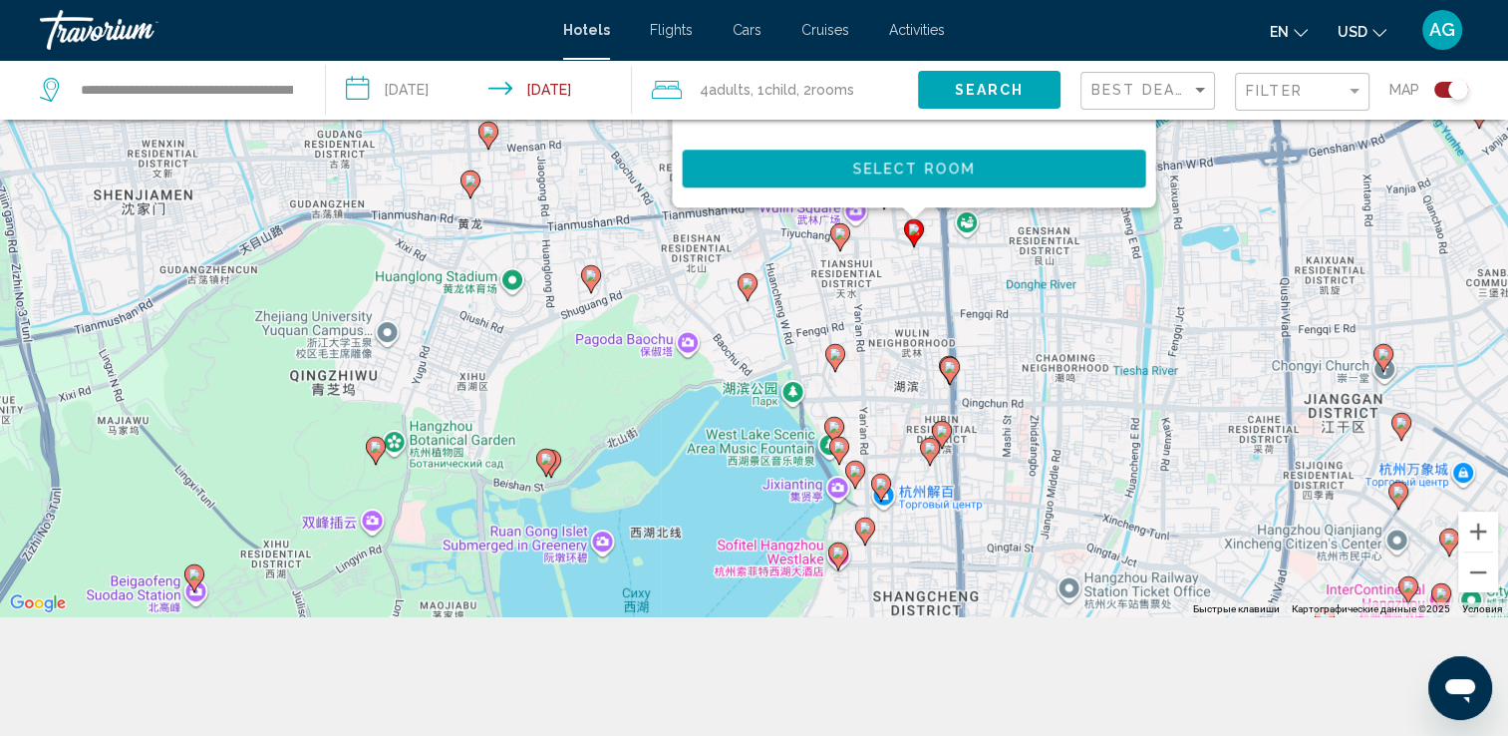
click at [831, 362] on icon "Main content" at bounding box center [834, 358] width 18 height 26
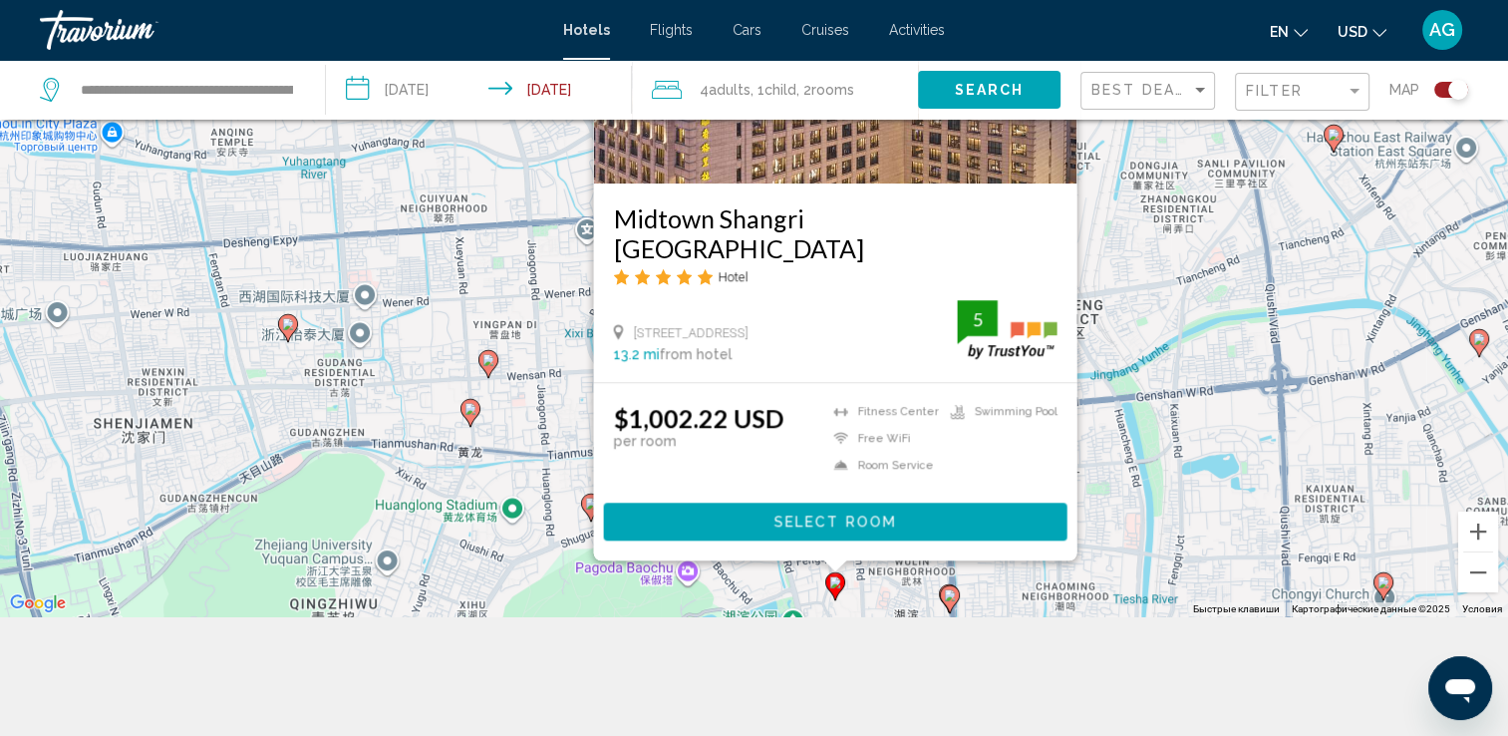
click at [945, 601] on icon "Main content" at bounding box center [949, 599] width 18 height 26
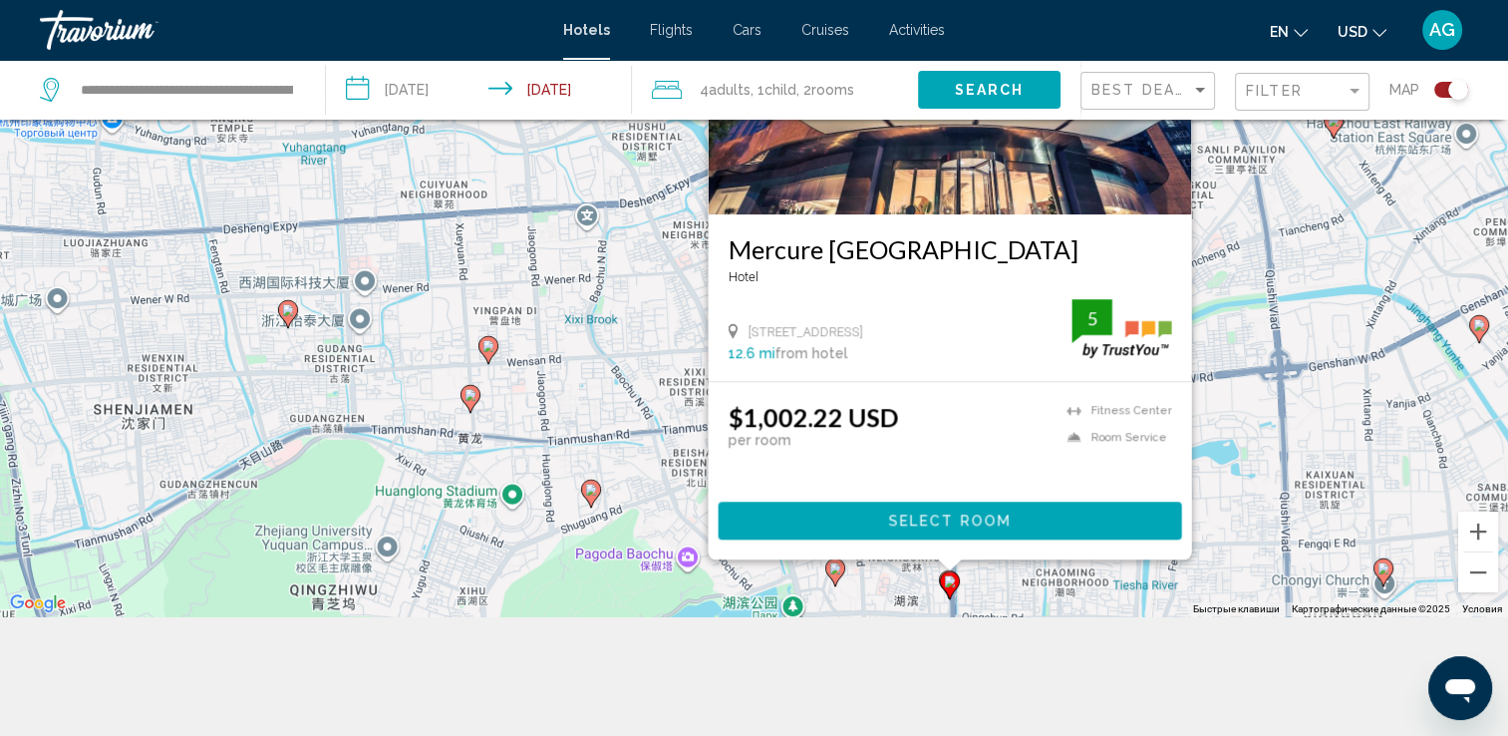
click at [727, 567] on div "Чтобы активировать перетаскивание с помощью клавиатуры, нажмите Alt + Ввод. Пос…" at bounding box center [754, 248] width 1508 height 736
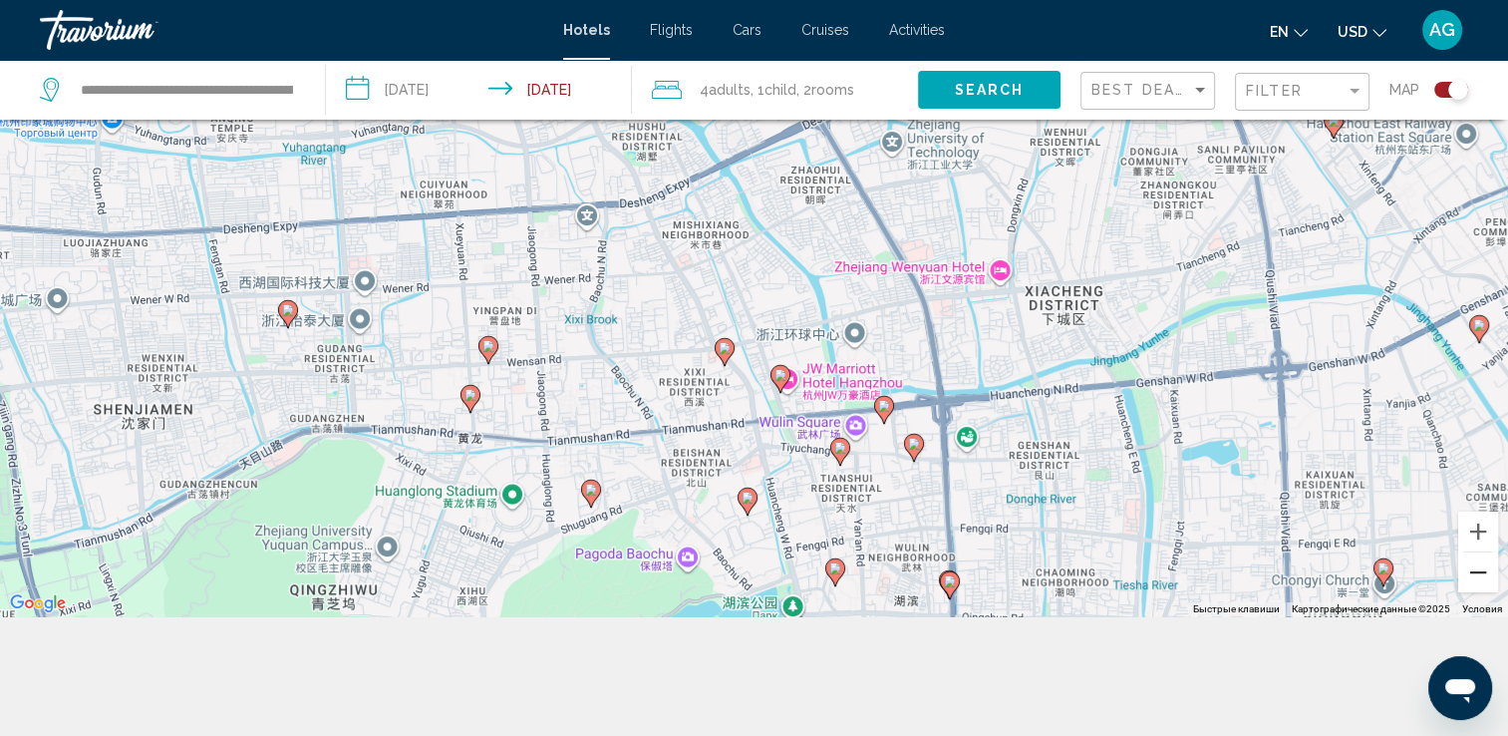
click at [1467, 570] on button "Уменьшить" at bounding box center [1478, 572] width 40 height 40
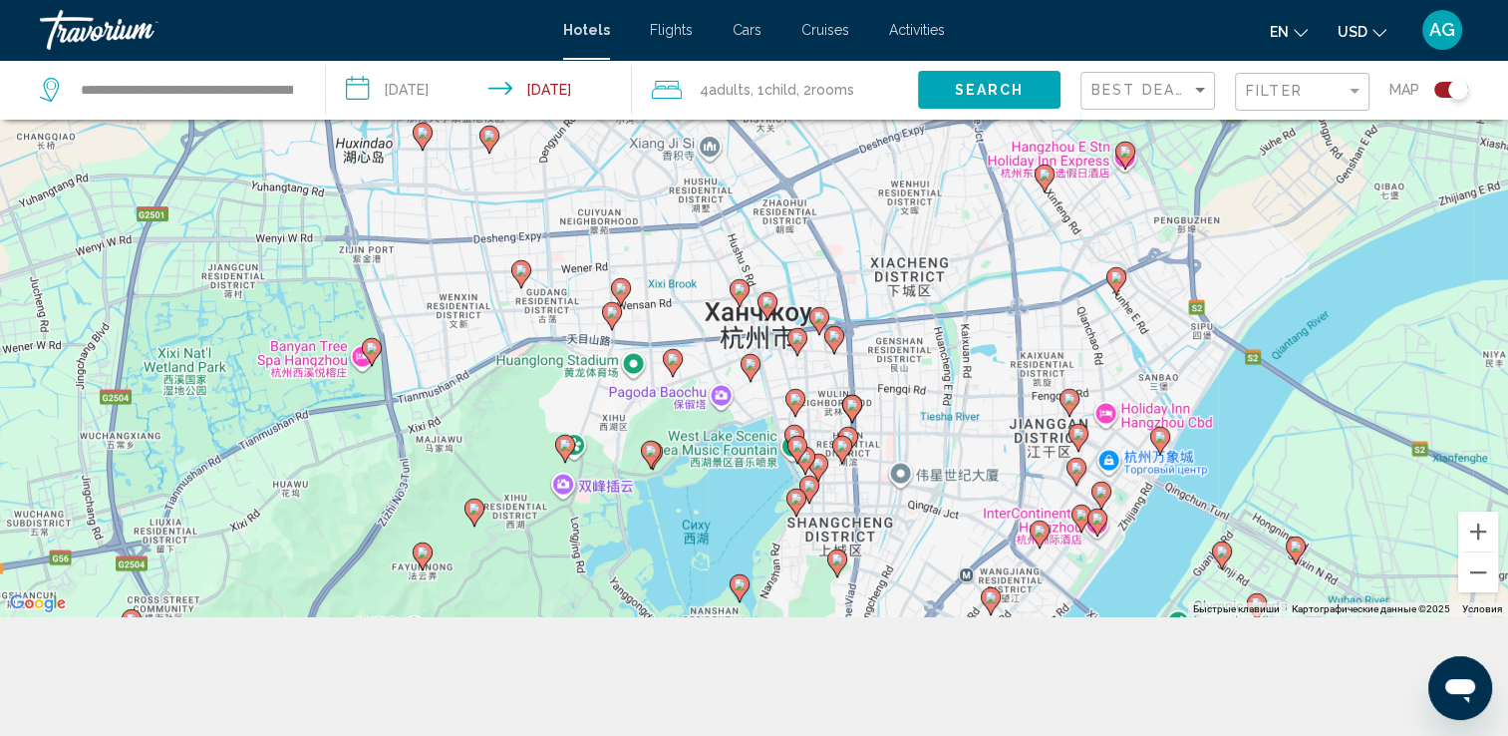
click at [611, 321] on icon "Main content" at bounding box center [611, 316] width 18 height 26
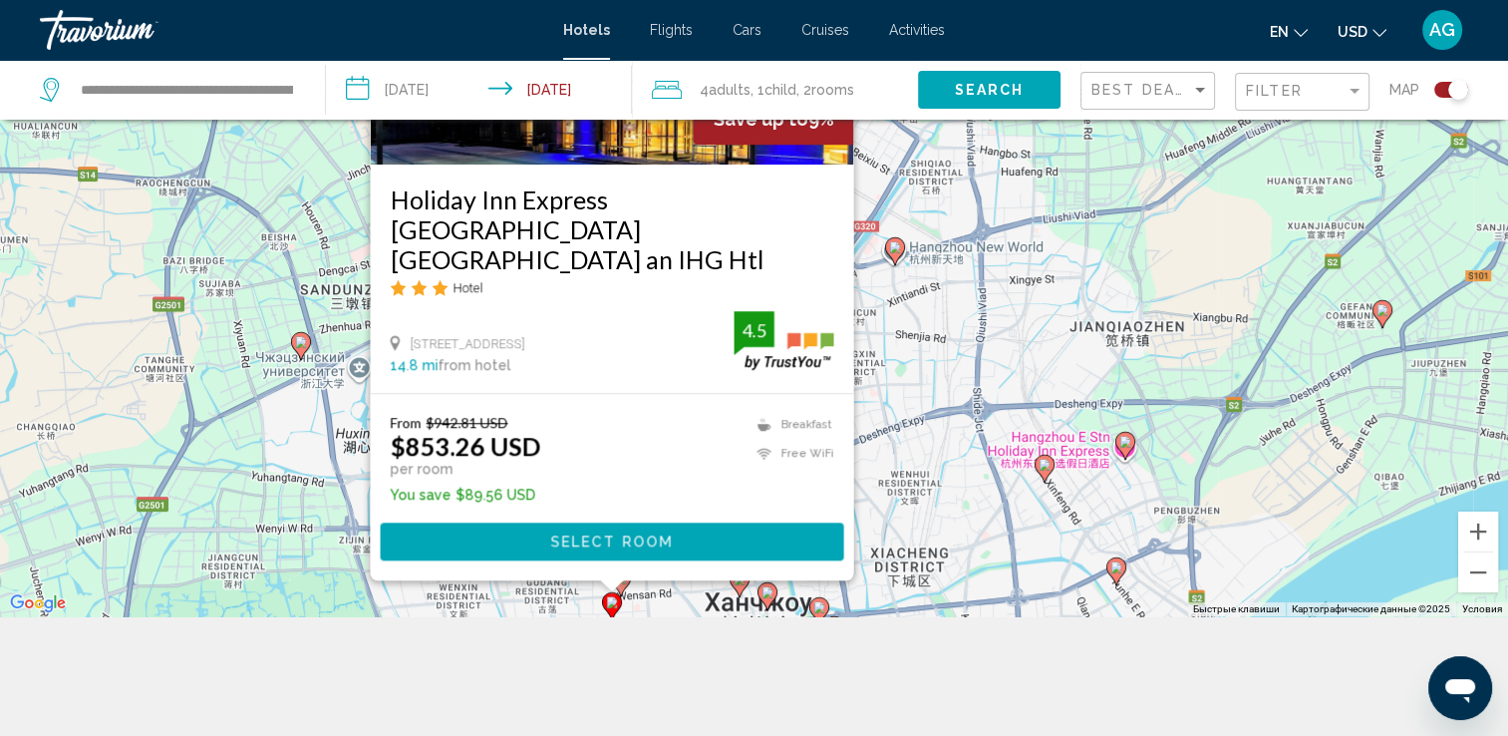
click at [903, 535] on div "Чтобы активировать перетаскивание с помощью клавиатуры, нажмите Alt + Ввод. Пос…" at bounding box center [754, 248] width 1508 height 736
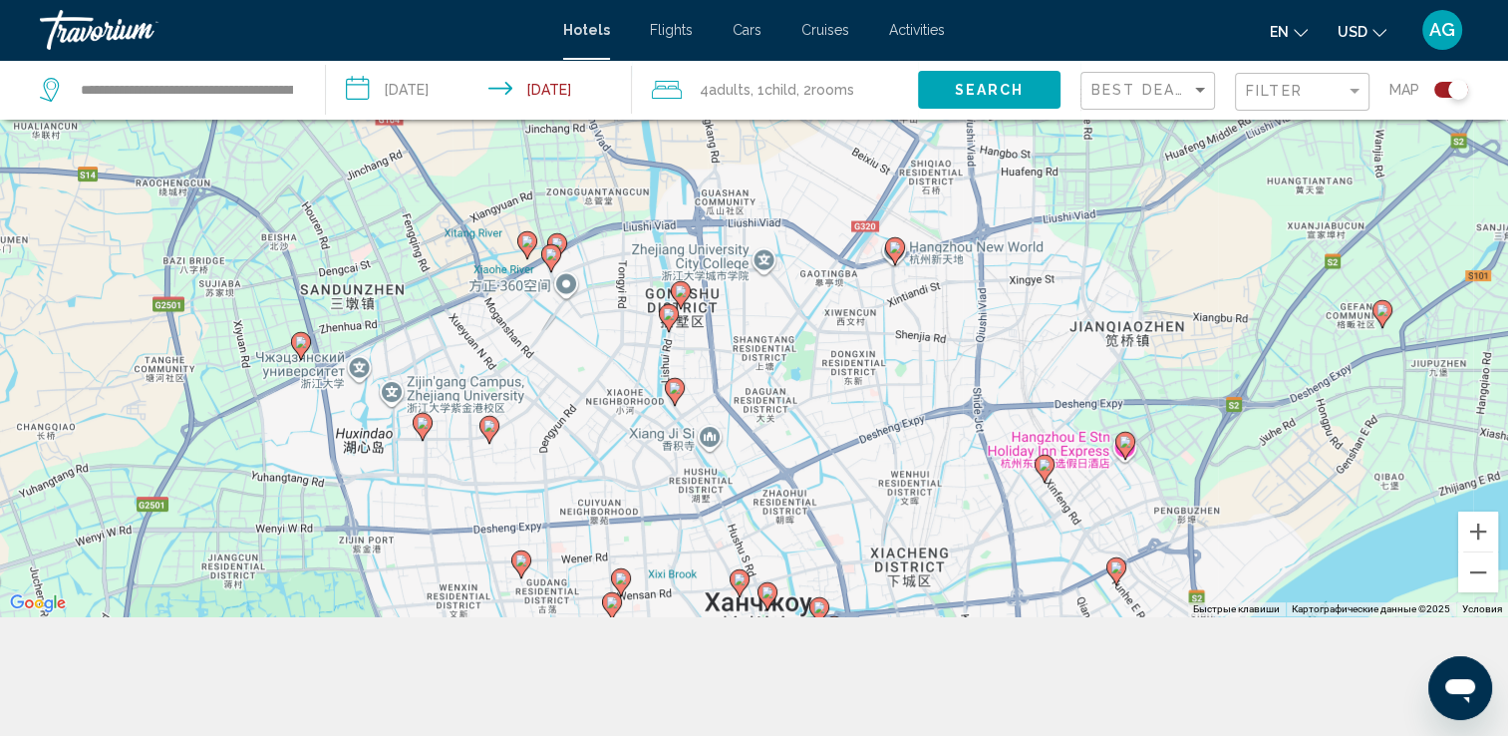
click at [521, 578] on icon "Main content" at bounding box center [521, 564] width 20 height 28
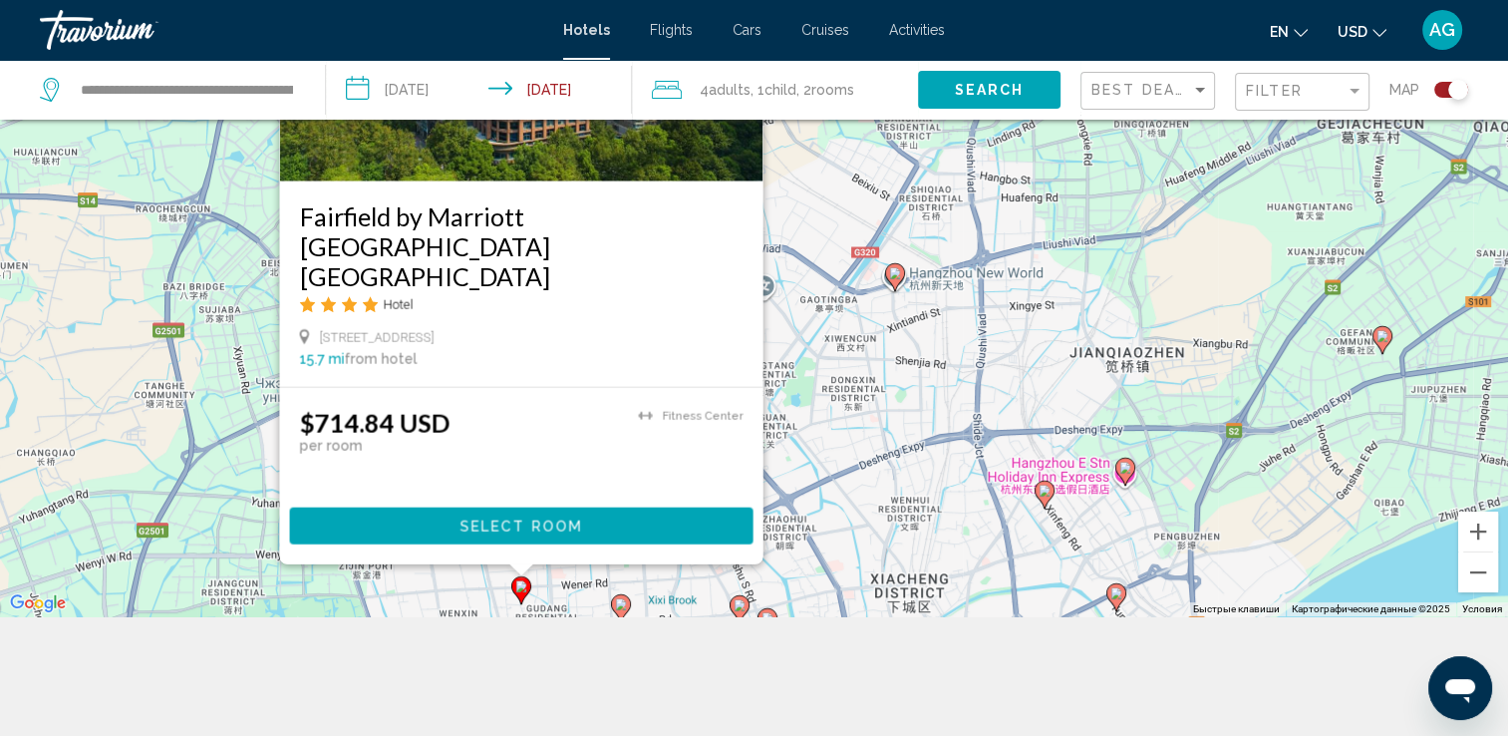
click at [750, 592] on div "Чтобы активировать перетаскивание с помощью клавиатуры, нажмите Alt + Ввод. Пос…" at bounding box center [754, 248] width 1508 height 736
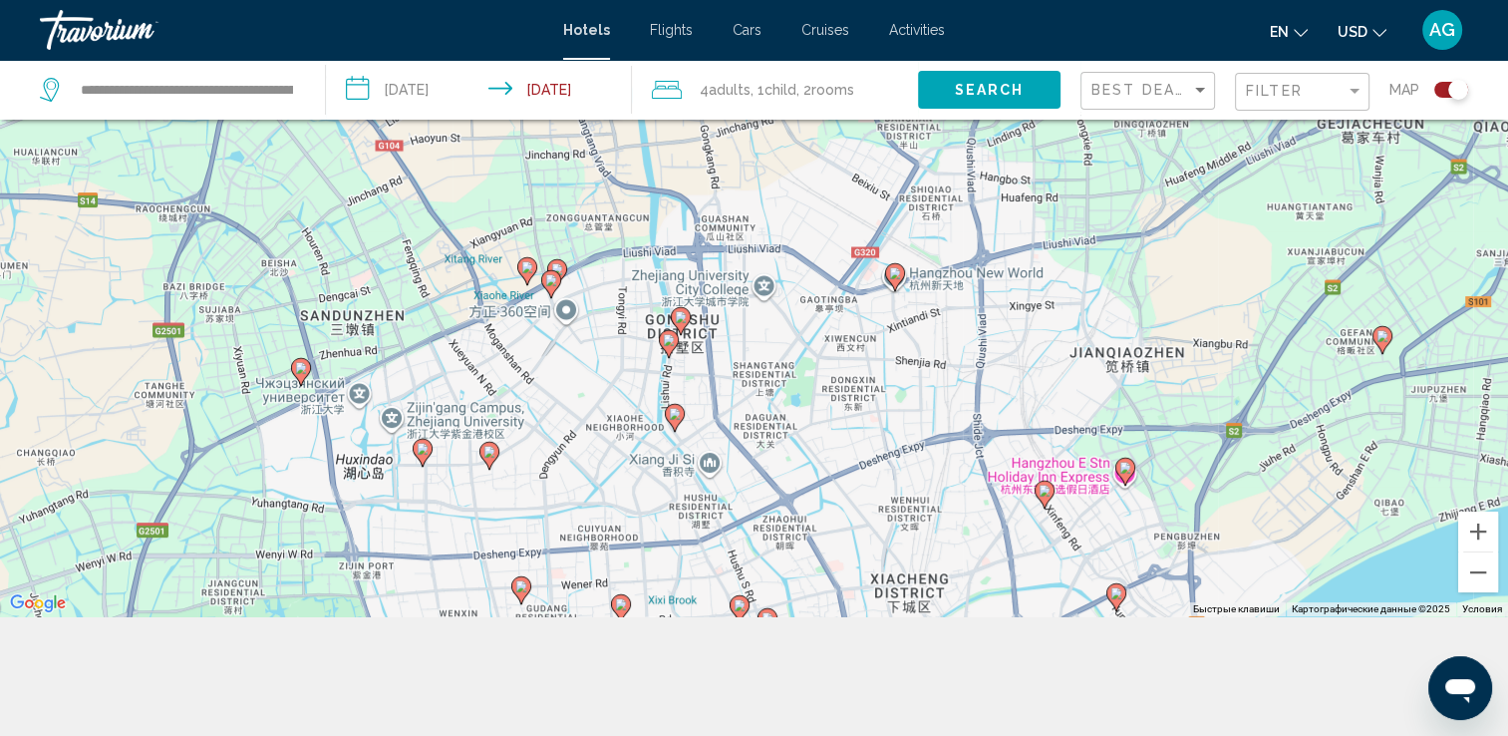
click at [621, 607] on image "Main content" at bounding box center [621, 604] width 12 height 12
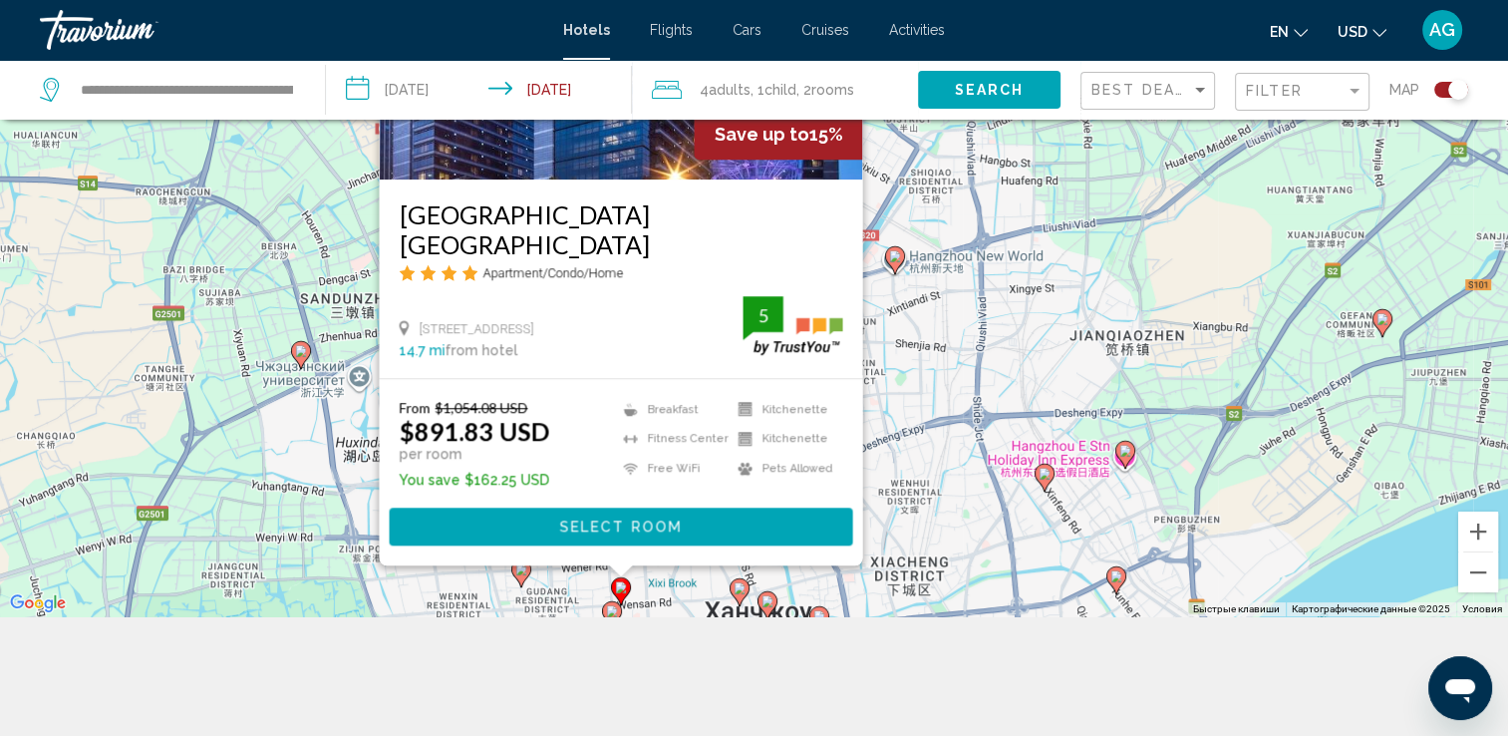
click at [696, 607] on div "Чтобы активировать перетаскивание с помощью клавиатуры, нажмите Alt + Ввод. Пос…" at bounding box center [754, 248] width 1508 height 736
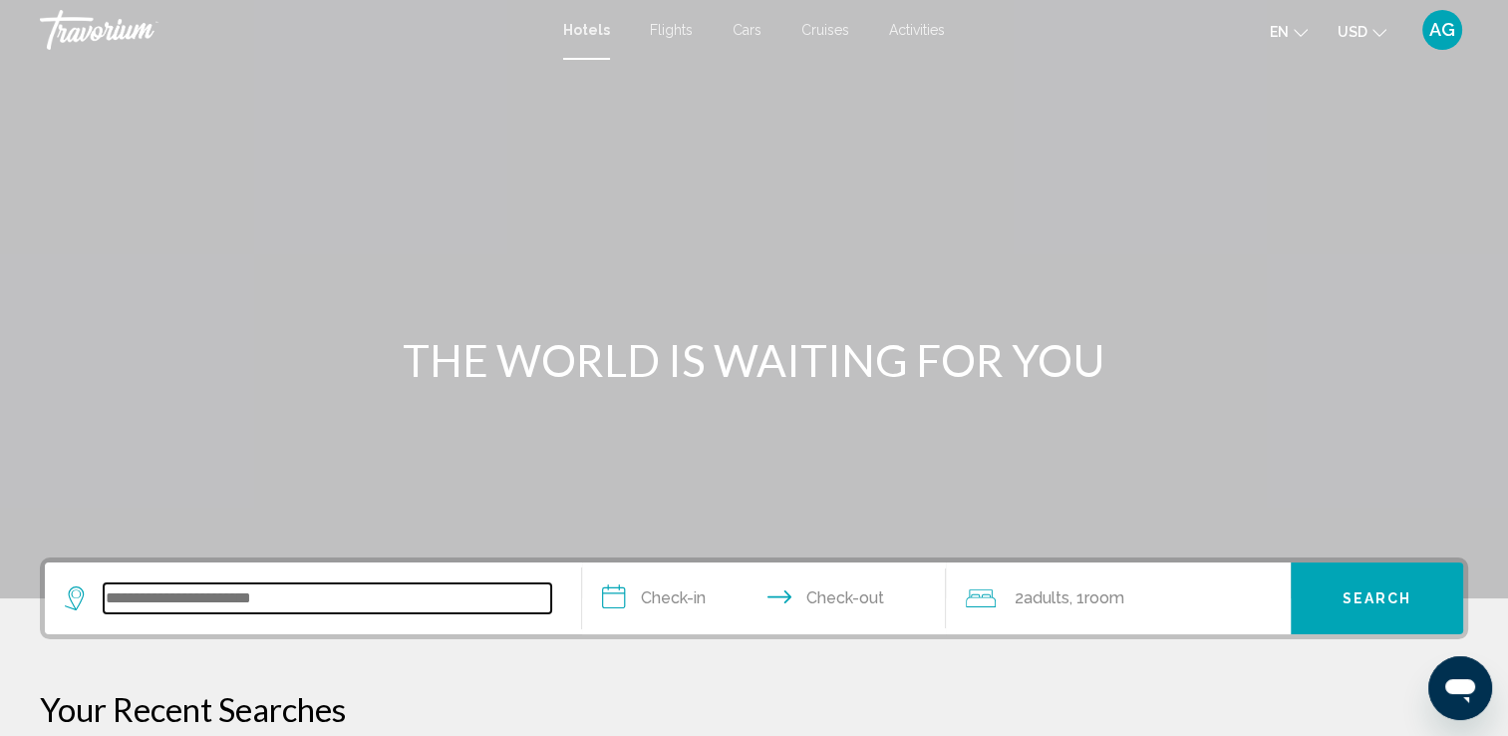
click at [234, 600] on input "Search widget" at bounding box center [328, 598] width 448 height 30
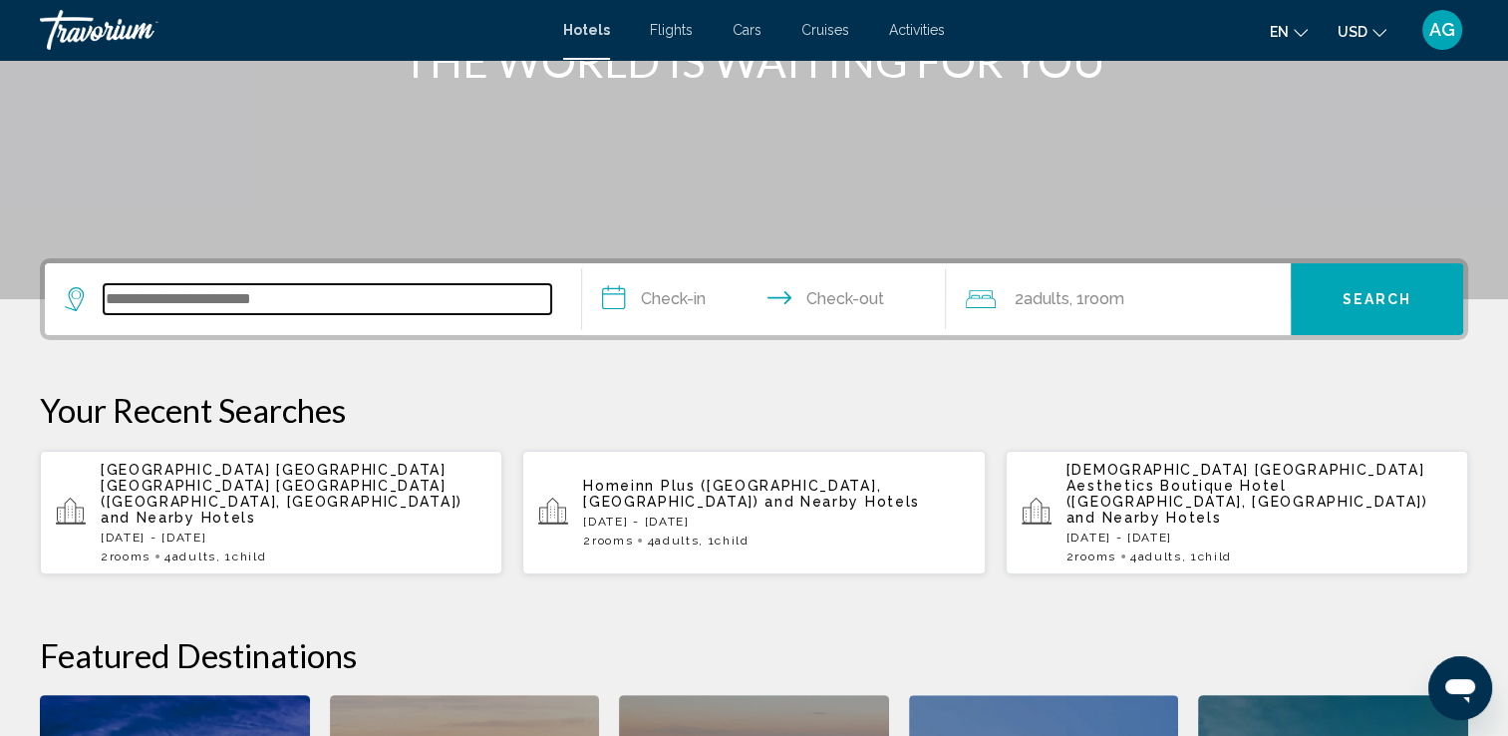
scroll to position [491, 0]
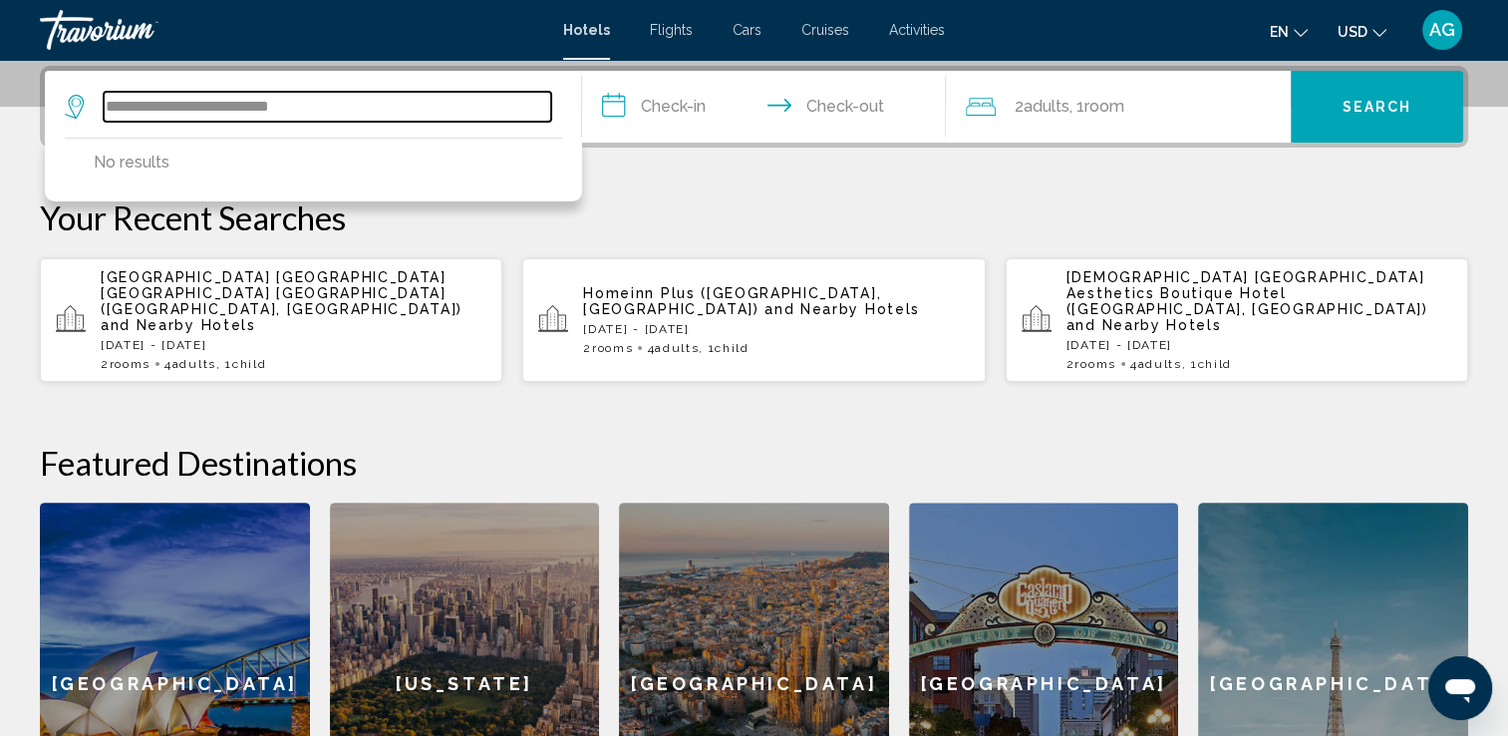
type input "**********"
